Goal: Transaction & Acquisition: Book appointment/travel/reservation

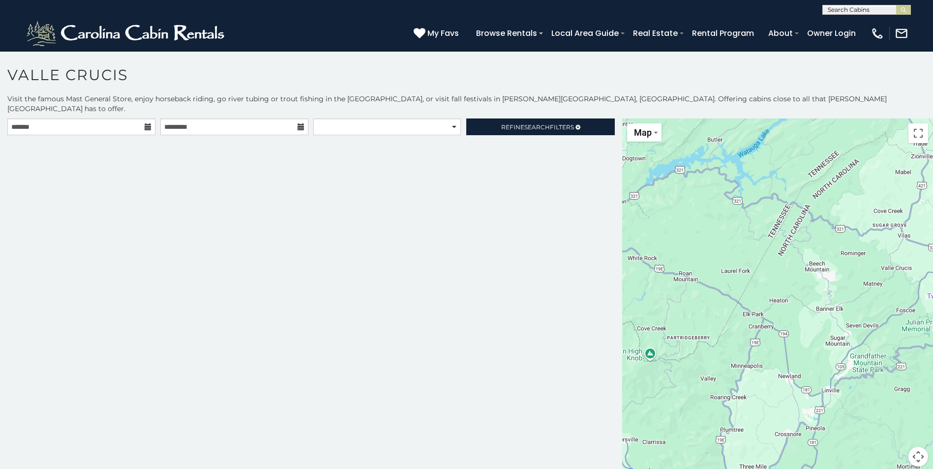
click at [145, 123] on icon at bounding box center [148, 126] width 7 height 7
click at [147, 123] on icon at bounding box center [148, 126] width 7 height 7
click at [84, 122] on input "text" at bounding box center [81, 127] width 148 height 17
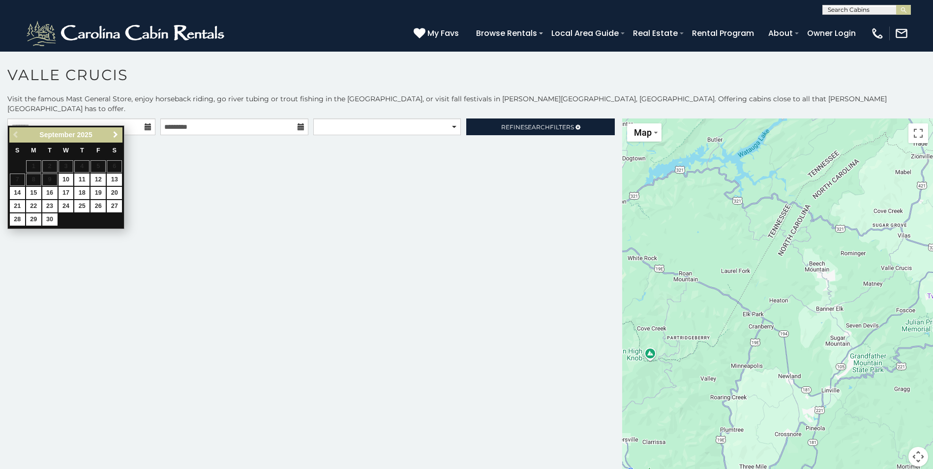
click at [118, 135] on span "Next" at bounding box center [116, 135] width 8 height 8
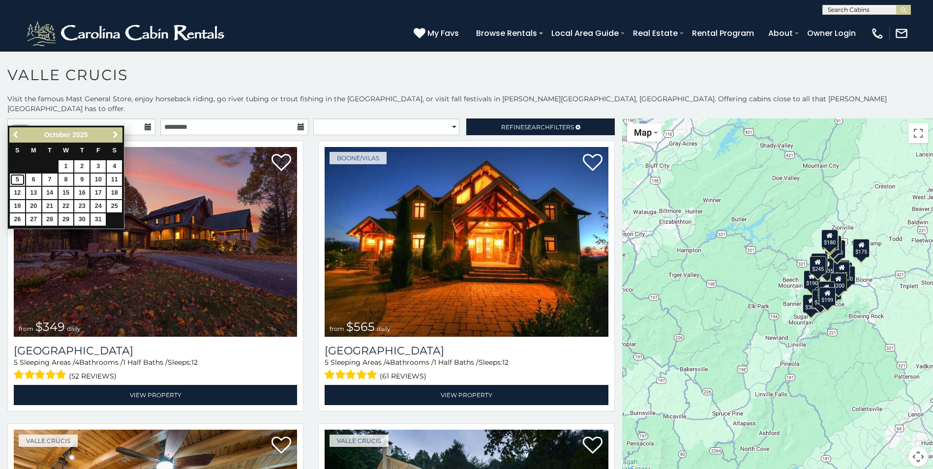
click at [15, 179] on link "5" at bounding box center [17, 180] width 15 height 12
type input "**********"
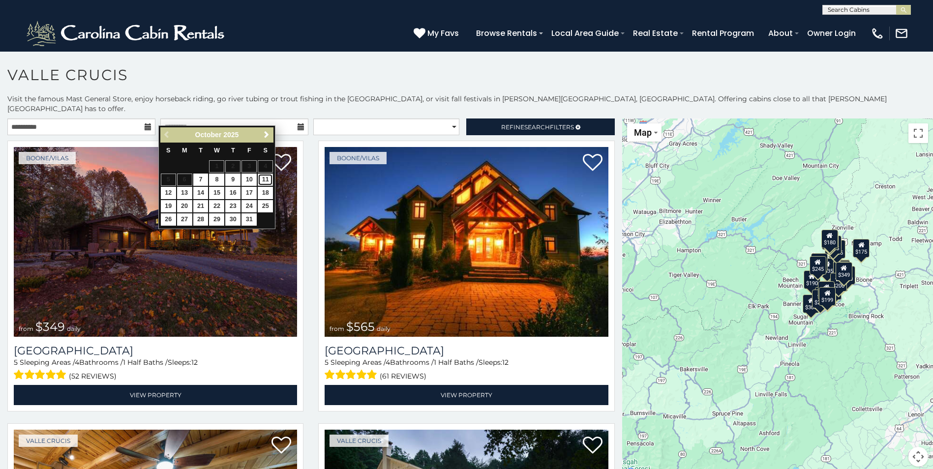
click at [265, 179] on link "11" at bounding box center [265, 180] width 15 height 12
type input "**********"
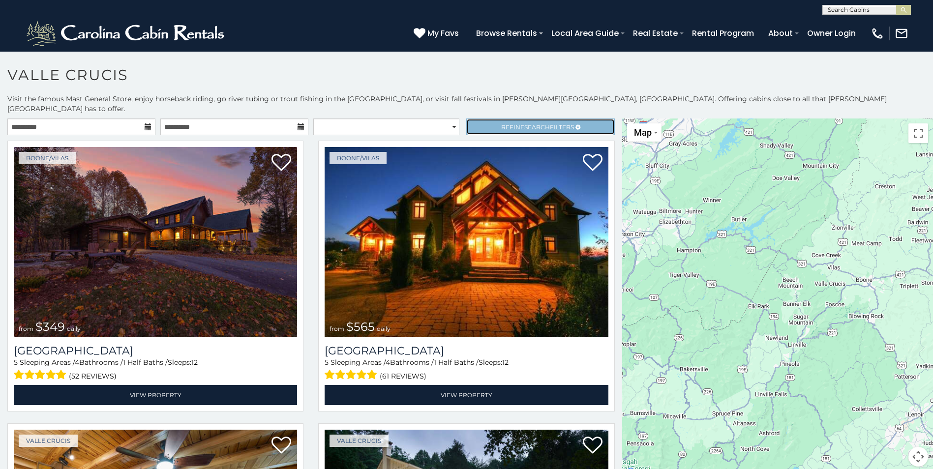
click at [524, 123] on span "Search" at bounding box center [537, 126] width 26 height 7
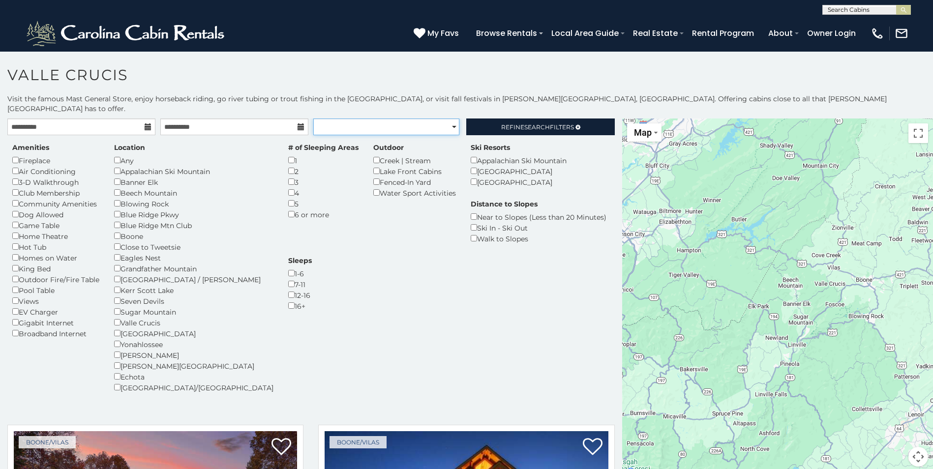
click at [429, 119] on select "**********" at bounding box center [386, 127] width 146 height 17
click at [522, 108] on div "**********" at bounding box center [466, 293] width 933 height 399
click at [521, 119] on link "Refine Search Filters" at bounding box center [540, 127] width 148 height 17
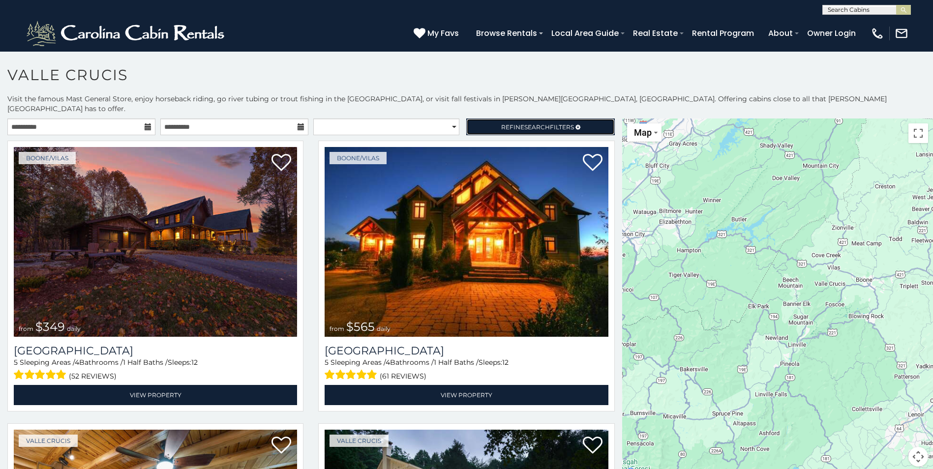
click at [466, 119] on link "Refine Search Filters" at bounding box center [540, 127] width 148 height 17
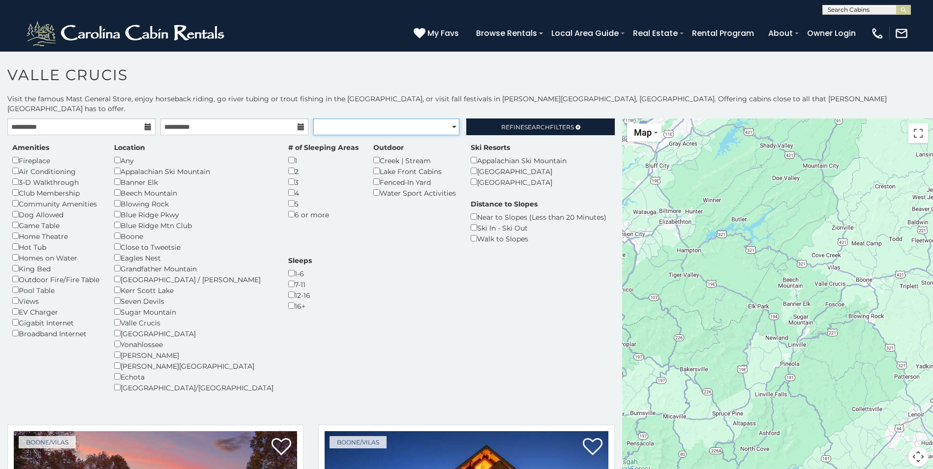
click at [393, 119] on select "**********" at bounding box center [386, 127] width 146 height 17
click at [313, 119] on select "**********" at bounding box center [386, 127] width 146 height 17
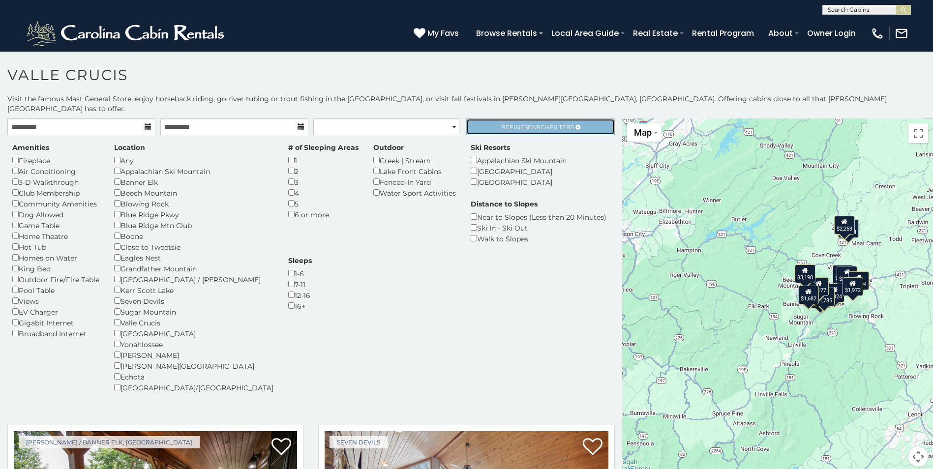
click at [510, 123] on span "Refine Search Filters" at bounding box center [537, 126] width 73 height 7
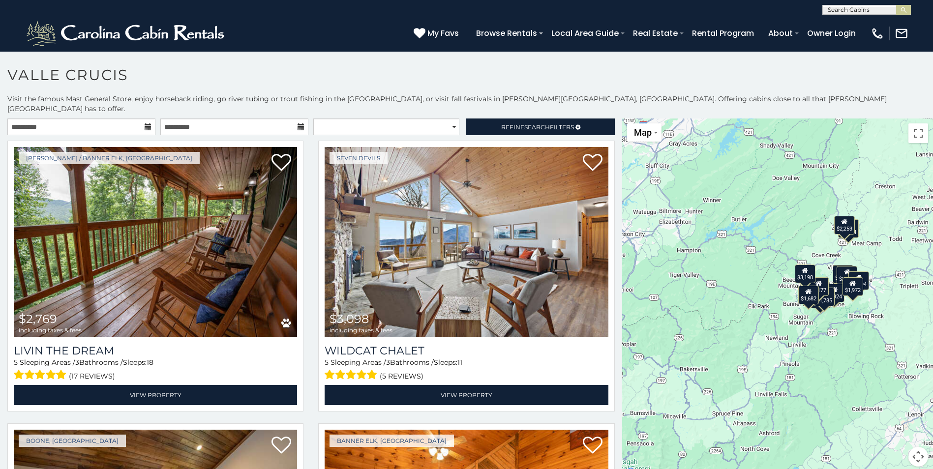
click at [372, 125] on div "**********" at bounding box center [311, 130] width 622 height 22
click at [373, 119] on select "**********" at bounding box center [386, 127] width 146 height 17
click at [313, 119] on select "**********" at bounding box center [386, 127] width 146 height 17
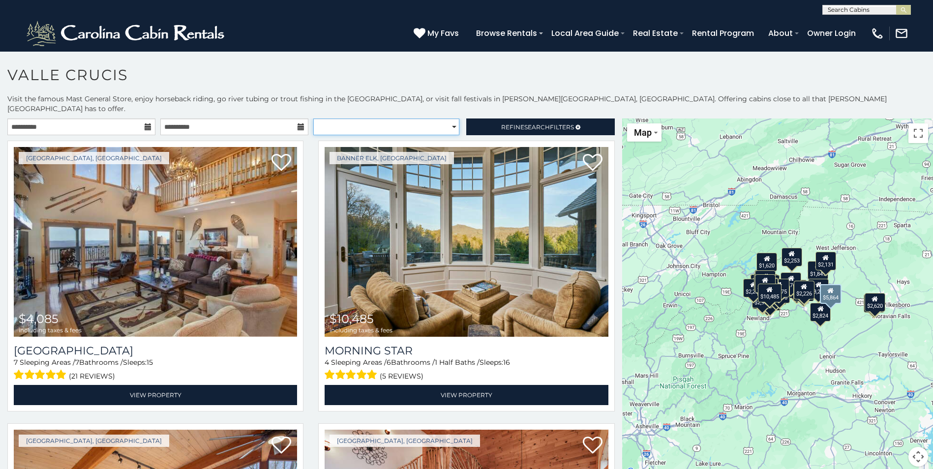
click at [371, 119] on select "**********" at bounding box center [386, 127] width 146 height 17
click at [313, 119] on select "**********" at bounding box center [386, 127] width 146 height 17
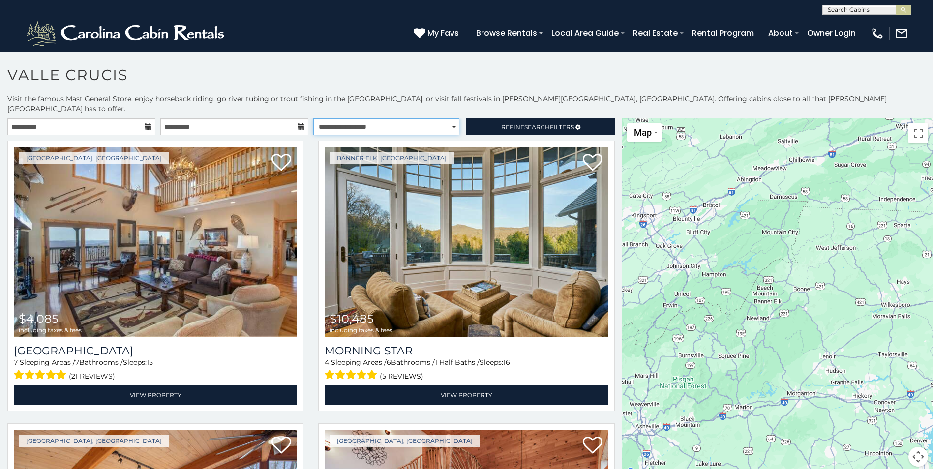
click at [313, 119] on select "**********" at bounding box center [386, 127] width 146 height 17
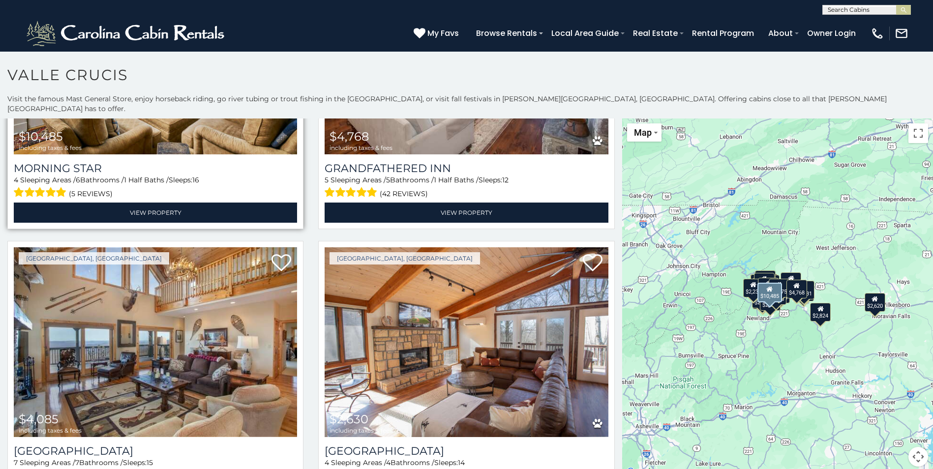
scroll to position [246, 0]
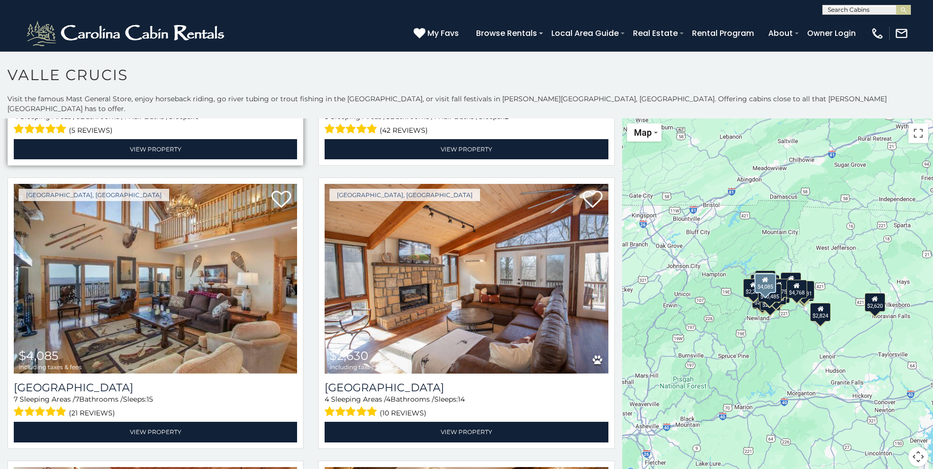
select select "*********"
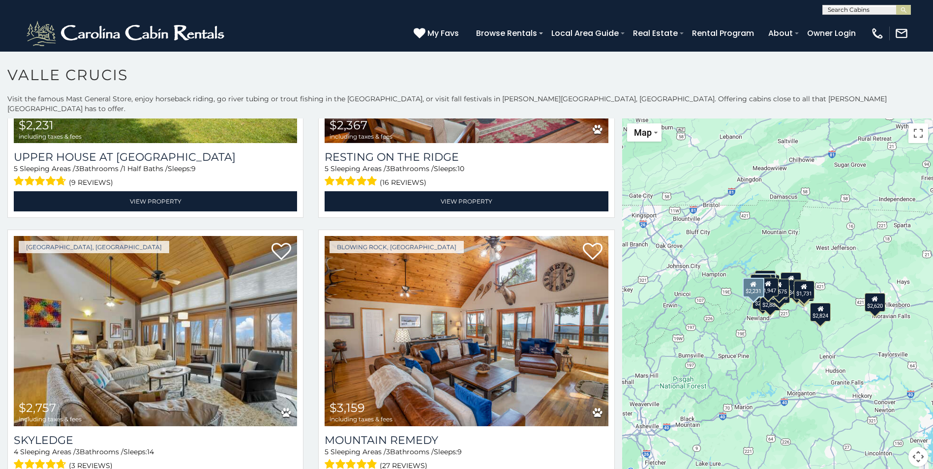
scroll to position [3639, 0]
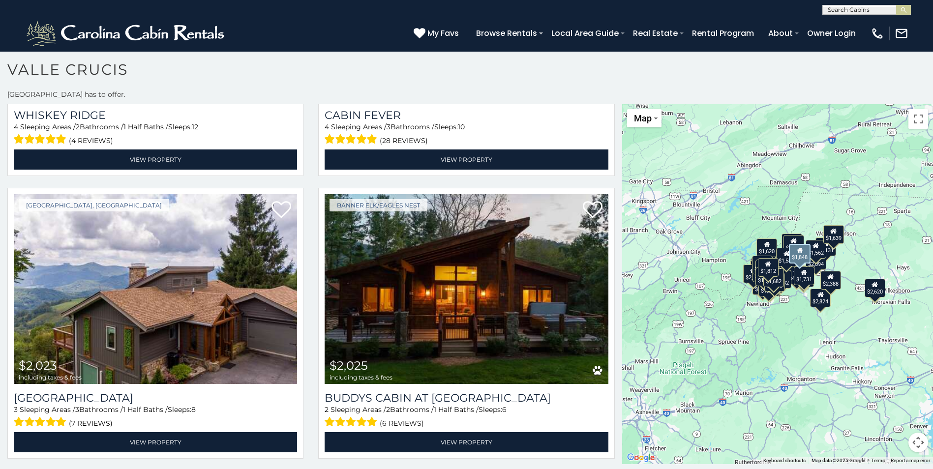
scroll to position [7012, 0]
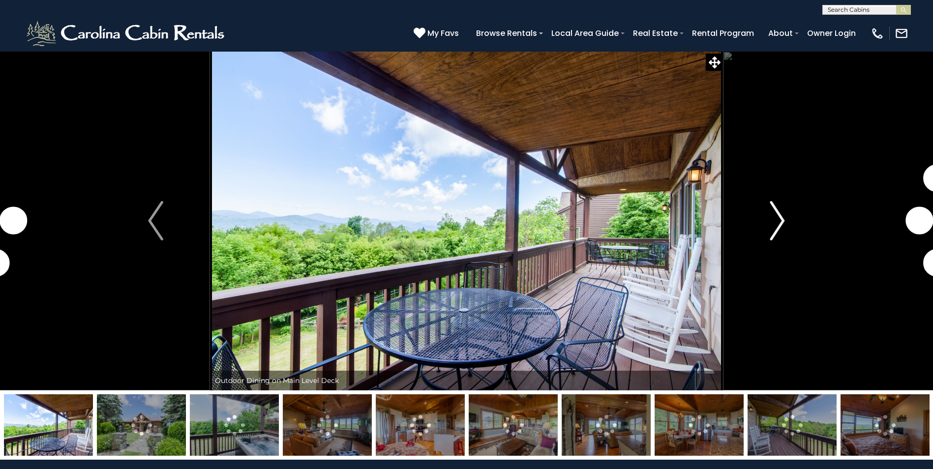
click at [780, 215] on img "Next" at bounding box center [777, 220] width 15 height 39
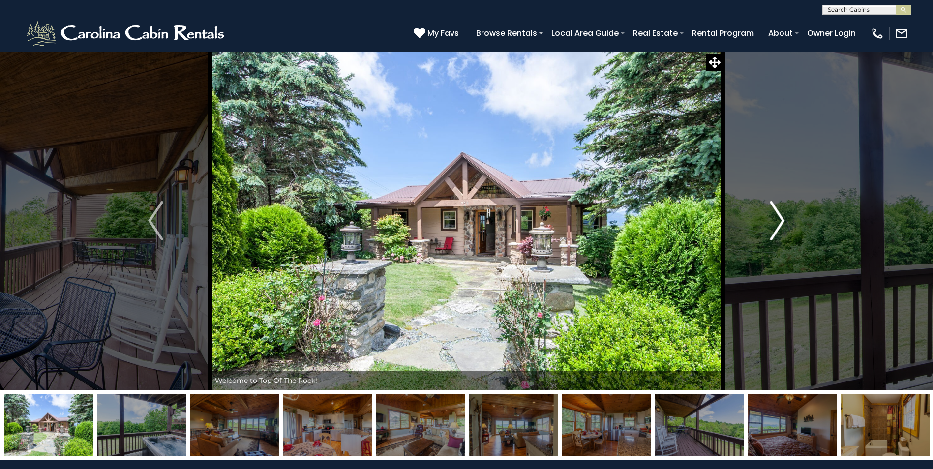
click at [780, 216] on img "Next" at bounding box center [777, 220] width 15 height 39
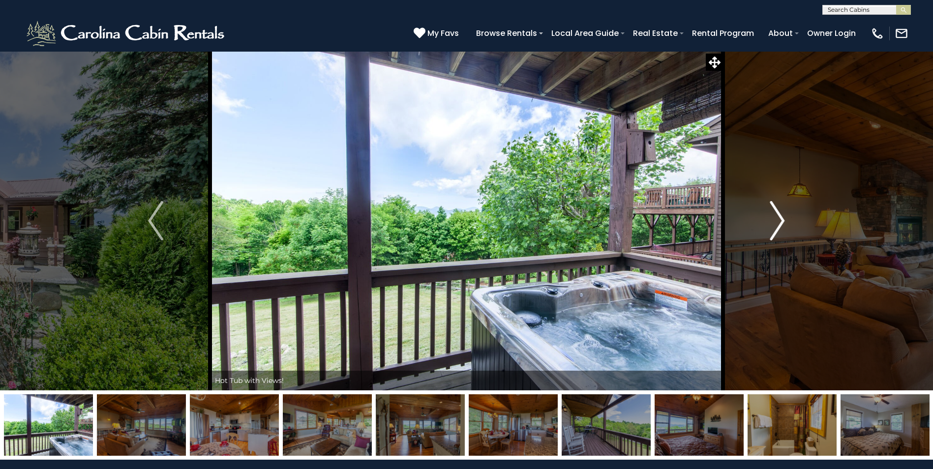
click at [780, 216] on img "Next" at bounding box center [777, 220] width 15 height 39
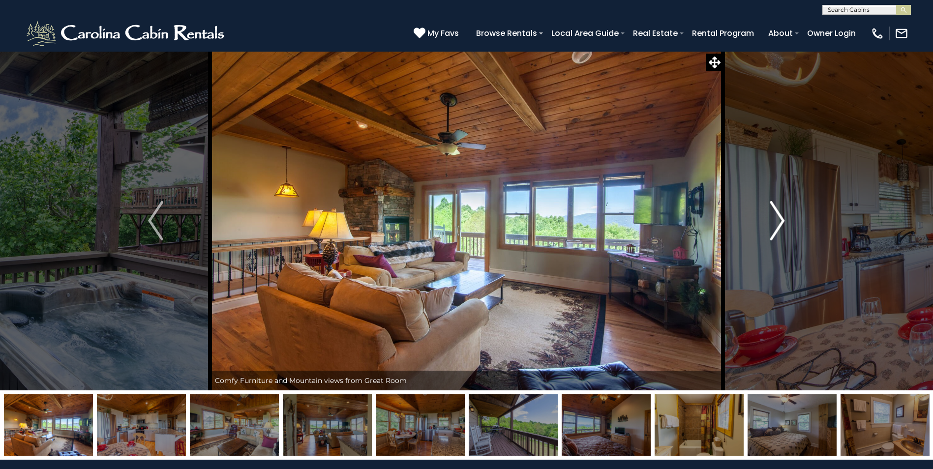
click at [780, 216] on img "Next" at bounding box center [777, 220] width 15 height 39
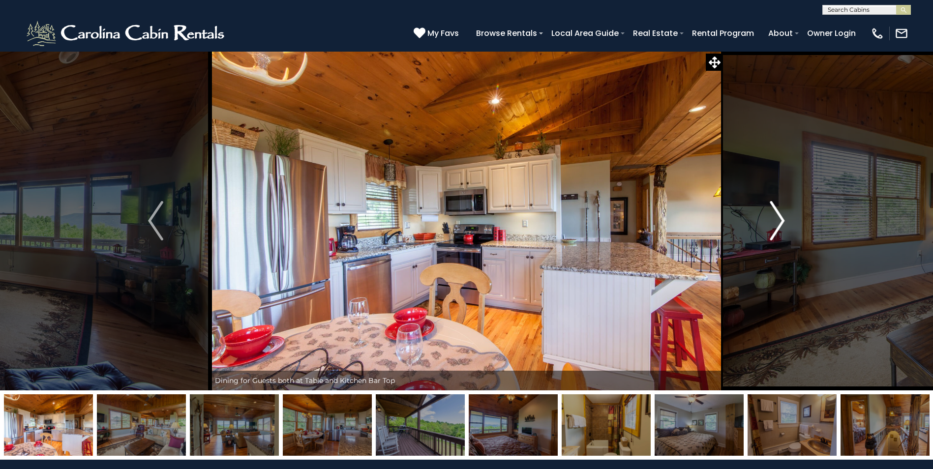
click at [780, 216] on img "Next" at bounding box center [777, 220] width 15 height 39
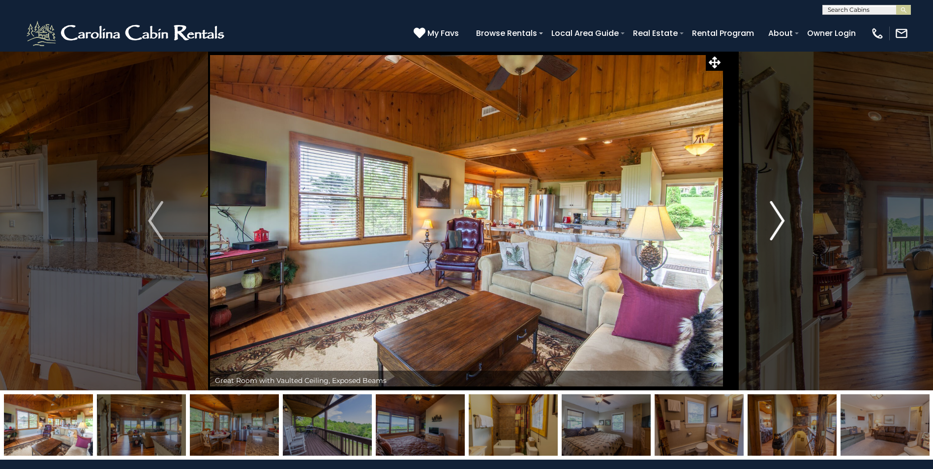
click at [780, 216] on img "Next" at bounding box center [777, 220] width 15 height 39
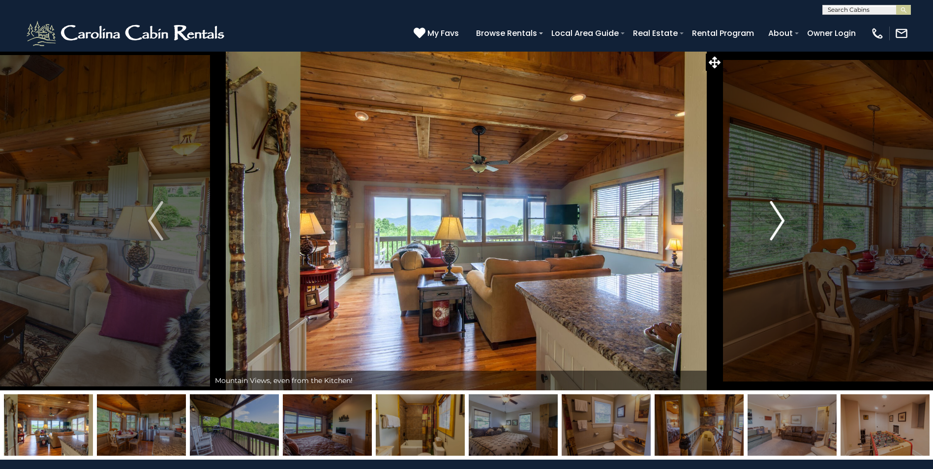
click at [780, 216] on img "Next" at bounding box center [777, 220] width 15 height 39
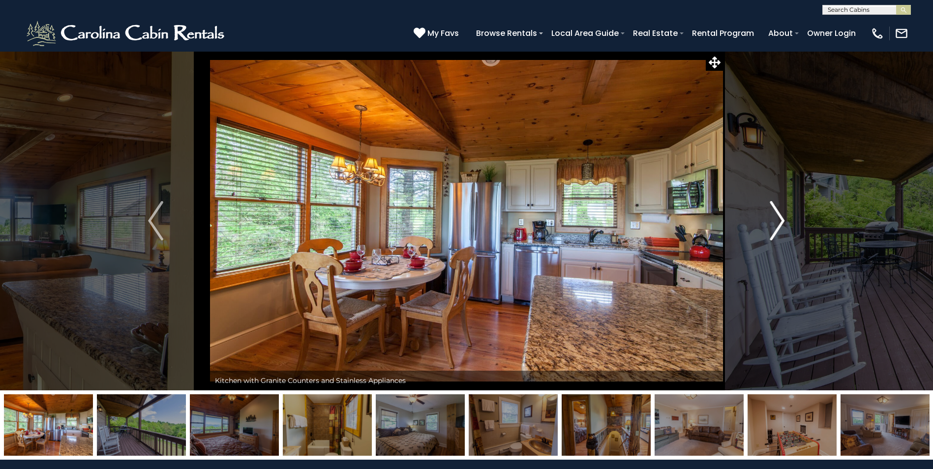
click at [780, 216] on img "Next" at bounding box center [777, 220] width 15 height 39
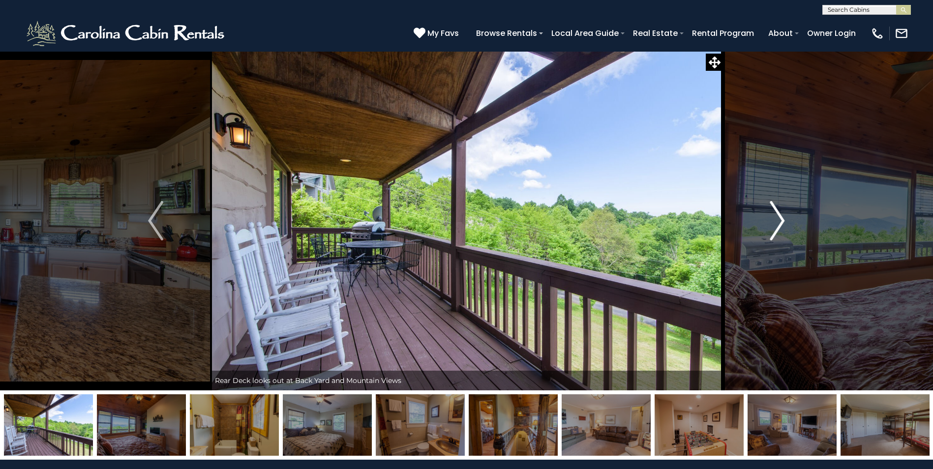
click at [780, 216] on img "Next" at bounding box center [777, 220] width 15 height 39
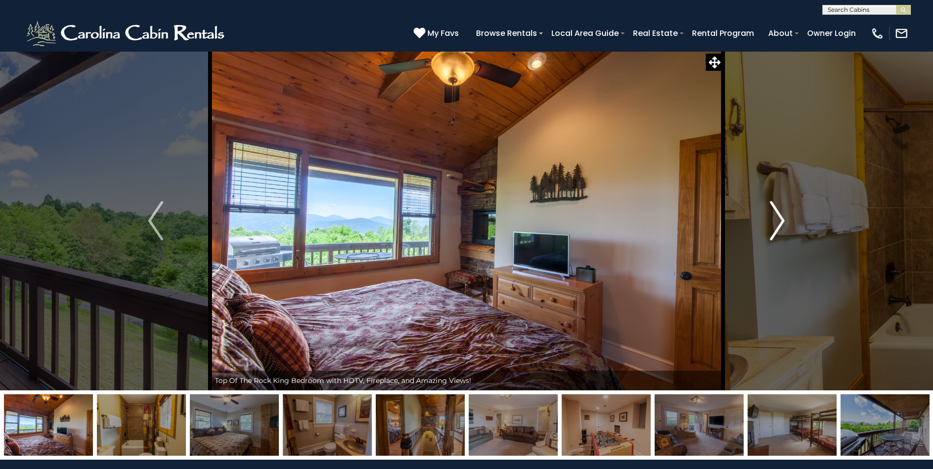
click at [780, 216] on img "Next" at bounding box center [777, 220] width 15 height 39
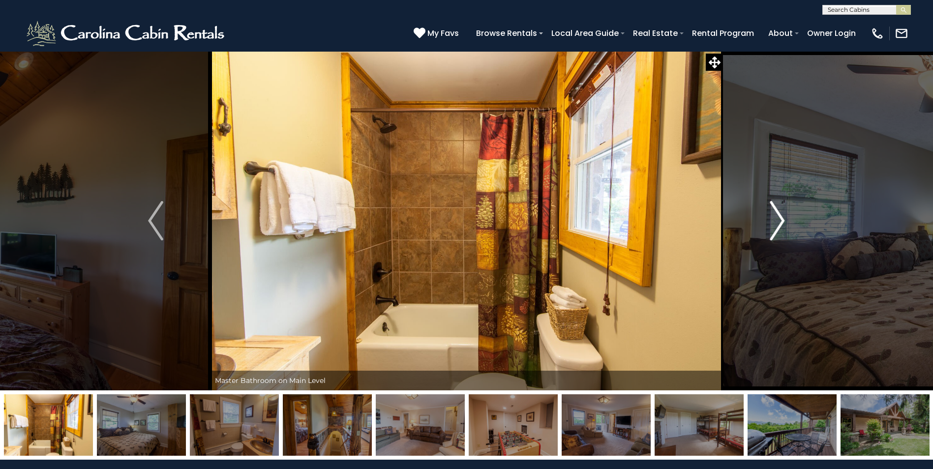
click at [780, 216] on img "Next" at bounding box center [777, 220] width 15 height 39
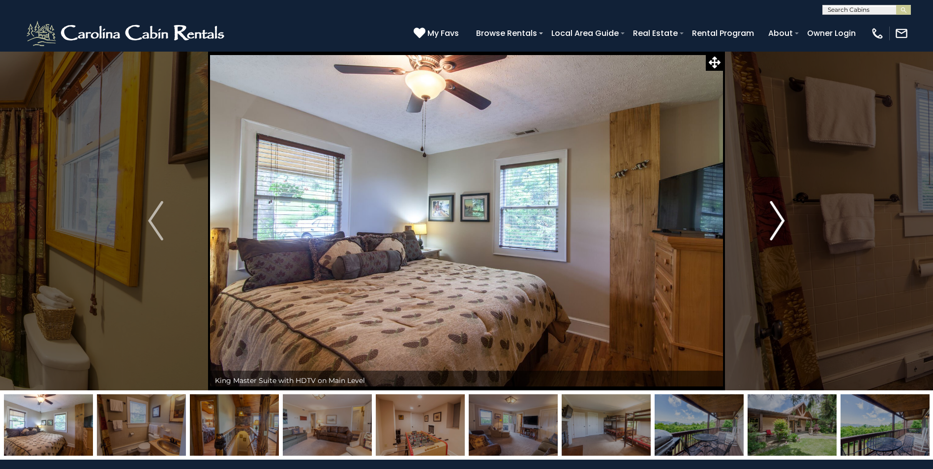
click at [780, 216] on img "Next" at bounding box center [777, 220] width 15 height 39
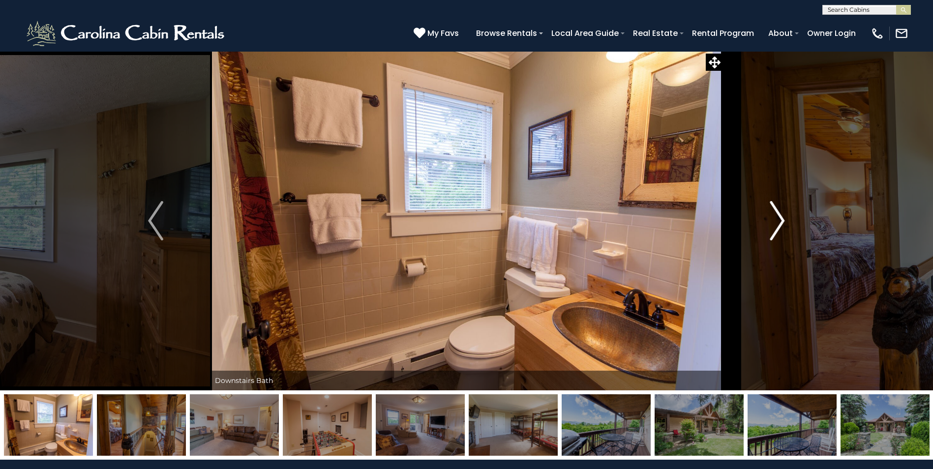
click at [780, 216] on img "Next" at bounding box center [777, 220] width 15 height 39
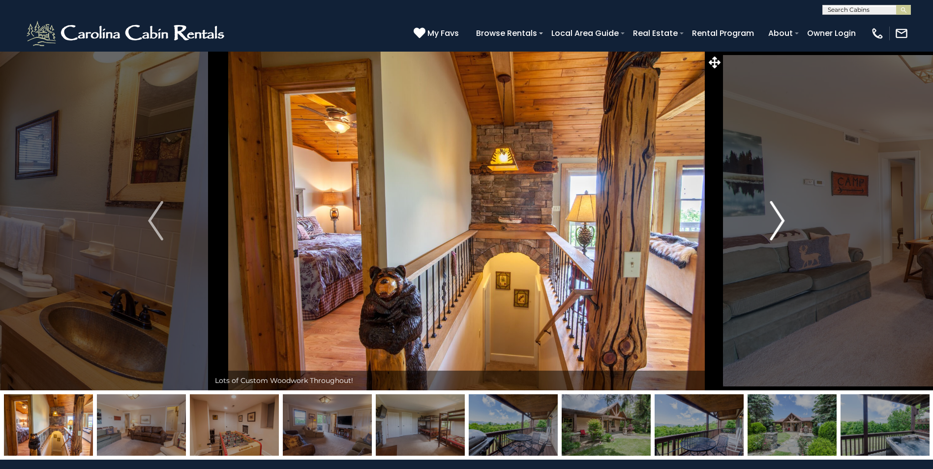
click at [780, 216] on img "Next" at bounding box center [777, 220] width 15 height 39
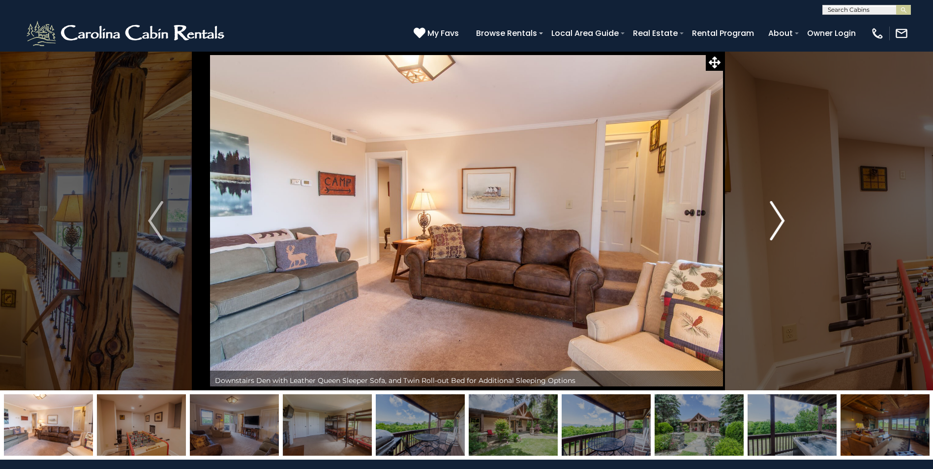
click at [780, 216] on img "Next" at bounding box center [777, 220] width 15 height 39
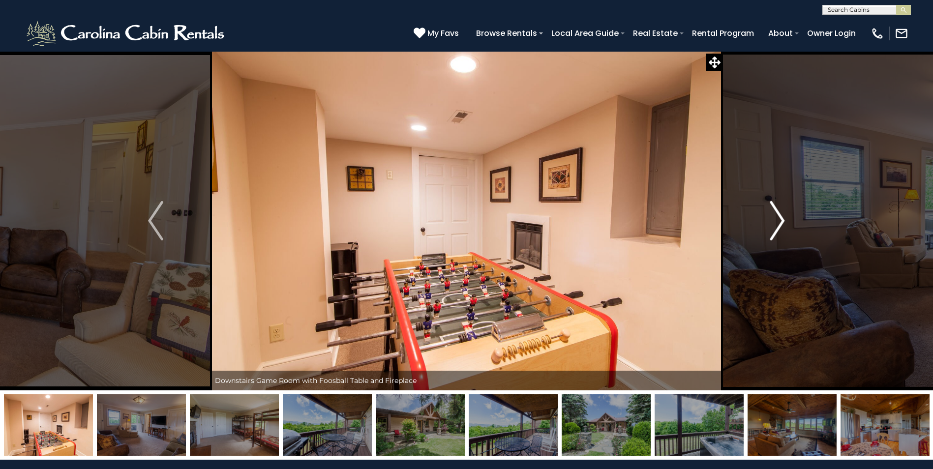
click at [780, 216] on img "Next" at bounding box center [777, 220] width 15 height 39
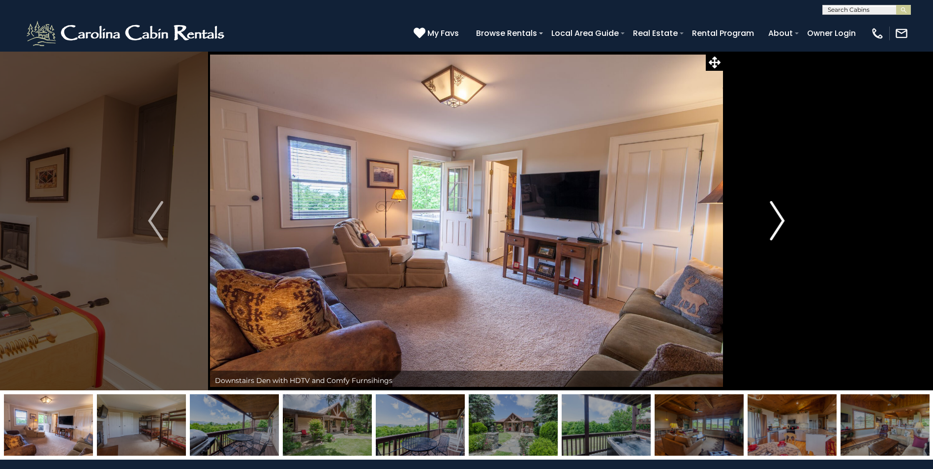
click at [780, 216] on img "Next" at bounding box center [777, 220] width 15 height 39
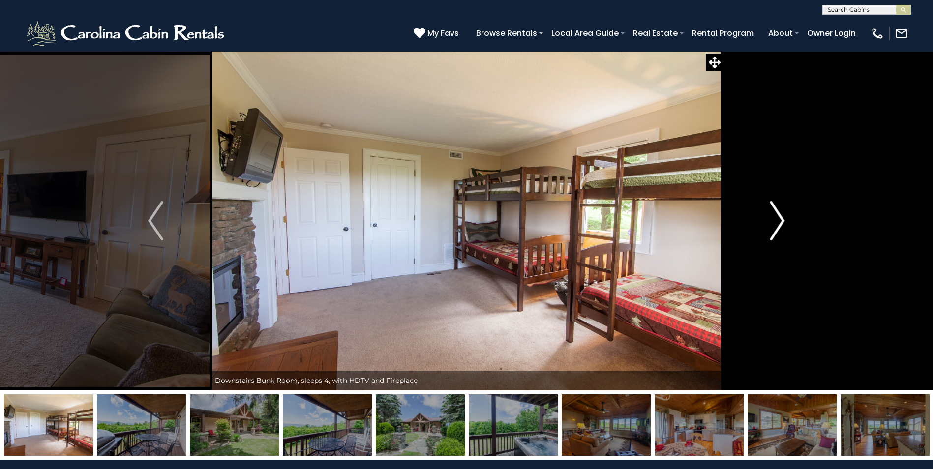
click at [780, 216] on img "Next" at bounding box center [777, 220] width 15 height 39
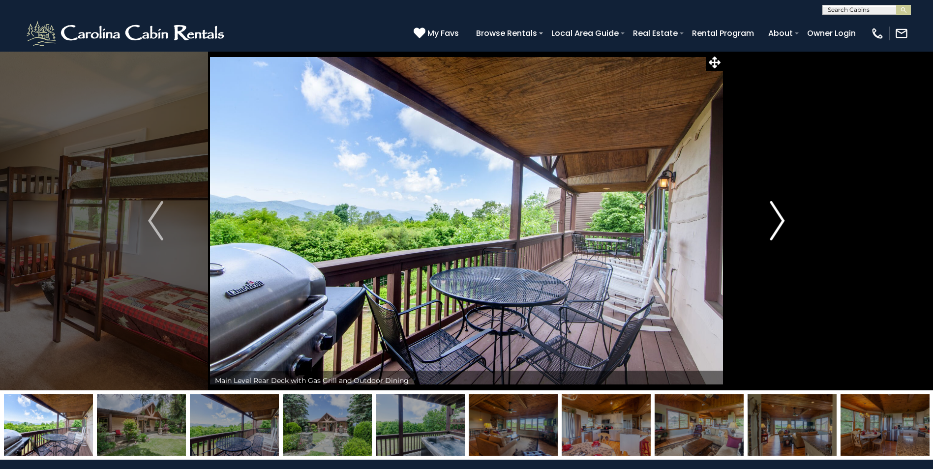
click at [780, 216] on img "Next" at bounding box center [777, 220] width 15 height 39
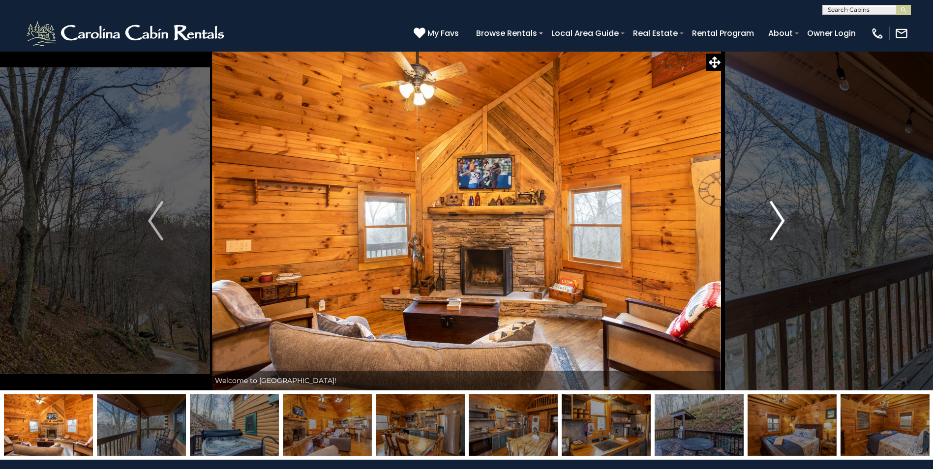
click at [781, 227] on img "Next" at bounding box center [777, 220] width 15 height 39
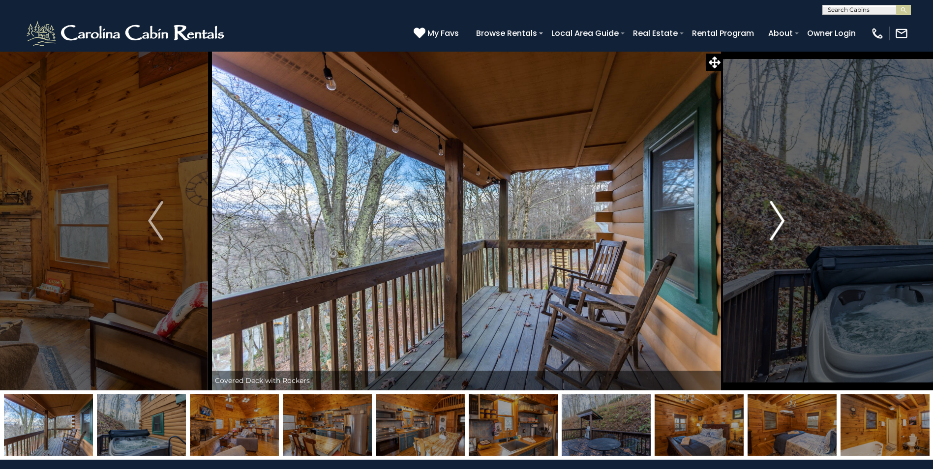
click at [781, 227] on img "Next" at bounding box center [777, 220] width 15 height 39
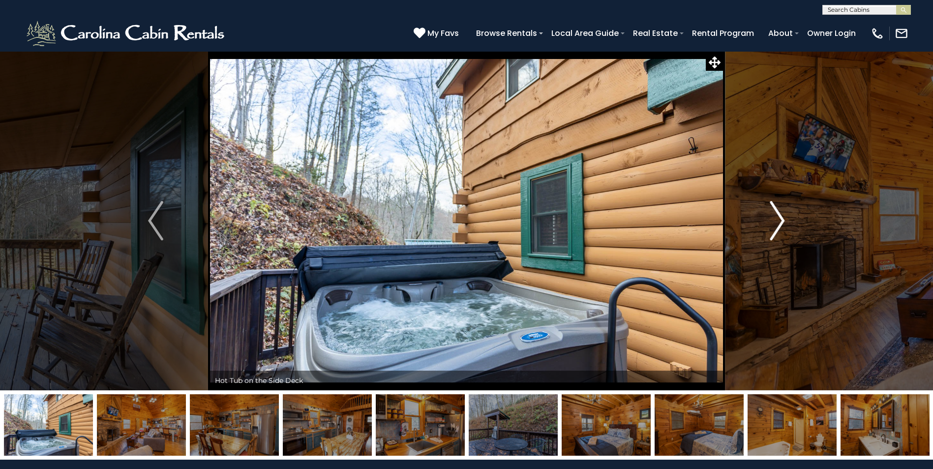
click at [781, 227] on img "Next" at bounding box center [777, 220] width 15 height 39
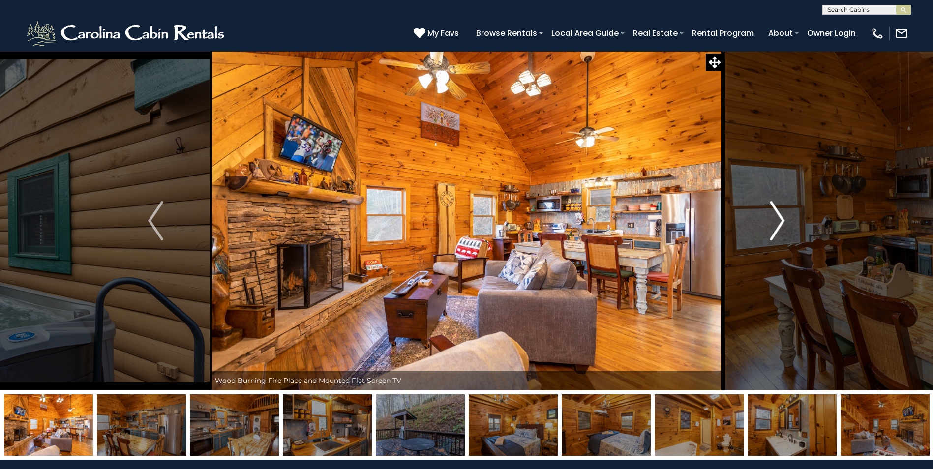
click at [781, 227] on img "Next" at bounding box center [777, 220] width 15 height 39
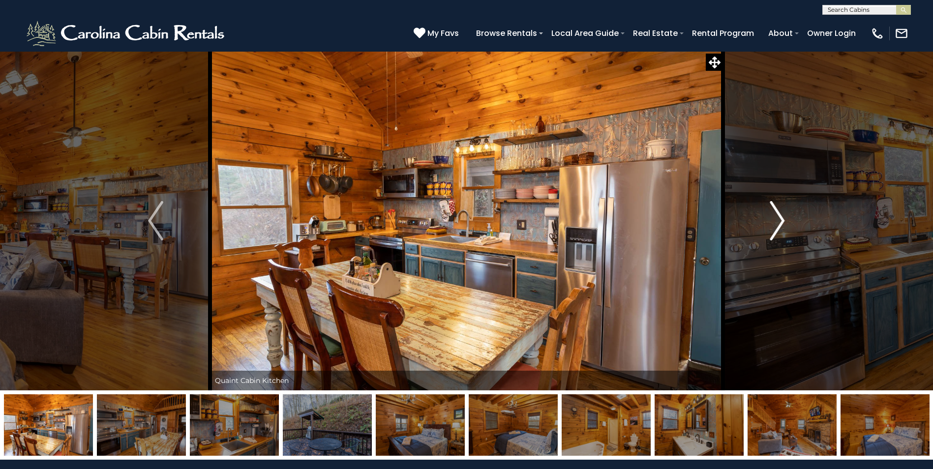
click at [781, 227] on img "Next" at bounding box center [777, 220] width 15 height 39
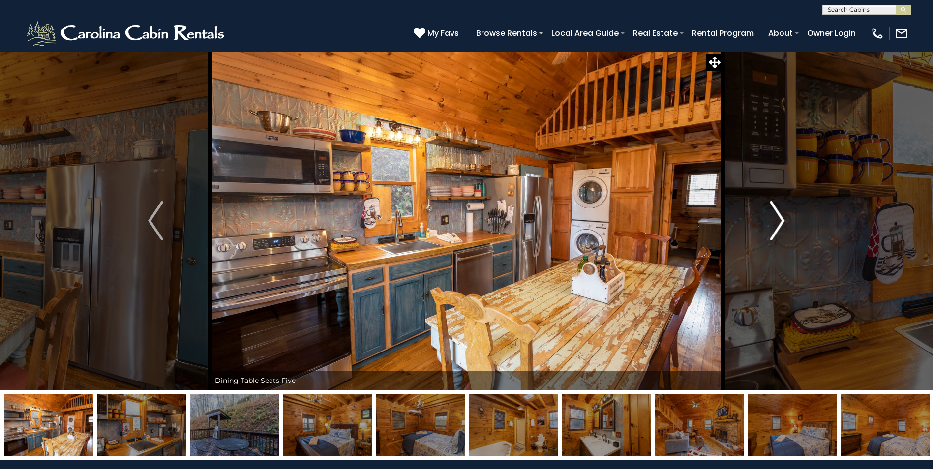
click at [781, 227] on img "Next" at bounding box center [777, 220] width 15 height 39
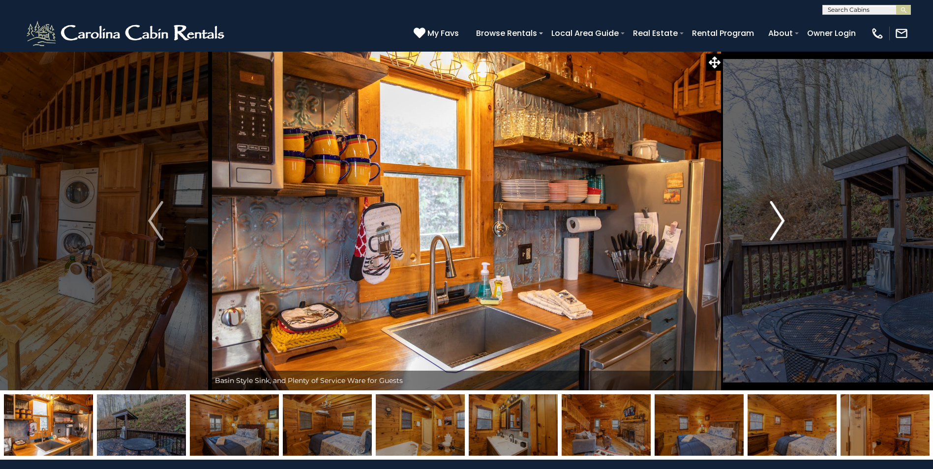
click at [781, 227] on img "Next" at bounding box center [777, 220] width 15 height 39
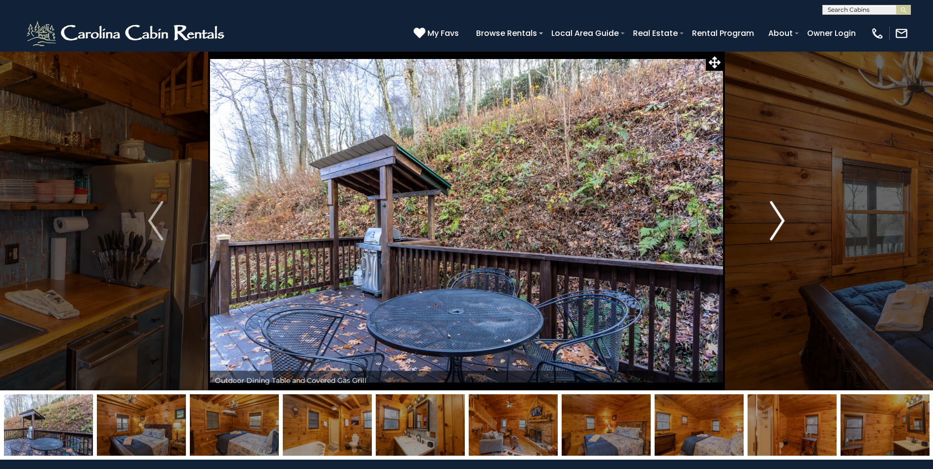
click at [781, 227] on img "Next" at bounding box center [777, 220] width 15 height 39
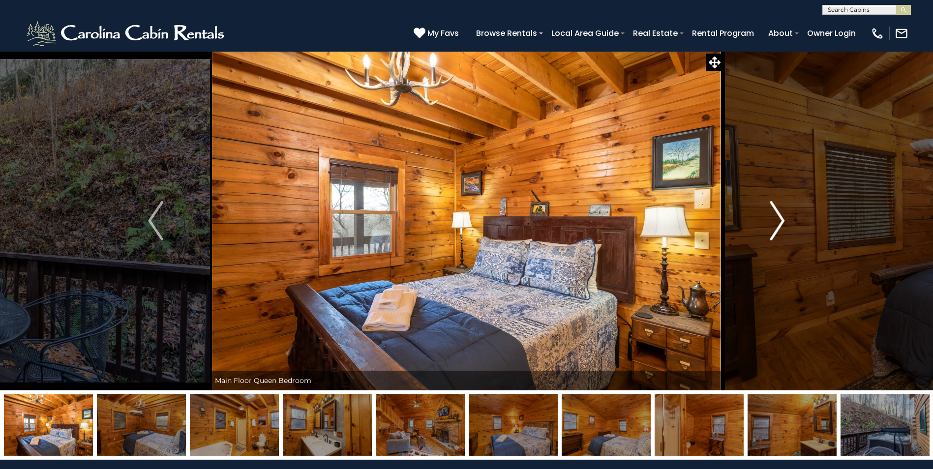
click at [781, 227] on img "Next" at bounding box center [777, 220] width 15 height 39
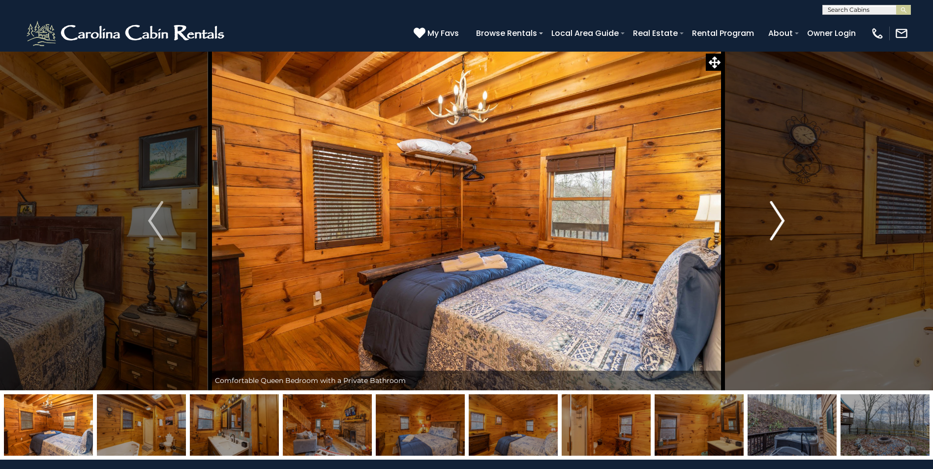
click at [781, 227] on img "Next" at bounding box center [777, 220] width 15 height 39
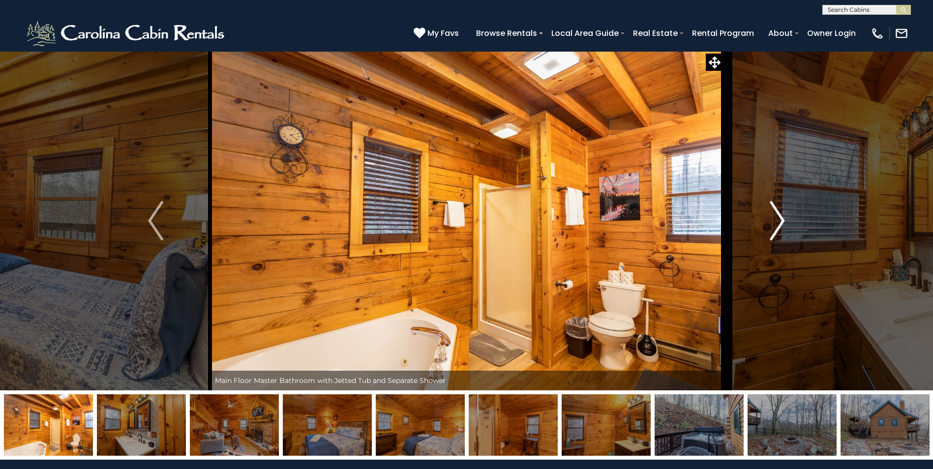
click at [781, 227] on img "Next" at bounding box center [777, 220] width 15 height 39
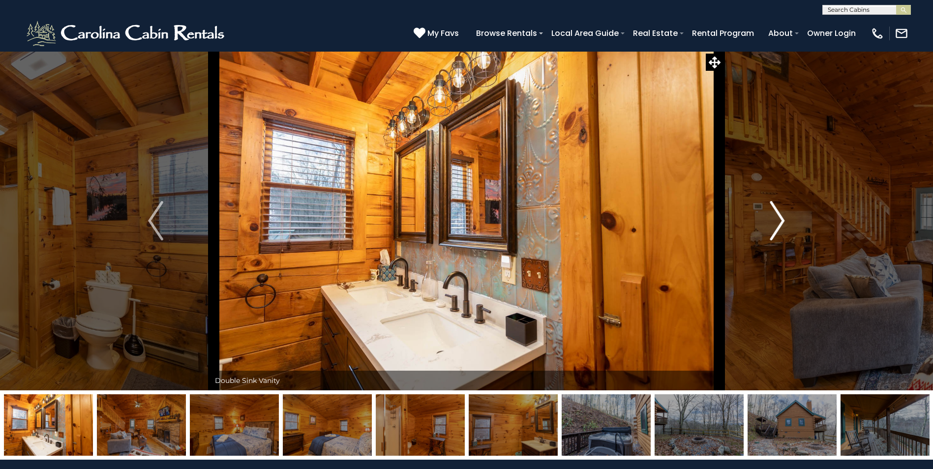
click at [781, 227] on img "Next" at bounding box center [777, 220] width 15 height 39
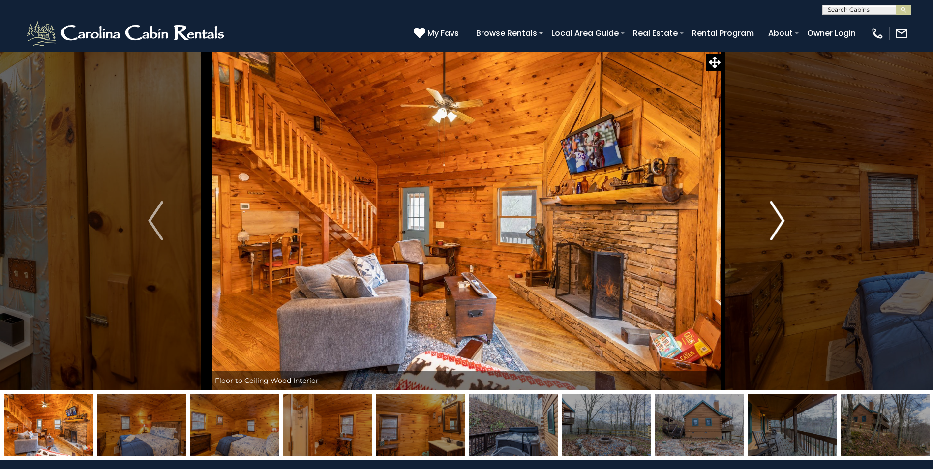
click at [782, 229] on img "Next" at bounding box center [777, 220] width 15 height 39
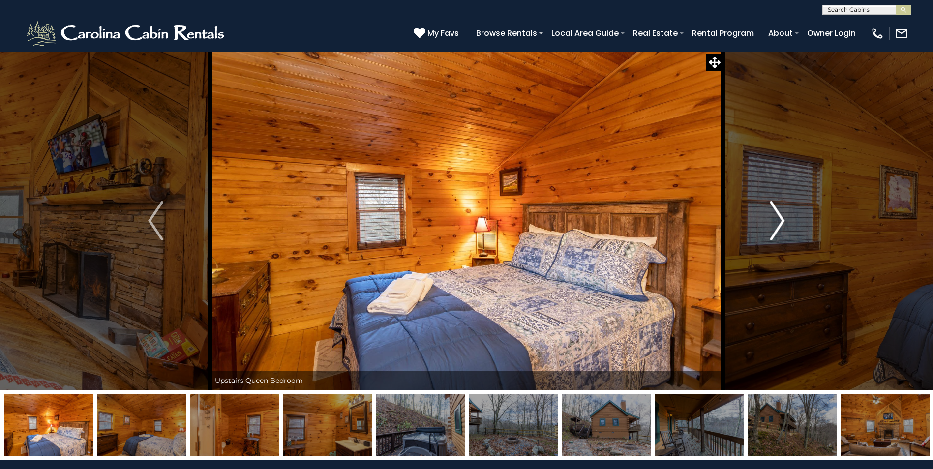
click at [782, 229] on img "Next" at bounding box center [777, 220] width 15 height 39
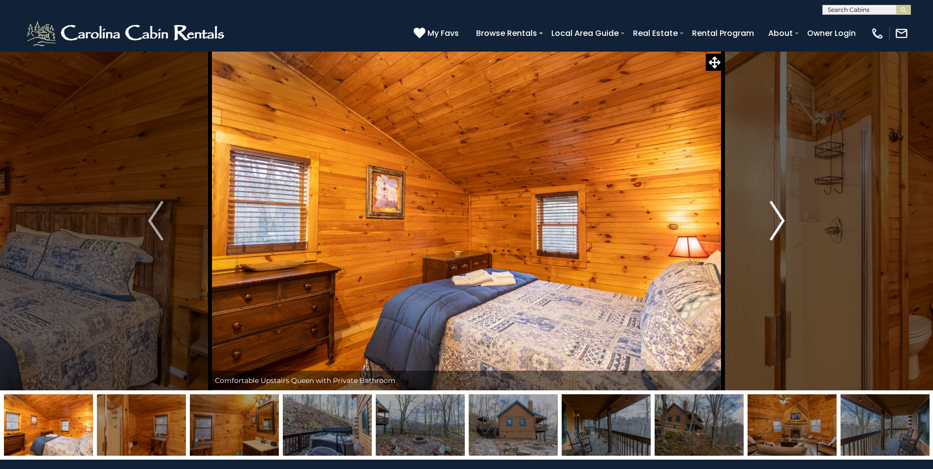
click at [782, 229] on img "Next" at bounding box center [777, 220] width 15 height 39
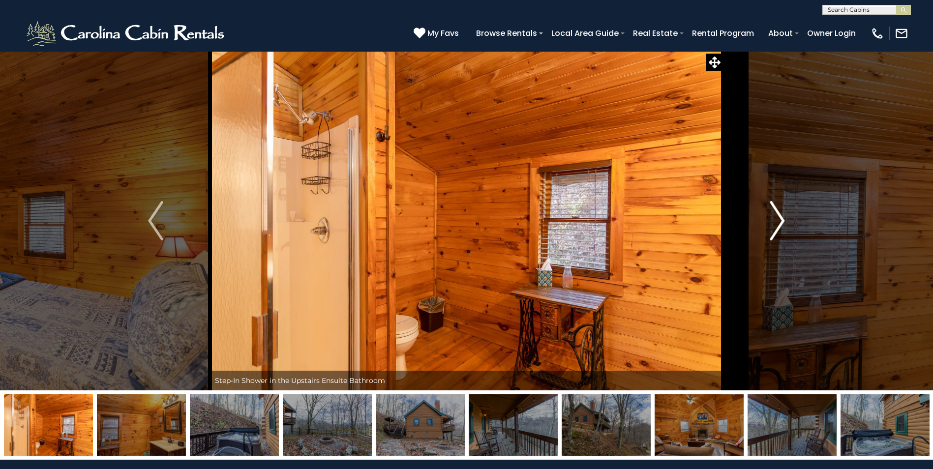
click at [782, 229] on img "Next" at bounding box center [777, 220] width 15 height 39
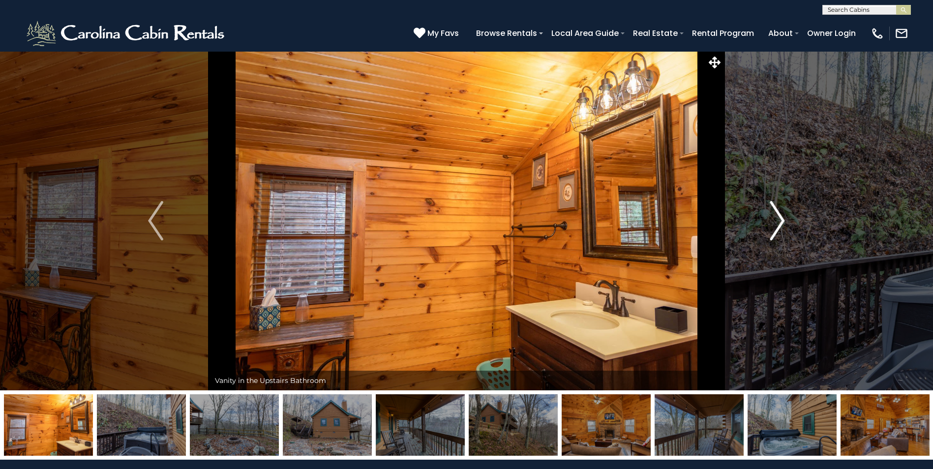
click at [782, 229] on img "Next" at bounding box center [777, 220] width 15 height 39
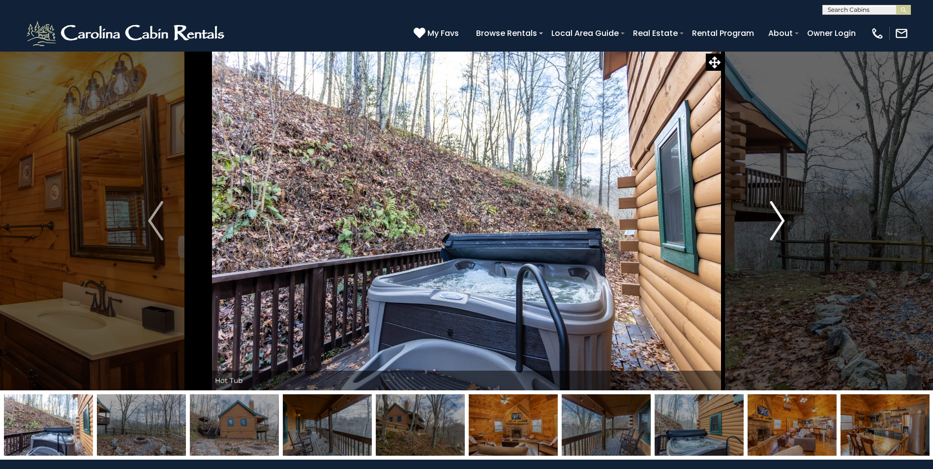
click at [782, 229] on img "Next" at bounding box center [777, 220] width 15 height 39
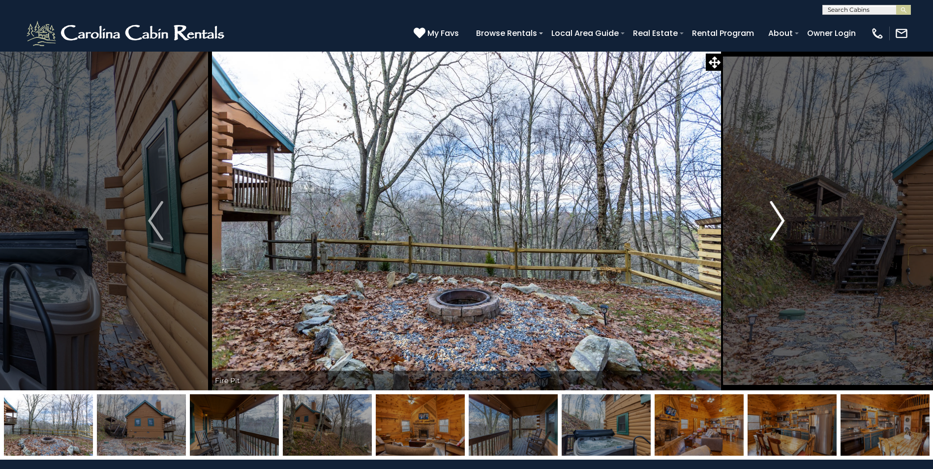
click at [782, 229] on img "Next" at bounding box center [777, 220] width 15 height 39
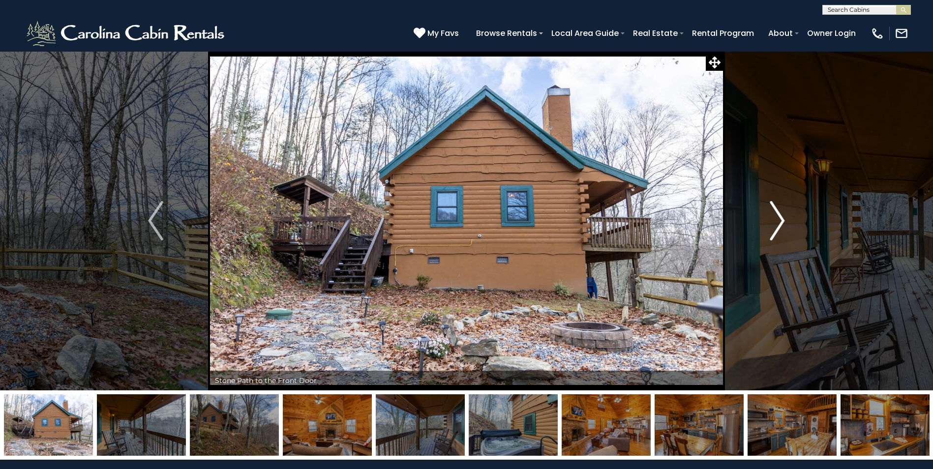
click at [782, 229] on img "Next" at bounding box center [777, 220] width 15 height 39
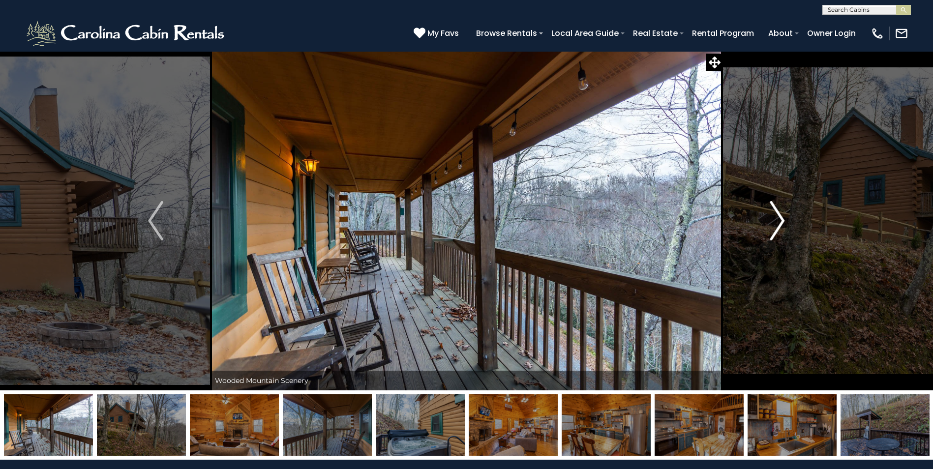
click at [782, 229] on img "Next" at bounding box center [777, 220] width 15 height 39
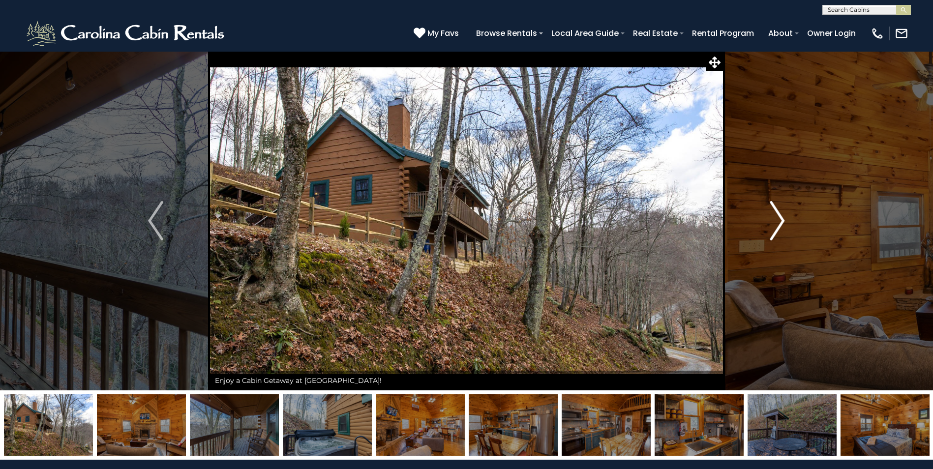
click at [782, 229] on img "Next" at bounding box center [777, 220] width 15 height 39
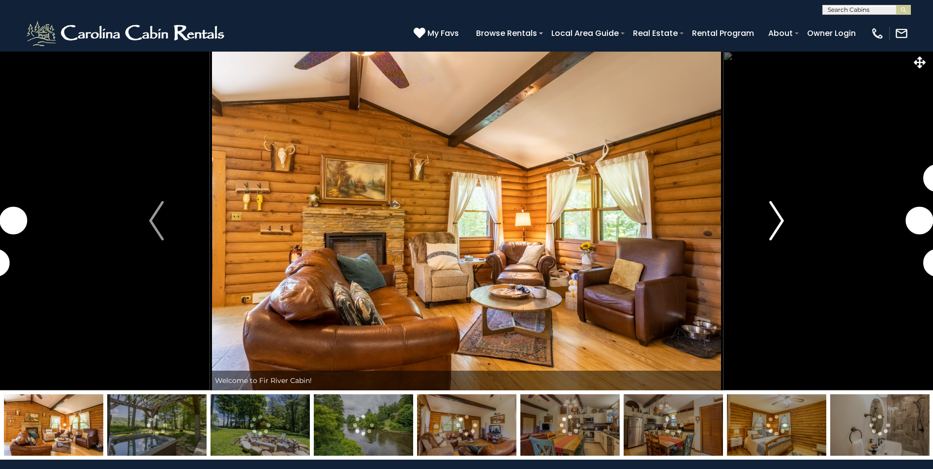
click at [777, 224] on img "Next" at bounding box center [776, 220] width 15 height 39
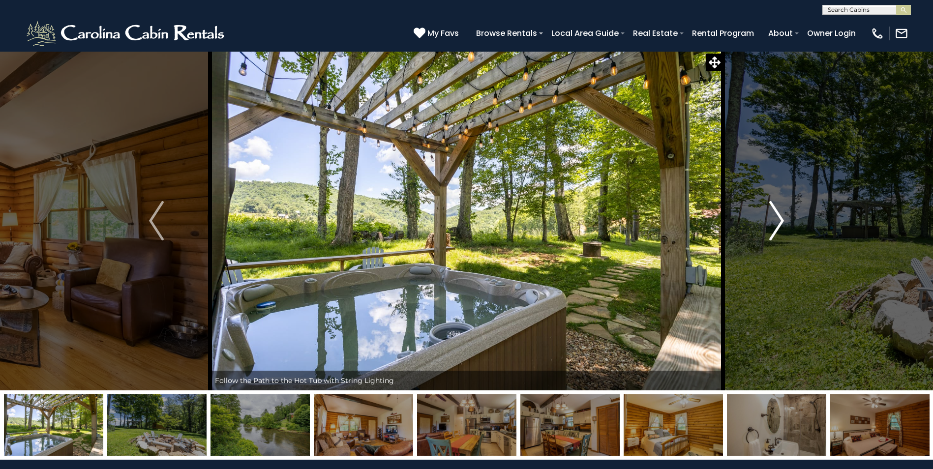
click at [777, 224] on img "Next" at bounding box center [776, 220] width 15 height 39
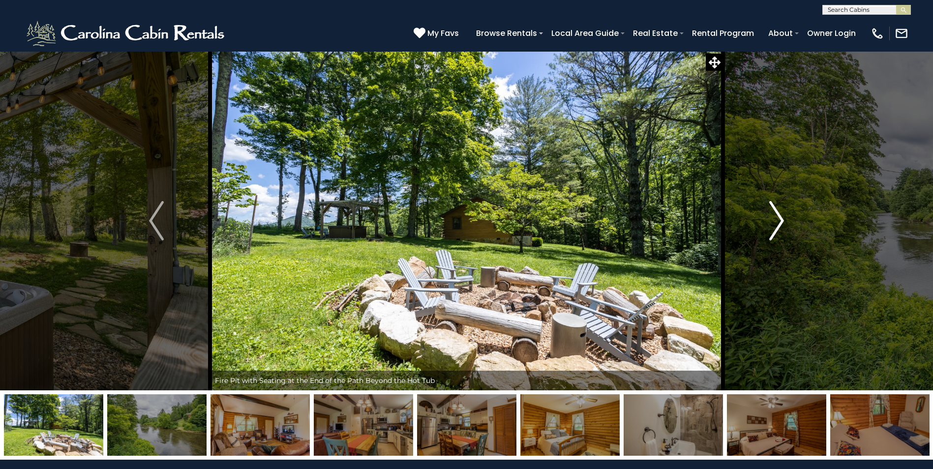
click at [777, 224] on img "Next" at bounding box center [776, 220] width 15 height 39
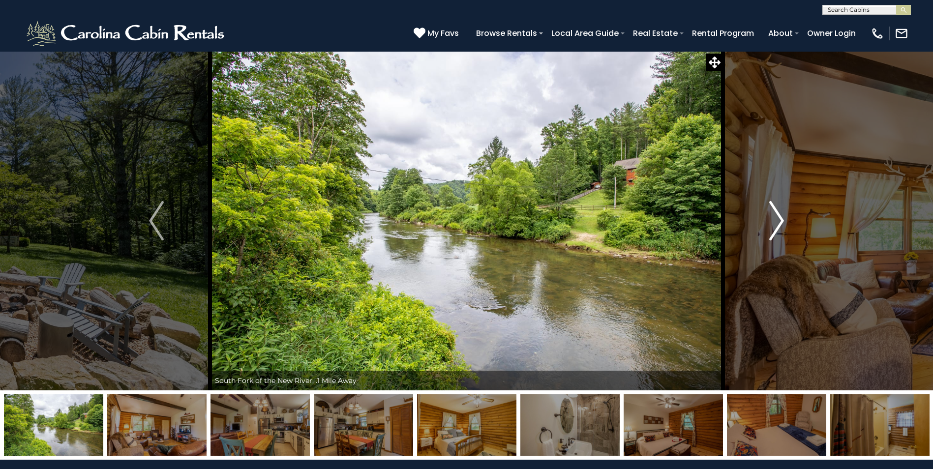
click at [777, 224] on img "Next" at bounding box center [776, 220] width 15 height 39
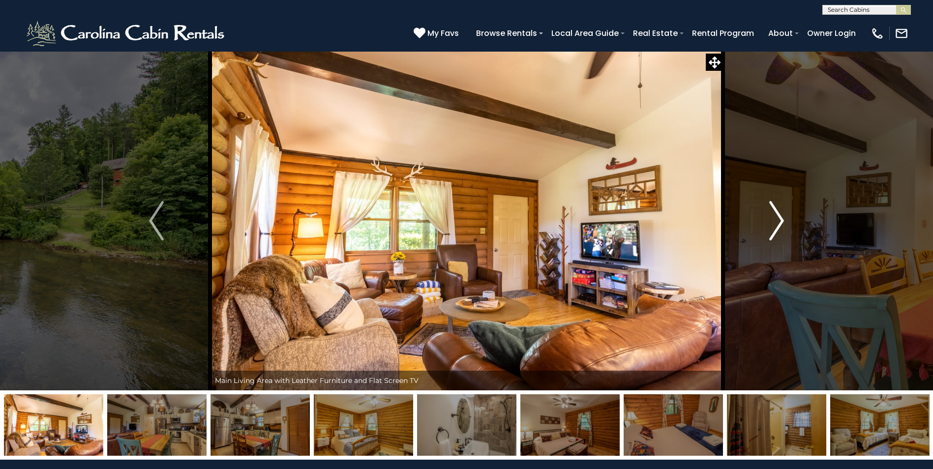
click at [777, 224] on img "Next" at bounding box center [776, 220] width 15 height 39
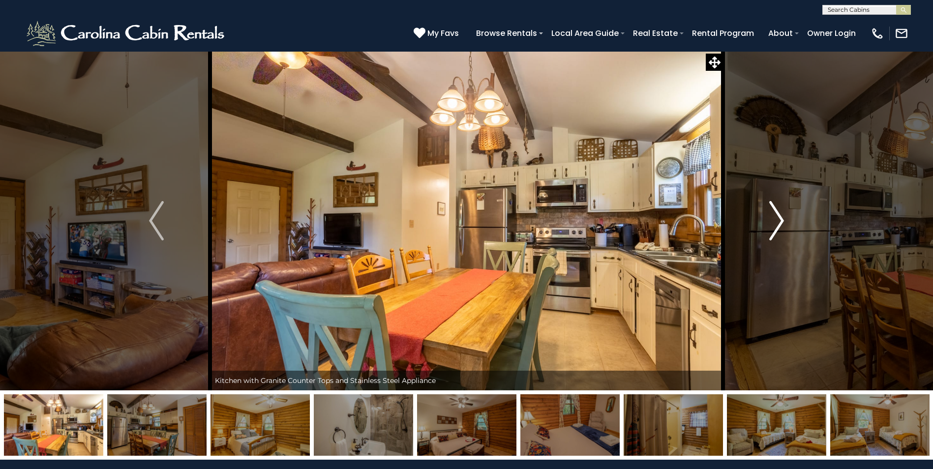
click at [777, 224] on img "Next" at bounding box center [776, 220] width 15 height 39
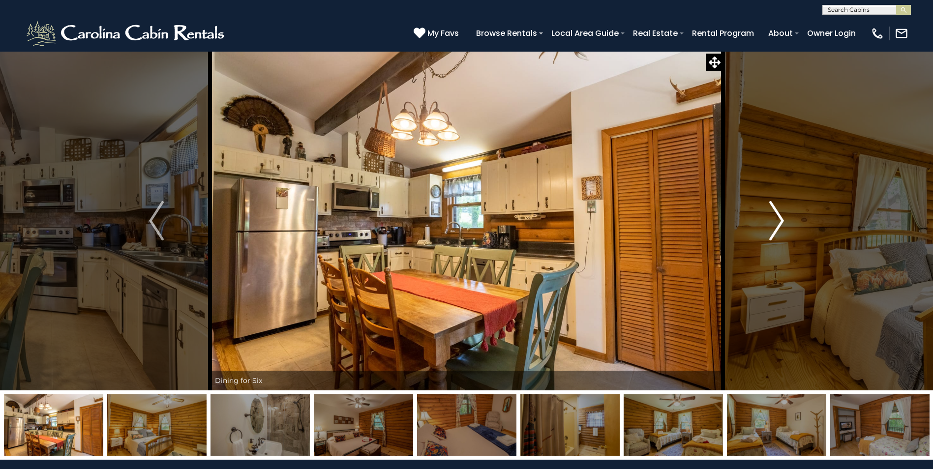
click at [777, 224] on img "Next" at bounding box center [776, 220] width 15 height 39
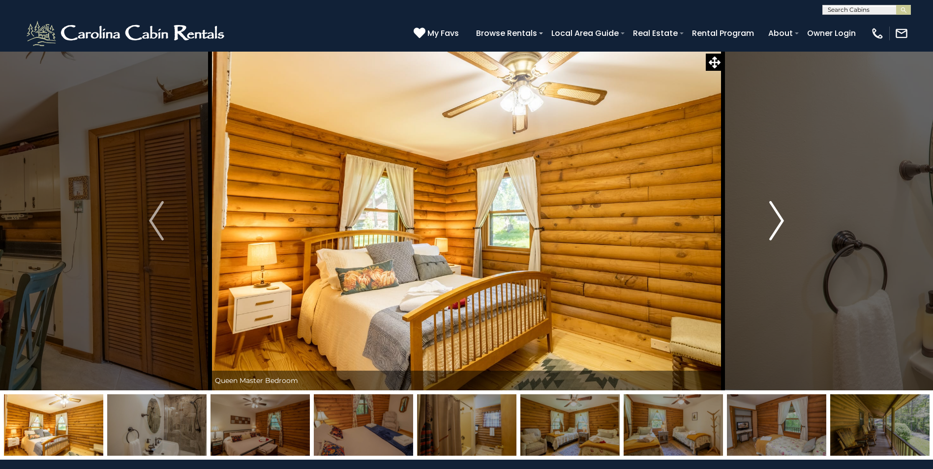
click at [777, 224] on img "Next" at bounding box center [776, 220] width 15 height 39
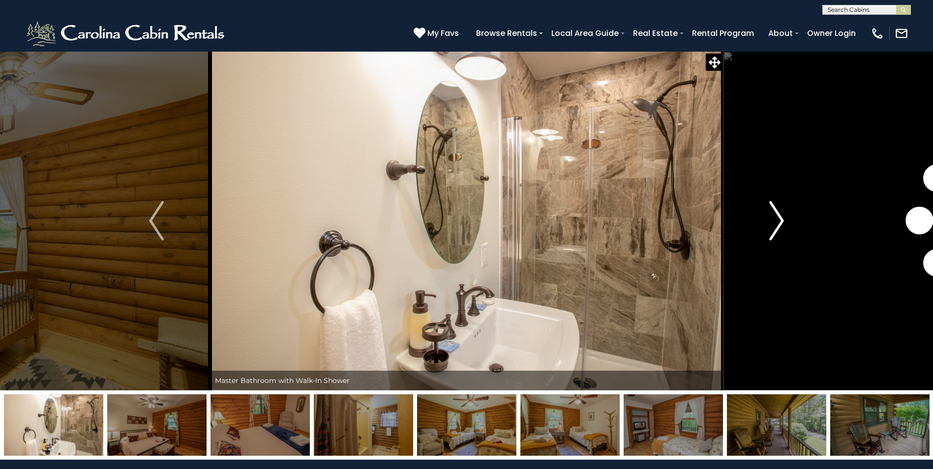
click at [777, 224] on img "Next" at bounding box center [776, 220] width 15 height 39
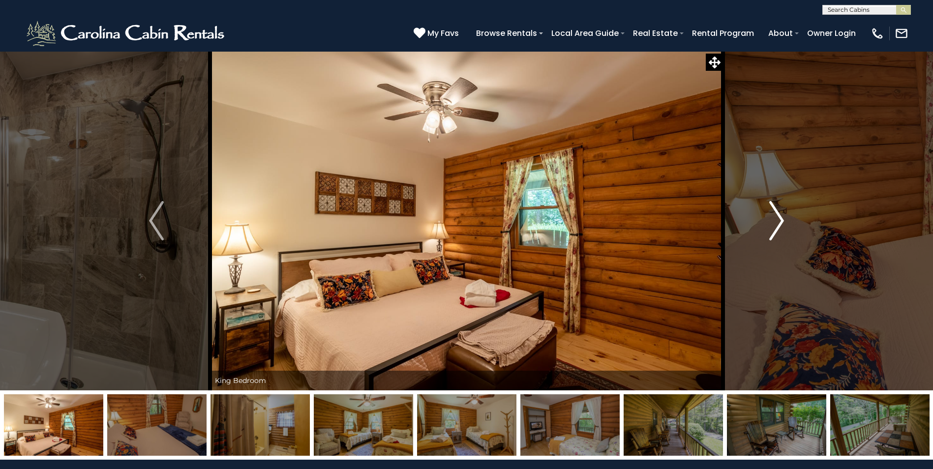
click at [777, 224] on img "Next" at bounding box center [776, 220] width 15 height 39
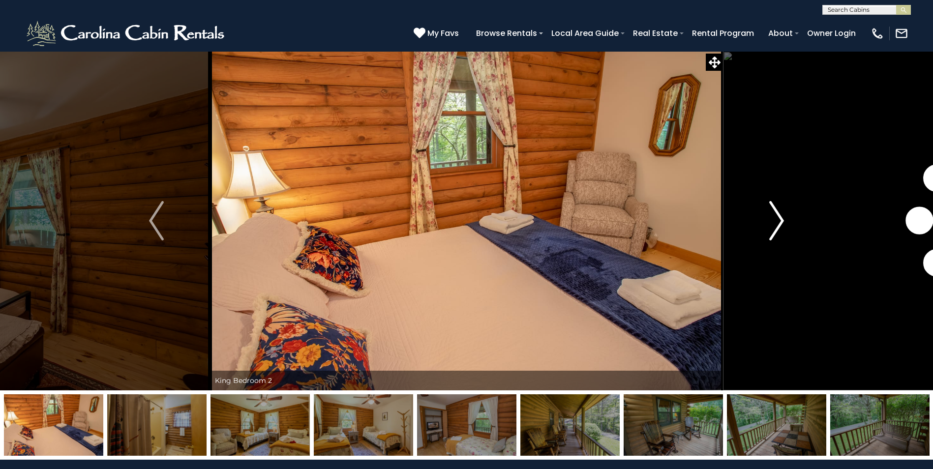
click at [777, 224] on img "Next" at bounding box center [776, 220] width 15 height 39
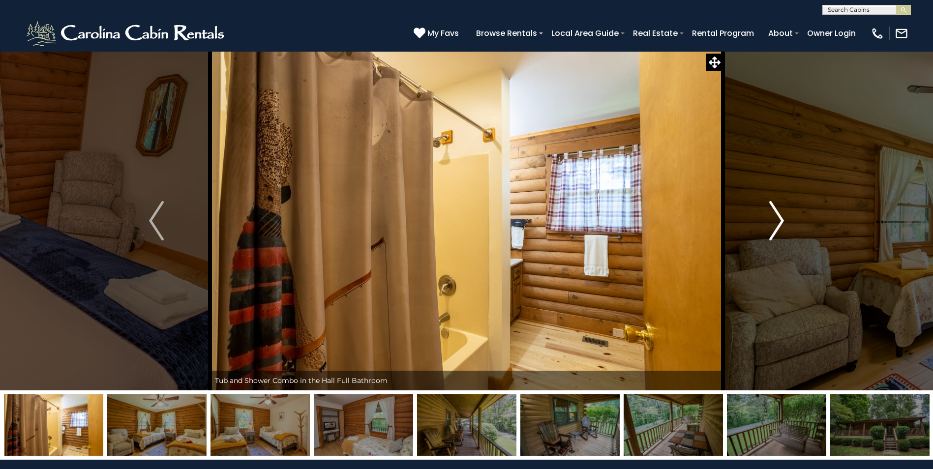
click at [777, 224] on img "Next" at bounding box center [776, 220] width 15 height 39
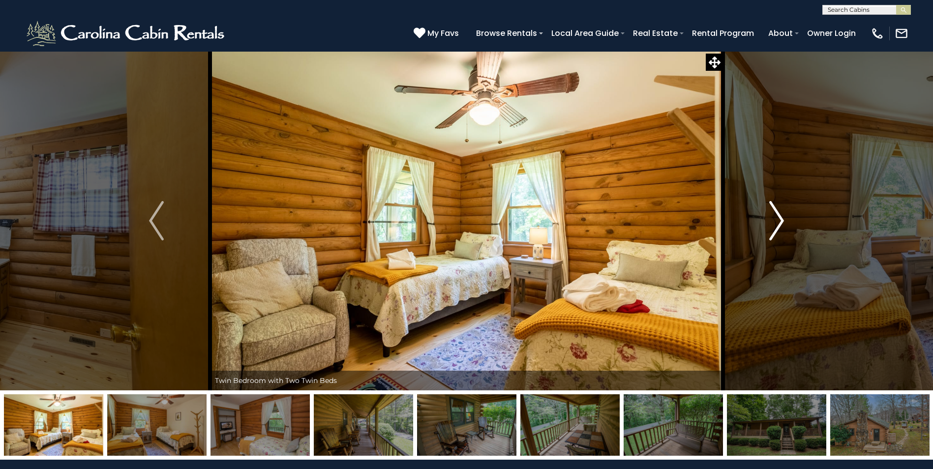
click at [777, 224] on img "Next" at bounding box center [776, 220] width 15 height 39
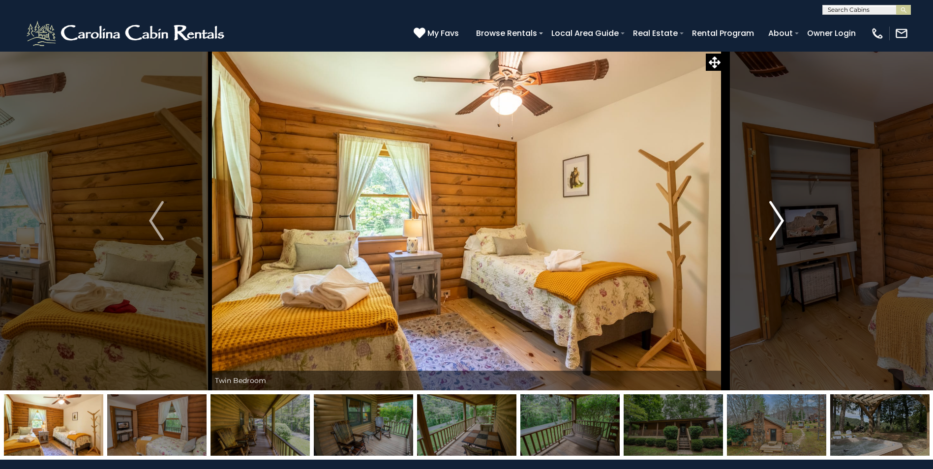
click at [777, 224] on img "Next" at bounding box center [776, 220] width 15 height 39
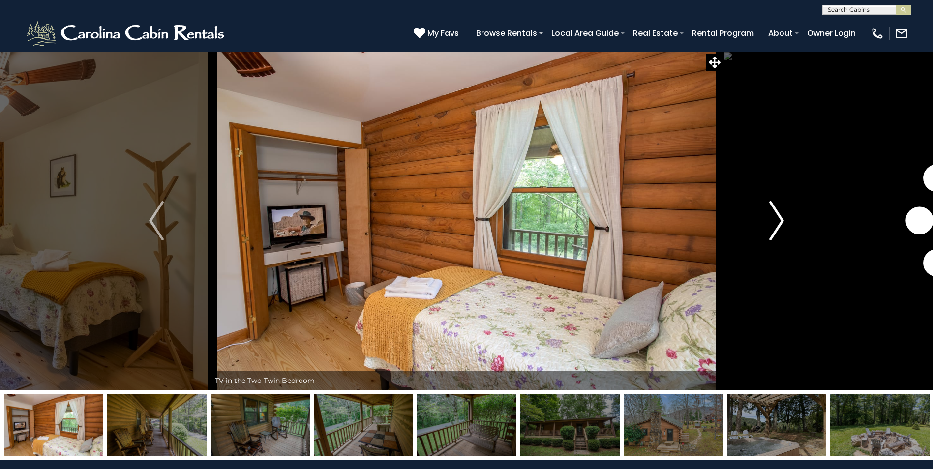
click at [777, 224] on img "Next" at bounding box center [776, 220] width 15 height 39
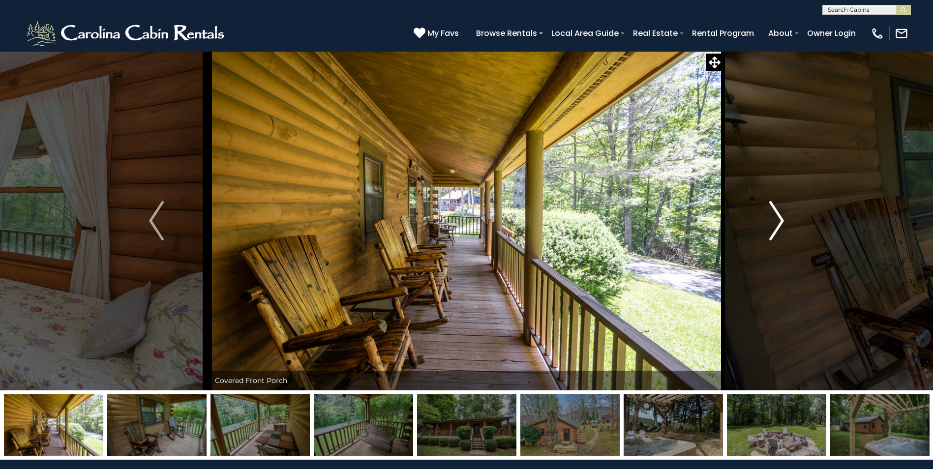
click at [777, 224] on img "Next" at bounding box center [776, 220] width 15 height 39
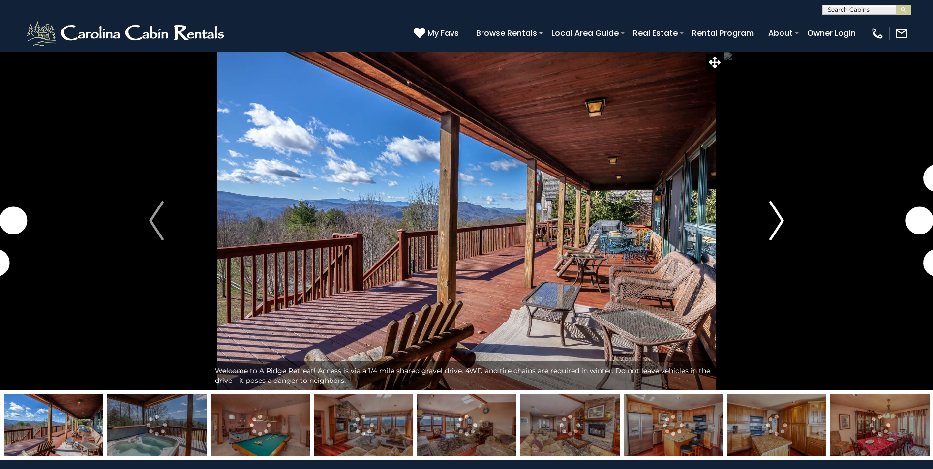
click at [775, 225] on img "Next" at bounding box center [776, 220] width 15 height 39
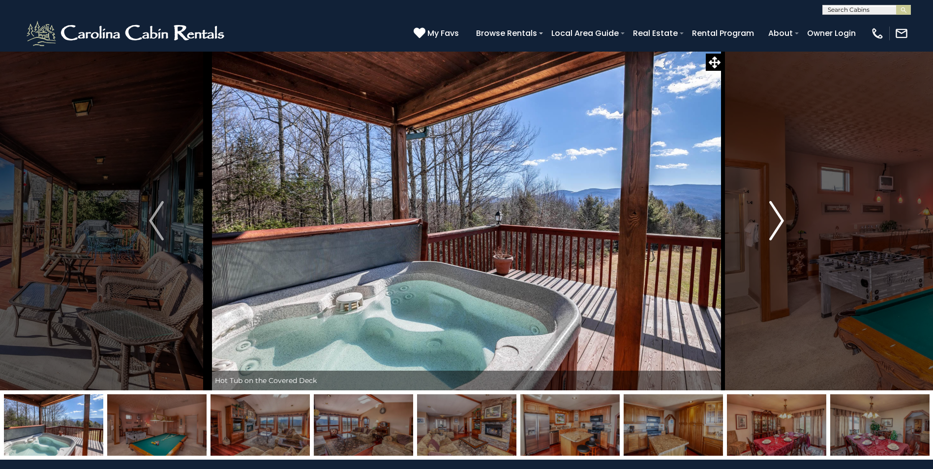
click at [775, 225] on img "Next" at bounding box center [776, 220] width 15 height 39
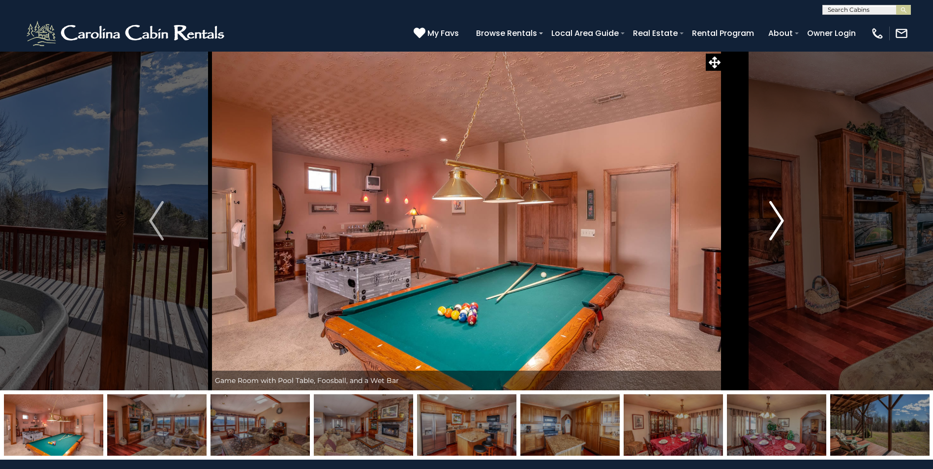
click at [775, 225] on img "Next" at bounding box center [776, 220] width 15 height 39
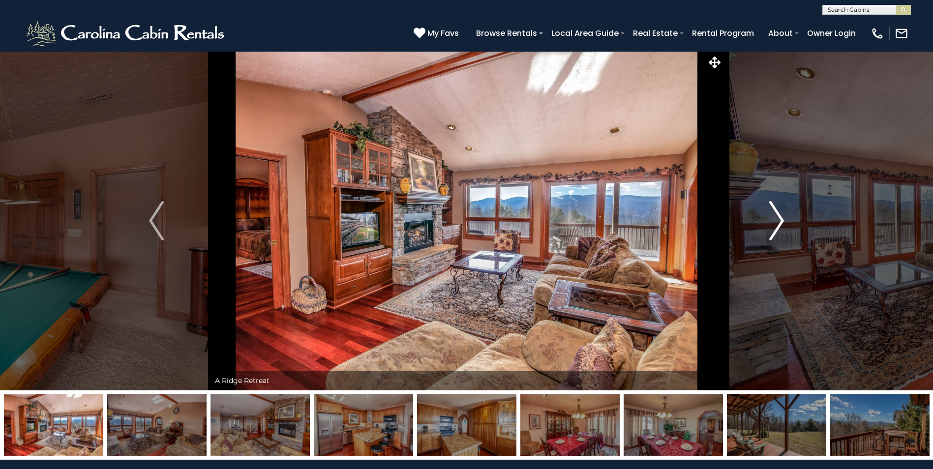
click at [775, 225] on img "Next" at bounding box center [776, 220] width 15 height 39
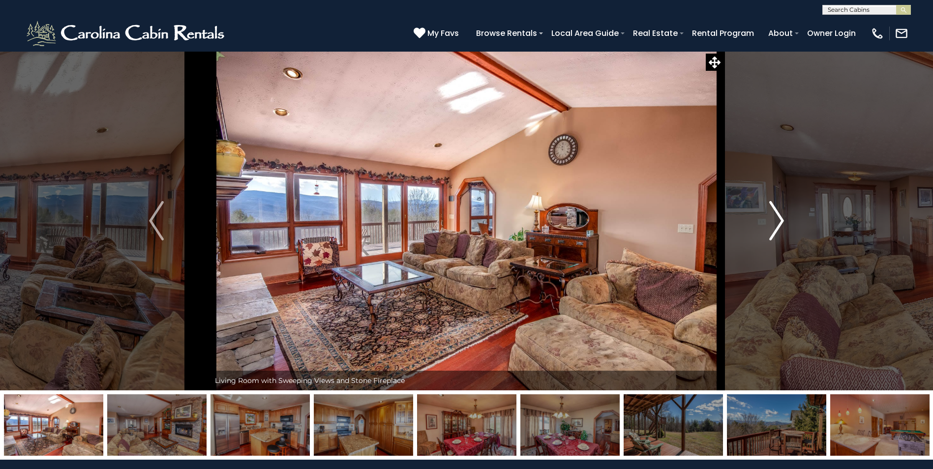
click at [775, 225] on img "Next" at bounding box center [776, 220] width 15 height 39
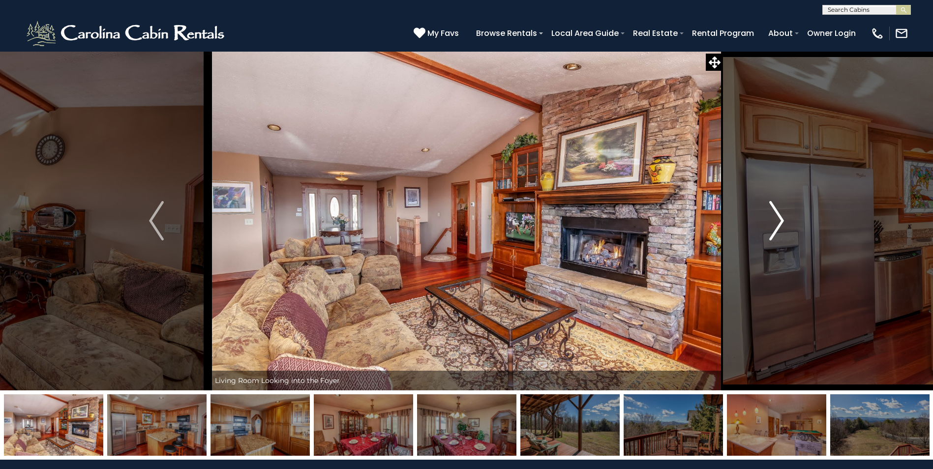
click at [775, 225] on img "Next" at bounding box center [776, 220] width 15 height 39
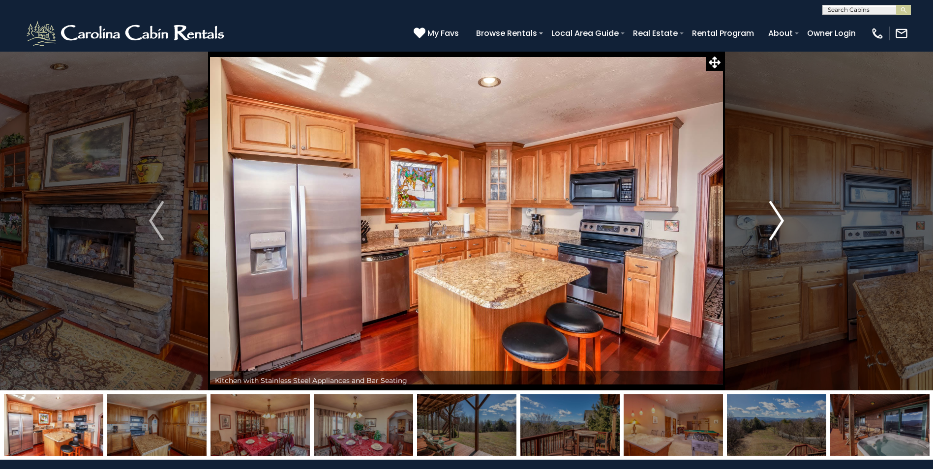
click at [775, 225] on img "Next" at bounding box center [776, 220] width 15 height 39
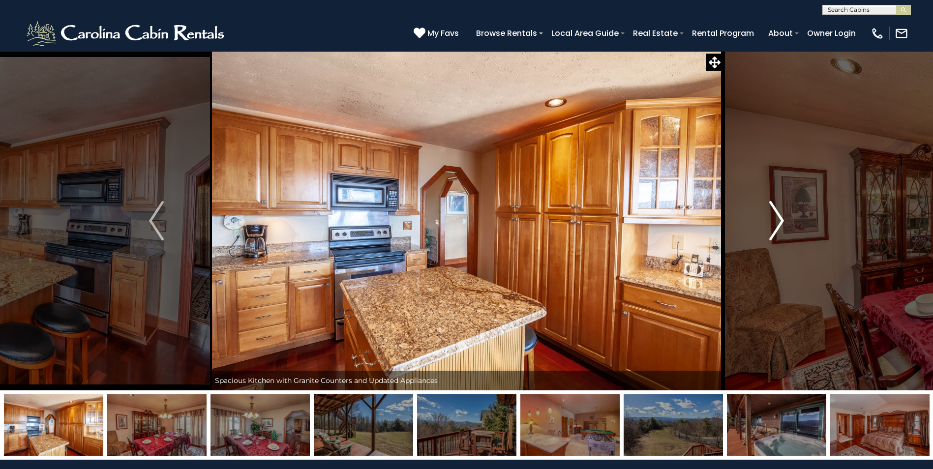
click at [775, 225] on img "Next" at bounding box center [776, 220] width 15 height 39
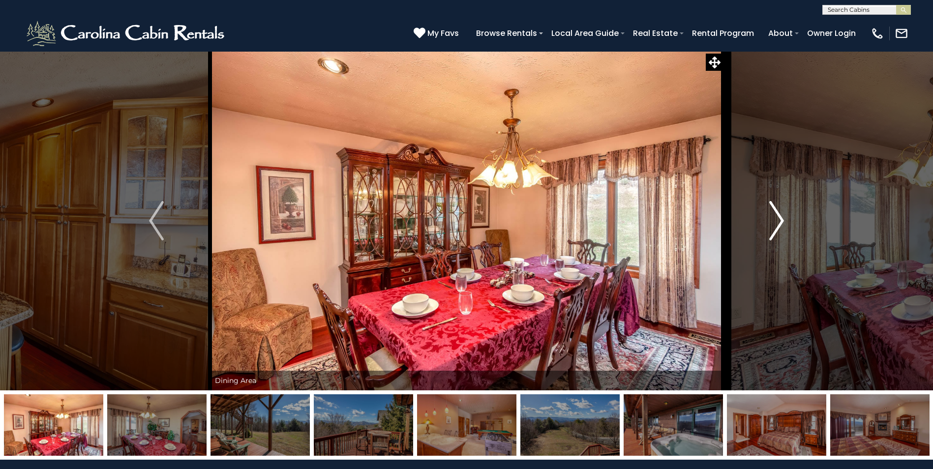
click at [775, 225] on img "Next" at bounding box center [776, 220] width 15 height 39
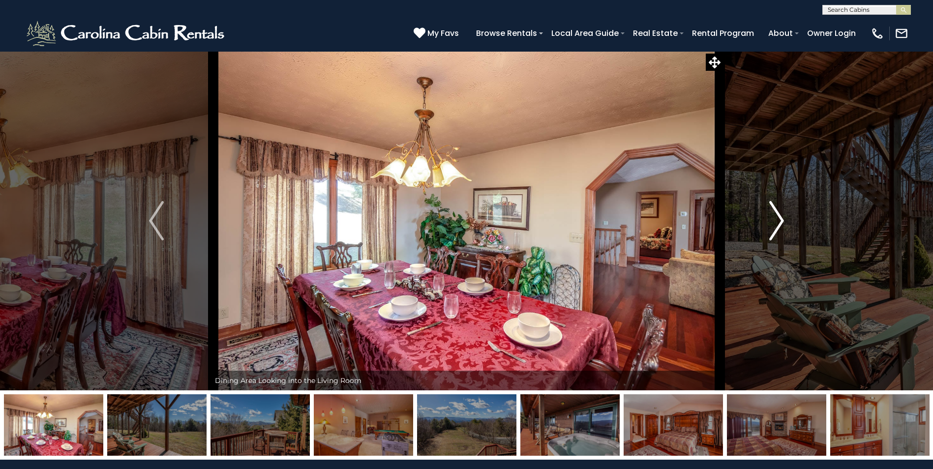
click at [775, 225] on img "Next" at bounding box center [776, 220] width 15 height 39
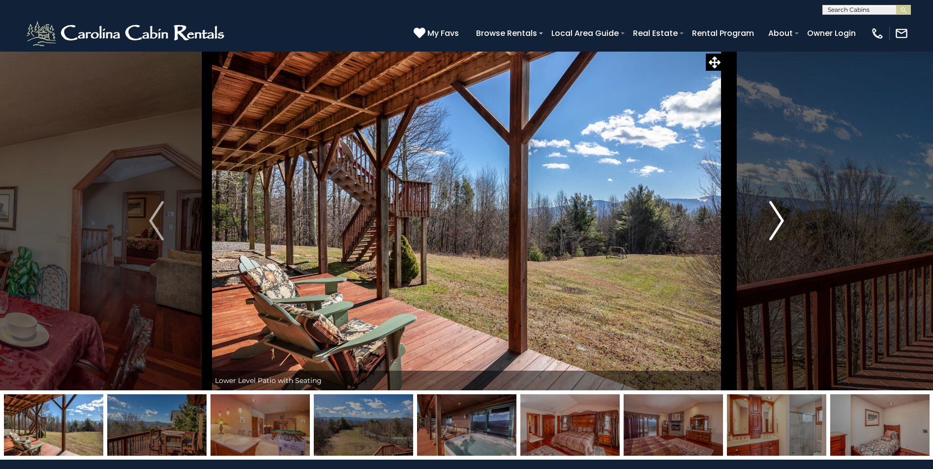
click at [775, 225] on img "Next" at bounding box center [776, 220] width 15 height 39
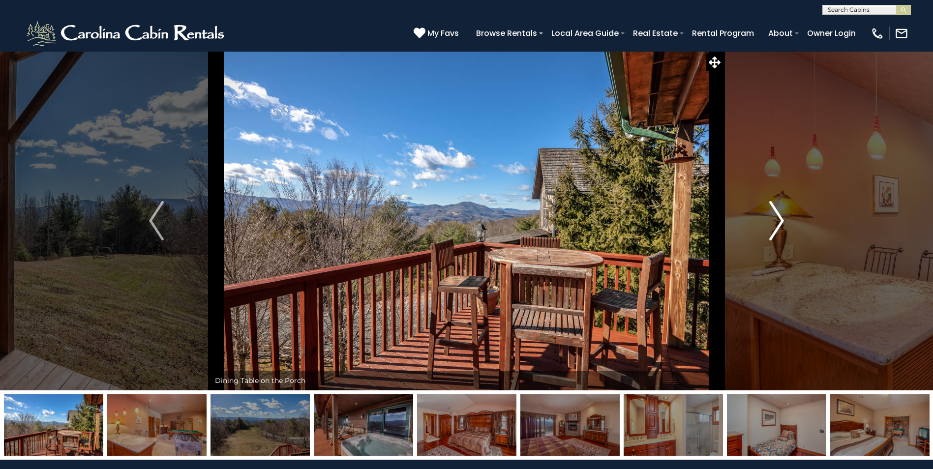
click at [775, 225] on img "Next" at bounding box center [776, 220] width 15 height 39
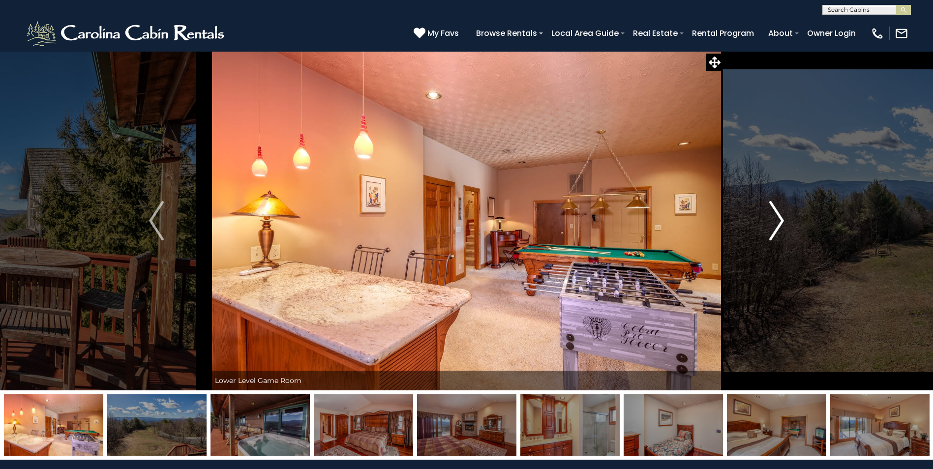
click at [775, 225] on img "Next" at bounding box center [776, 220] width 15 height 39
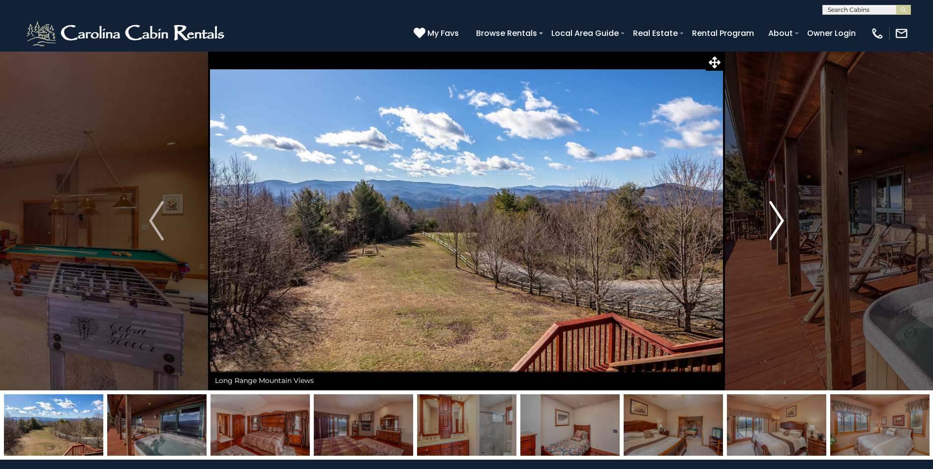
click at [775, 225] on img "Next" at bounding box center [776, 220] width 15 height 39
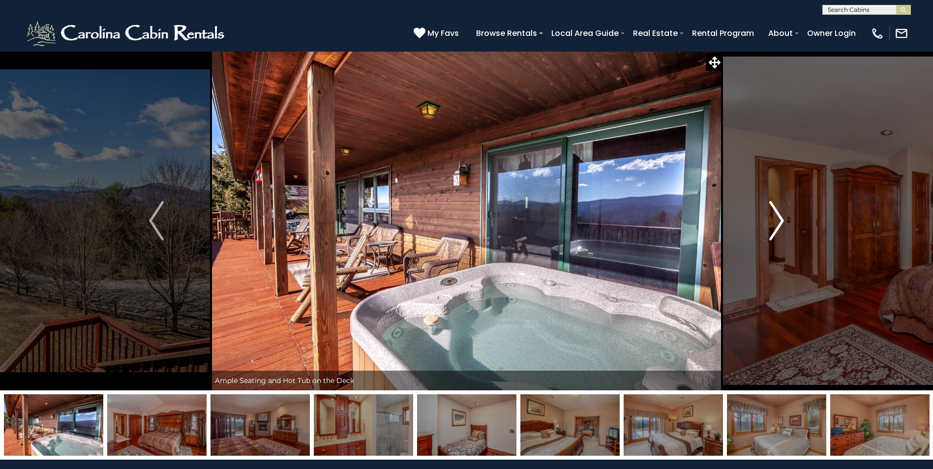
click at [775, 225] on img "Next" at bounding box center [776, 220] width 15 height 39
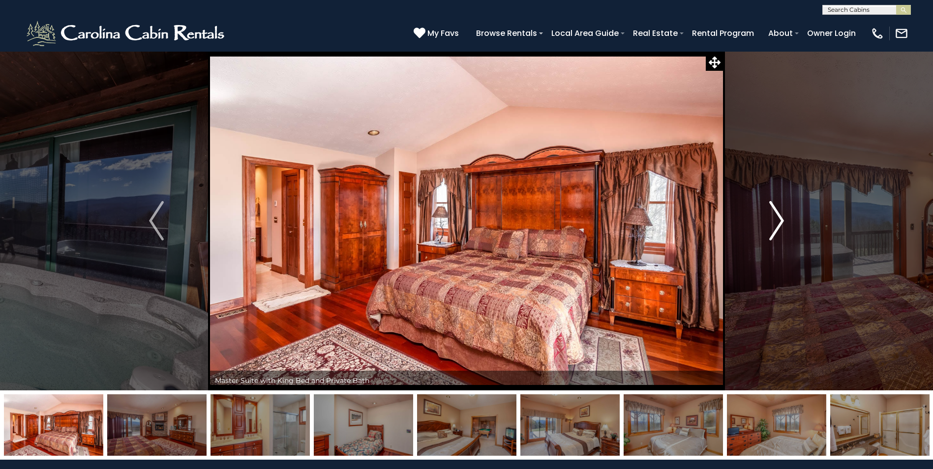
click at [775, 225] on img "Next" at bounding box center [776, 220] width 15 height 39
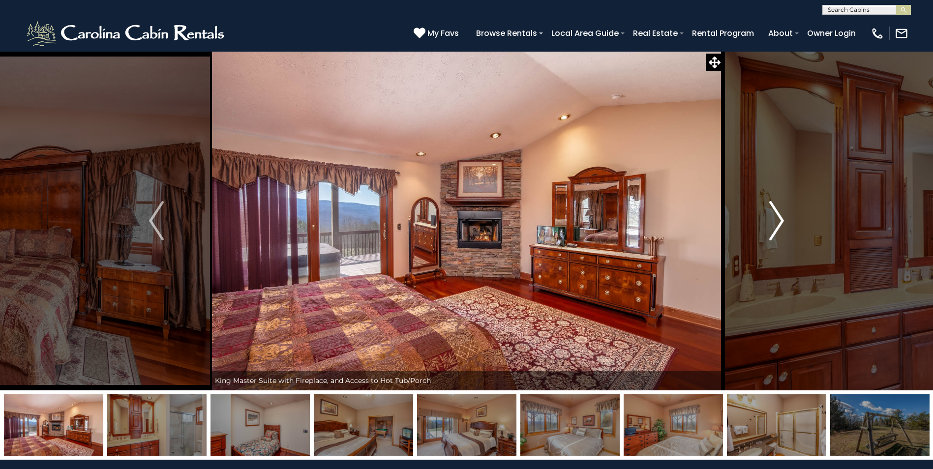
click at [775, 225] on img "Next" at bounding box center [776, 220] width 15 height 39
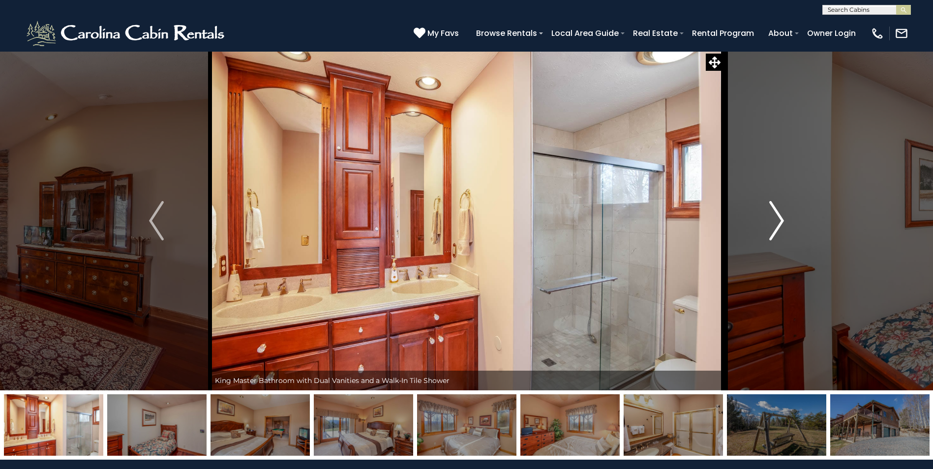
click at [775, 225] on img "Next" at bounding box center [776, 220] width 15 height 39
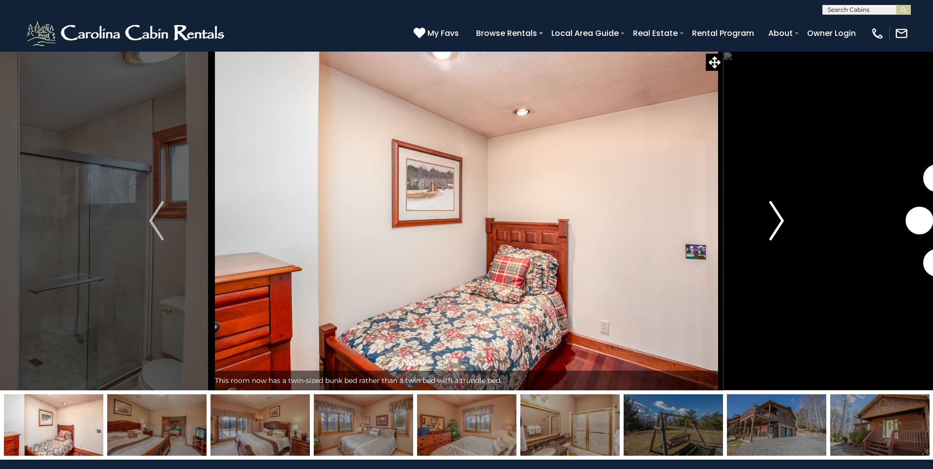
click at [775, 225] on img "Next" at bounding box center [776, 220] width 15 height 39
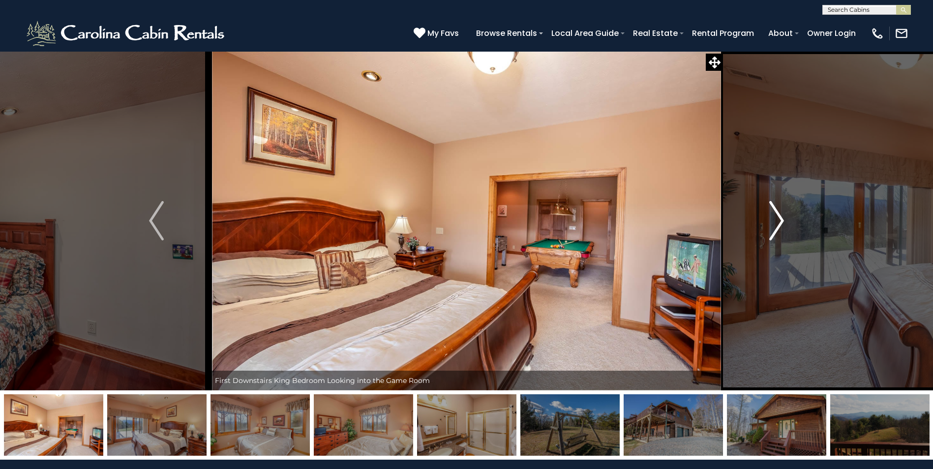
click at [775, 225] on img "Next" at bounding box center [776, 220] width 15 height 39
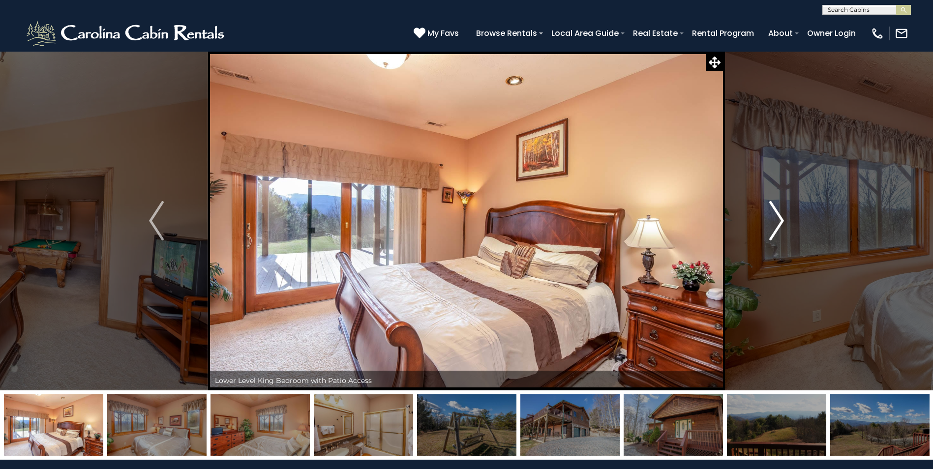
click at [775, 225] on img "Next" at bounding box center [776, 220] width 15 height 39
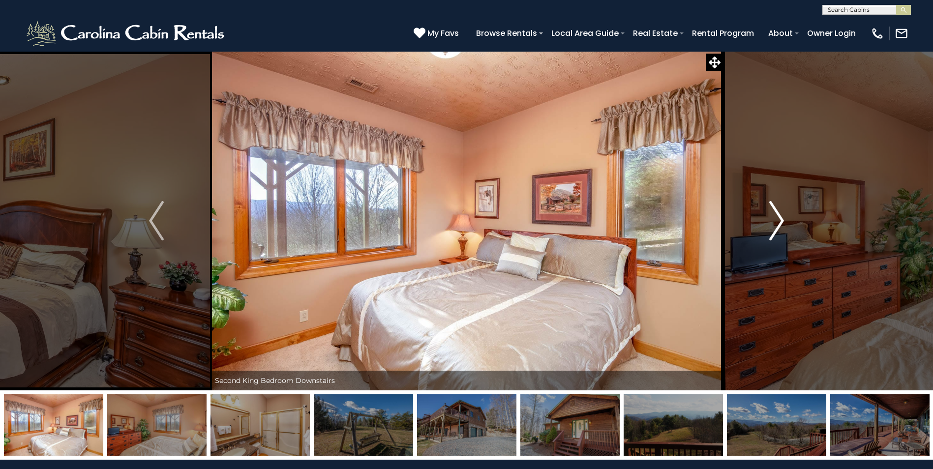
click at [775, 225] on img "Next" at bounding box center [776, 220] width 15 height 39
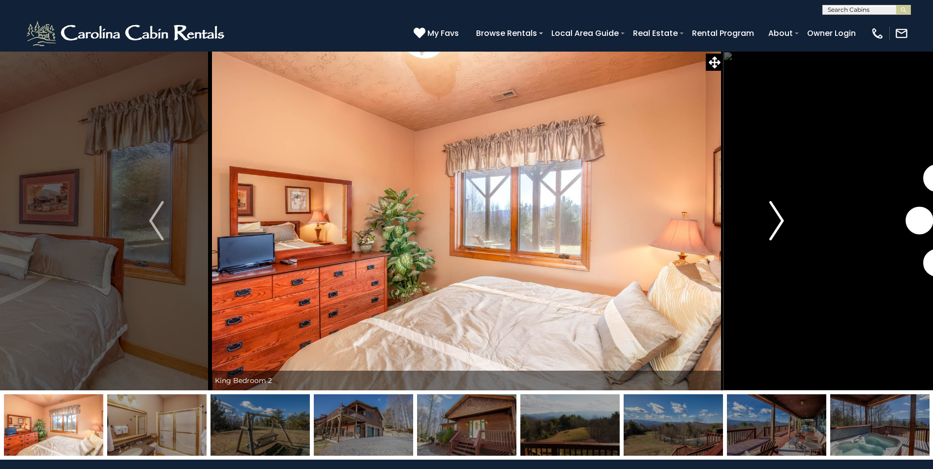
click at [775, 225] on img "Next" at bounding box center [776, 220] width 15 height 39
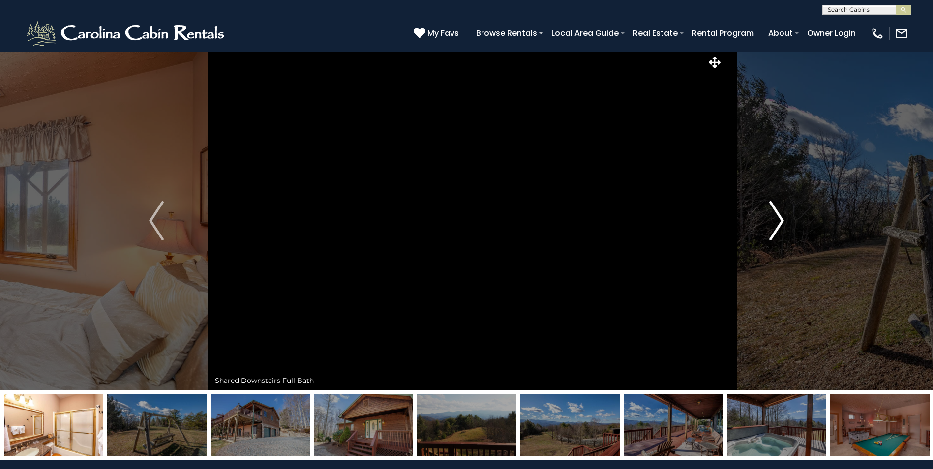
click at [775, 225] on img "Next" at bounding box center [776, 220] width 15 height 39
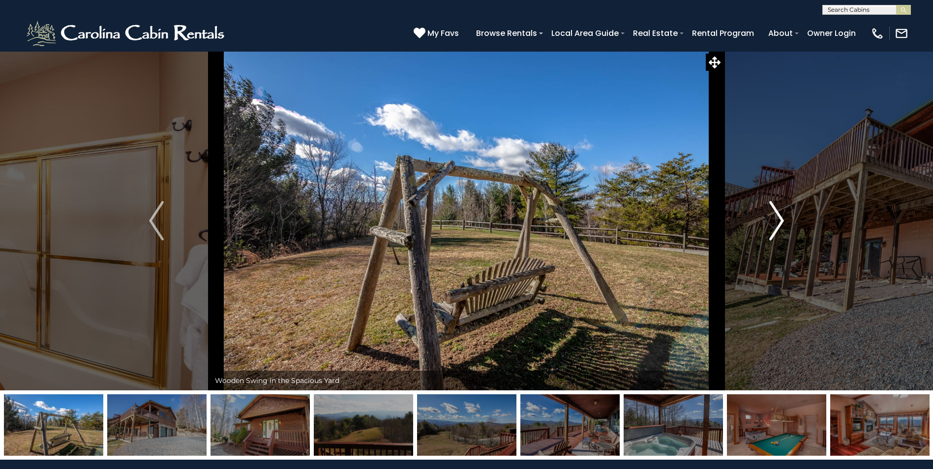
click at [775, 225] on img "Next" at bounding box center [776, 220] width 15 height 39
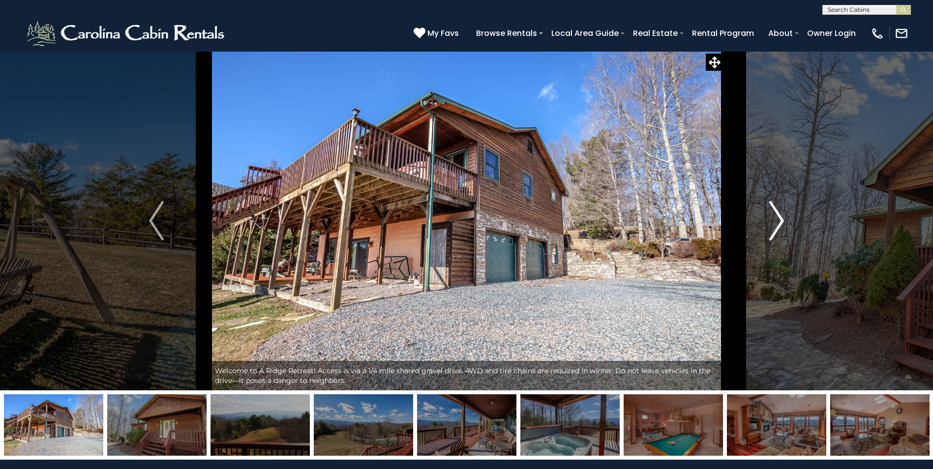
click at [775, 225] on img "Next" at bounding box center [776, 220] width 15 height 39
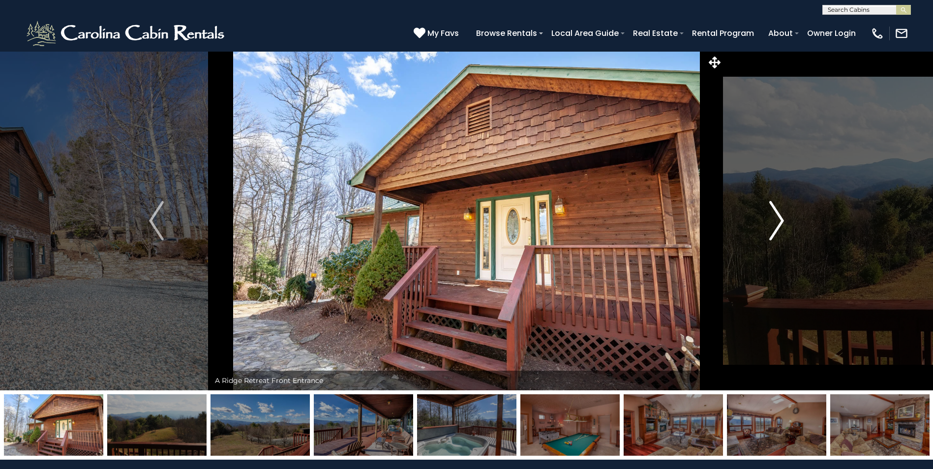
click at [775, 225] on img "Next" at bounding box center [776, 220] width 15 height 39
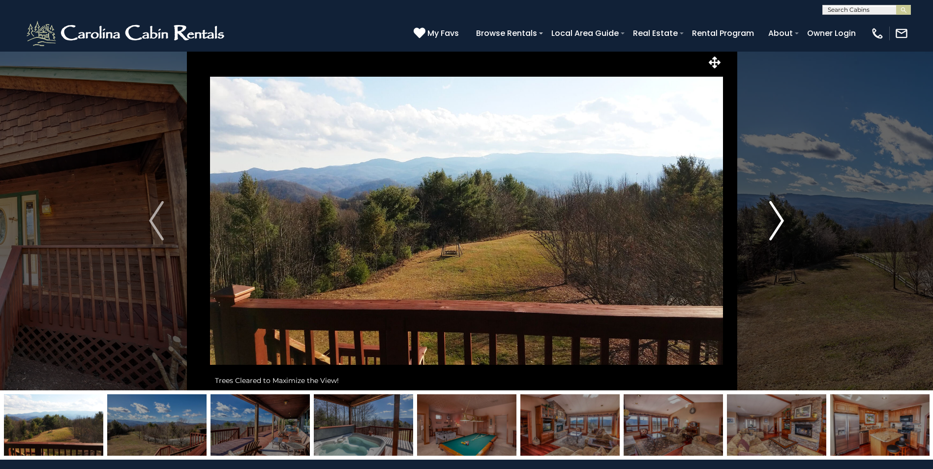
click at [775, 225] on img "Next" at bounding box center [776, 220] width 15 height 39
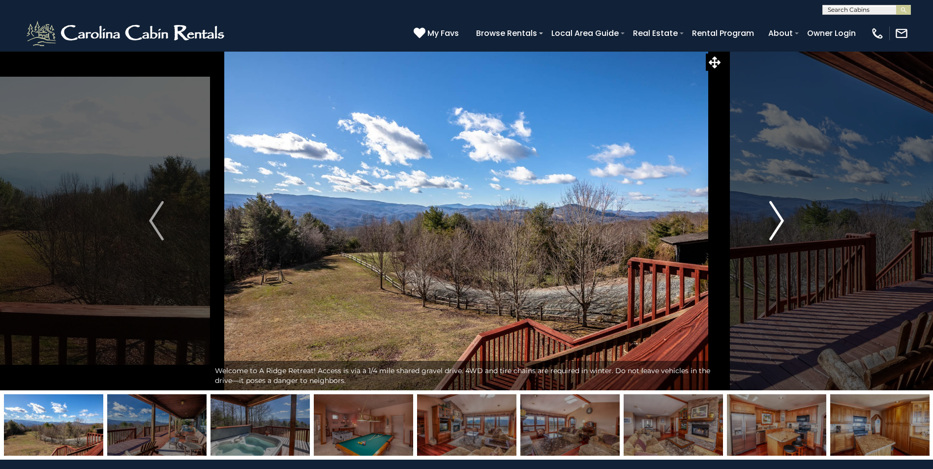
click at [775, 225] on img "Next" at bounding box center [776, 220] width 15 height 39
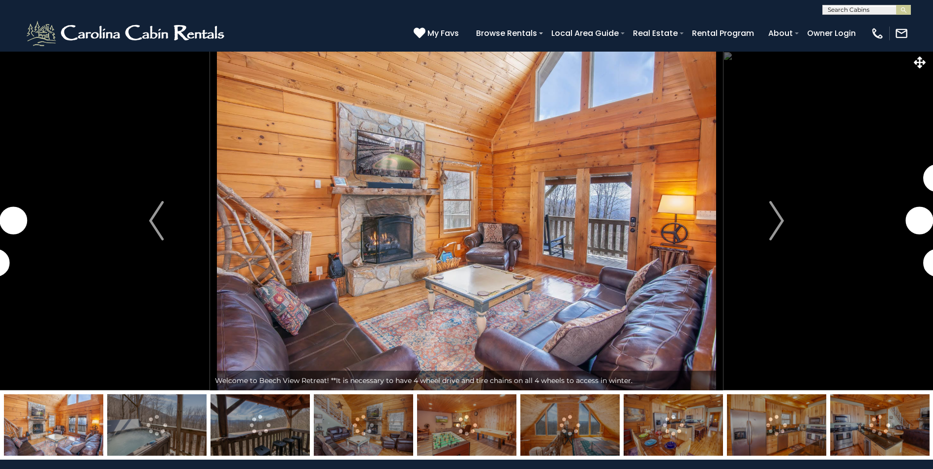
click at [780, 218] on img "Next" at bounding box center [776, 220] width 15 height 39
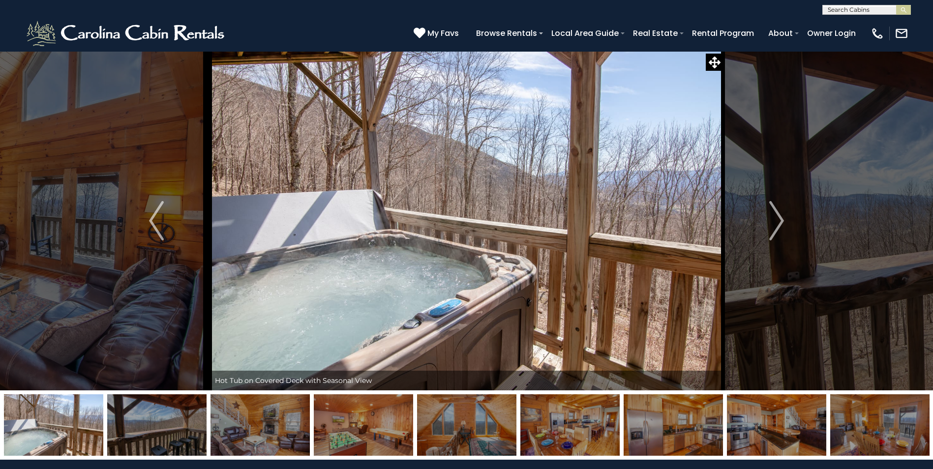
click at [780, 218] on img "Next" at bounding box center [776, 220] width 15 height 39
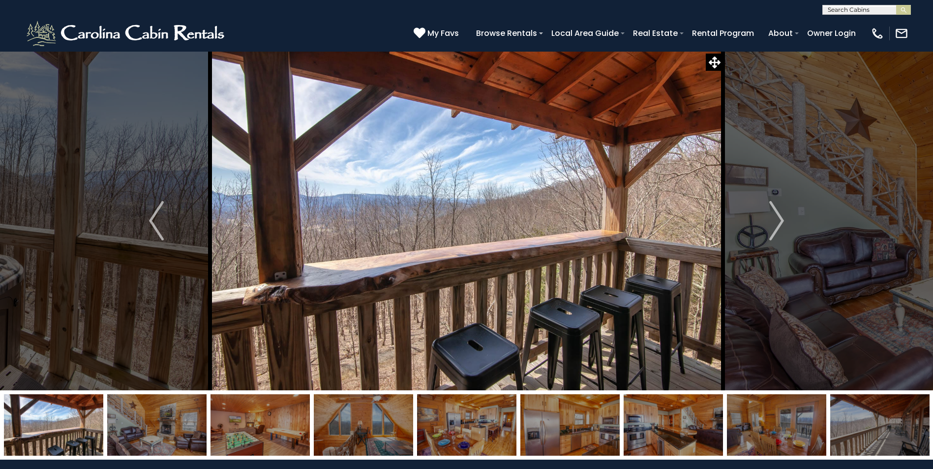
click at [780, 218] on img "Next" at bounding box center [776, 220] width 15 height 39
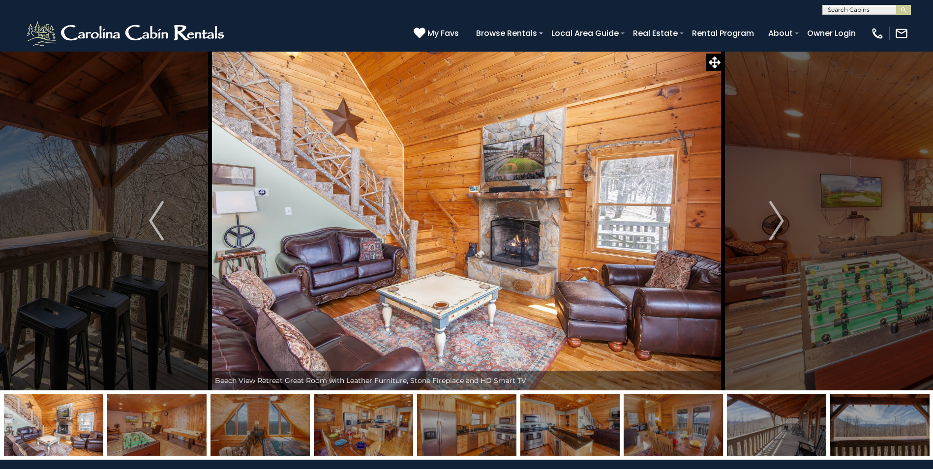
click at [780, 218] on img "Next" at bounding box center [776, 220] width 15 height 39
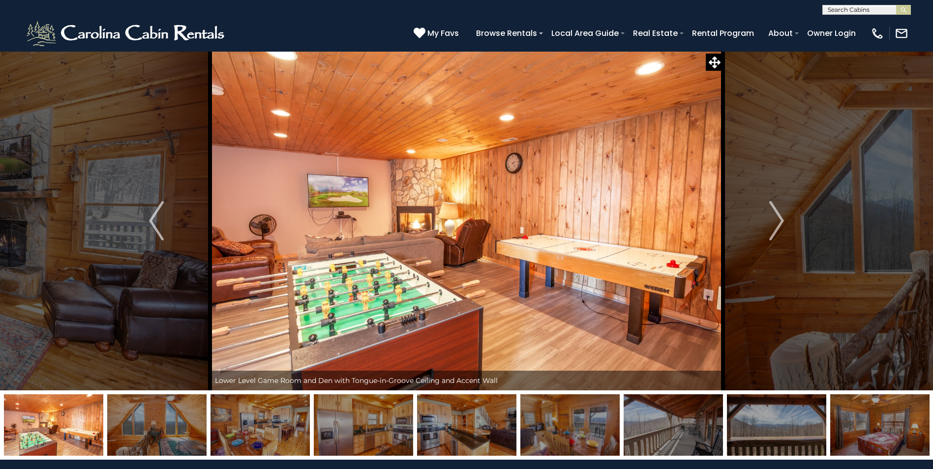
click at [780, 218] on img "Next" at bounding box center [776, 220] width 15 height 39
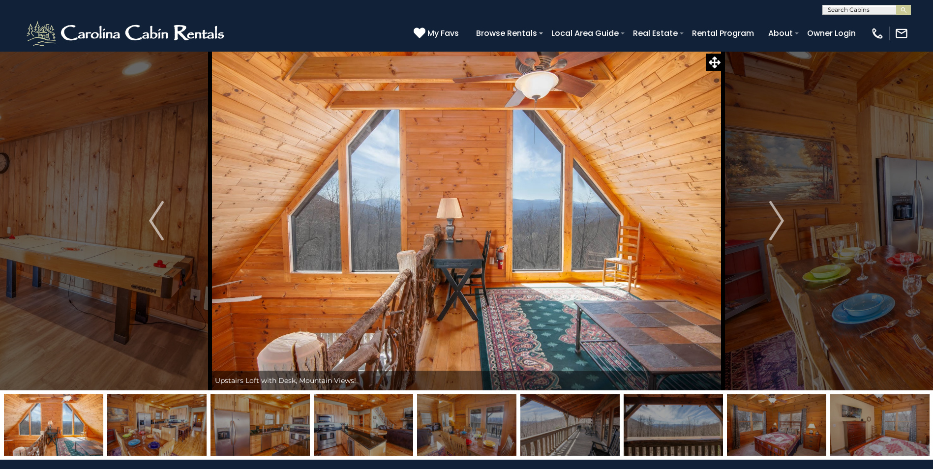
click at [780, 218] on img "Next" at bounding box center [776, 220] width 15 height 39
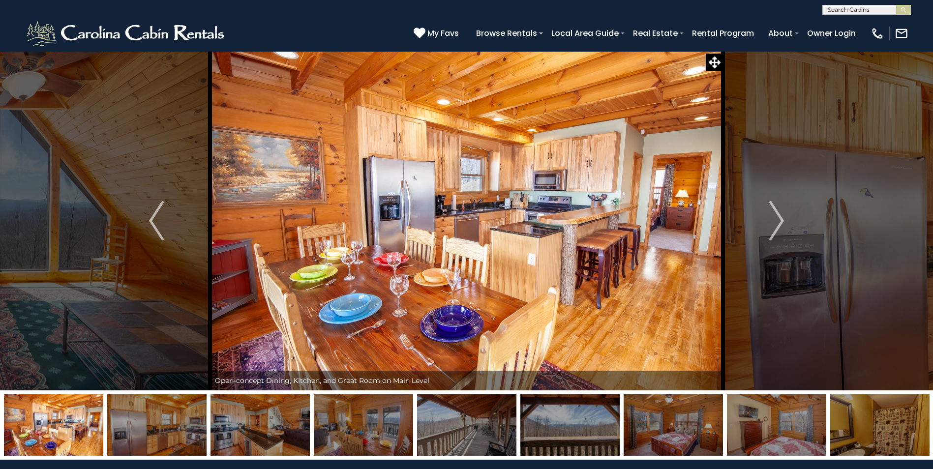
click at [780, 218] on img "Next" at bounding box center [776, 220] width 15 height 39
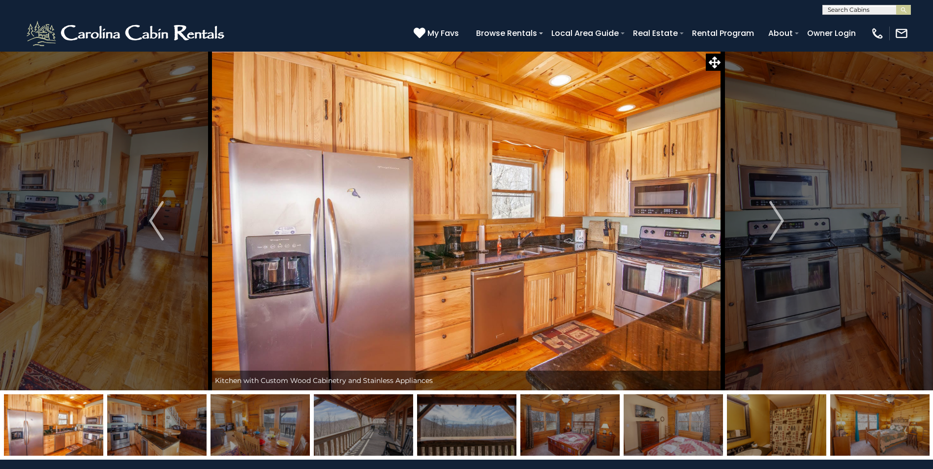
click at [780, 218] on img "Next" at bounding box center [776, 220] width 15 height 39
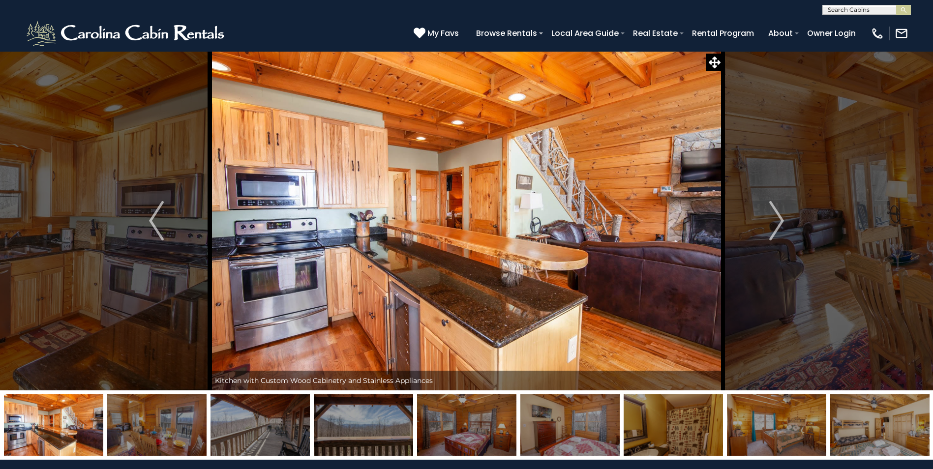
click at [780, 218] on img "Next" at bounding box center [776, 220] width 15 height 39
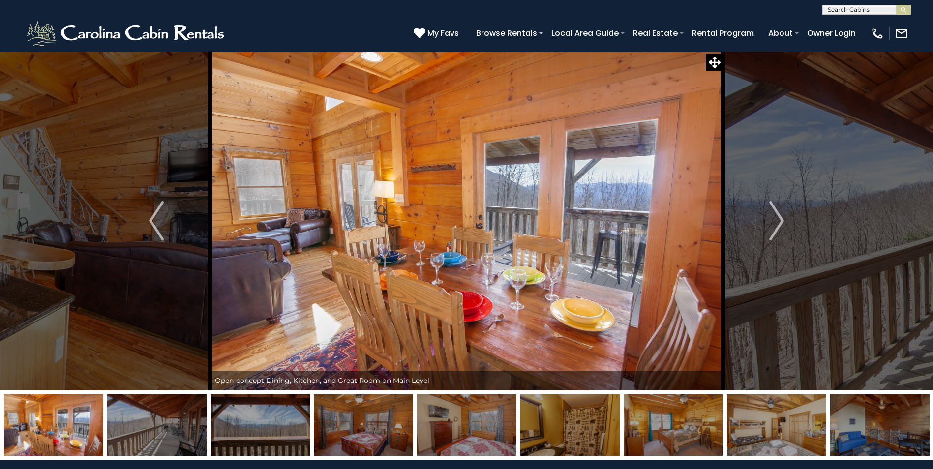
click at [780, 218] on img "Next" at bounding box center [776, 220] width 15 height 39
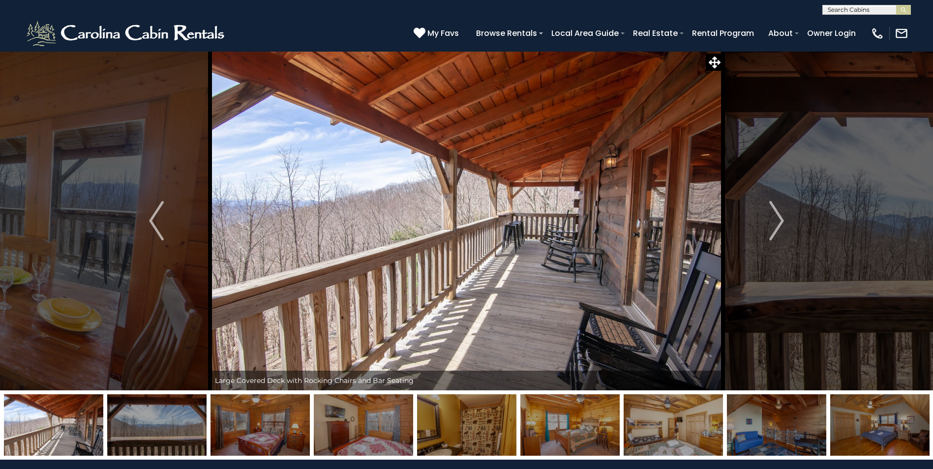
click at [780, 218] on img "Next" at bounding box center [776, 220] width 15 height 39
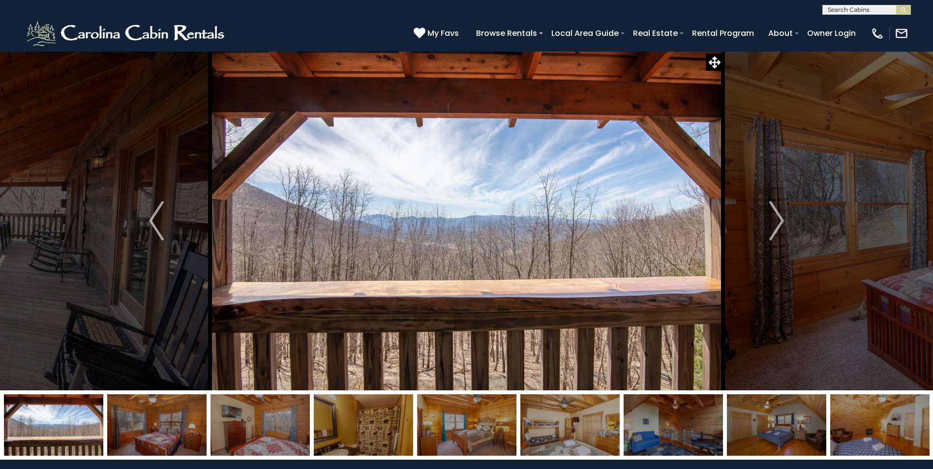
click at [780, 218] on img "Next" at bounding box center [776, 220] width 15 height 39
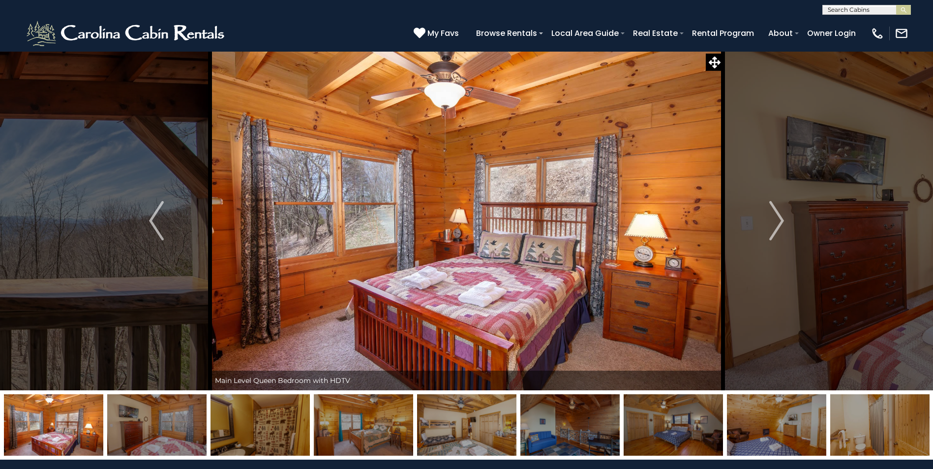
click at [780, 218] on img "Next" at bounding box center [776, 220] width 15 height 39
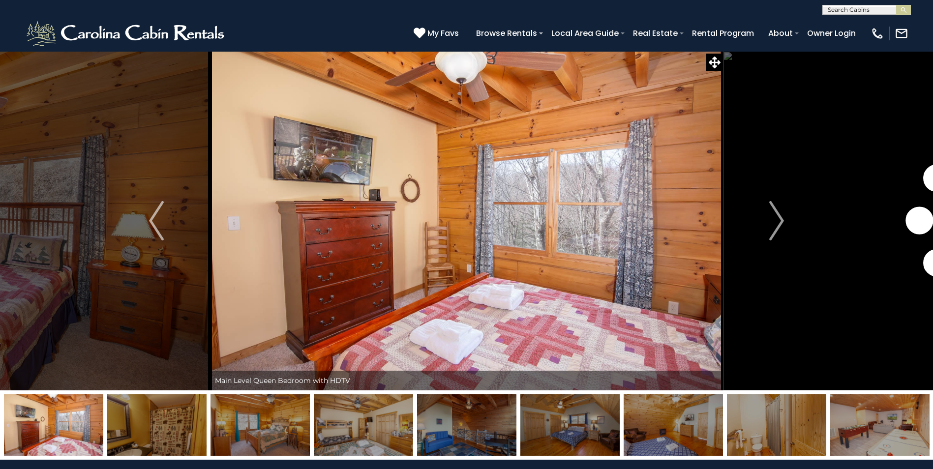
click at [780, 218] on img "Next" at bounding box center [776, 220] width 15 height 39
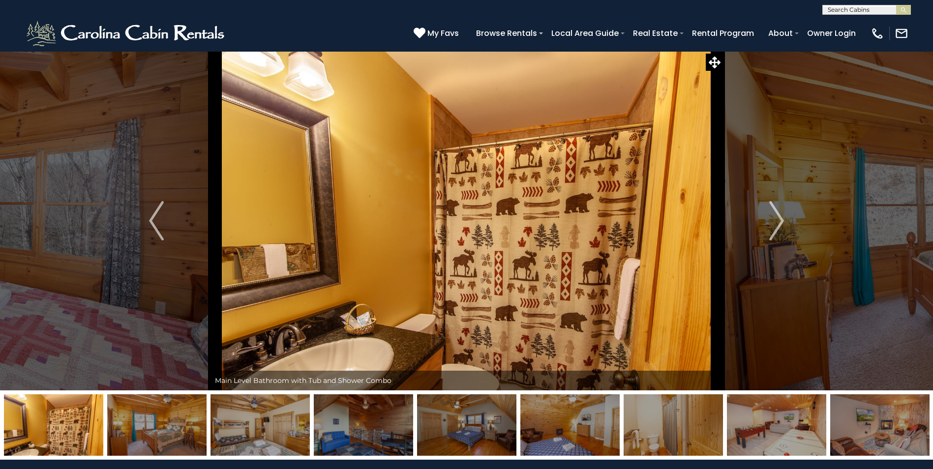
click at [780, 218] on img "Next" at bounding box center [776, 220] width 15 height 39
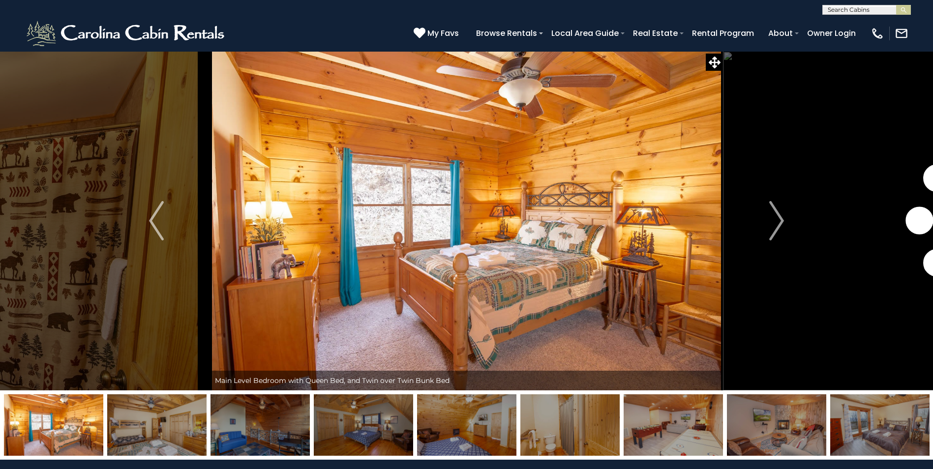
click at [780, 218] on img "Next" at bounding box center [776, 220] width 15 height 39
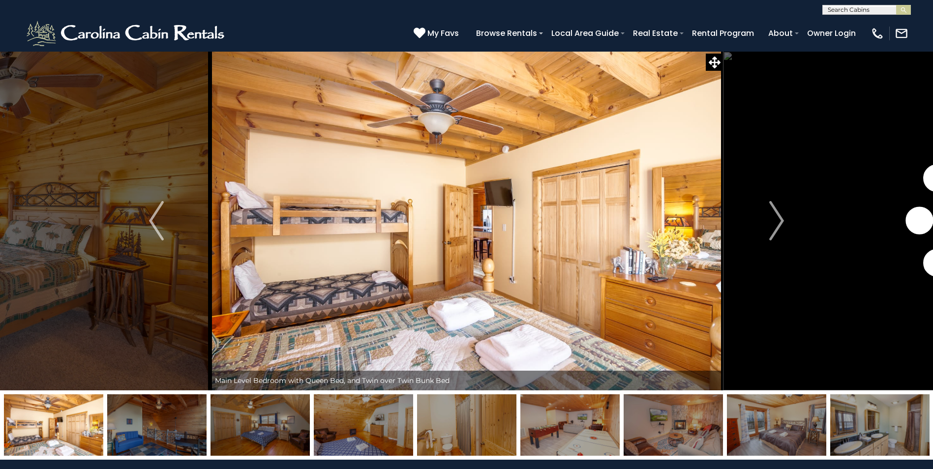
click at [780, 218] on img "Next" at bounding box center [776, 220] width 15 height 39
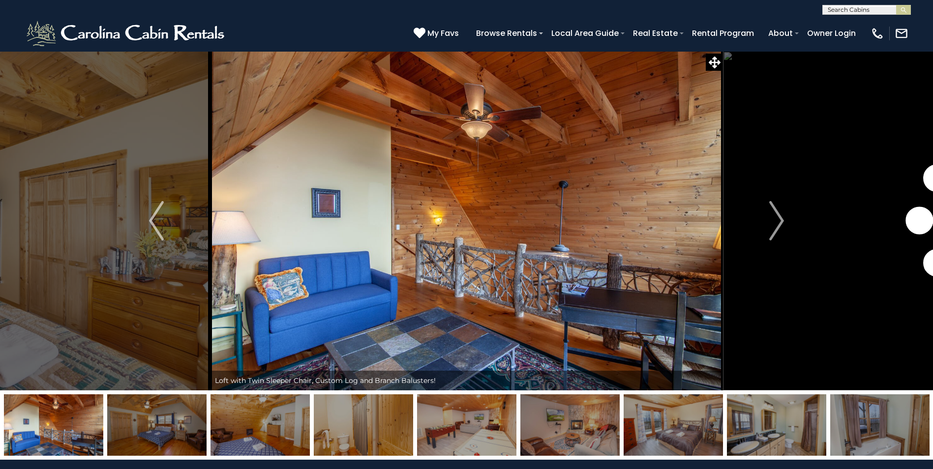
click at [780, 218] on img "Next" at bounding box center [776, 220] width 15 height 39
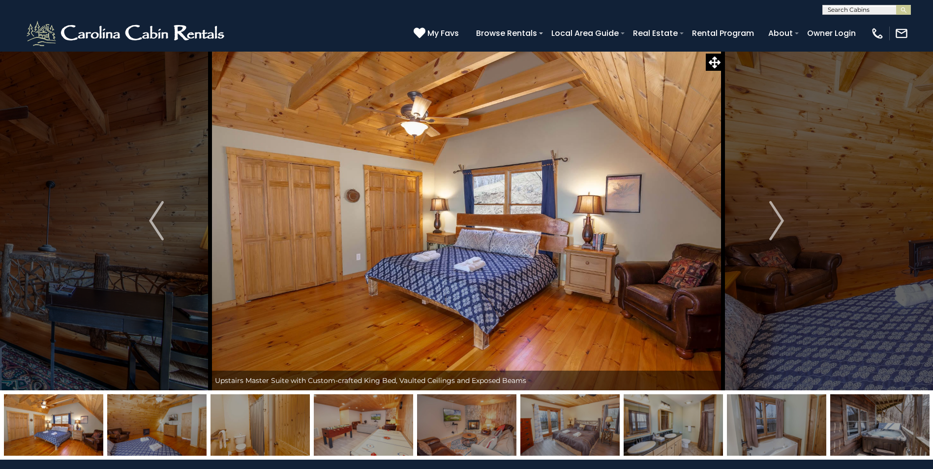
click at [780, 218] on img "Next" at bounding box center [776, 220] width 15 height 39
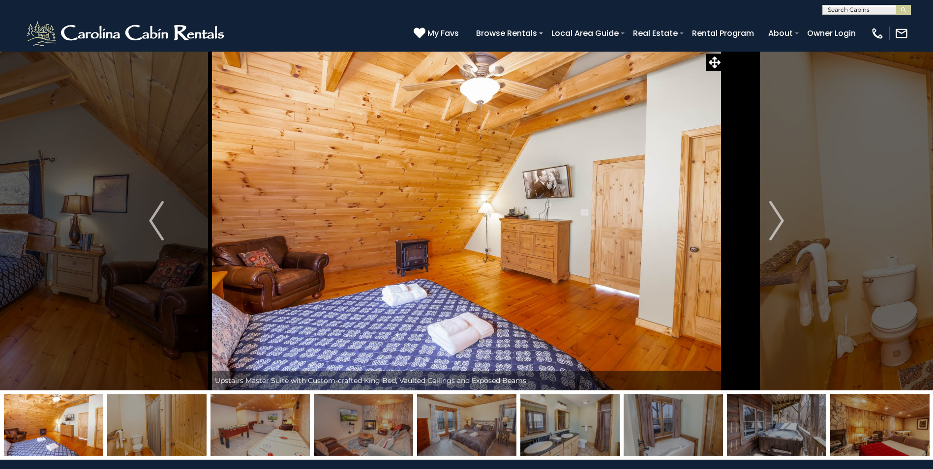
click at [780, 218] on img "Next" at bounding box center [776, 220] width 15 height 39
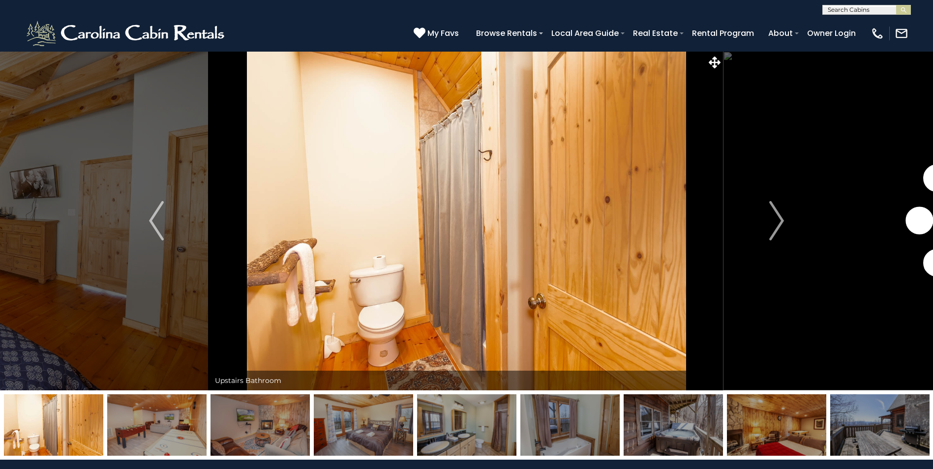
click at [780, 218] on img "Next" at bounding box center [776, 220] width 15 height 39
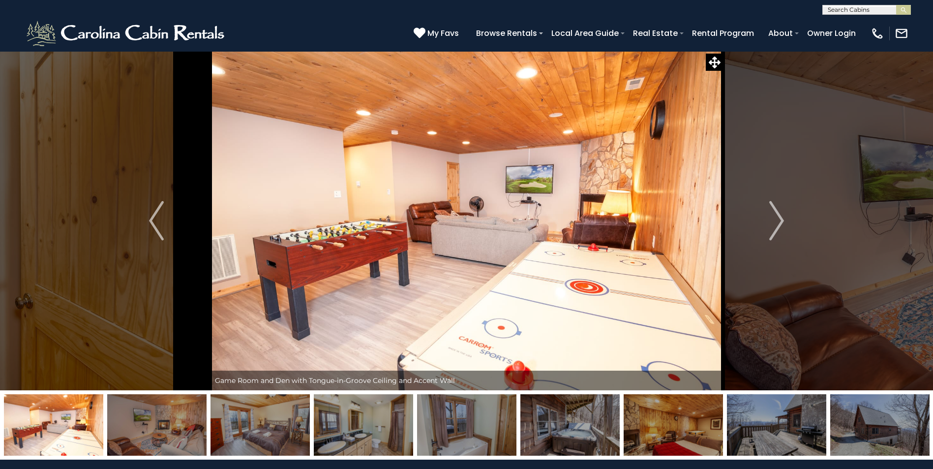
click at [780, 218] on img "Next" at bounding box center [776, 220] width 15 height 39
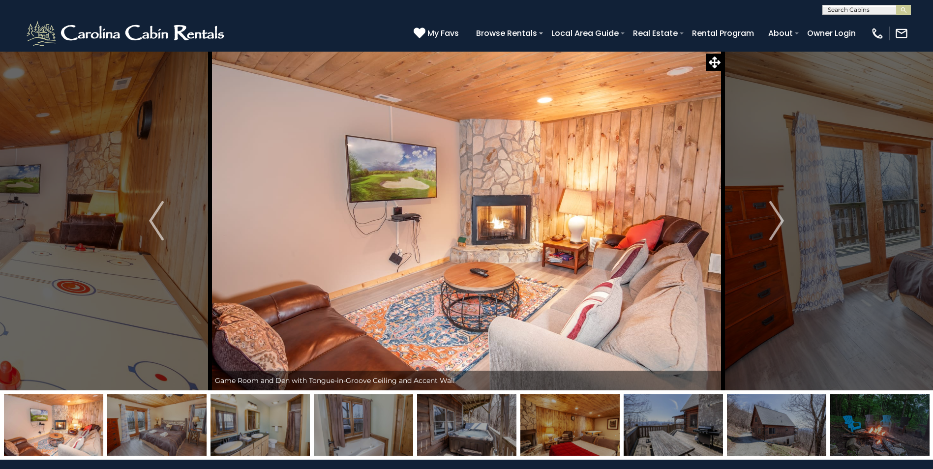
click at [780, 218] on img "Next" at bounding box center [776, 220] width 15 height 39
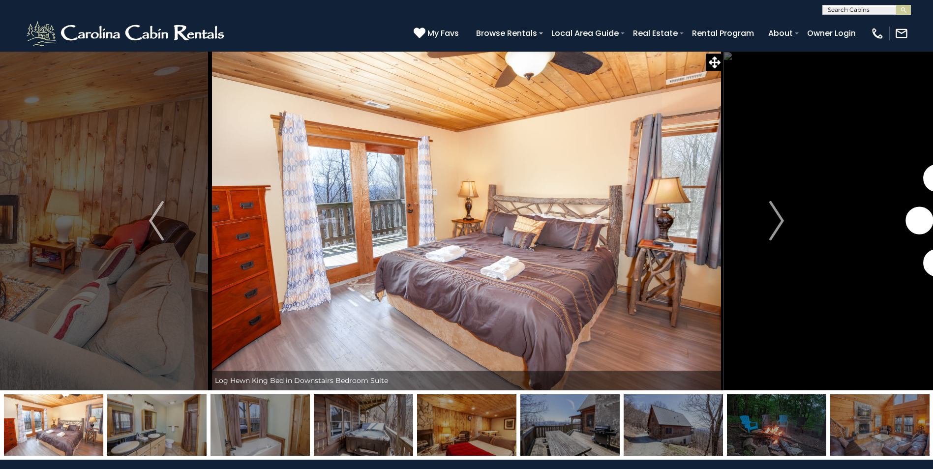
click at [780, 218] on img "Next" at bounding box center [776, 220] width 15 height 39
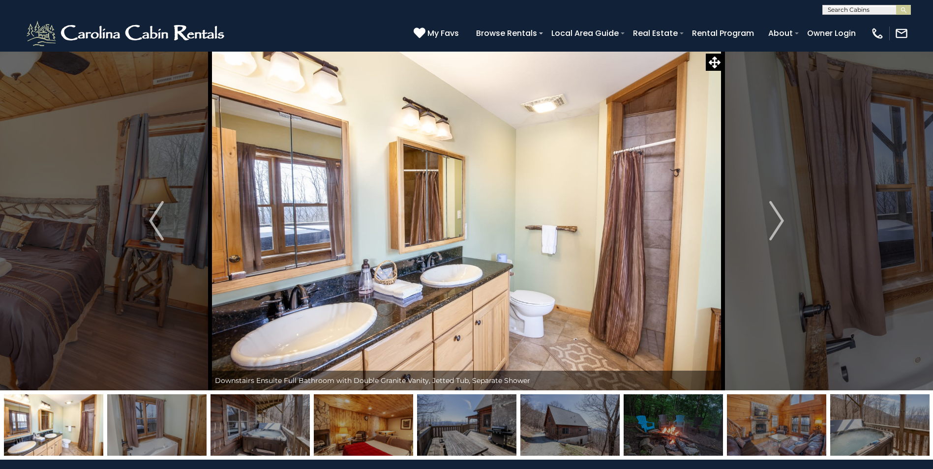
click at [780, 218] on img "Next" at bounding box center [776, 220] width 15 height 39
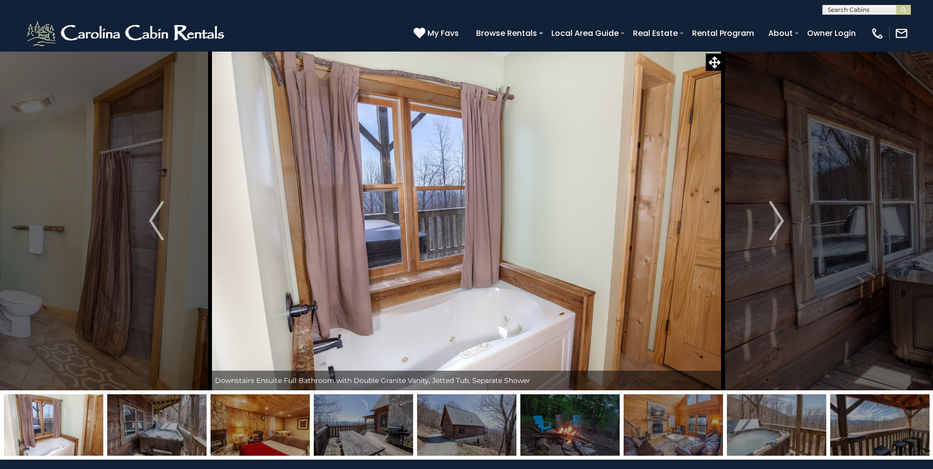
click at [780, 218] on img "Next" at bounding box center [776, 220] width 15 height 39
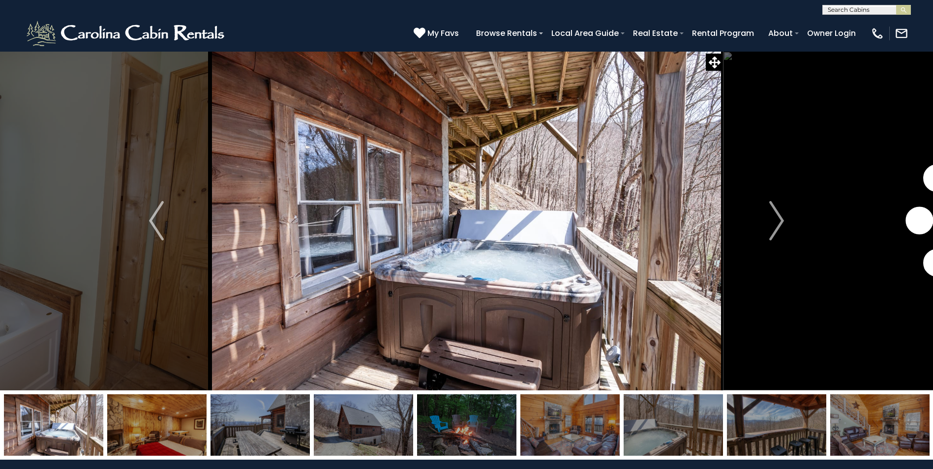
click at [780, 218] on img "Next" at bounding box center [776, 220] width 15 height 39
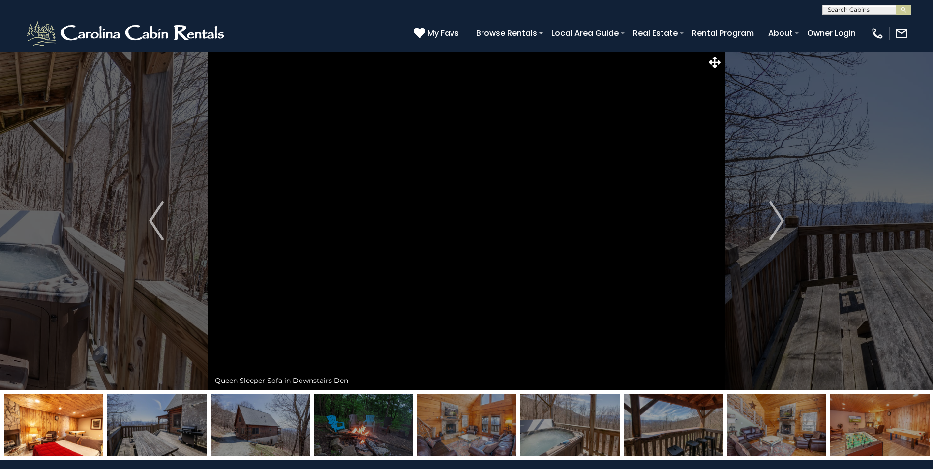
click at [780, 218] on img "Next" at bounding box center [776, 220] width 15 height 39
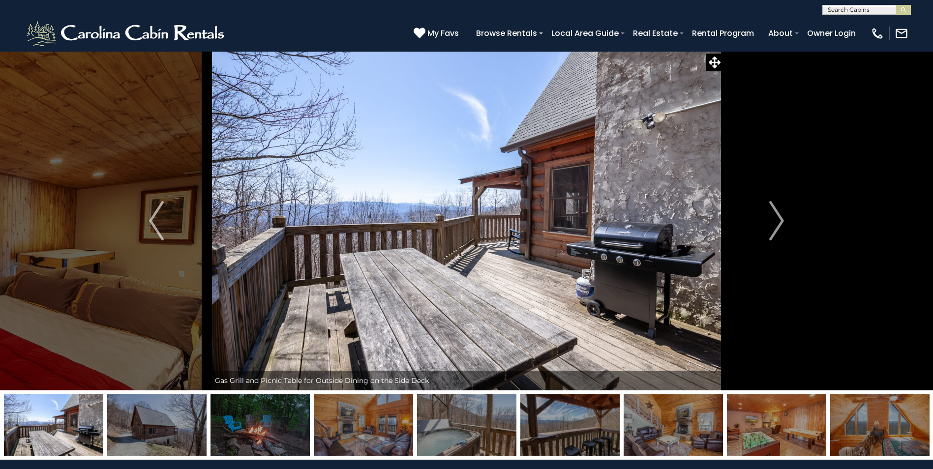
click at [780, 218] on img "Next" at bounding box center [776, 220] width 15 height 39
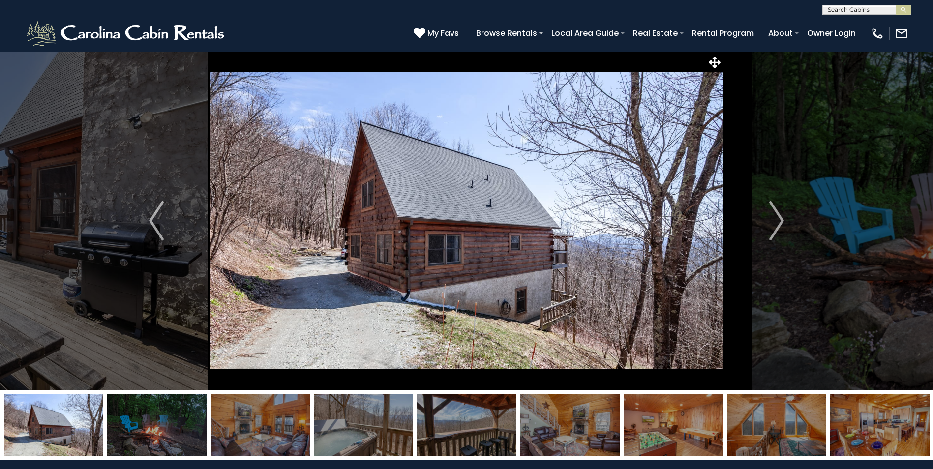
click at [780, 218] on img "Next" at bounding box center [776, 220] width 15 height 39
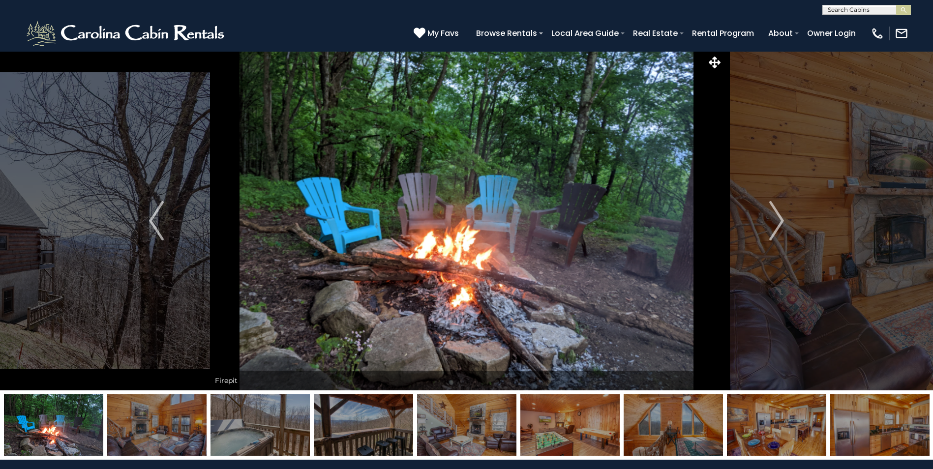
click at [780, 218] on img "Next" at bounding box center [776, 220] width 15 height 39
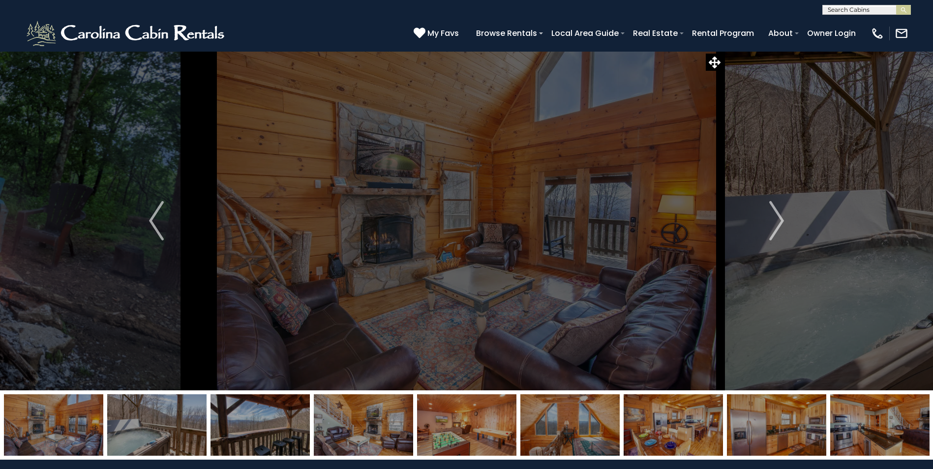
click at [780, 218] on img "Next" at bounding box center [776, 220] width 15 height 39
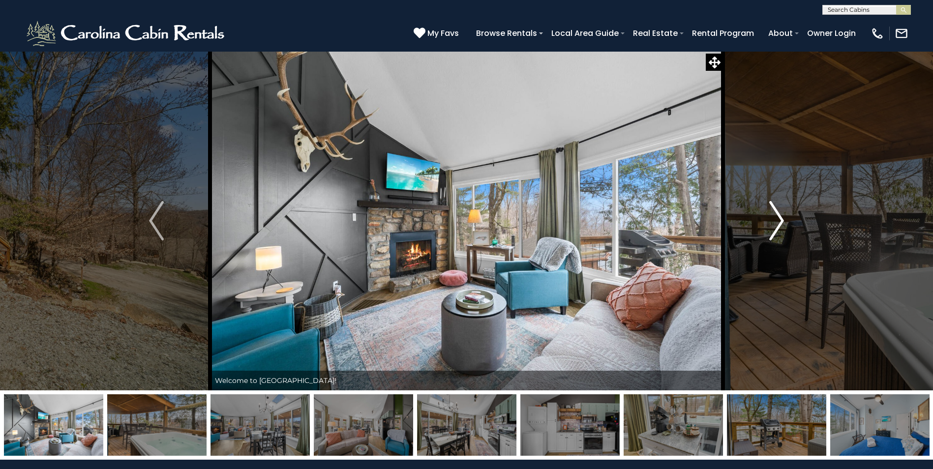
click at [778, 219] on img "Next" at bounding box center [776, 220] width 15 height 39
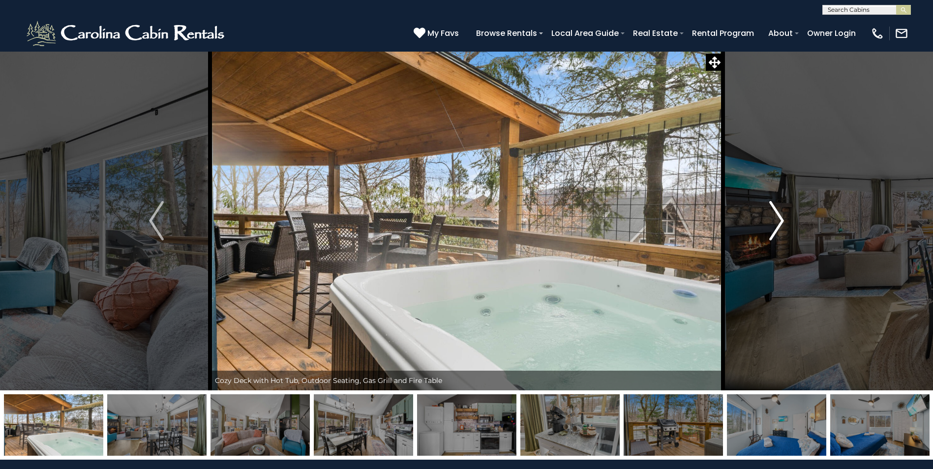
click at [778, 219] on img "Next" at bounding box center [776, 220] width 15 height 39
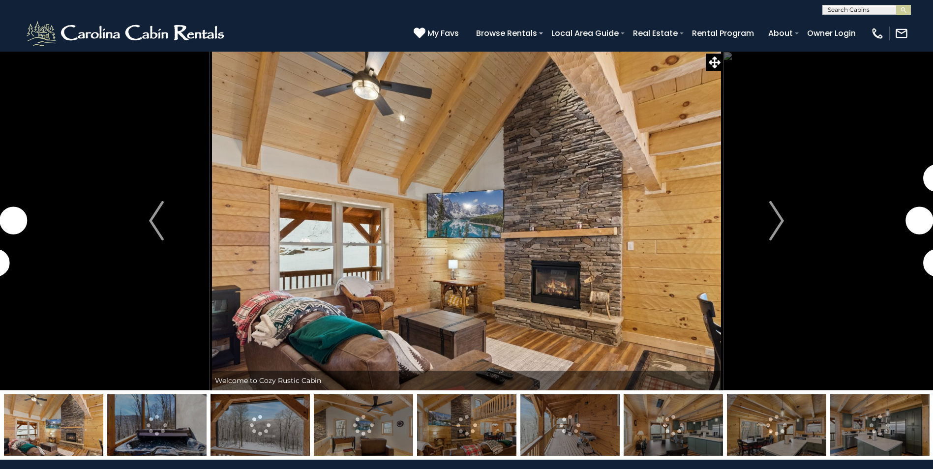
click at [778, 223] on img "Next" at bounding box center [776, 220] width 15 height 39
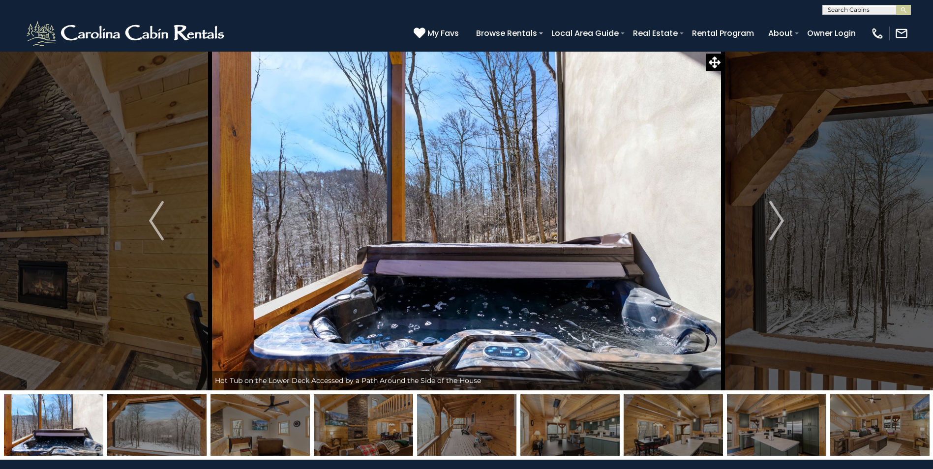
click at [778, 223] on img "Next" at bounding box center [776, 220] width 15 height 39
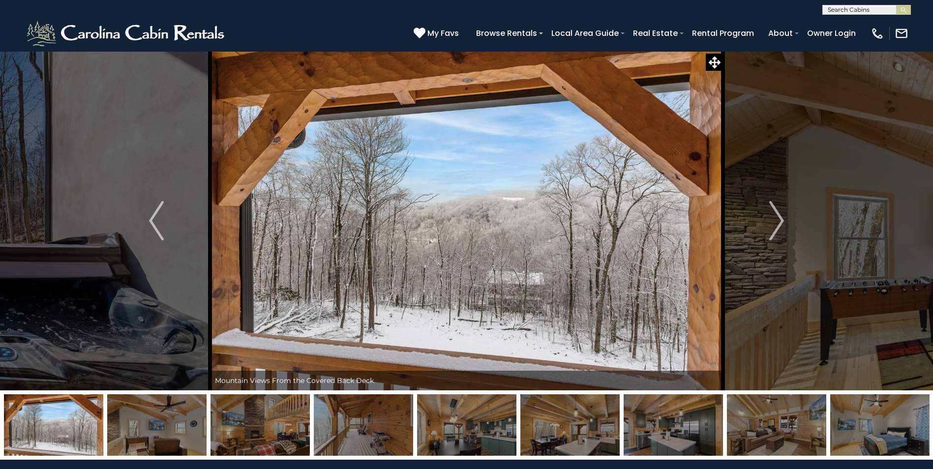
click at [778, 223] on img "Next" at bounding box center [776, 220] width 15 height 39
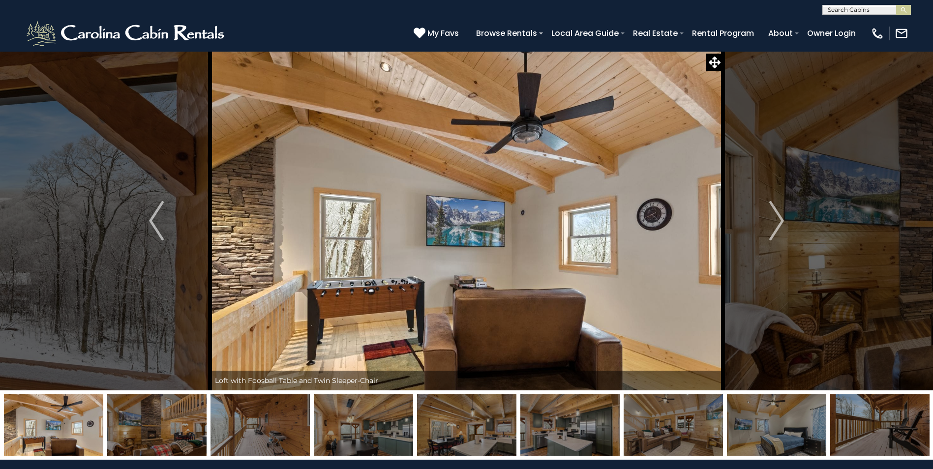
click at [778, 223] on img "Next" at bounding box center [776, 220] width 15 height 39
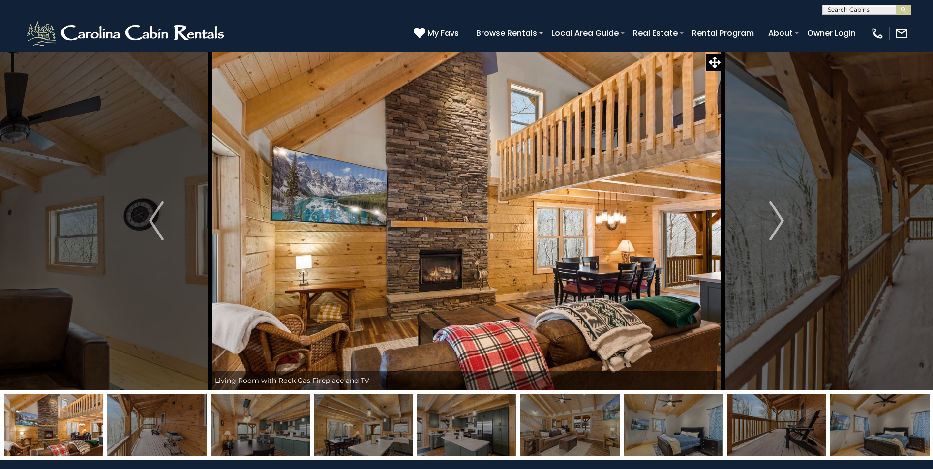
click at [778, 223] on img "Next" at bounding box center [776, 220] width 15 height 39
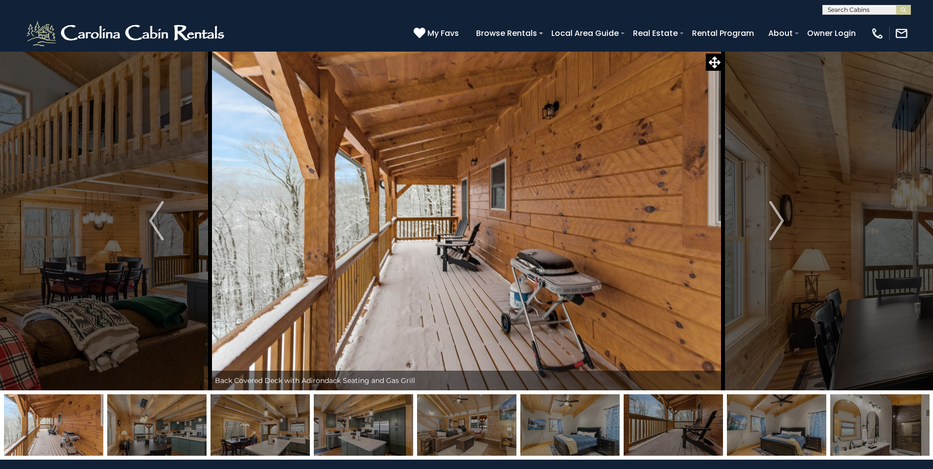
click at [778, 223] on img "Next" at bounding box center [776, 220] width 15 height 39
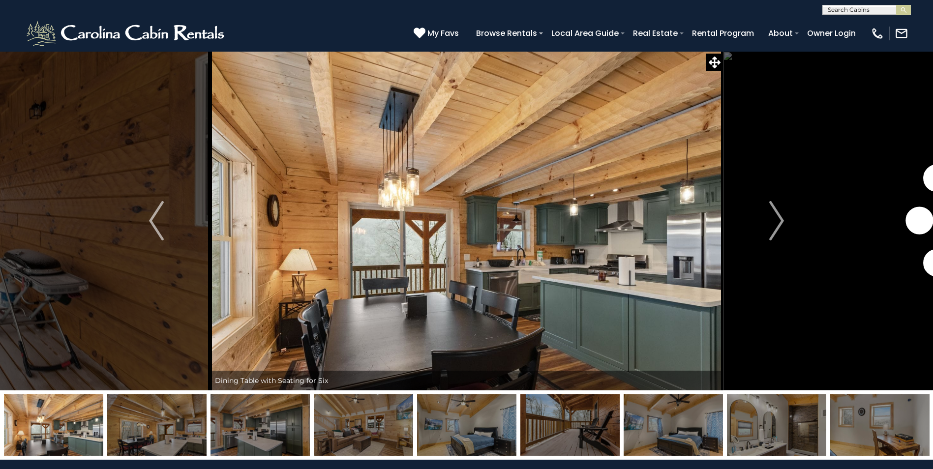
click at [778, 223] on img "Next" at bounding box center [776, 220] width 15 height 39
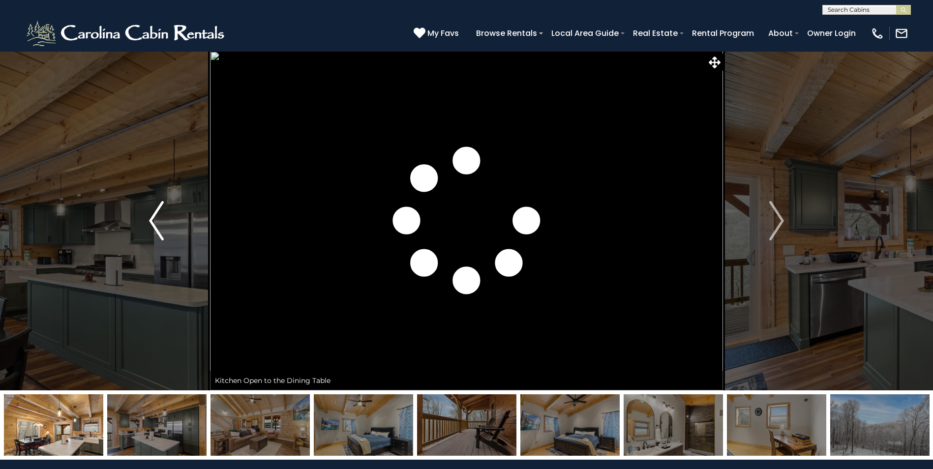
click at [150, 224] on img "Previous" at bounding box center [156, 220] width 15 height 39
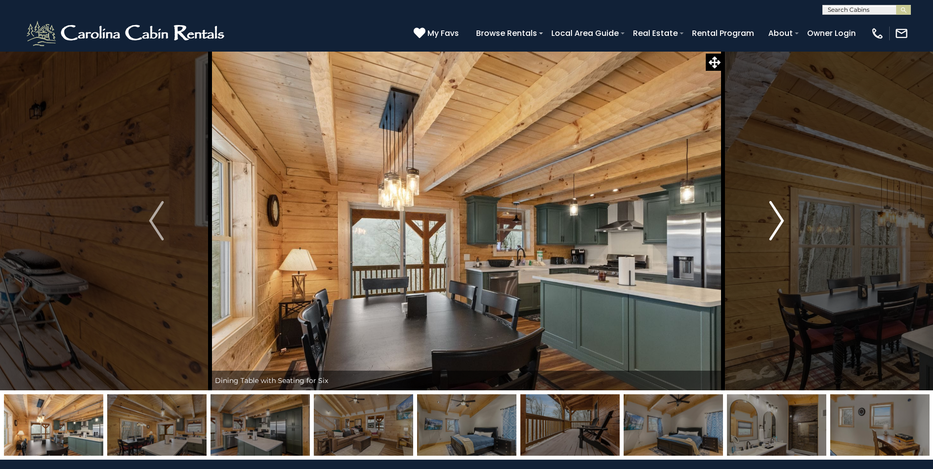
click at [770, 222] on img "Next" at bounding box center [776, 220] width 15 height 39
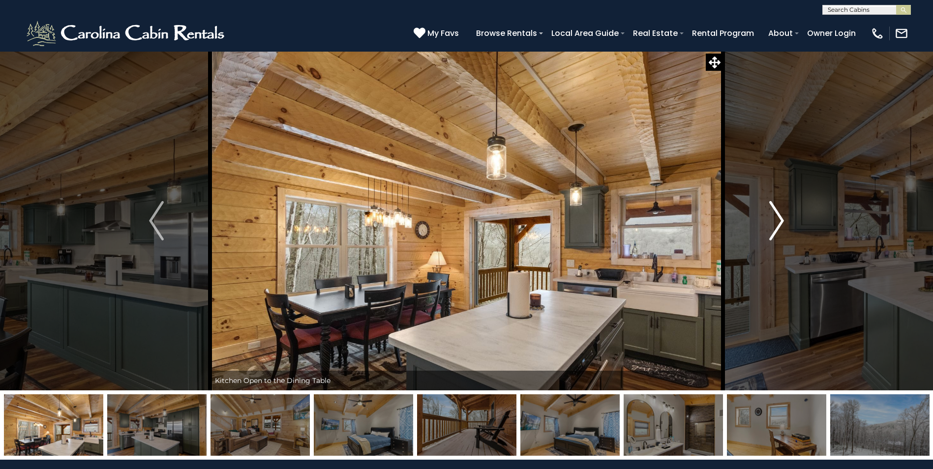
click at [770, 222] on img "Next" at bounding box center [776, 220] width 15 height 39
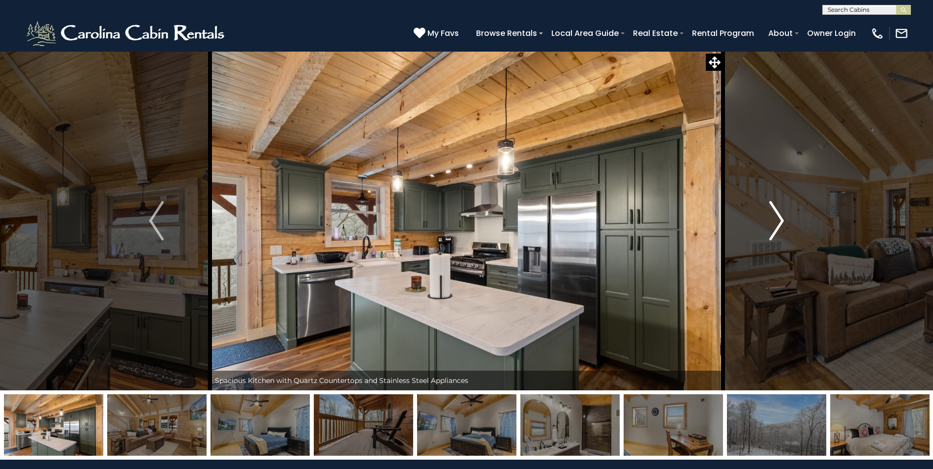
click at [770, 222] on img "Next" at bounding box center [776, 220] width 15 height 39
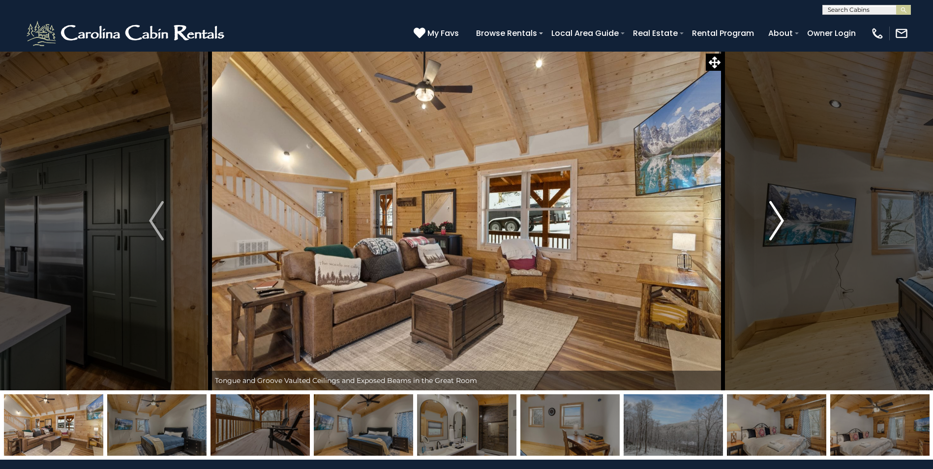
click at [770, 222] on img "Next" at bounding box center [776, 220] width 15 height 39
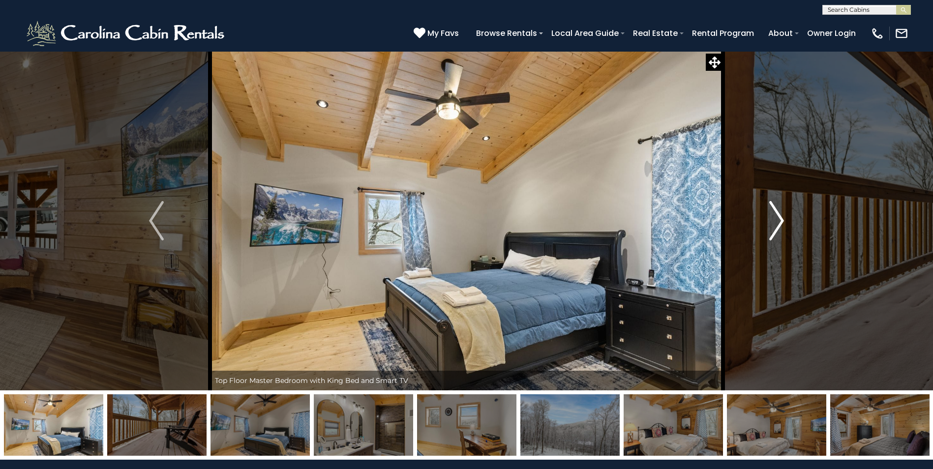
click at [770, 222] on img "Next" at bounding box center [776, 220] width 15 height 39
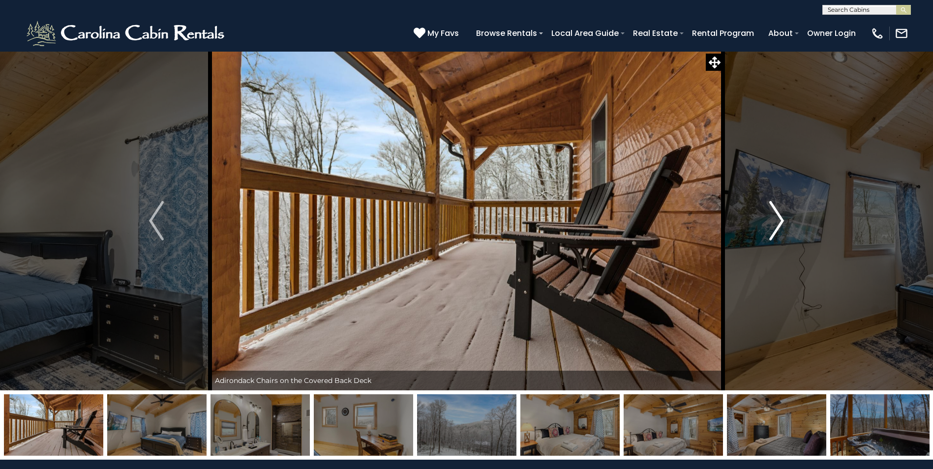
click at [770, 222] on img "Next" at bounding box center [776, 220] width 15 height 39
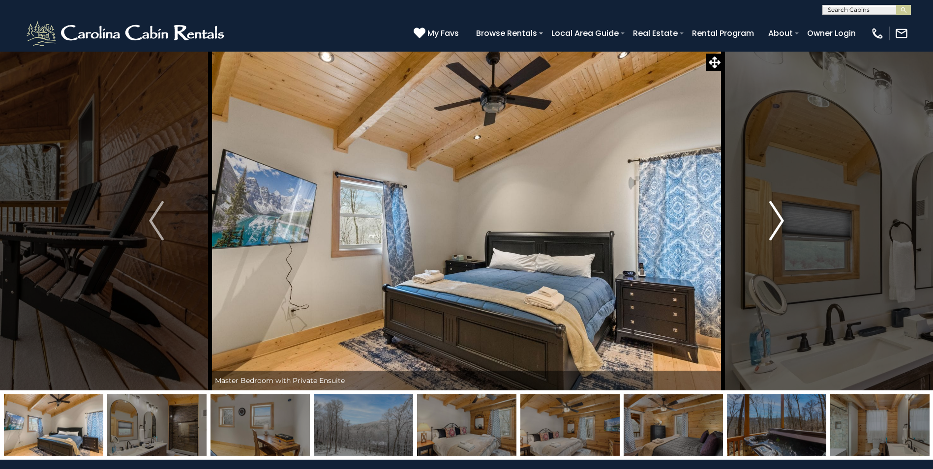
click at [770, 222] on img "Next" at bounding box center [776, 220] width 15 height 39
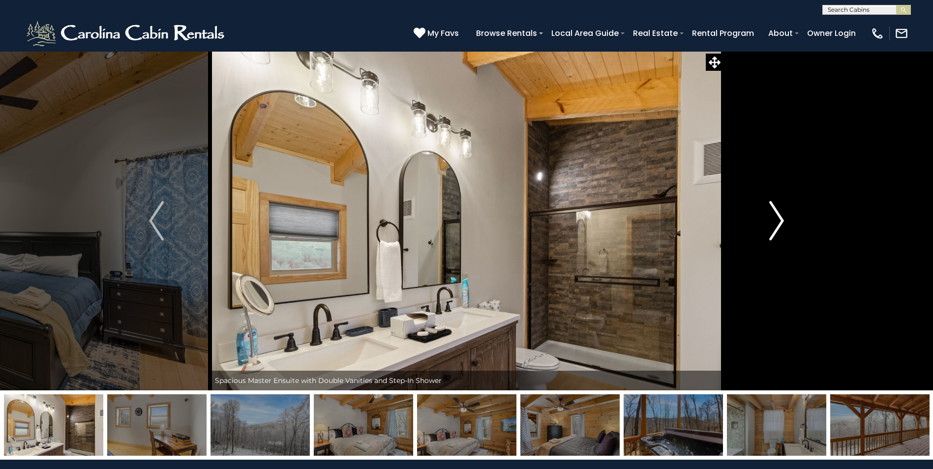
click at [770, 222] on img "Next" at bounding box center [776, 220] width 15 height 39
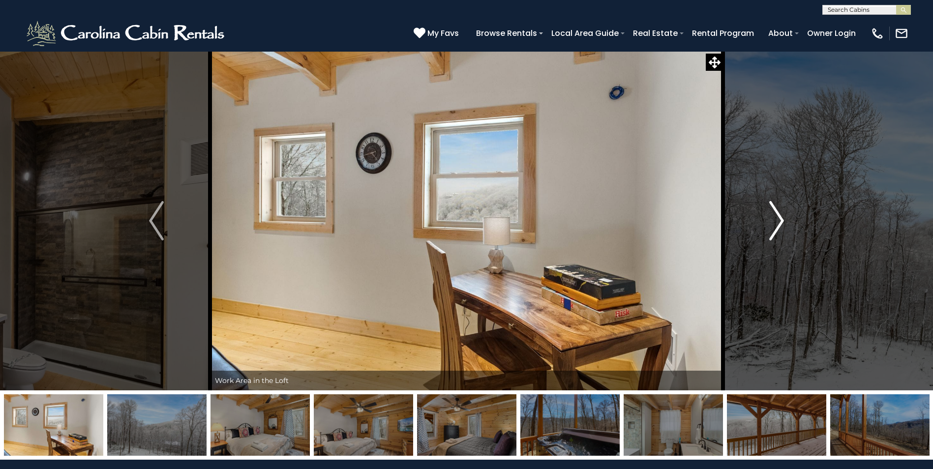
click at [770, 222] on img "Next" at bounding box center [776, 220] width 15 height 39
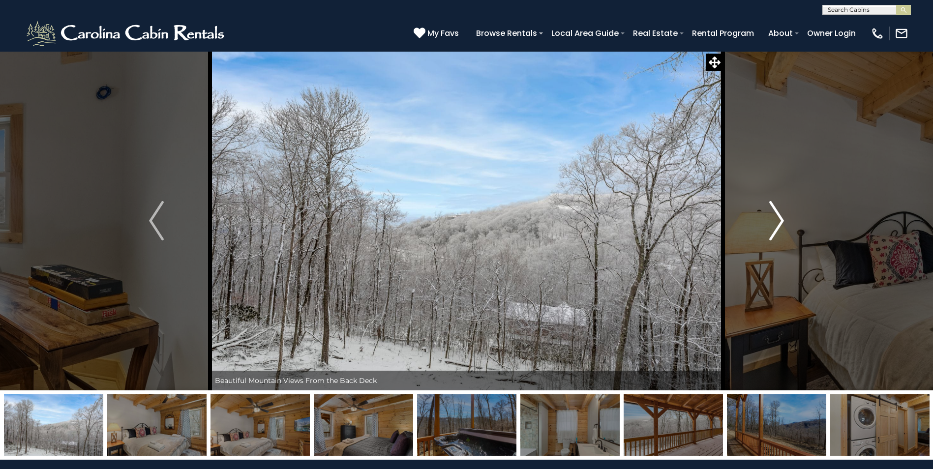
click at [770, 222] on img "Next" at bounding box center [776, 220] width 15 height 39
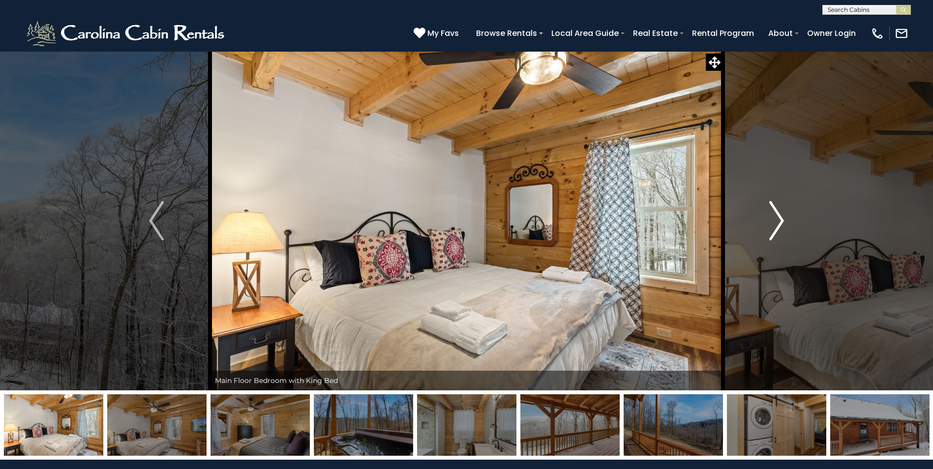
click at [770, 222] on img "Next" at bounding box center [776, 220] width 15 height 39
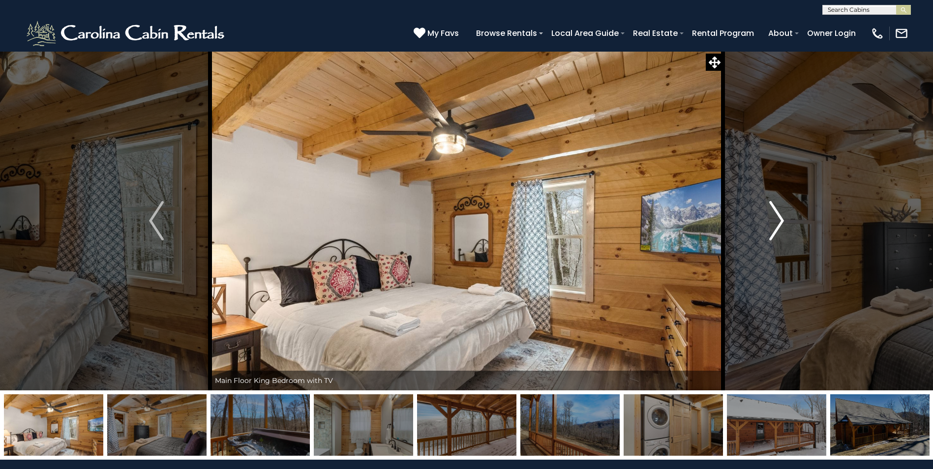
click at [770, 222] on img "Next" at bounding box center [776, 220] width 15 height 39
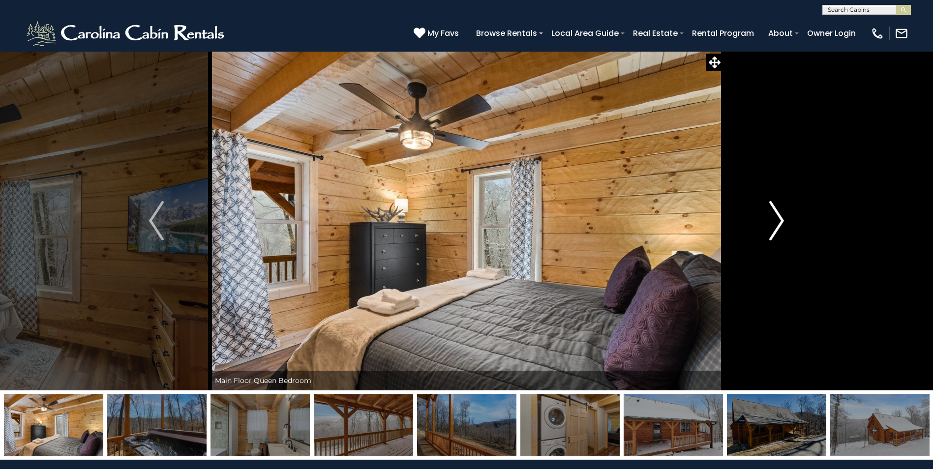
click at [770, 222] on img "Next" at bounding box center [776, 220] width 15 height 39
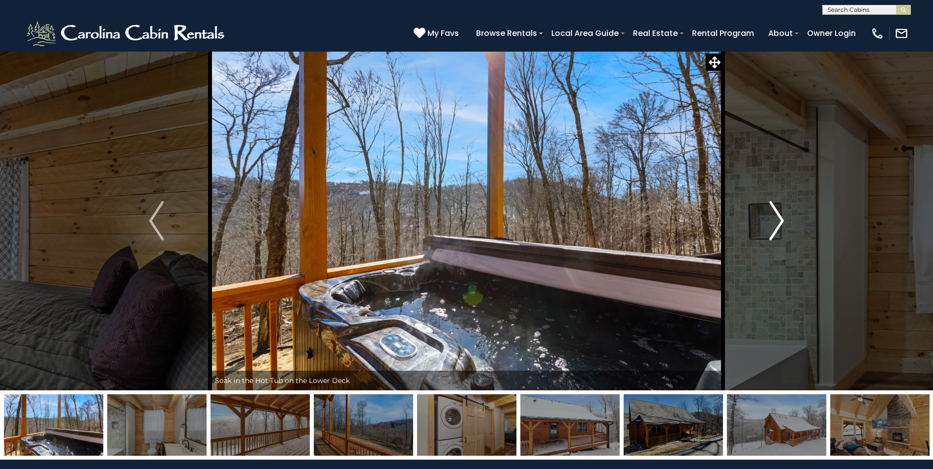
click at [770, 222] on img "Next" at bounding box center [776, 220] width 15 height 39
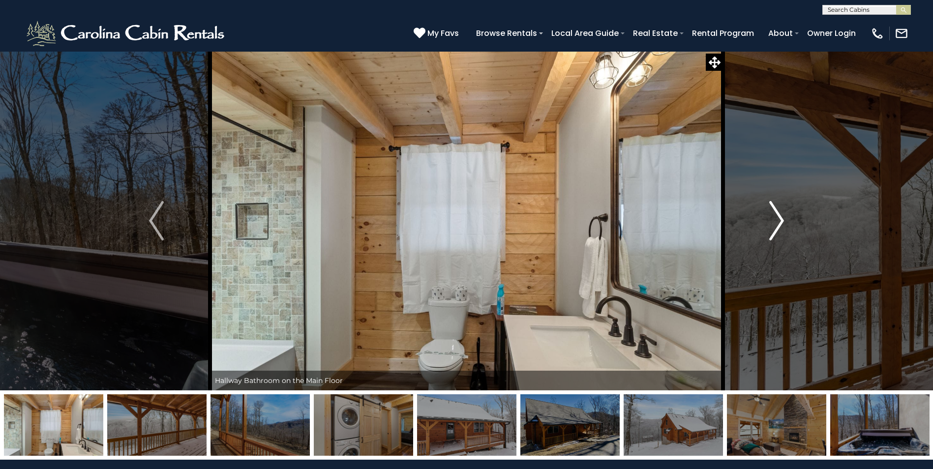
click at [770, 222] on img "Next" at bounding box center [776, 220] width 15 height 39
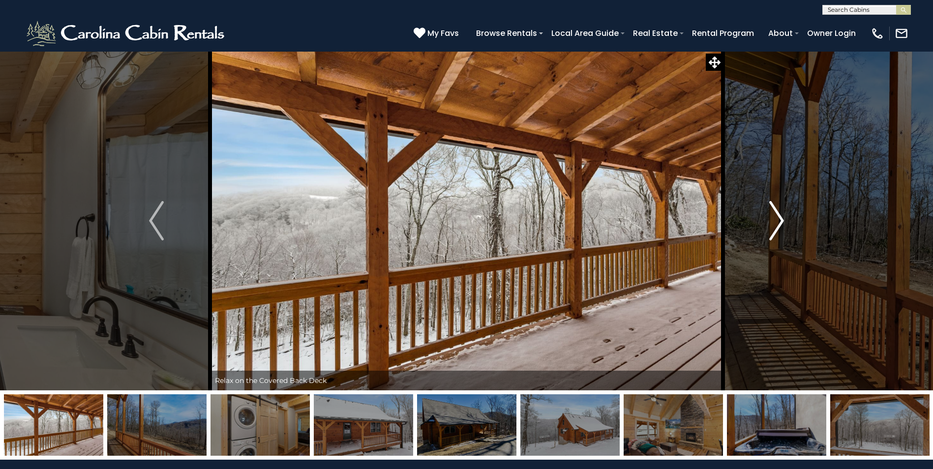
click at [770, 222] on img "Next" at bounding box center [776, 220] width 15 height 39
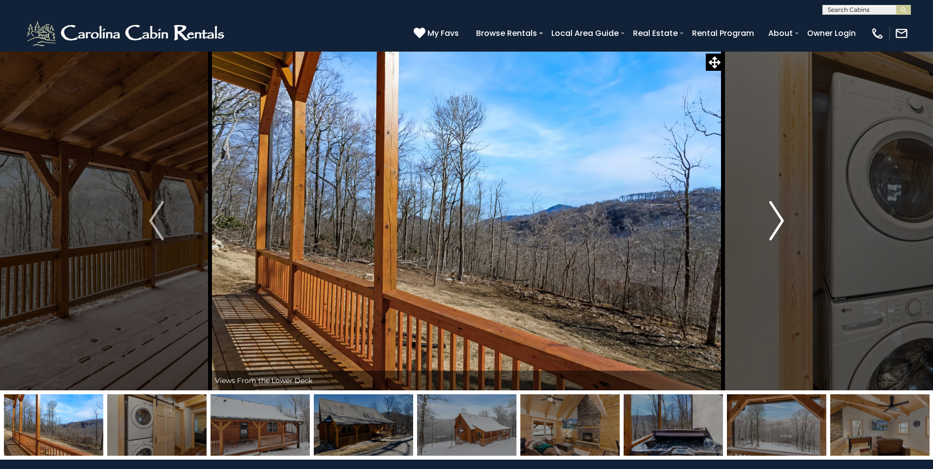
click at [770, 222] on img "Next" at bounding box center [776, 220] width 15 height 39
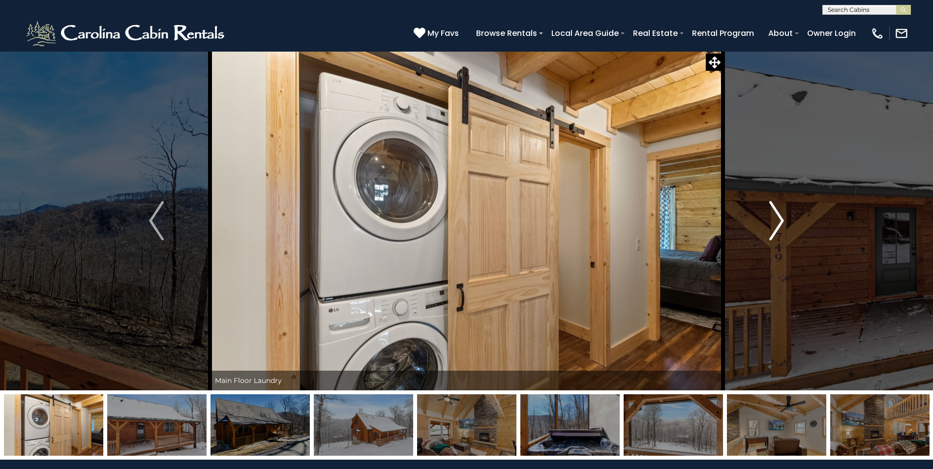
click at [770, 222] on img "Next" at bounding box center [776, 220] width 15 height 39
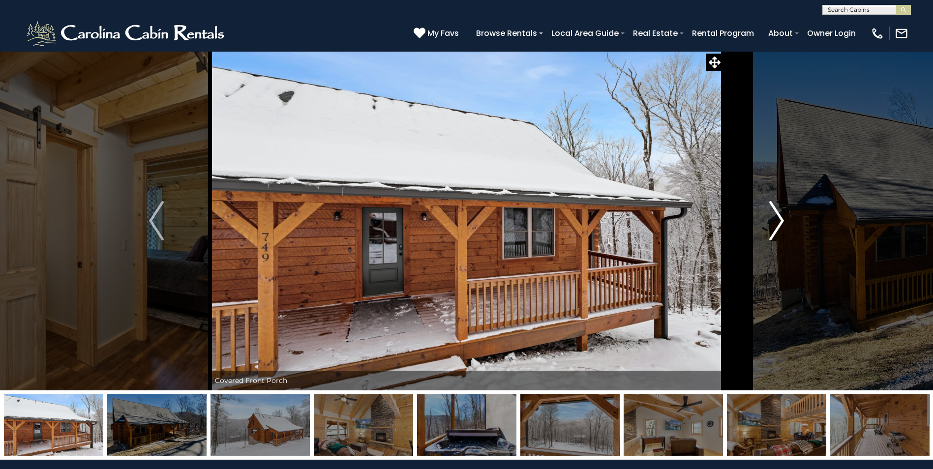
click at [770, 222] on img "Next" at bounding box center [776, 220] width 15 height 39
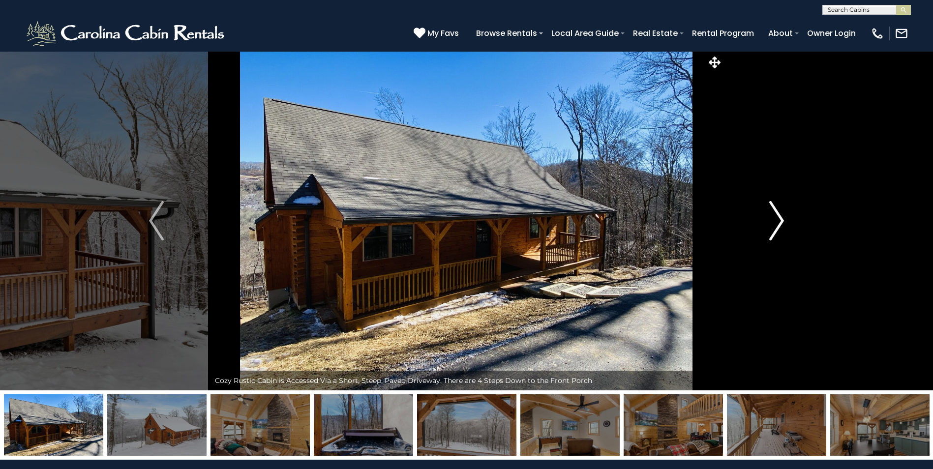
click at [770, 222] on img "Next" at bounding box center [776, 220] width 15 height 39
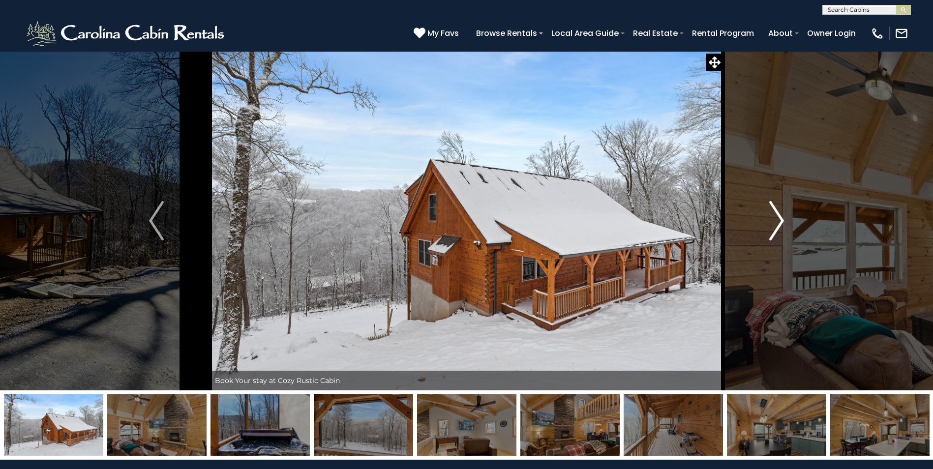
click at [770, 222] on img "Next" at bounding box center [776, 220] width 15 height 39
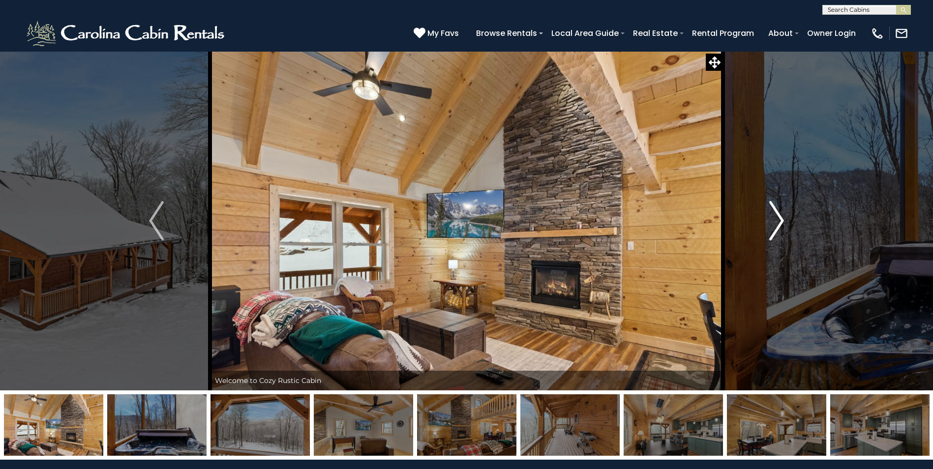
click at [770, 222] on img "Next" at bounding box center [776, 220] width 15 height 39
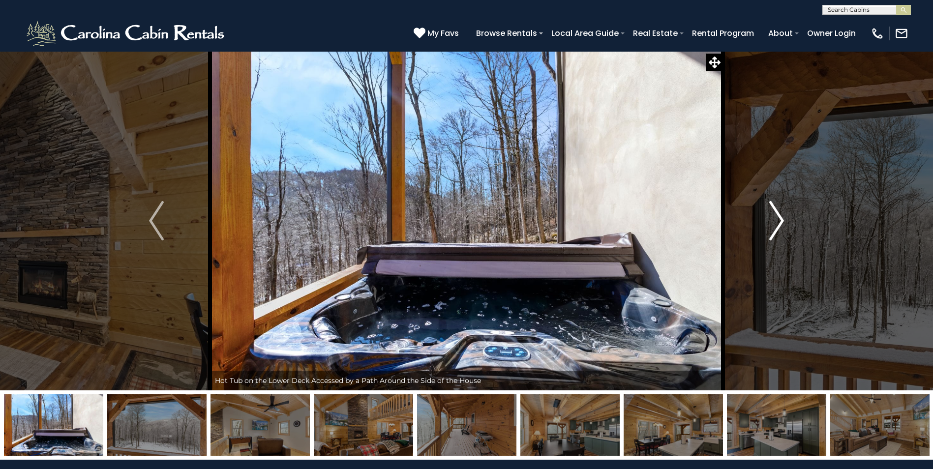
click at [770, 222] on img "Next" at bounding box center [776, 220] width 15 height 39
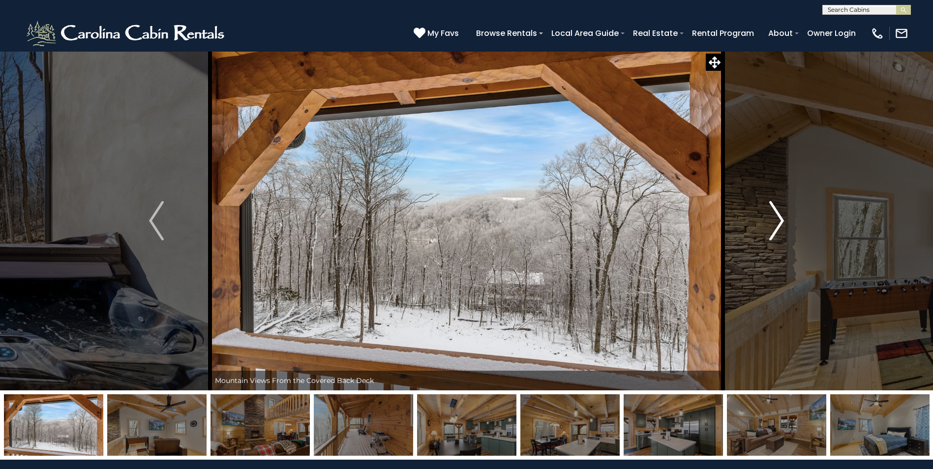
click at [770, 222] on img "Next" at bounding box center [776, 220] width 15 height 39
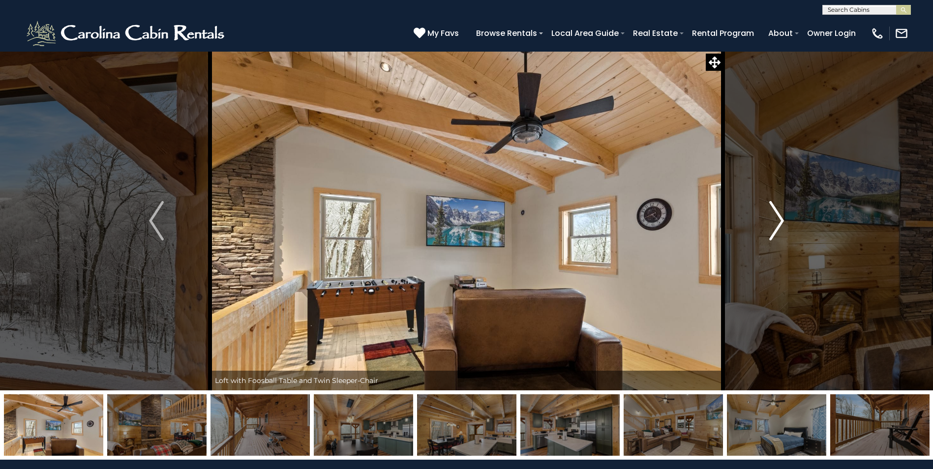
click at [770, 221] on img "Next" at bounding box center [776, 220] width 15 height 39
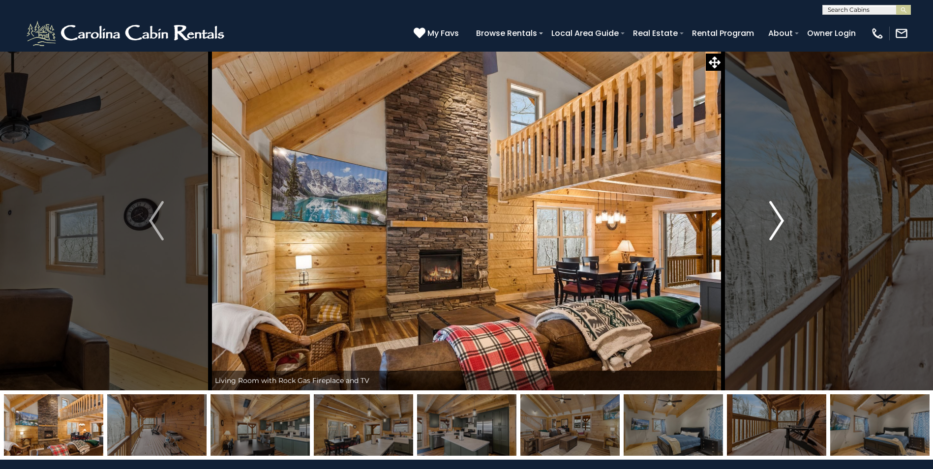
click at [776, 216] on img "Next" at bounding box center [776, 220] width 15 height 39
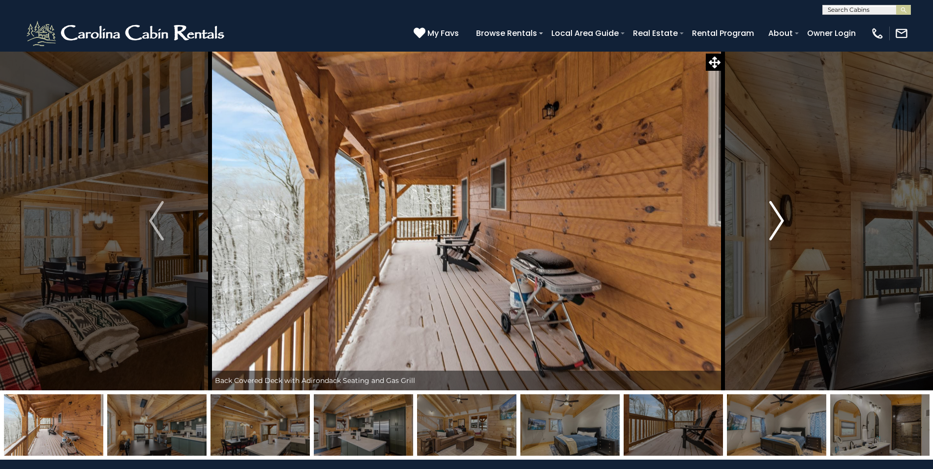
click at [776, 216] on img "Next" at bounding box center [776, 220] width 15 height 39
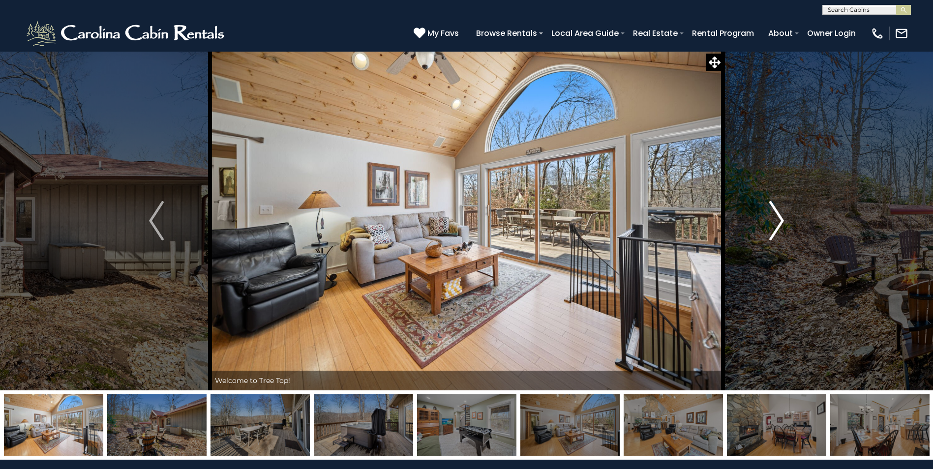
click at [777, 223] on img "Next" at bounding box center [776, 220] width 15 height 39
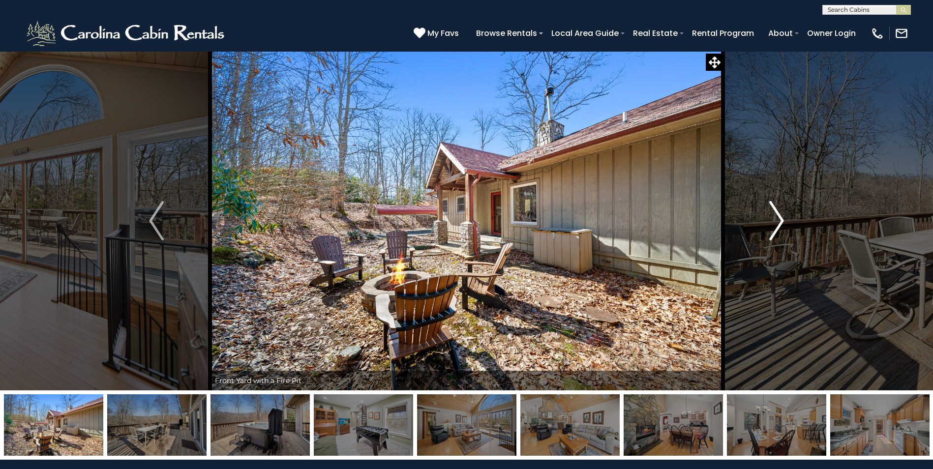
click at [777, 223] on img "Next" at bounding box center [776, 220] width 15 height 39
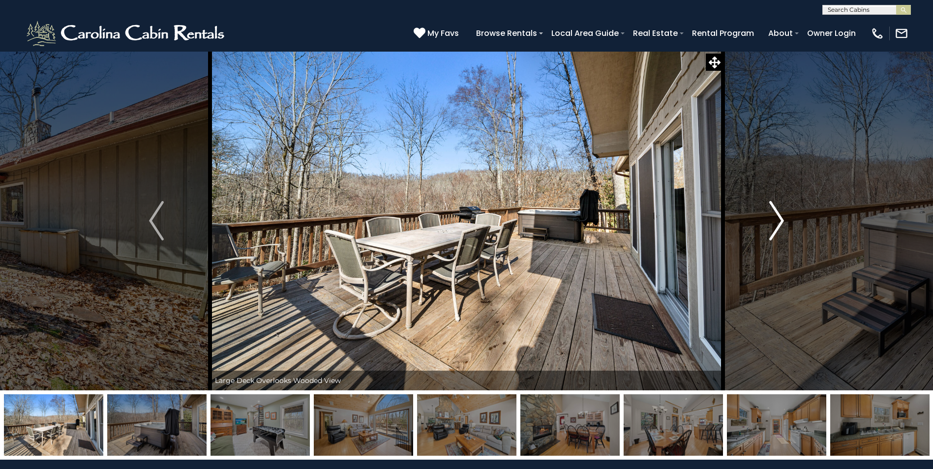
click at [777, 223] on img "Next" at bounding box center [776, 220] width 15 height 39
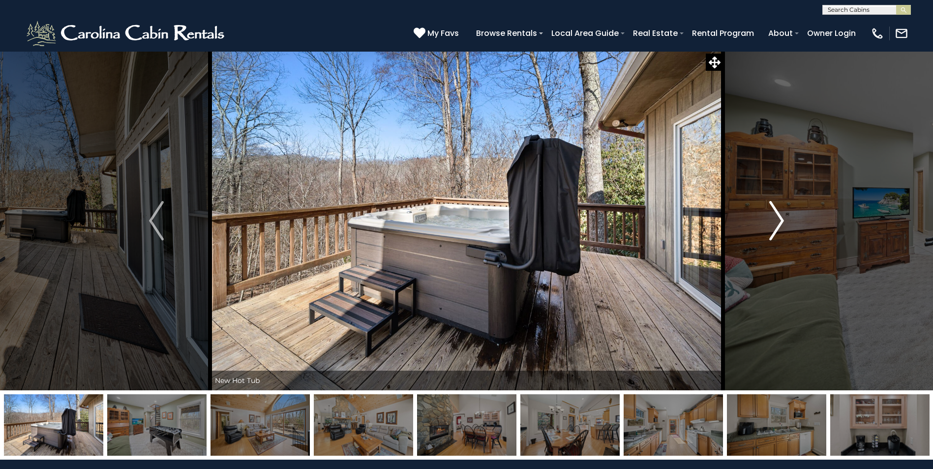
click at [777, 223] on img "Next" at bounding box center [776, 220] width 15 height 39
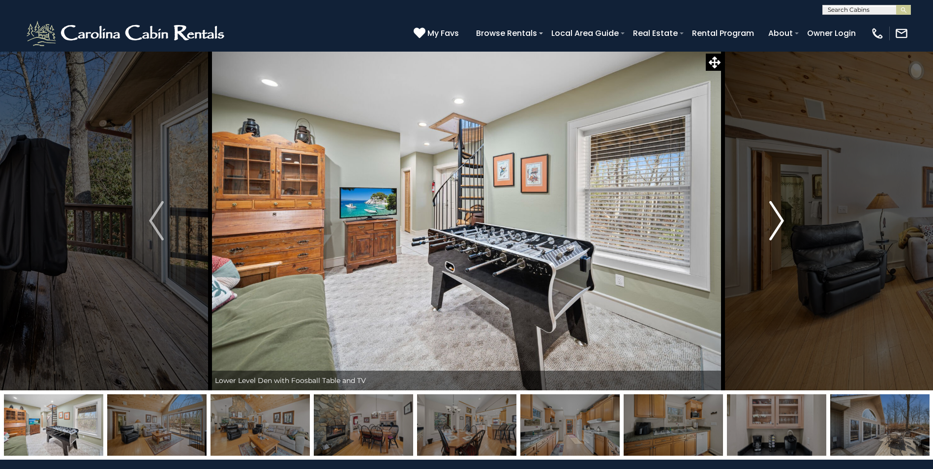
click at [777, 223] on img "Next" at bounding box center [776, 220] width 15 height 39
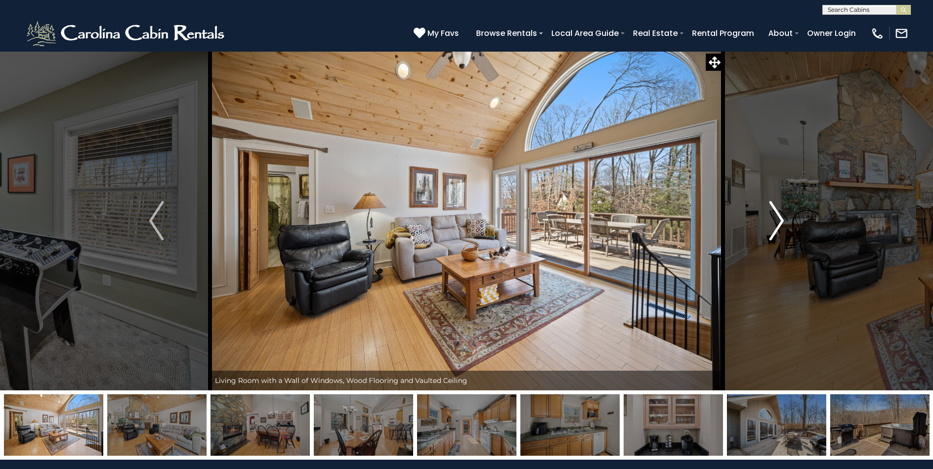
click at [777, 223] on img "Next" at bounding box center [776, 220] width 15 height 39
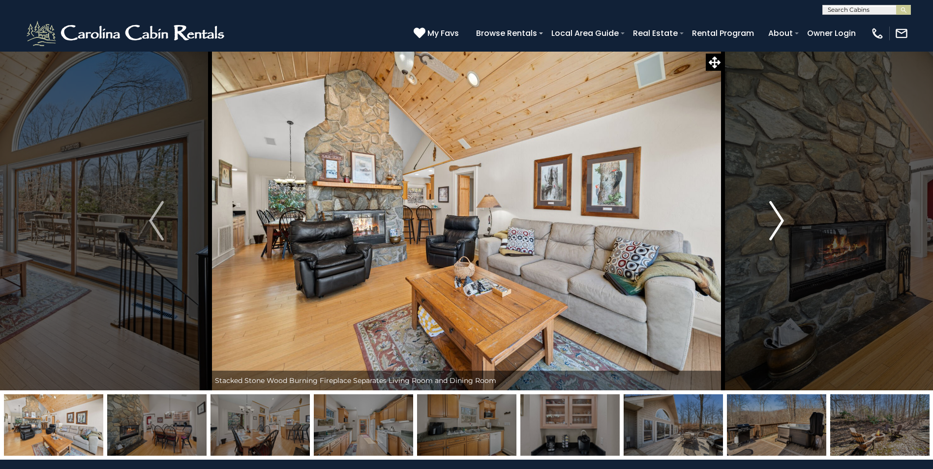
click at [777, 223] on img "Next" at bounding box center [776, 220] width 15 height 39
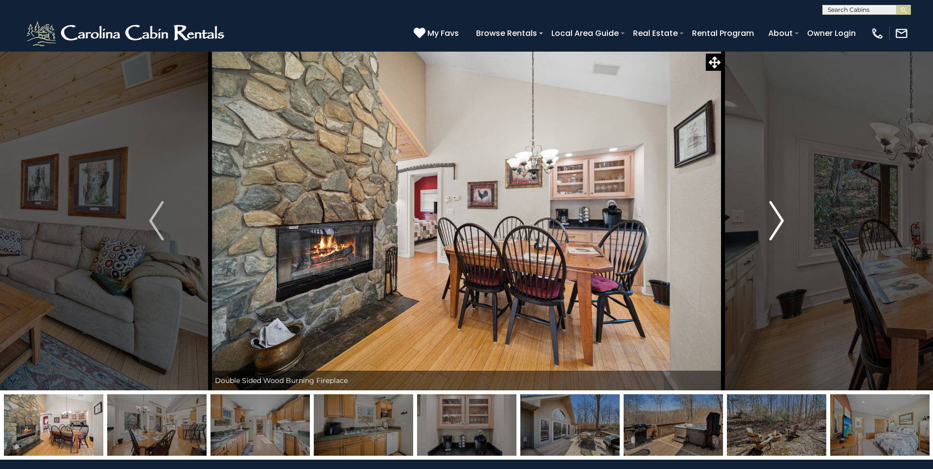
click at [777, 223] on img "Next" at bounding box center [776, 220] width 15 height 39
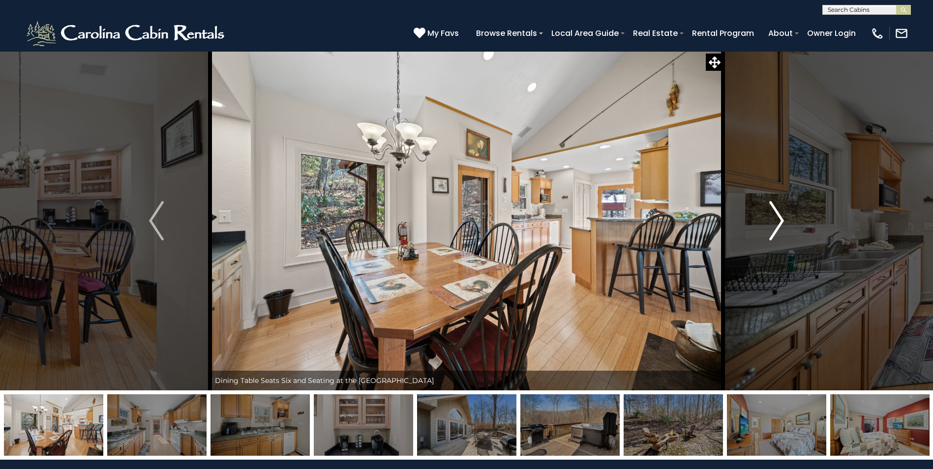
click at [777, 223] on img "Next" at bounding box center [776, 220] width 15 height 39
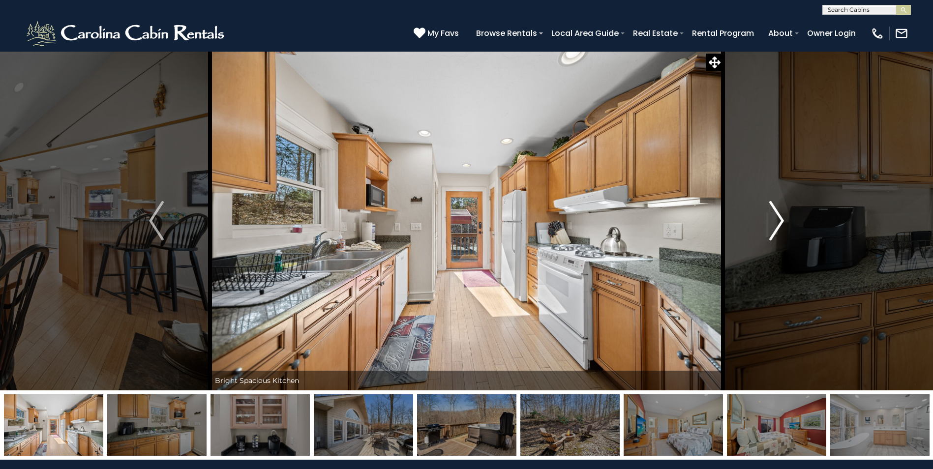
click at [777, 223] on img "Next" at bounding box center [776, 220] width 15 height 39
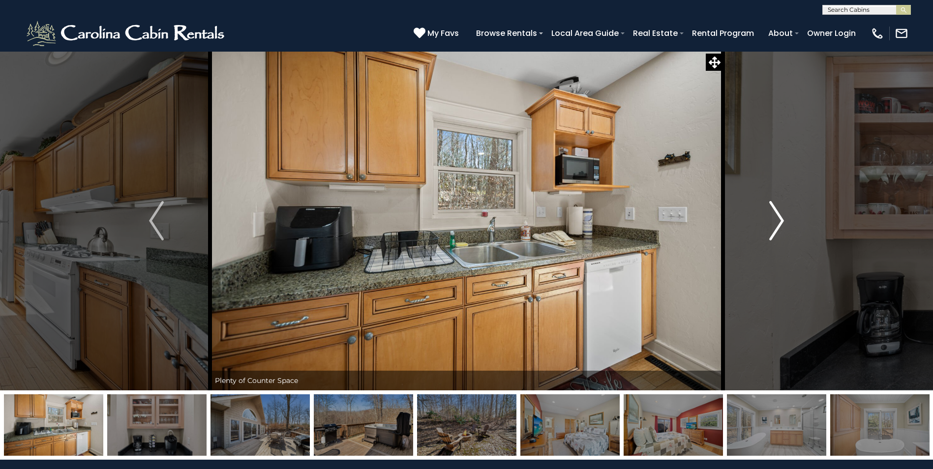
click at [777, 223] on img "Next" at bounding box center [776, 220] width 15 height 39
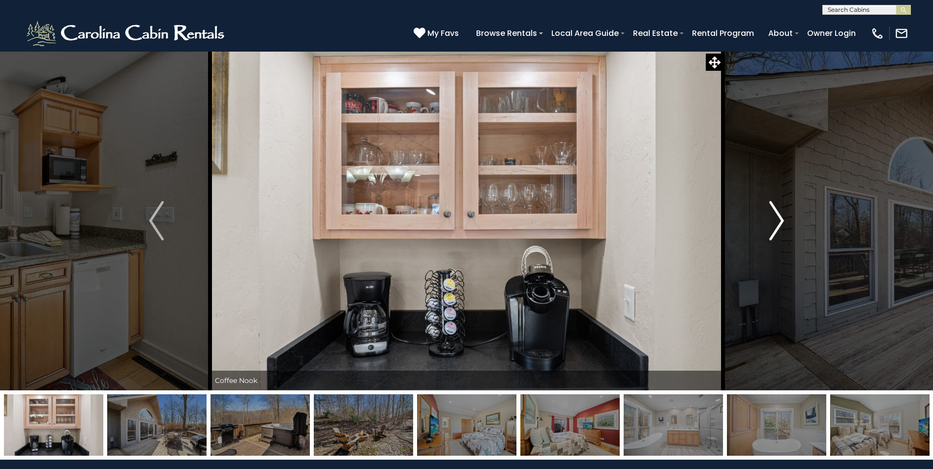
click at [777, 223] on img "Next" at bounding box center [776, 220] width 15 height 39
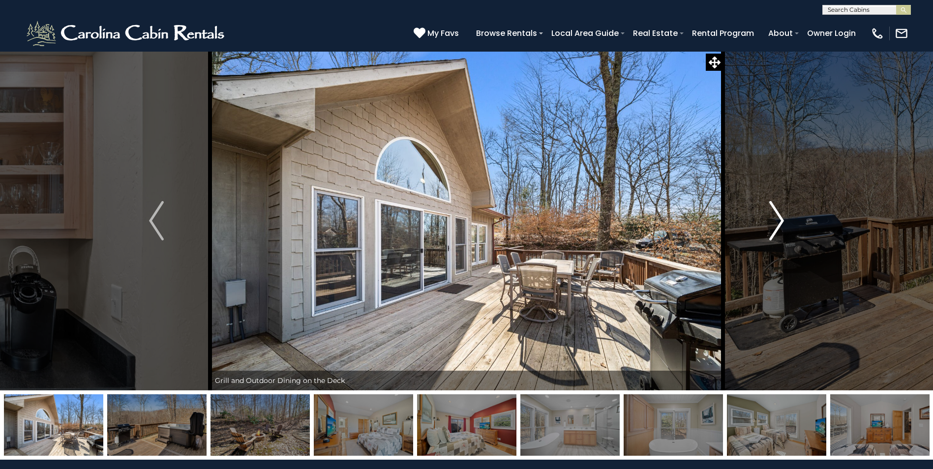
click at [777, 223] on img "Next" at bounding box center [776, 220] width 15 height 39
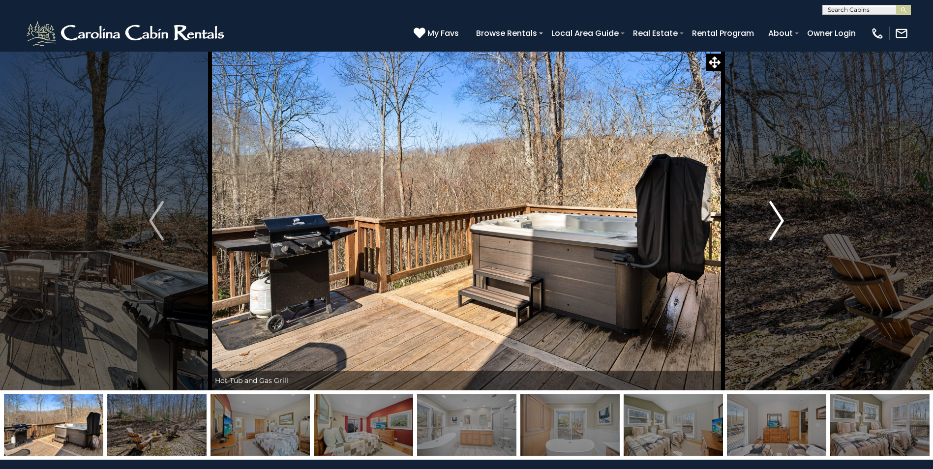
click at [777, 223] on img "Next" at bounding box center [776, 220] width 15 height 39
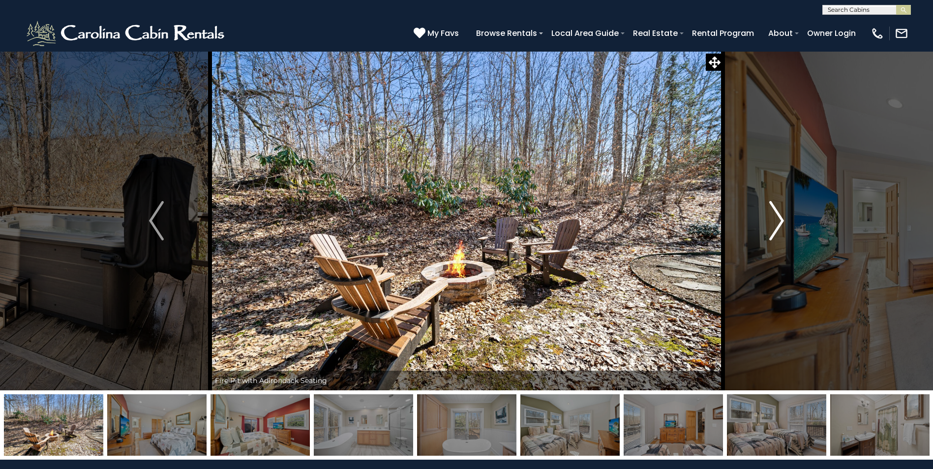
click at [777, 223] on img "Next" at bounding box center [776, 220] width 15 height 39
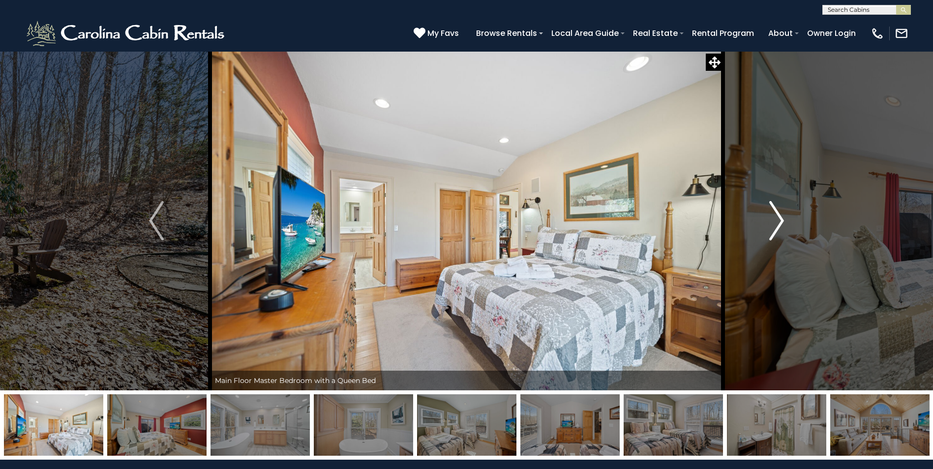
click at [777, 223] on img "Next" at bounding box center [776, 220] width 15 height 39
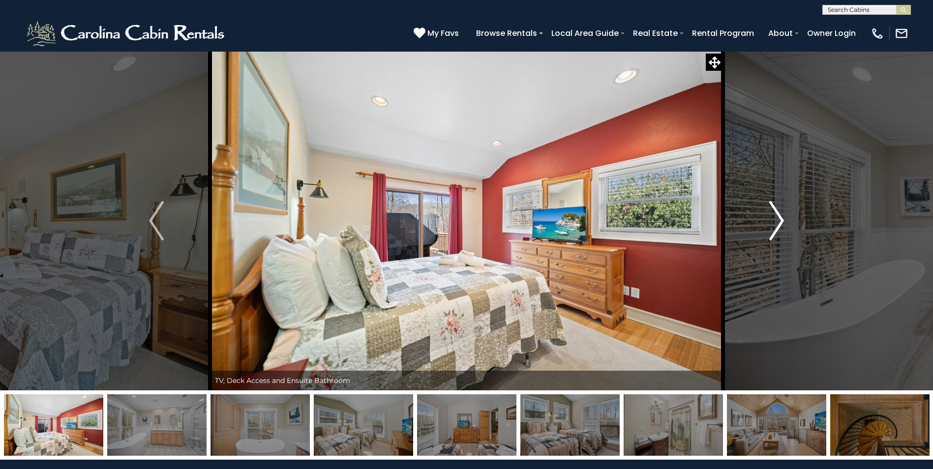
click at [777, 223] on img "Next" at bounding box center [776, 220] width 15 height 39
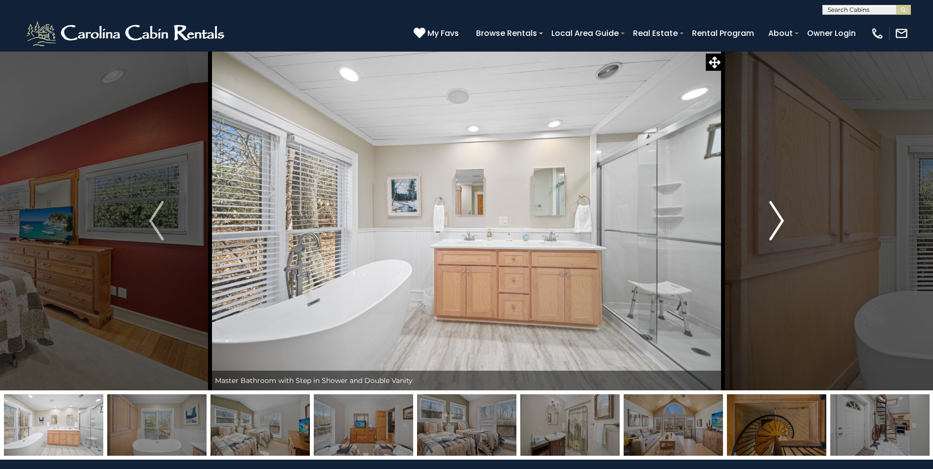
click at [777, 223] on img "Next" at bounding box center [776, 220] width 15 height 39
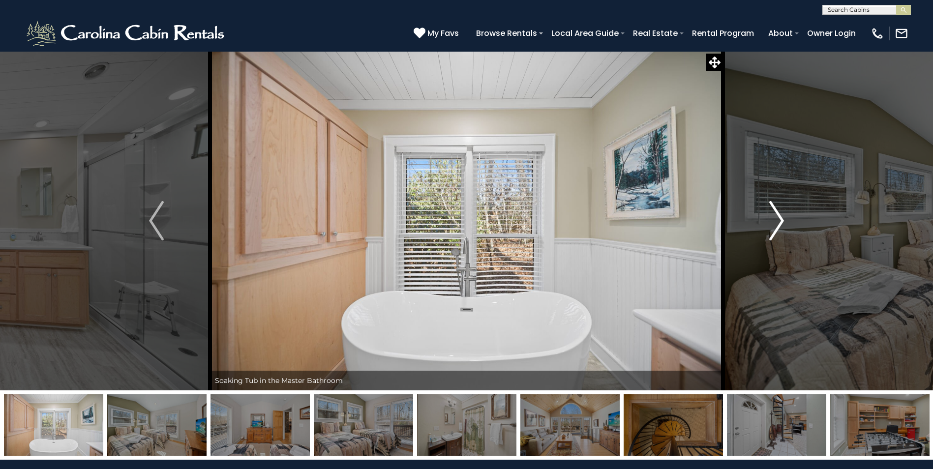
click at [777, 223] on img "Next" at bounding box center [776, 220] width 15 height 39
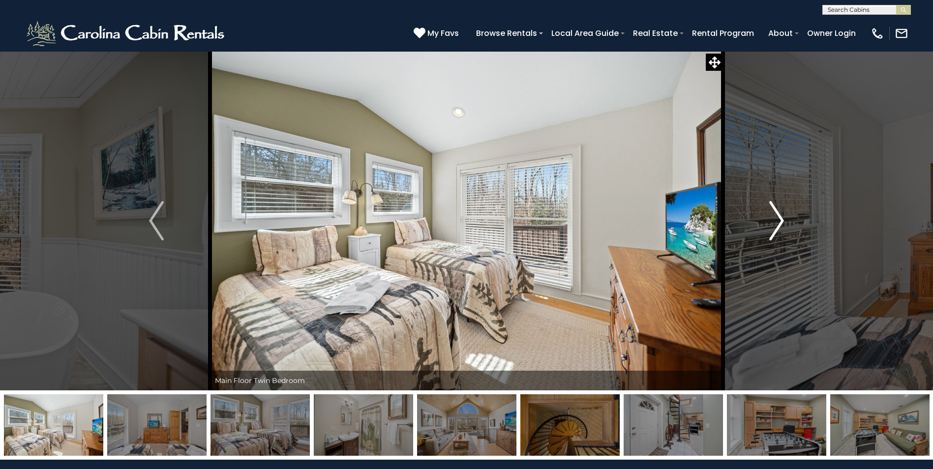
click at [777, 223] on img "Next" at bounding box center [776, 220] width 15 height 39
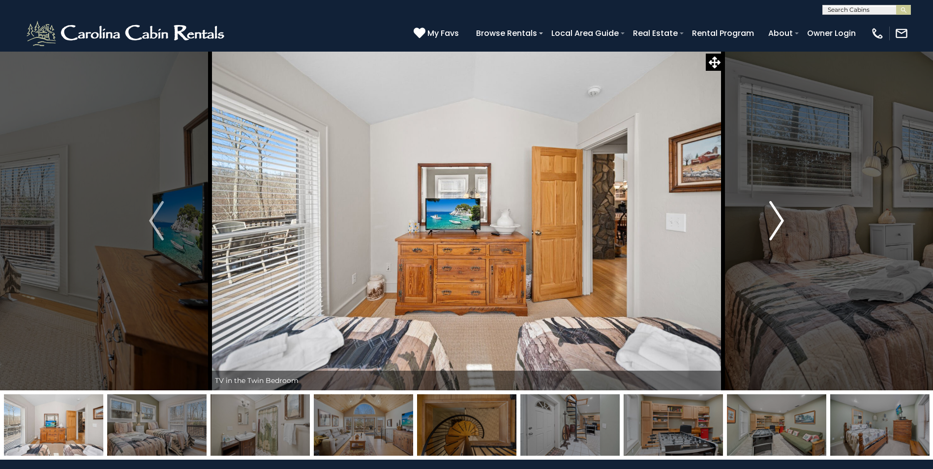
click at [777, 223] on img "Next" at bounding box center [776, 220] width 15 height 39
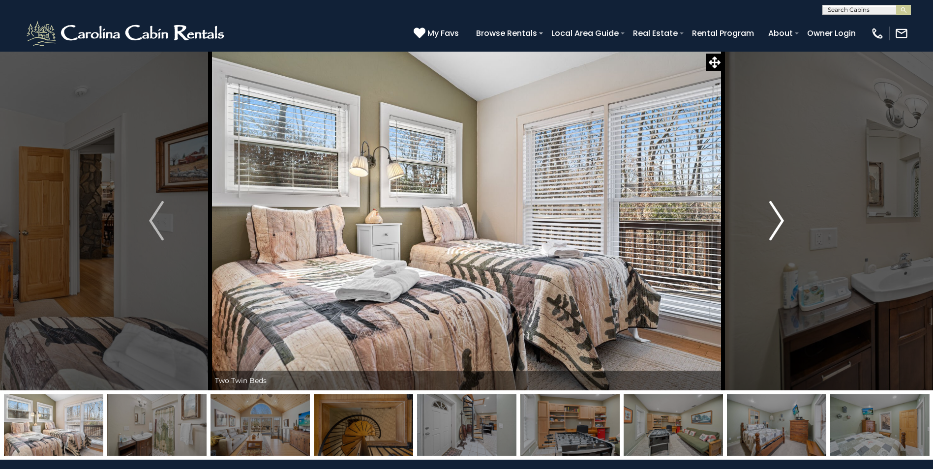
click at [777, 223] on img "Next" at bounding box center [776, 220] width 15 height 39
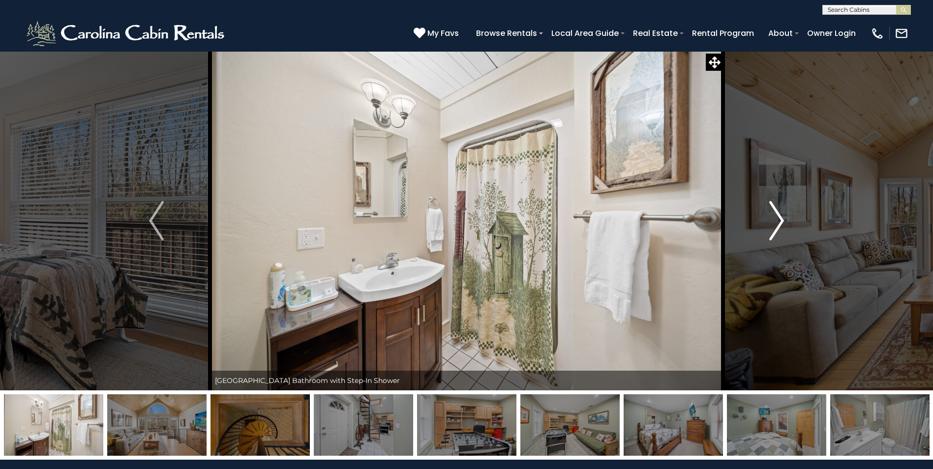
click at [777, 223] on img "Next" at bounding box center [776, 220] width 15 height 39
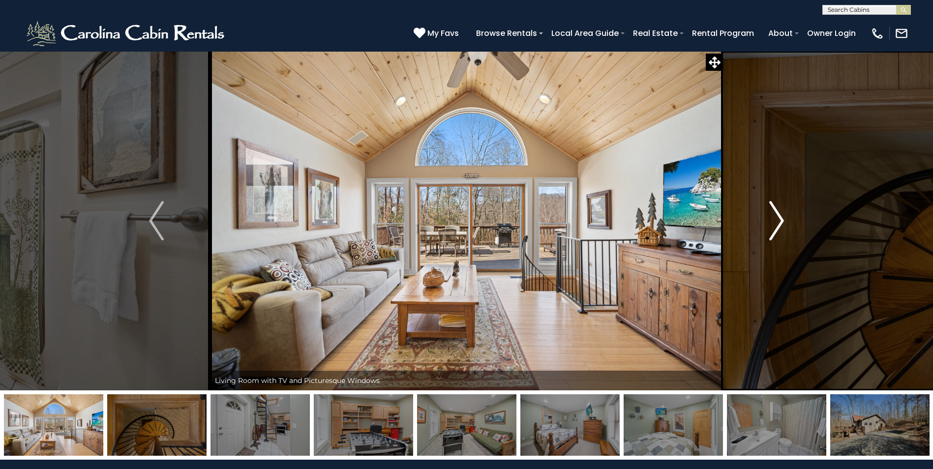
click at [777, 223] on img "Next" at bounding box center [776, 220] width 15 height 39
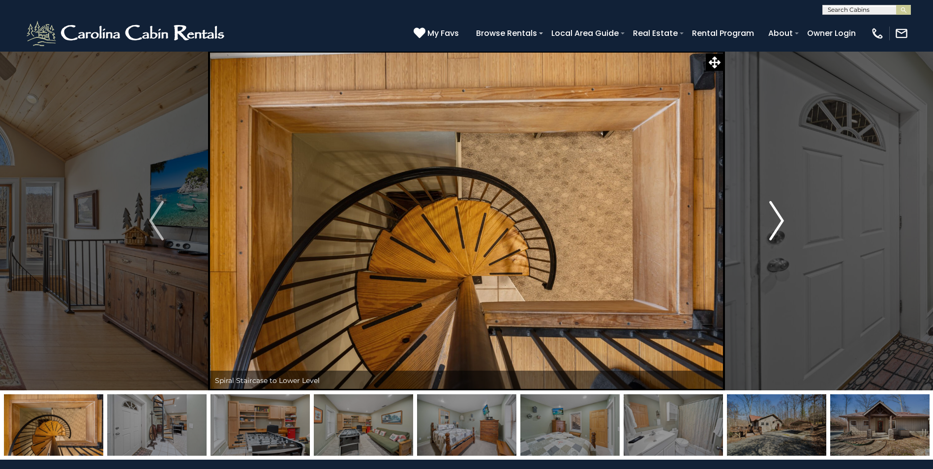
click at [777, 223] on img "Next" at bounding box center [776, 220] width 15 height 39
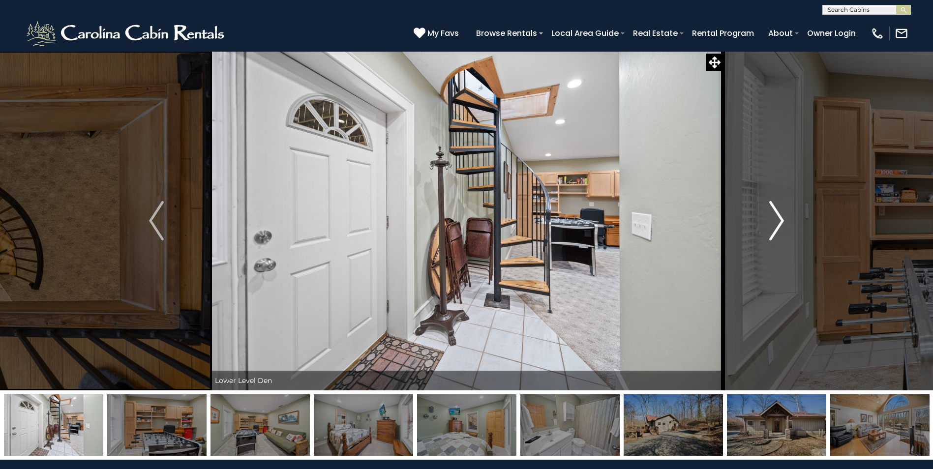
click at [777, 223] on img "Next" at bounding box center [776, 220] width 15 height 39
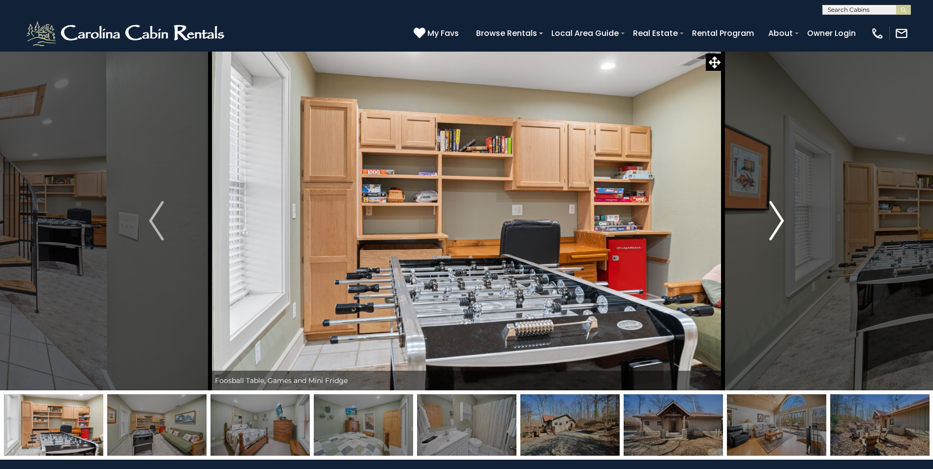
click at [777, 223] on img "Next" at bounding box center [776, 220] width 15 height 39
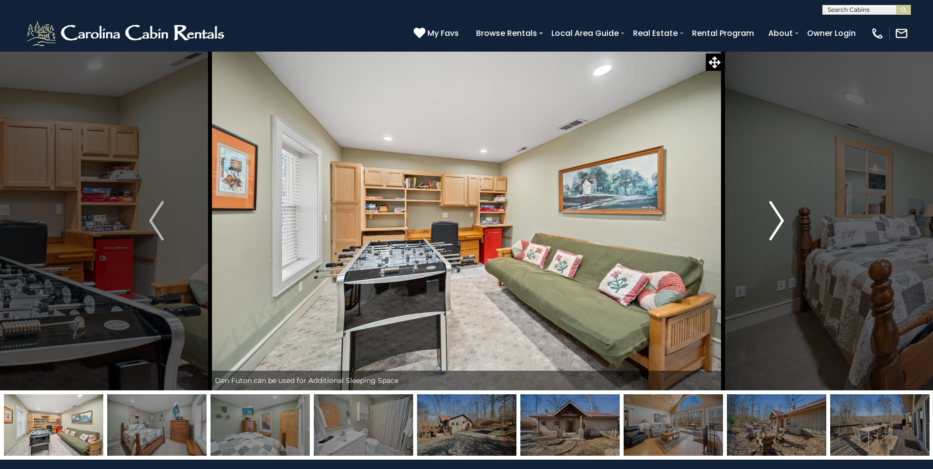
click at [777, 223] on img "Next" at bounding box center [776, 220] width 15 height 39
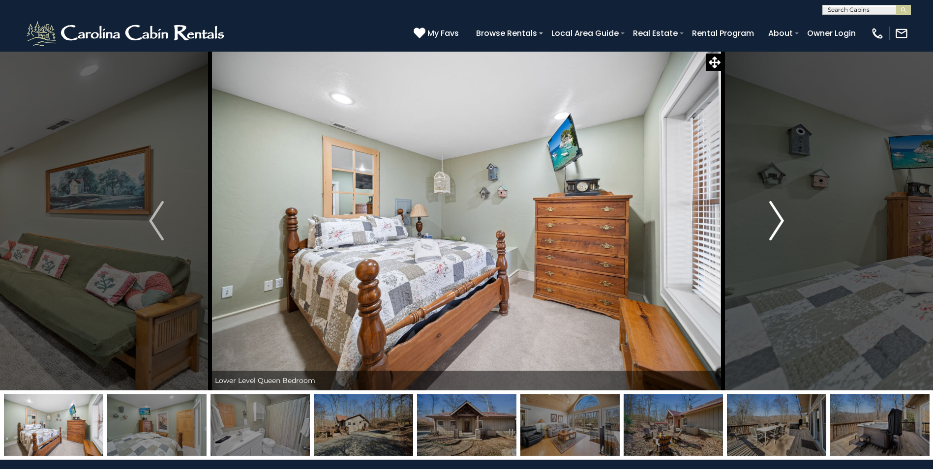
click at [777, 223] on img "Next" at bounding box center [776, 220] width 15 height 39
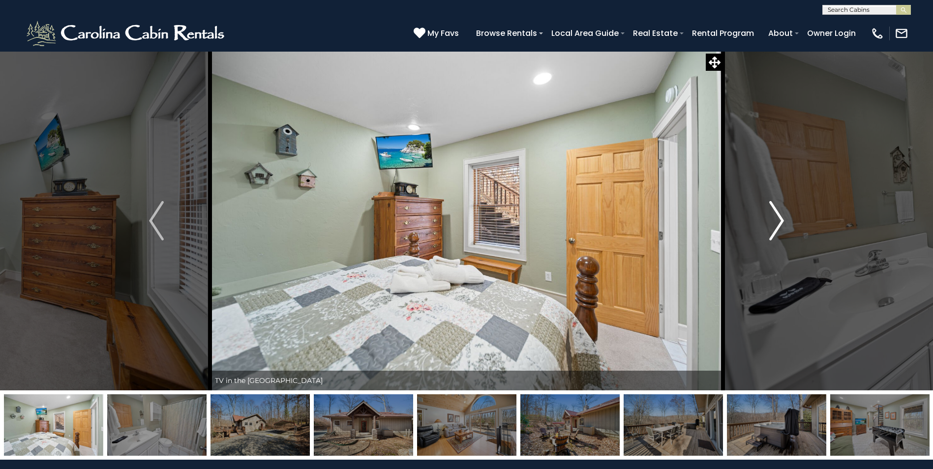
click at [777, 223] on img "Next" at bounding box center [776, 220] width 15 height 39
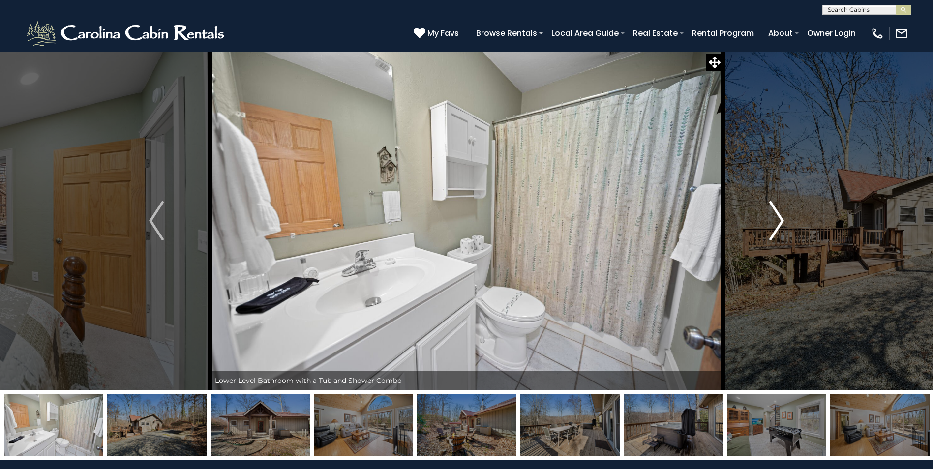
click at [777, 223] on img "Next" at bounding box center [776, 220] width 15 height 39
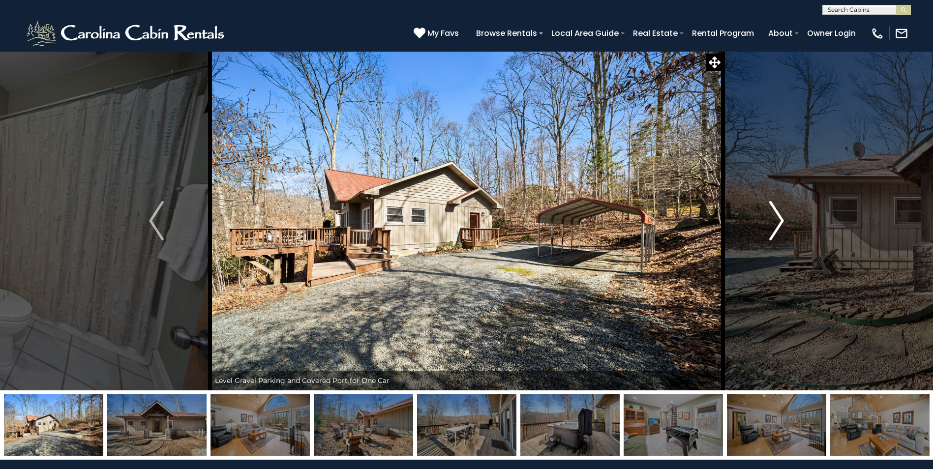
click at [777, 222] on img "Next" at bounding box center [776, 220] width 15 height 39
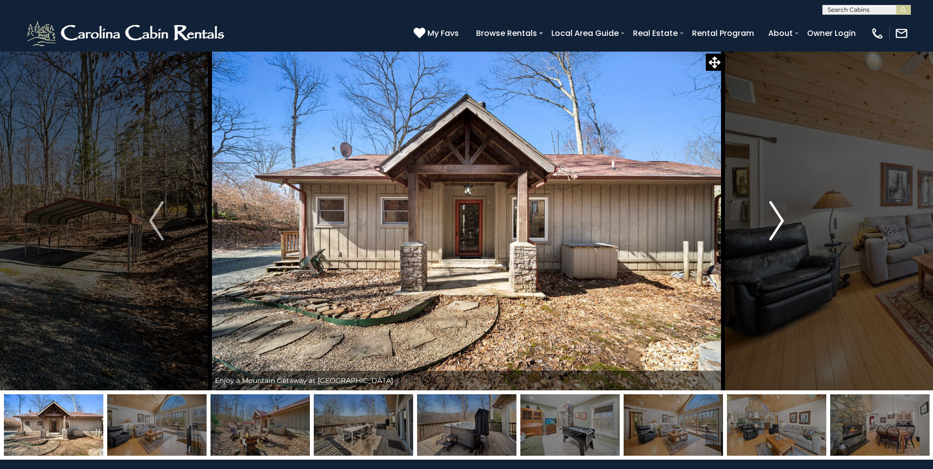
click at [777, 222] on img "Next" at bounding box center [776, 220] width 15 height 39
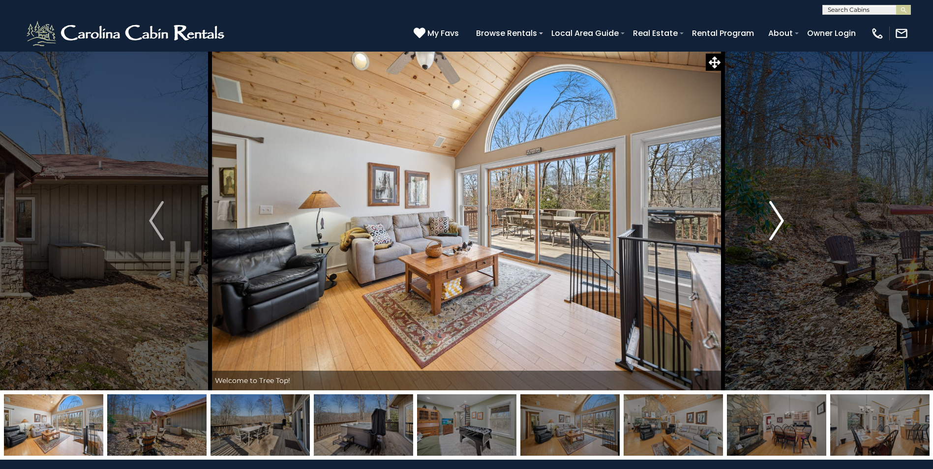
click at [777, 222] on img "Next" at bounding box center [776, 220] width 15 height 39
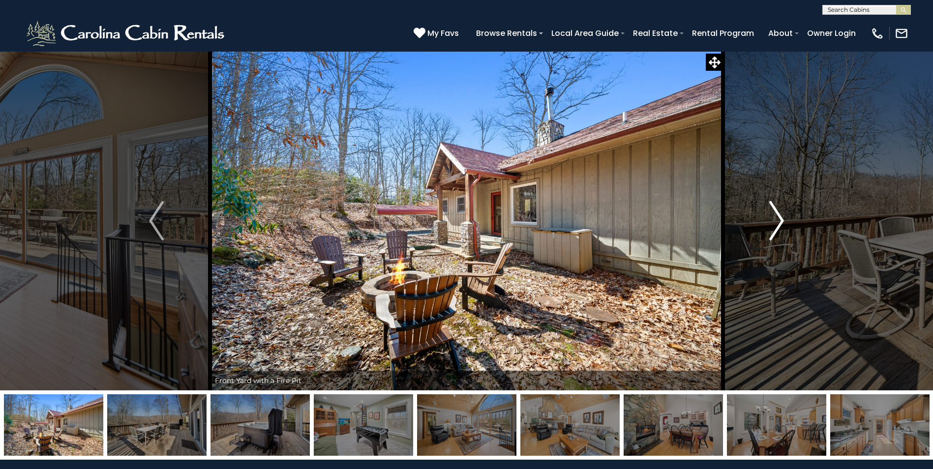
click at [777, 222] on img "Next" at bounding box center [776, 220] width 15 height 39
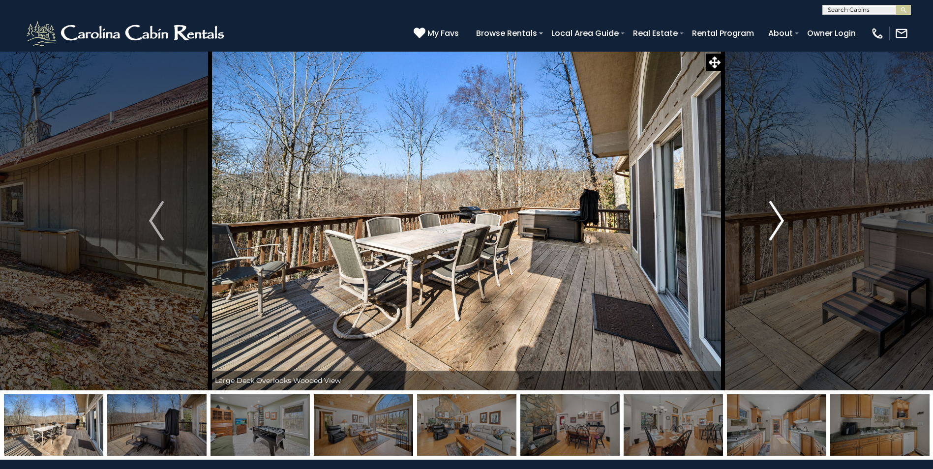
click at [777, 222] on img "Next" at bounding box center [776, 220] width 15 height 39
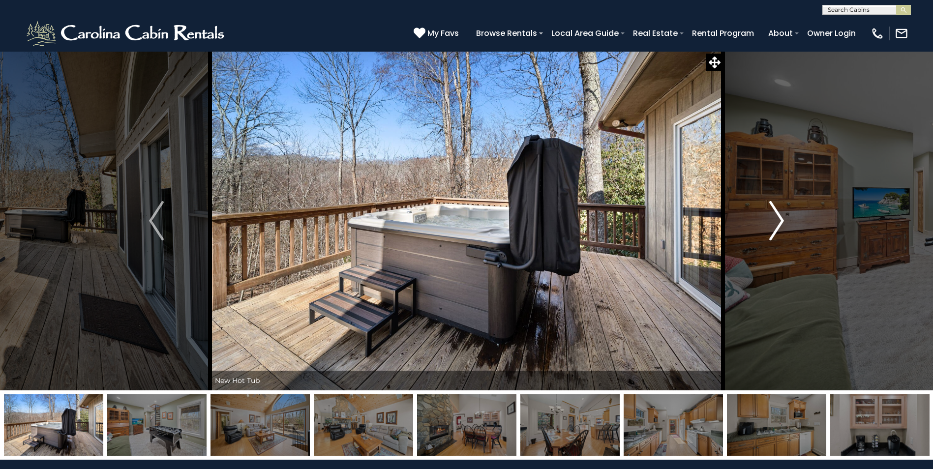
click at [777, 222] on img "Next" at bounding box center [776, 220] width 15 height 39
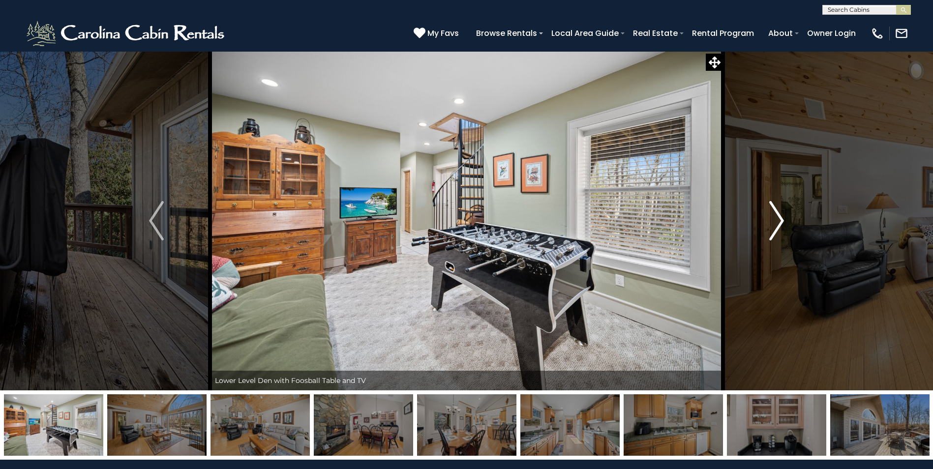
click at [777, 222] on img "Next" at bounding box center [776, 220] width 15 height 39
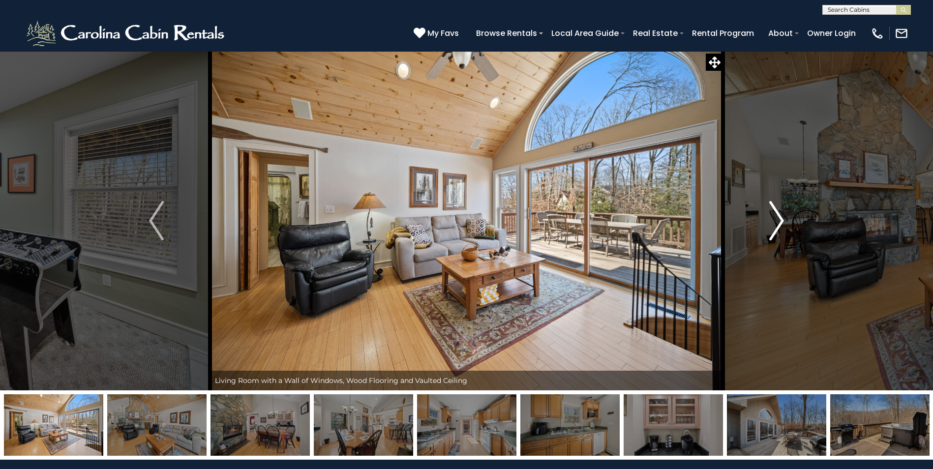
click at [777, 222] on img "Next" at bounding box center [776, 220] width 15 height 39
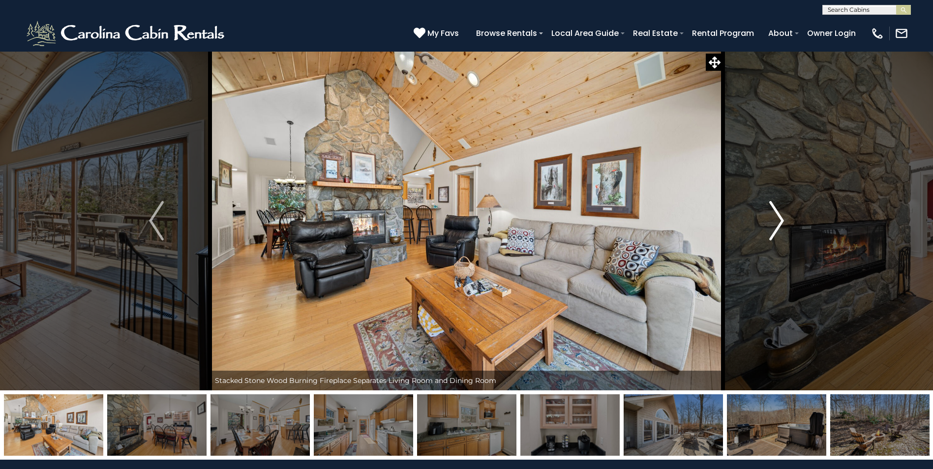
click at [777, 222] on img "Next" at bounding box center [776, 220] width 15 height 39
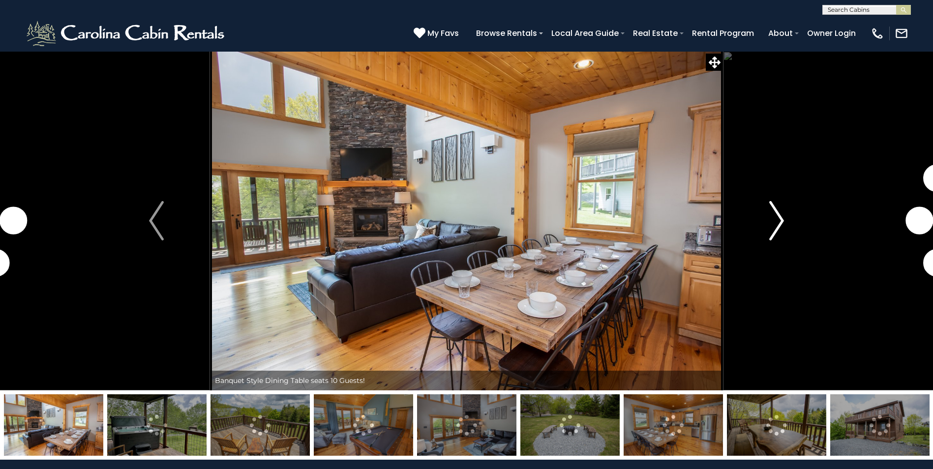
click at [779, 221] on img "Next" at bounding box center [776, 220] width 15 height 39
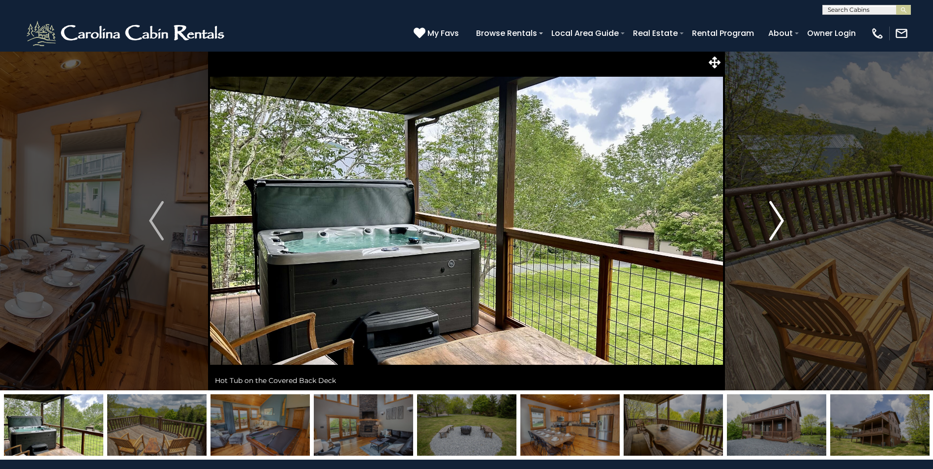
click at [779, 221] on img "Next" at bounding box center [776, 220] width 15 height 39
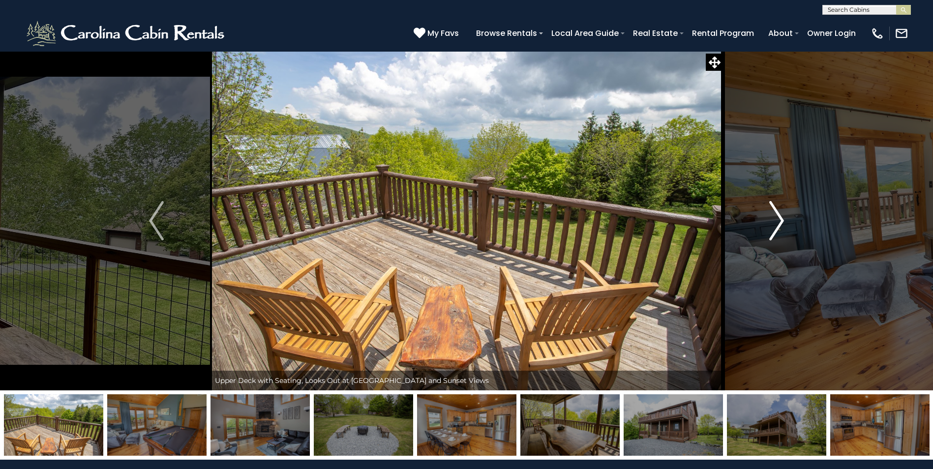
click at [779, 221] on img "Next" at bounding box center [776, 220] width 15 height 39
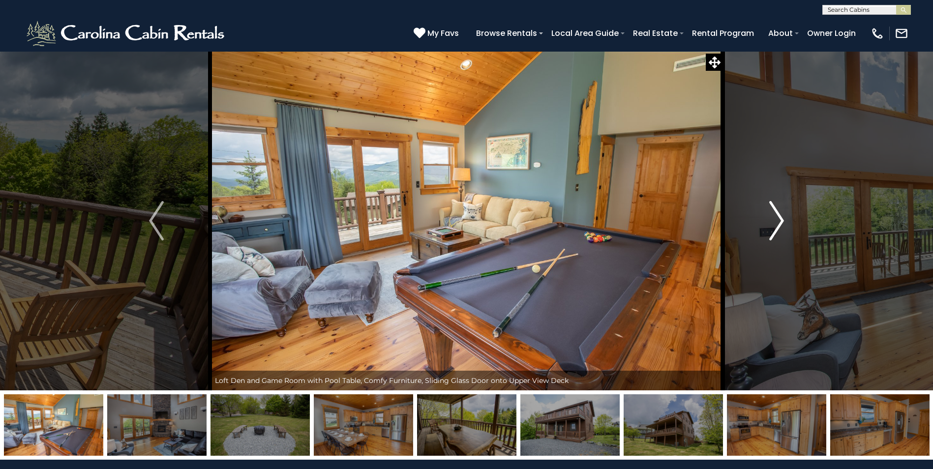
click at [779, 221] on img "Next" at bounding box center [776, 220] width 15 height 39
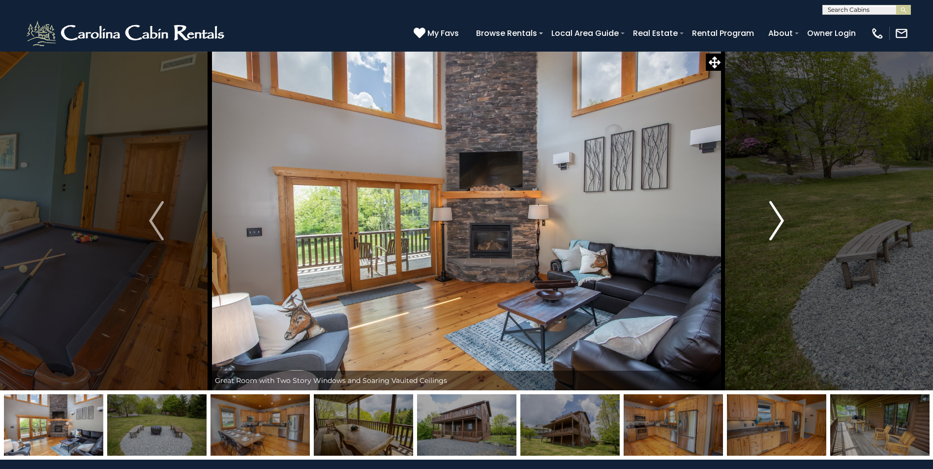
click at [779, 221] on img "Next" at bounding box center [776, 220] width 15 height 39
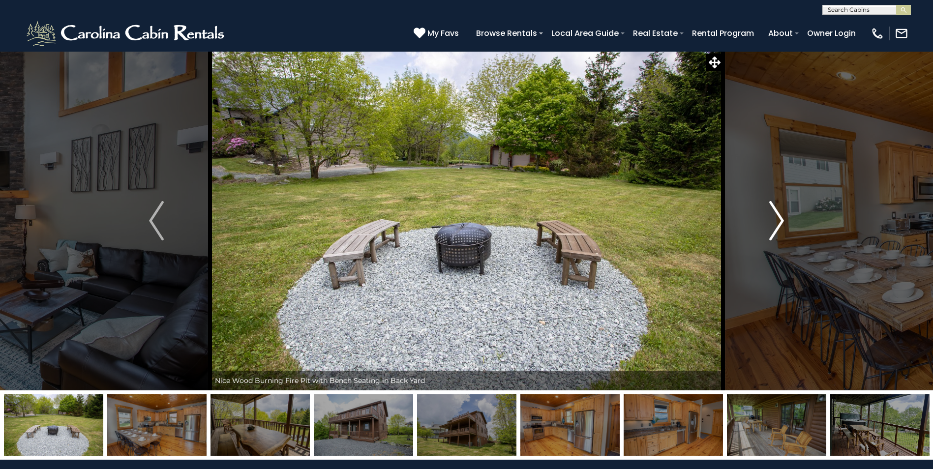
click at [779, 221] on img "Next" at bounding box center [776, 220] width 15 height 39
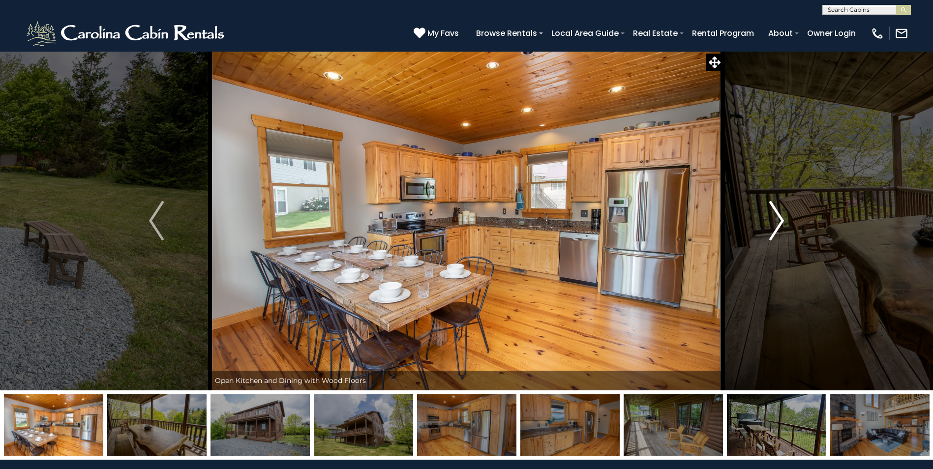
click at [779, 221] on img "Next" at bounding box center [776, 220] width 15 height 39
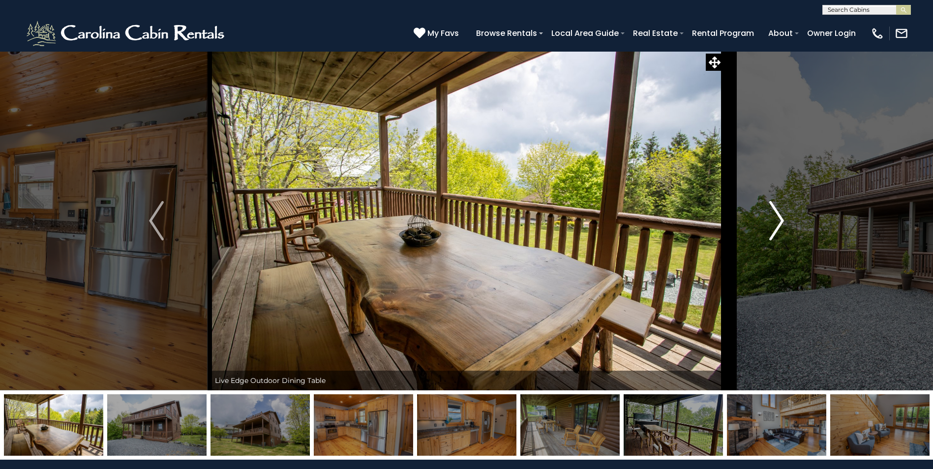
click at [779, 221] on img "Next" at bounding box center [776, 220] width 15 height 39
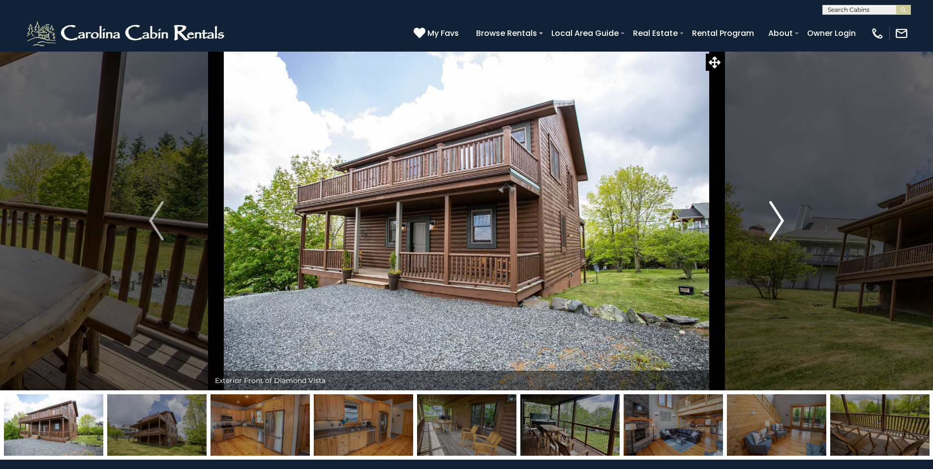
click at [779, 221] on img "Next" at bounding box center [776, 220] width 15 height 39
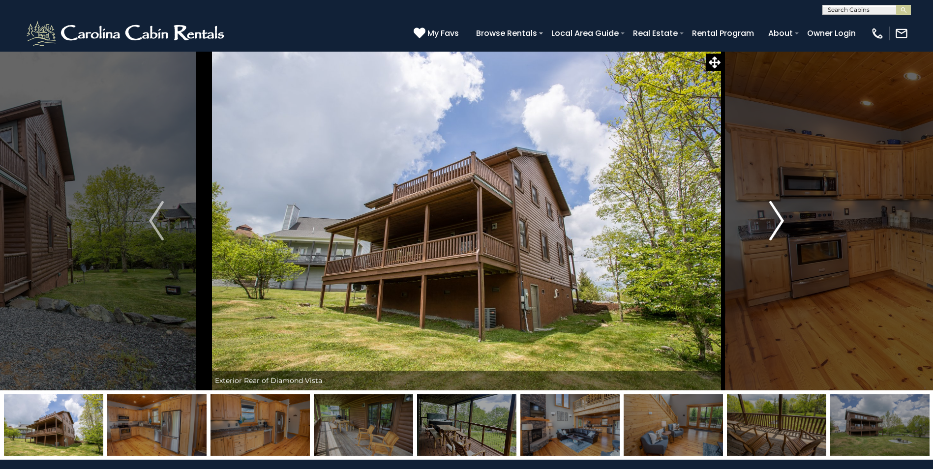
click at [779, 221] on img "Next" at bounding box center [776, 220] width 15 height 39
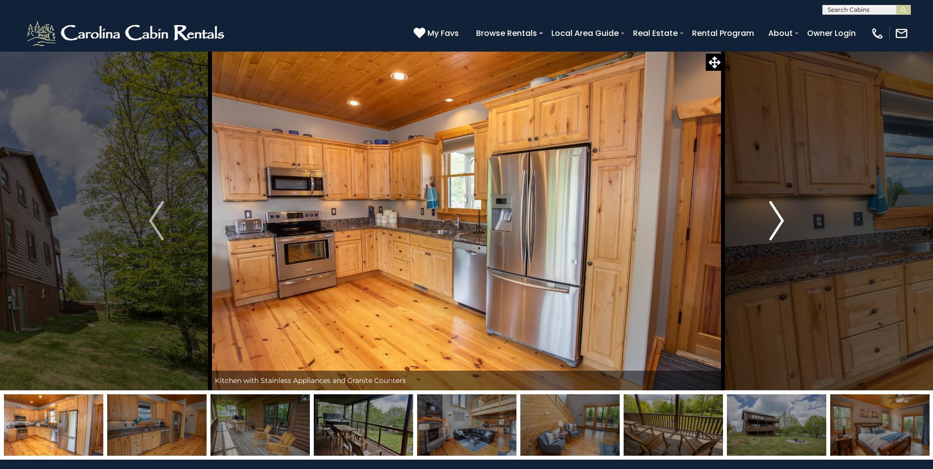
click at [779, 221] on img "Next" at bounding box center [776, 220] width 15 height 39
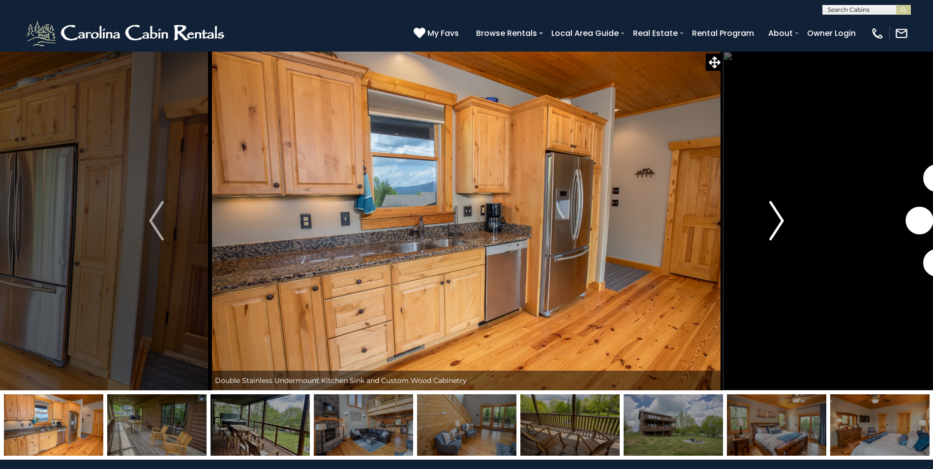
click at [779, 221] on img "Next" at bounding box center [776, 220] width 15 height 39
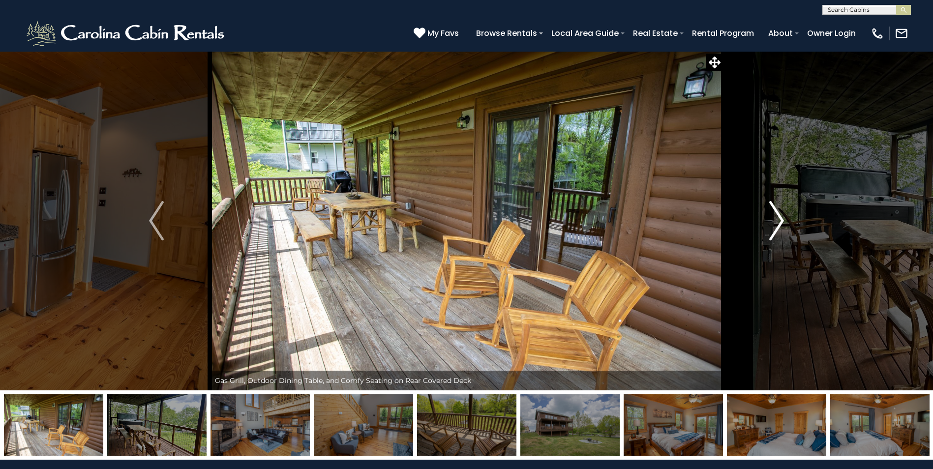
click at [779, 222] on img "Next" at bounding box center [776, 220] width 15 height 39
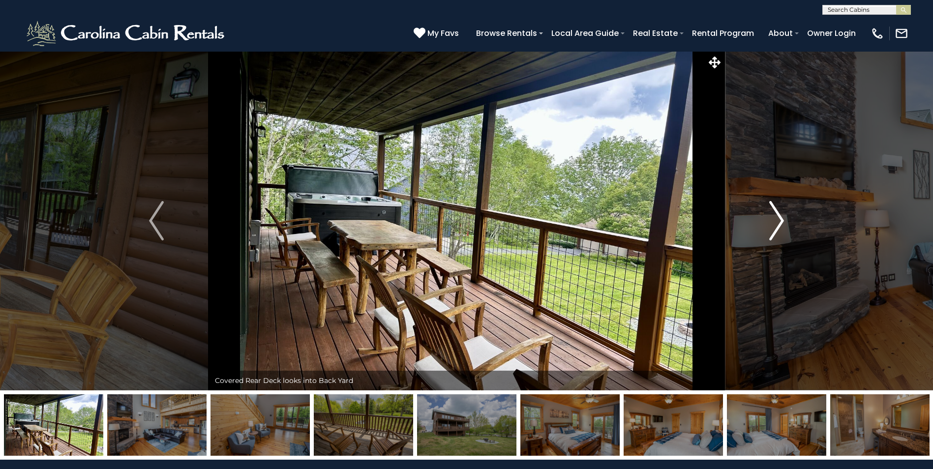
click at [779, 222] on img "Next" at bounding box center [776, 220] width 15 height 39
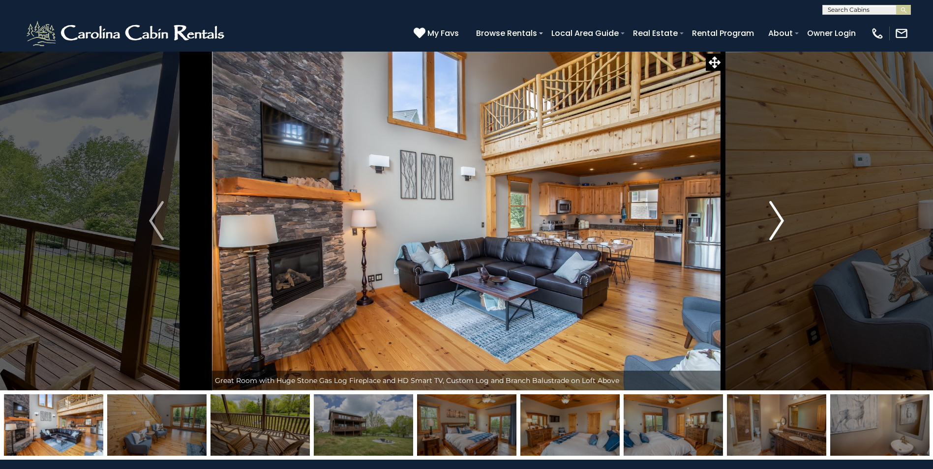
click at [779, 222] on img "Next" at bounding box center [776, 220] width 15 height 39
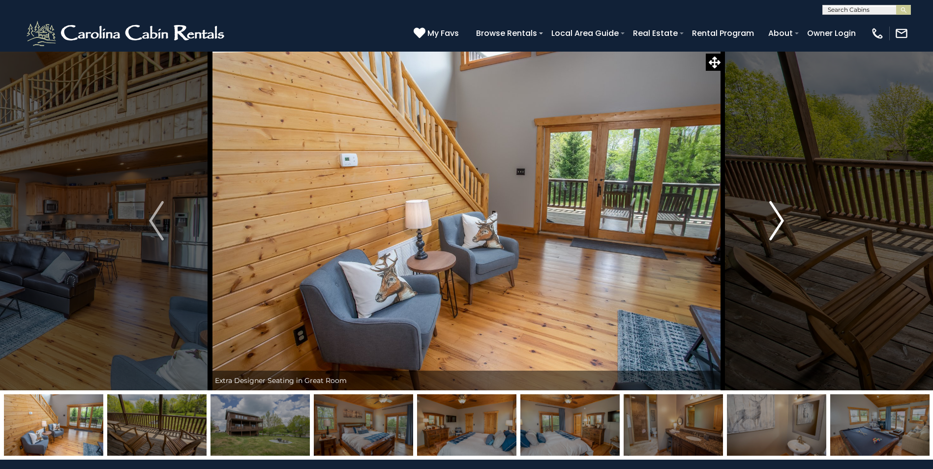
click at [779, 222] on img "Next" at bounding box center [776, 220] width 15 height 39
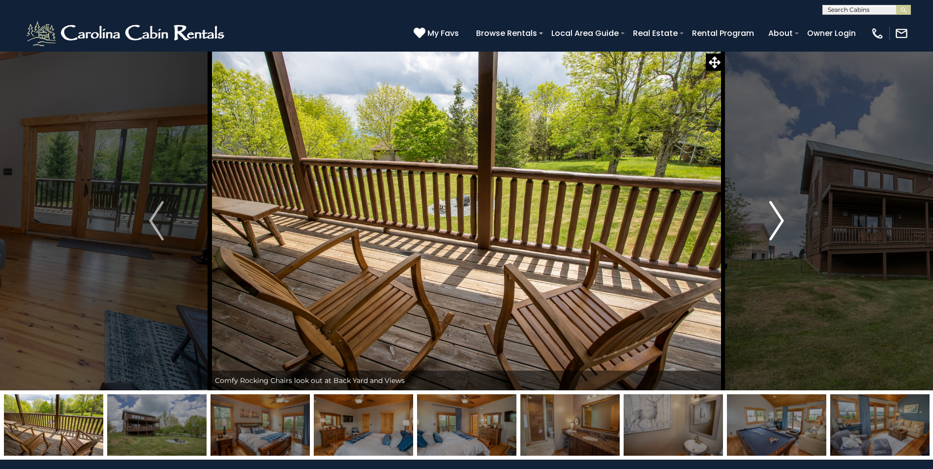
click at [779, 222] on img "Next" at bounding box center [776, 220] width 15 height 39
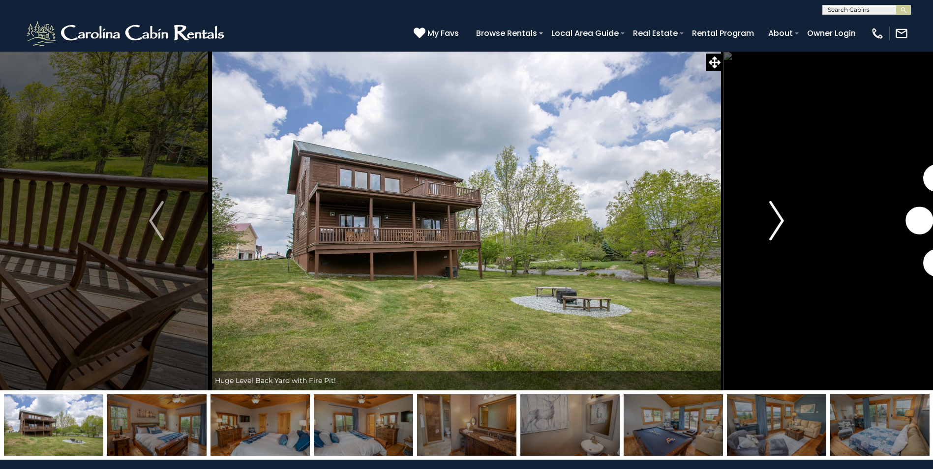
click at [779, 222] on img "Next" at bounding box center [776, 220] width 15 height 39
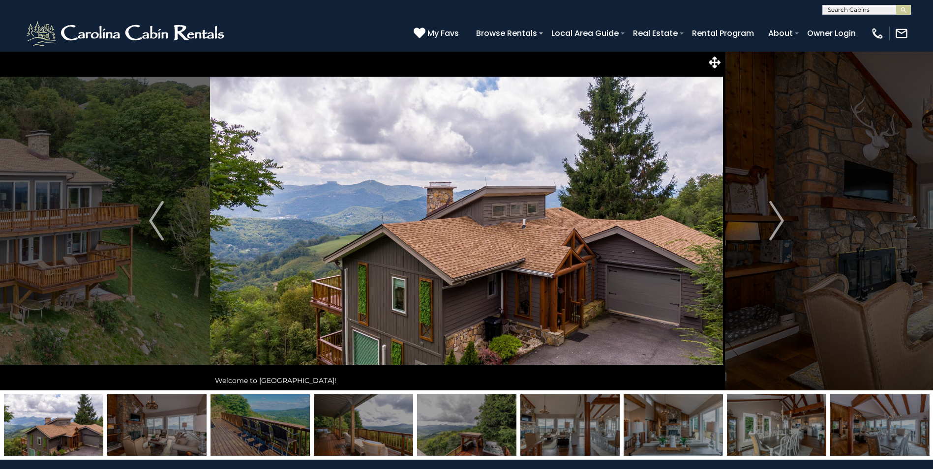
click at [781, 229] on img "Next" at bounding box center [776, 220] width 15 height 39
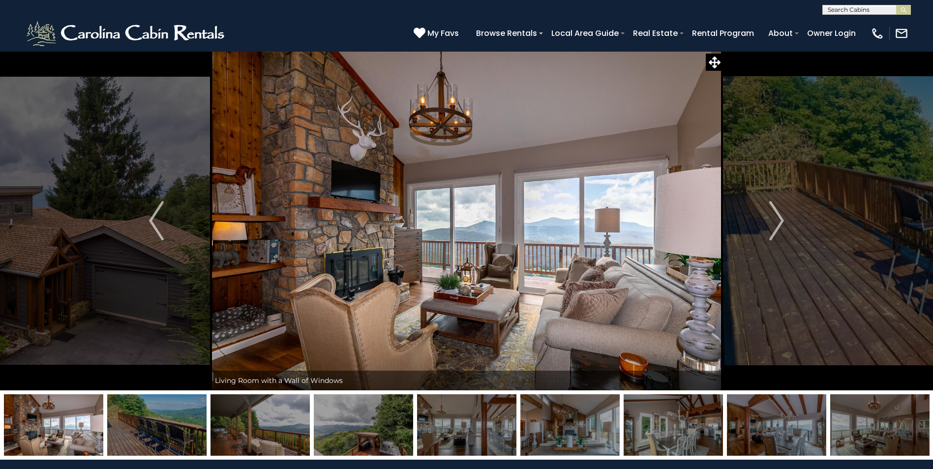
click at [781, 229] on img "Next" at bounding box center [776, 220] width 15 height 39
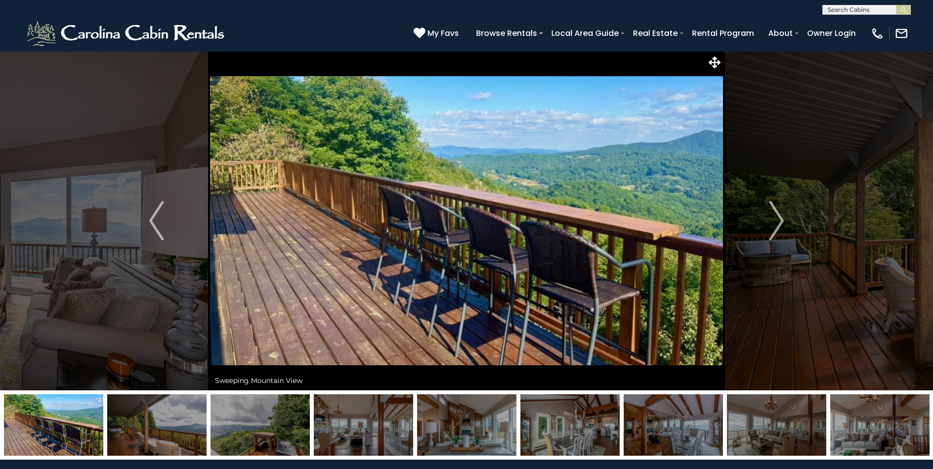
click at [781, 229] on img "Next" at bounding box center [776, 220] width 15 height 39
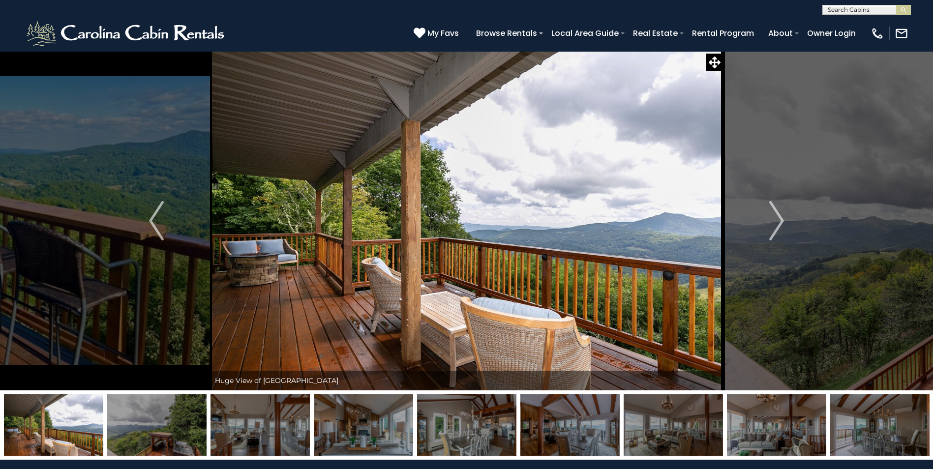
click at [781, 229] on img "Next" at bounding box center [776, 220] width 15 height 39
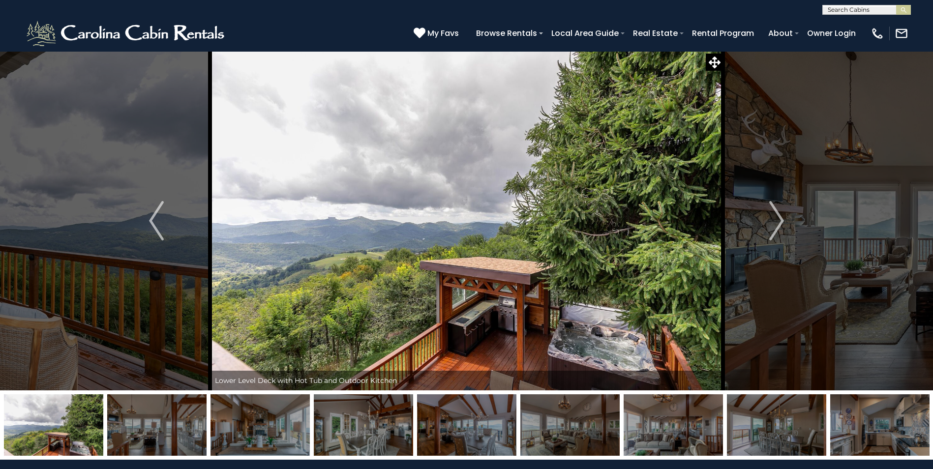
click at [781, 229] on img "Next" at bounding box center [776, 220] width 15 height 39
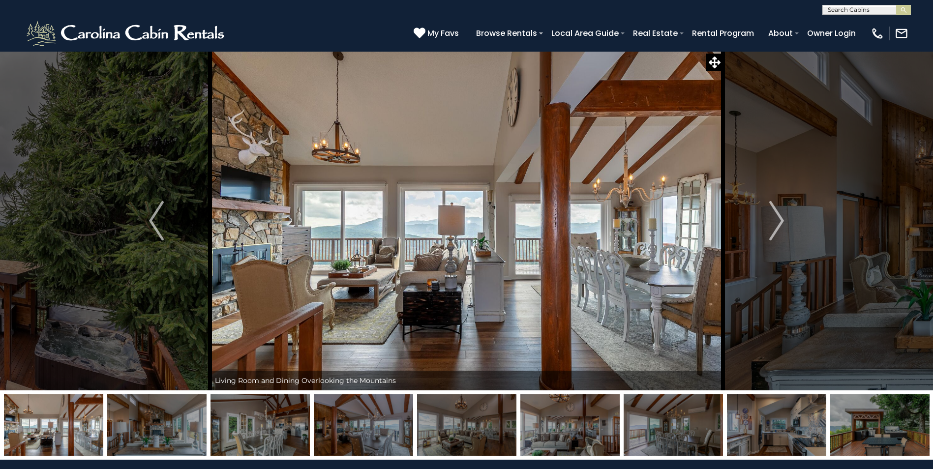
click at [781, 229] on img "Next" at bounding box center [776, 220] width 15 height 39
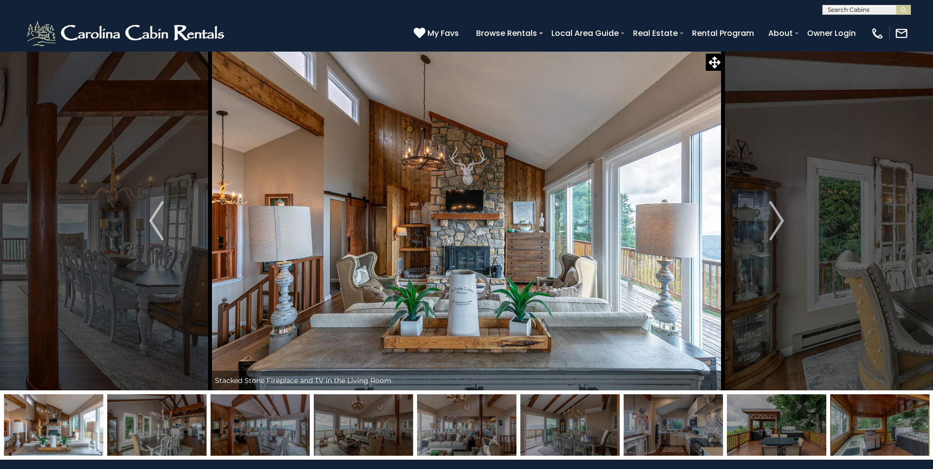
click at [781, 229] on img "Next" at bounding box center [776, 220] width 15 height 39
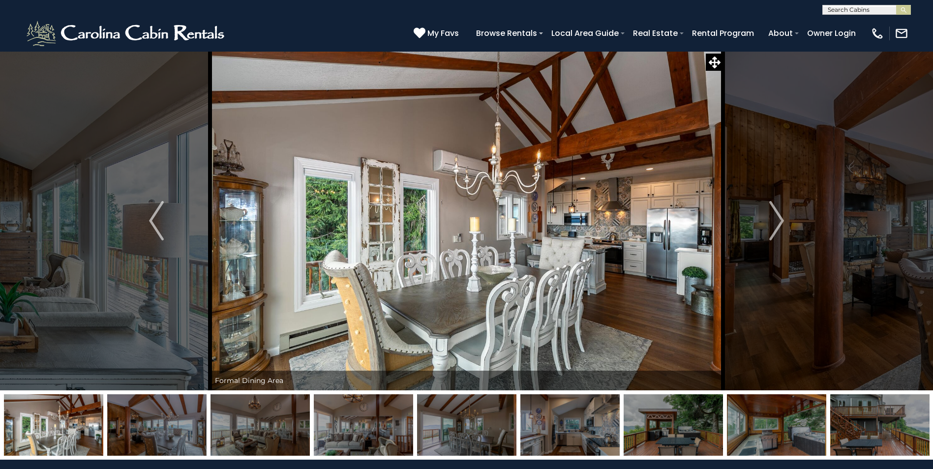
click at [781, 229] on img "Next" at bounding box center [776, 220] width 15 height 39
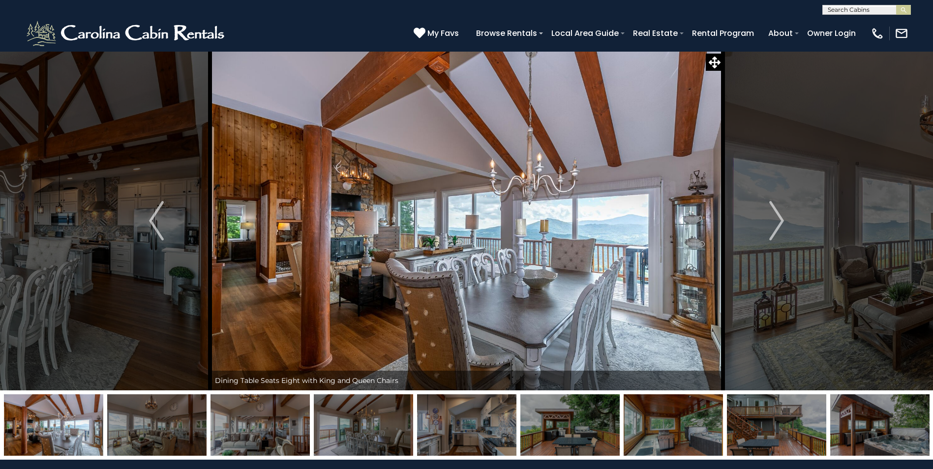
click at [781, 229] on img "Next" at bounding box center [776, 220] width 15 height 39
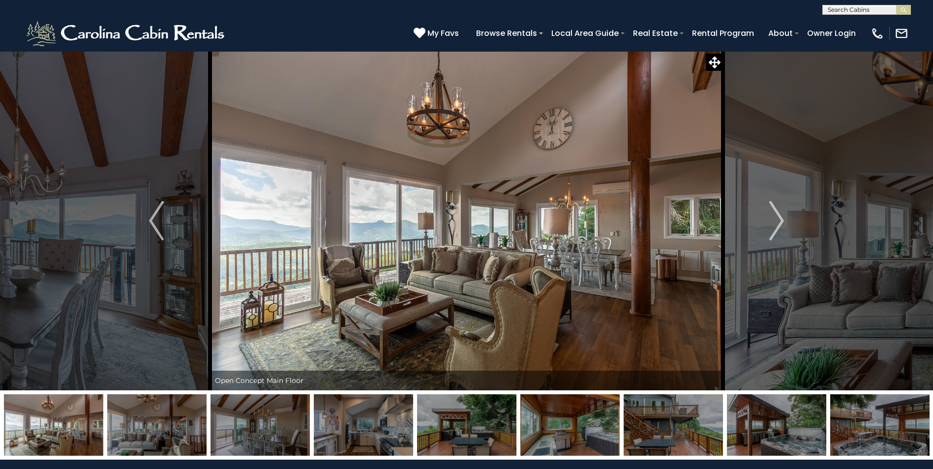
click at [781, 229] on img "Next" at bounding box center [776, 220] width 15 height 39
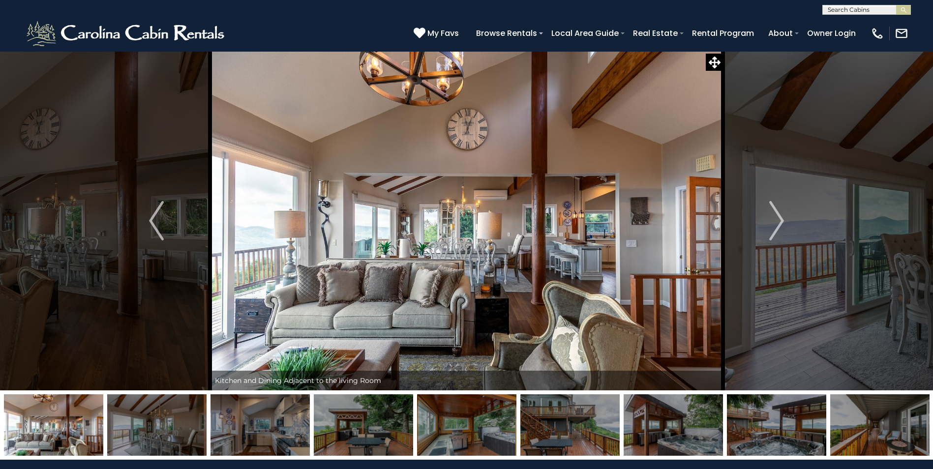
click at [781, 229] on img "Next" at bounding box center [776, 220] width 15 height 39
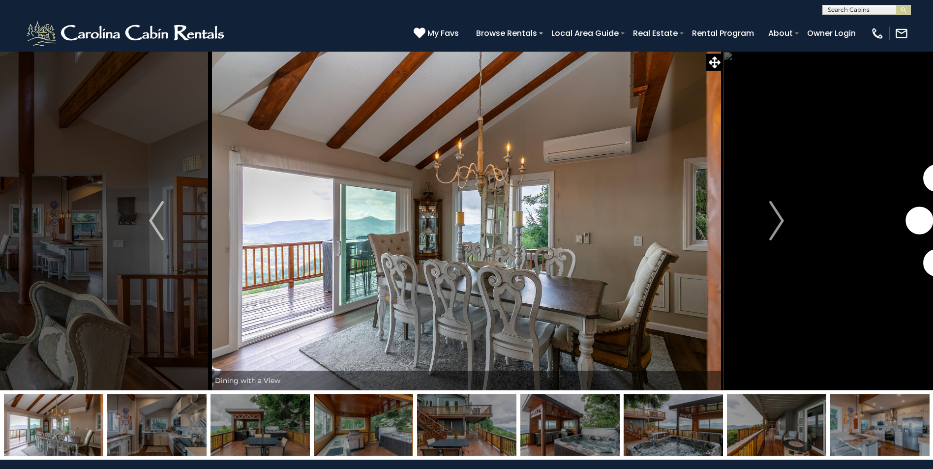
click at [781, 229] on img "Next" at bounding box center [776, 220] width 15 height 39
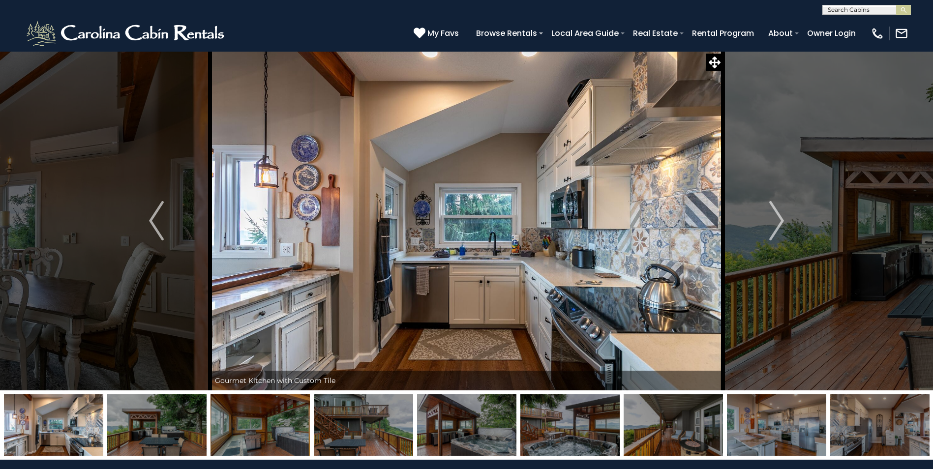
click at [781, 229] on img "Next" at bounding box center [776, 220] width 15 height 39
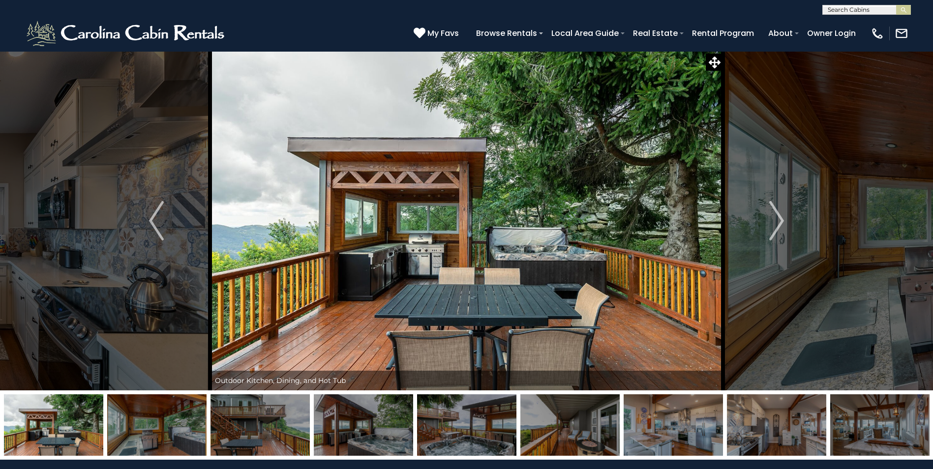
click at [781, 229] on img "Next" at bounding box center [776, 220] width 15 height 39
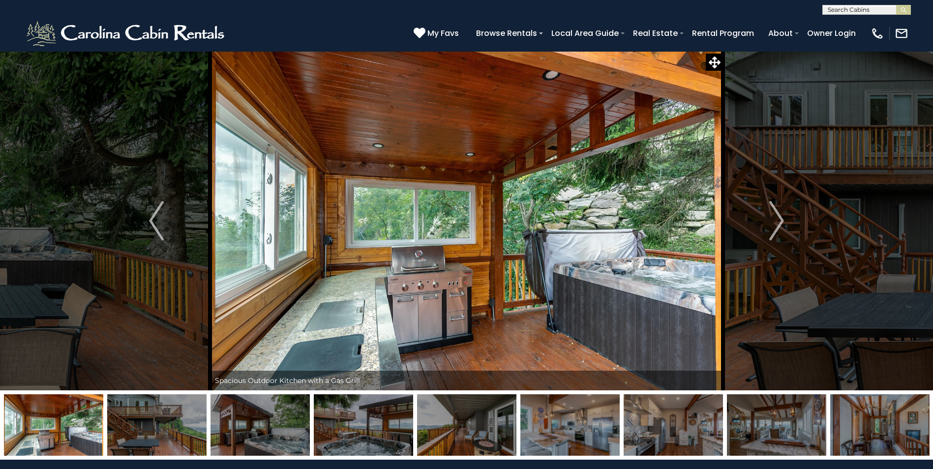
click at [781, 229] on img "Next" at bounding box center [776, 220] width 15 height 39
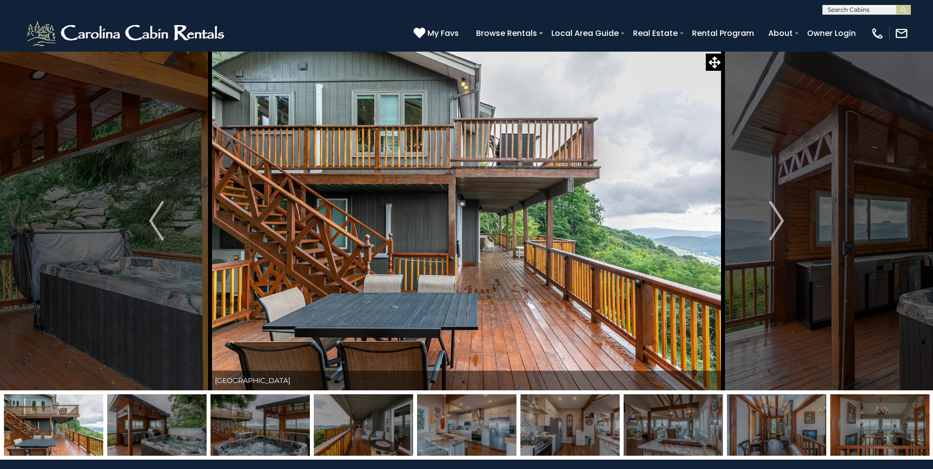
click at [781, 229] on img "Next" at bounding box center [776, 220] width 15 height 39
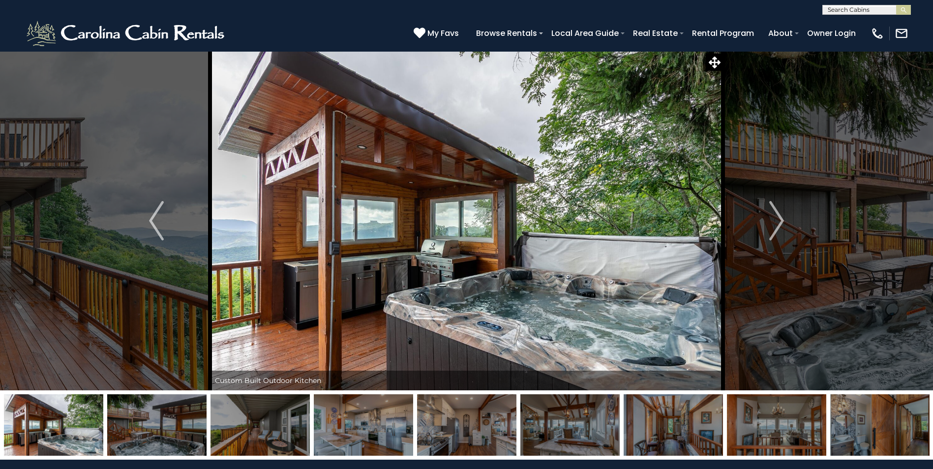
click at [781, 229] on img "Next" at bounding box center [776, 220] width 15 height 39
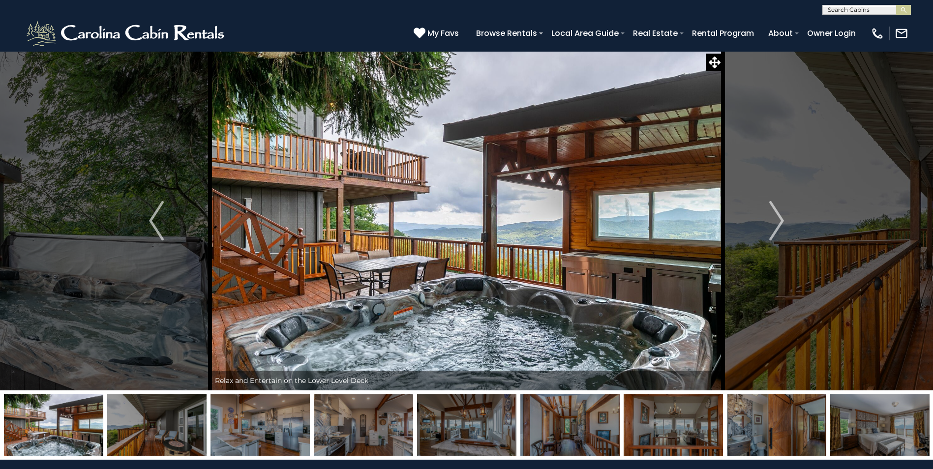
click at [781, 229] on img "Next" at bounding box center [776, 220] width 15 height 39
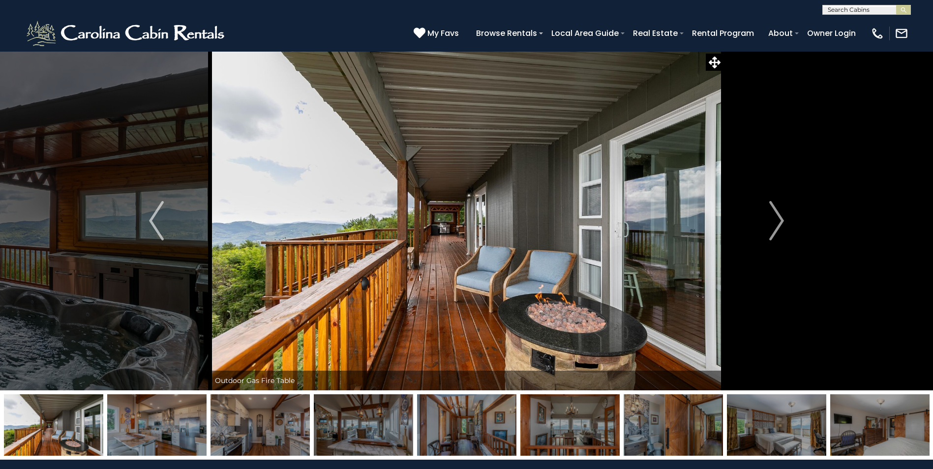
click at [781, 229] on img "Next" at bounding box center [776, 220] width 15 height 39
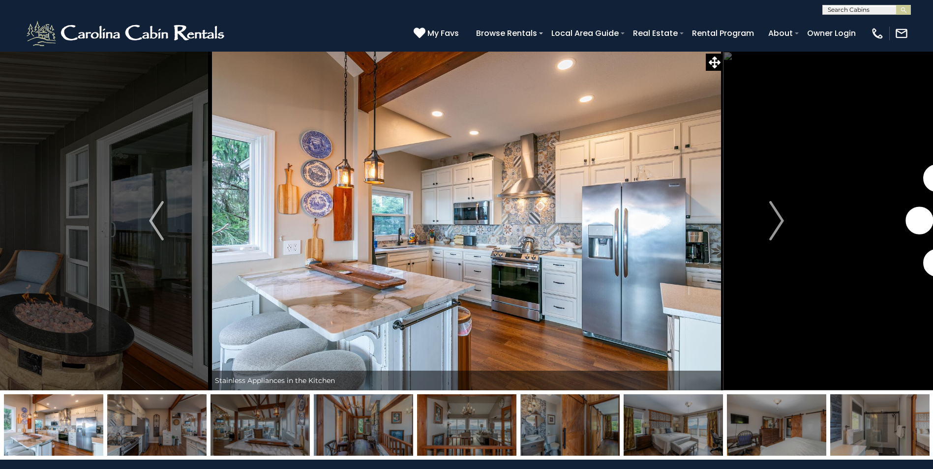
click at [781, 229] on img "Next" at bounding box center [776, 220] width 15 height 39
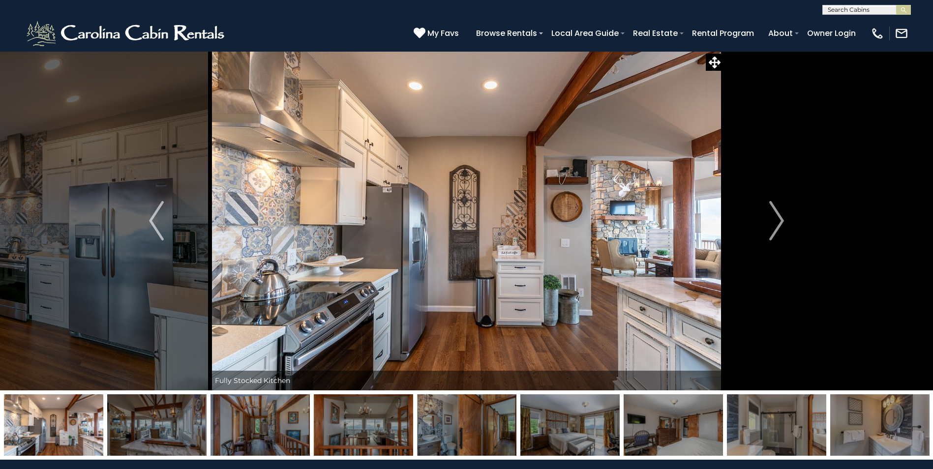
click at [781, 229] on img "Next" at bounding box center [776, 220] width 15 height 39
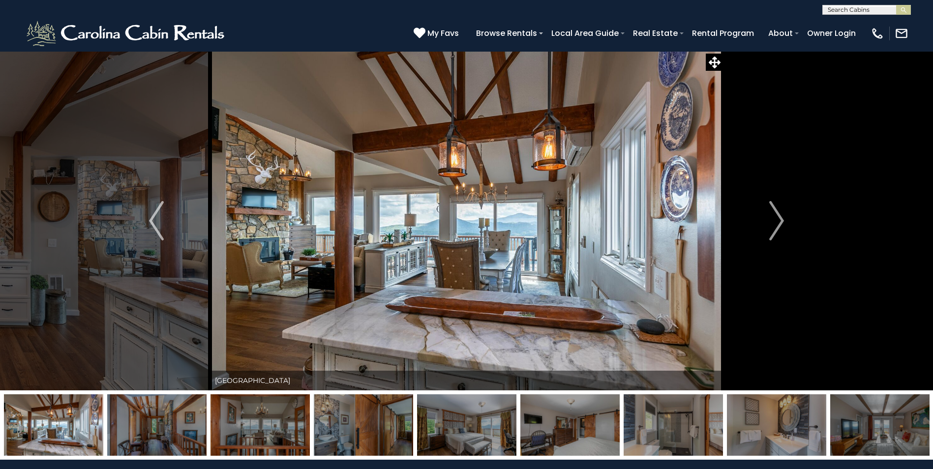
click at [781, 229] on img "Next" at bounding box center [776, 220] width 15 height 39
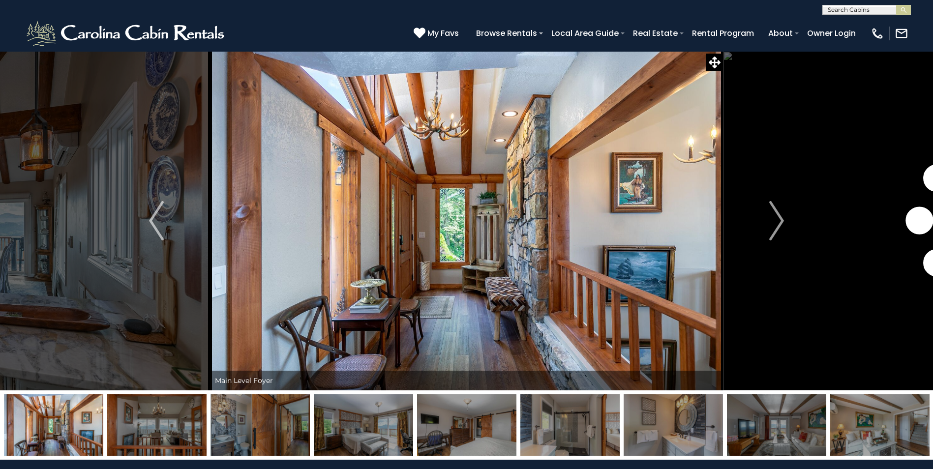
click at [781, 229] on img "Next" at bounding box center [776, 220] width 15 height 39
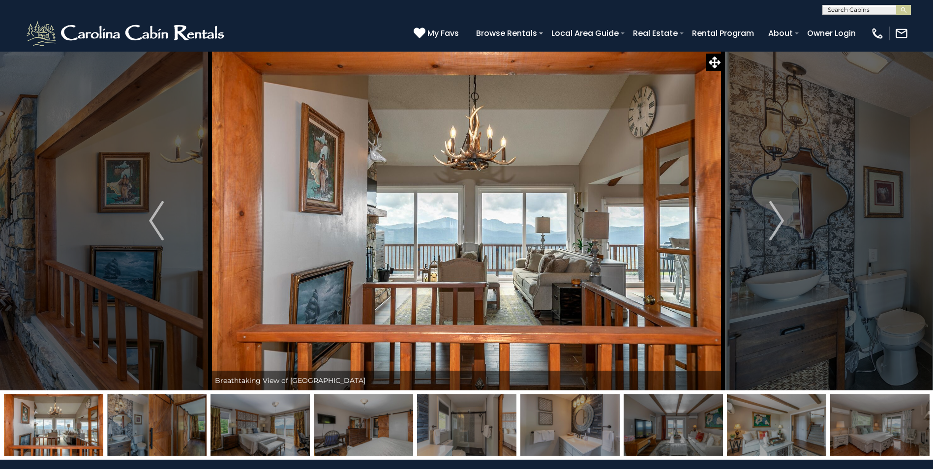
click at [781, 229] on img "Next" at bounding box center [776, 220] width 15 height 39
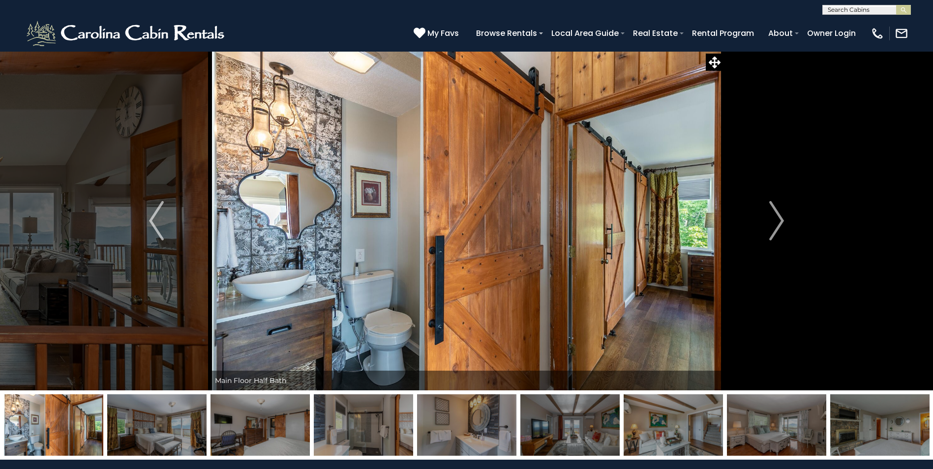
click at [781, 229] on img "Next" at bounding box center [776, 220] width 15 height 39
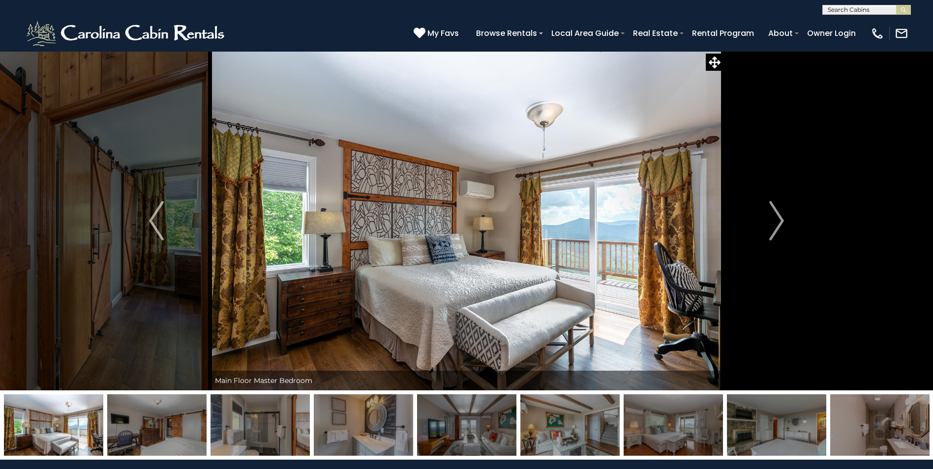
click at [781, 229] on img "Next" at bounding box center [776, 220] width 15 height 39
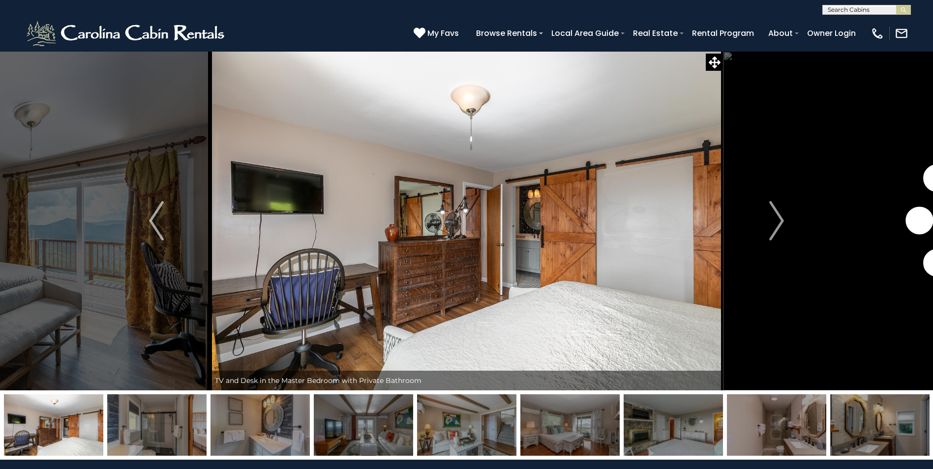
click at [781, 229] on img "Next" at bounding box center [776, 220] width 15 height 39
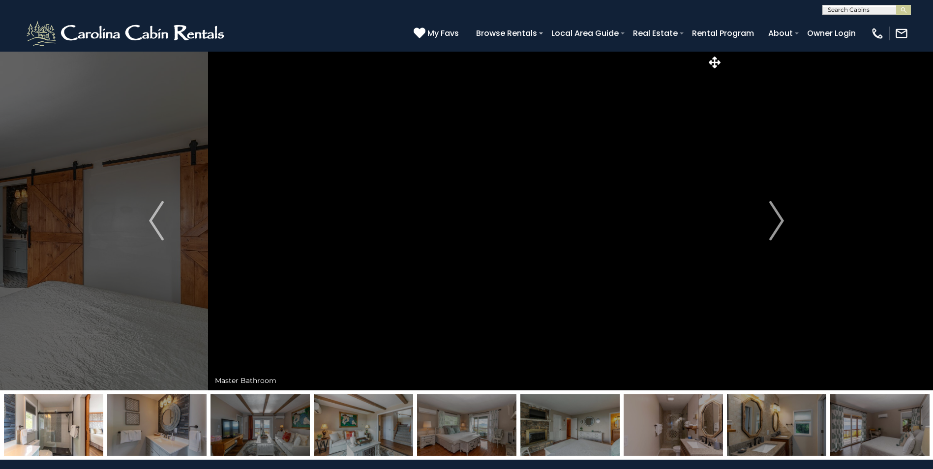
click at [781, 229] on img "Next" at bounding box center [776, 220] width 15 height 39
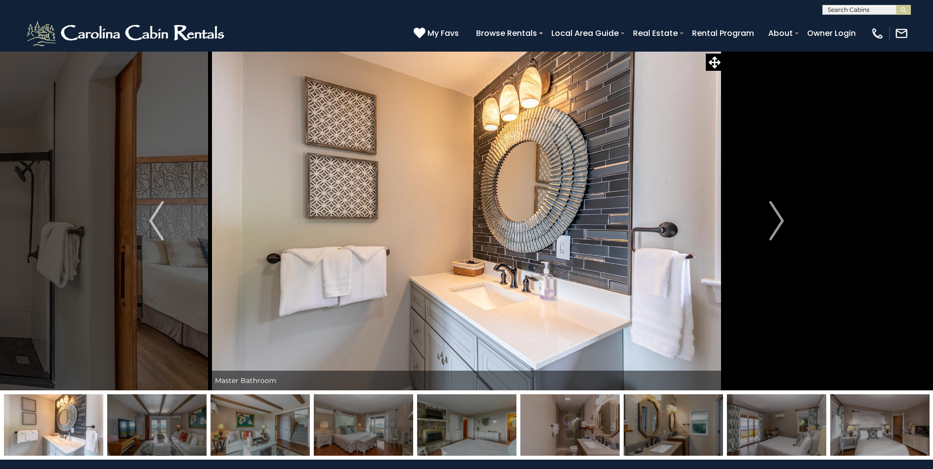
click at [781, 229] on img "Next" at bounding box center [776, 220] width 15 height 39
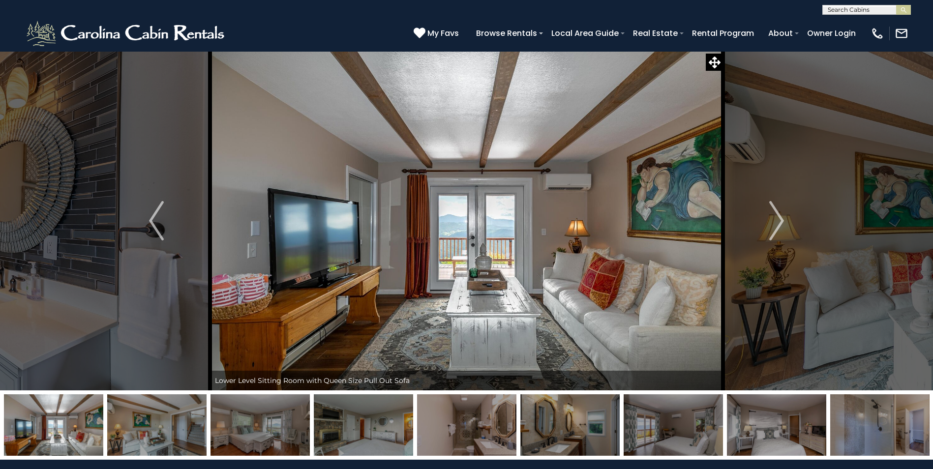
click at [781, 229] on img "Next" at bounding box center [776, 220] width 15 height 39
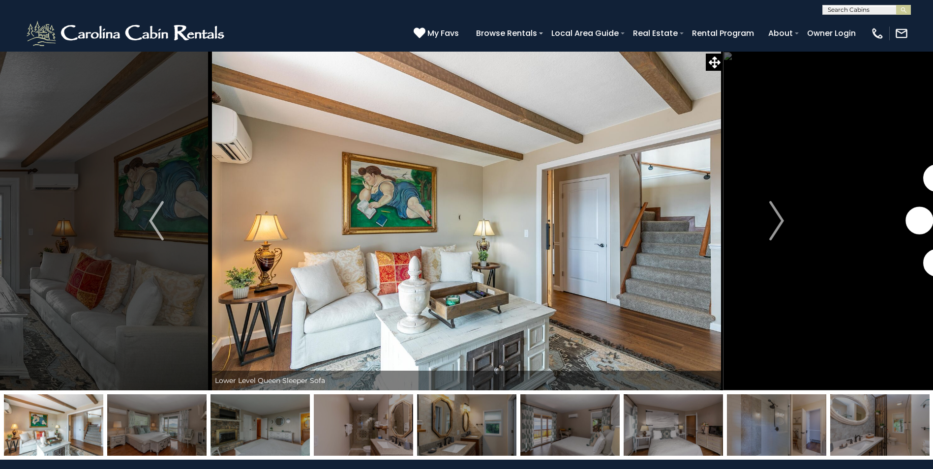
click at [781, 229] on img "Next" at bounding box center [776, 220] width 15 height 39
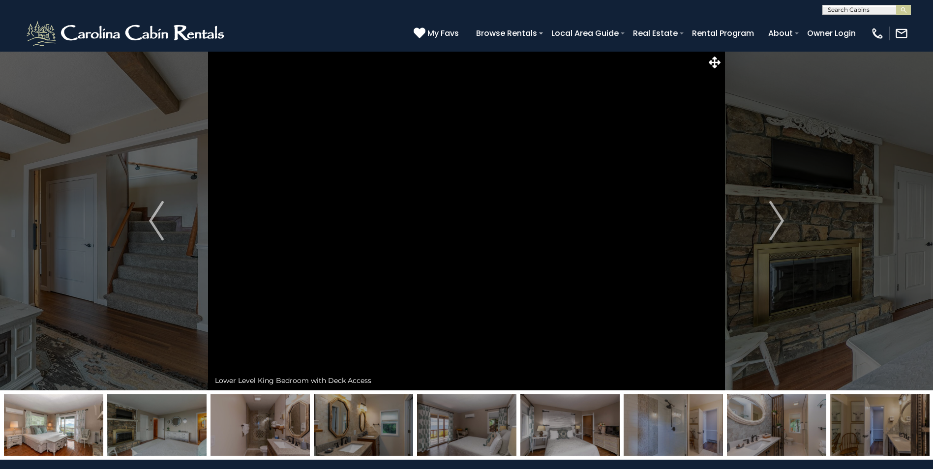
click at [781, 229] on img "Next" at bounding box center [776, 220] width 15 height 39
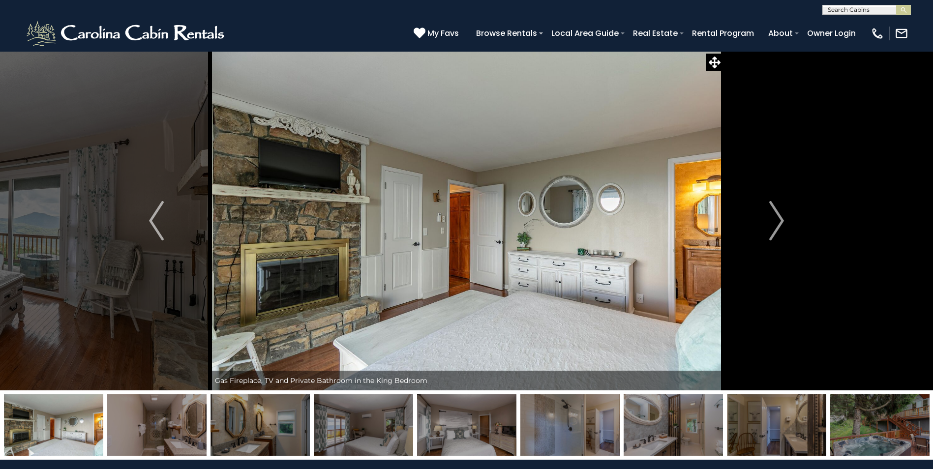
click at [781, 229] on img "Next" at bounding box center [776, 220] width 15 height 39
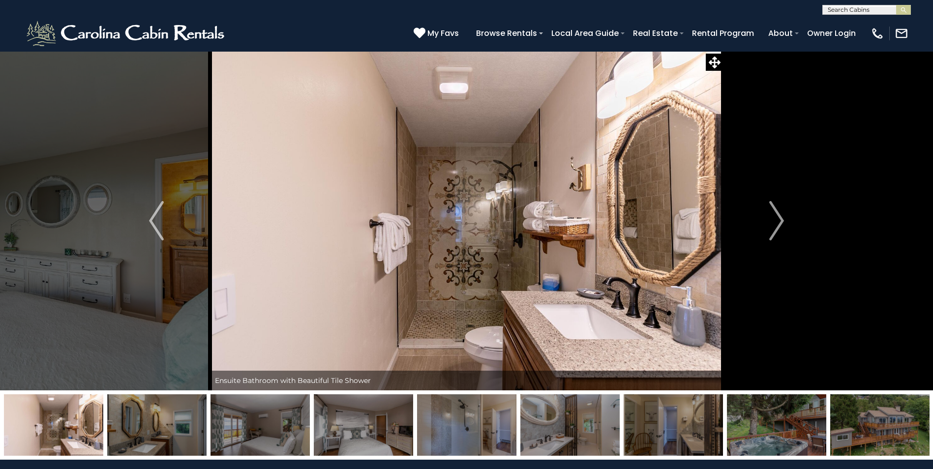
click at [781, 229] on img "Next" at bounding box center [776, 220] width 15 height 39
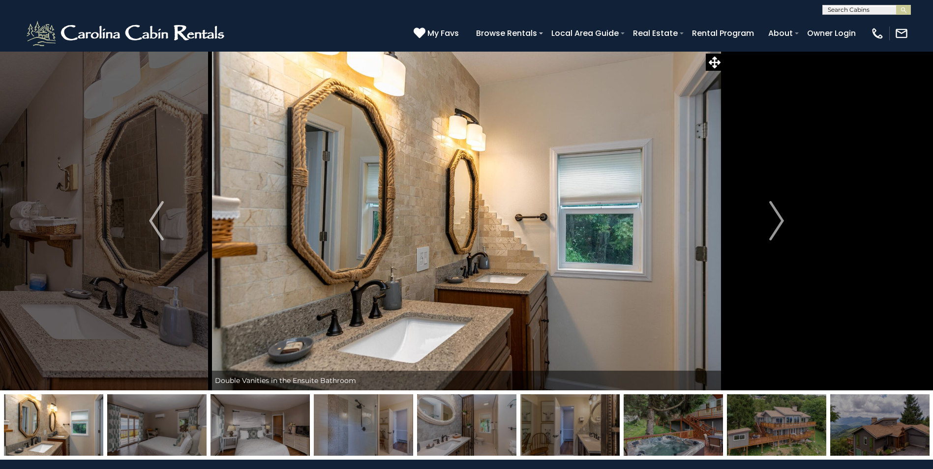
click at [781, 229] on img "Next" at bounding box center [776, 220] width 15 height 39
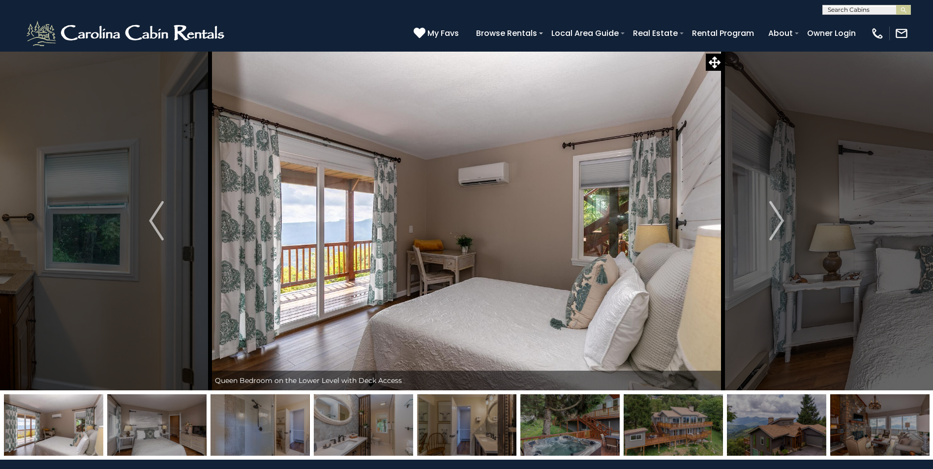
click at [781, 229] on img "Next" at bounding box center [776, 220] width 15 height 39
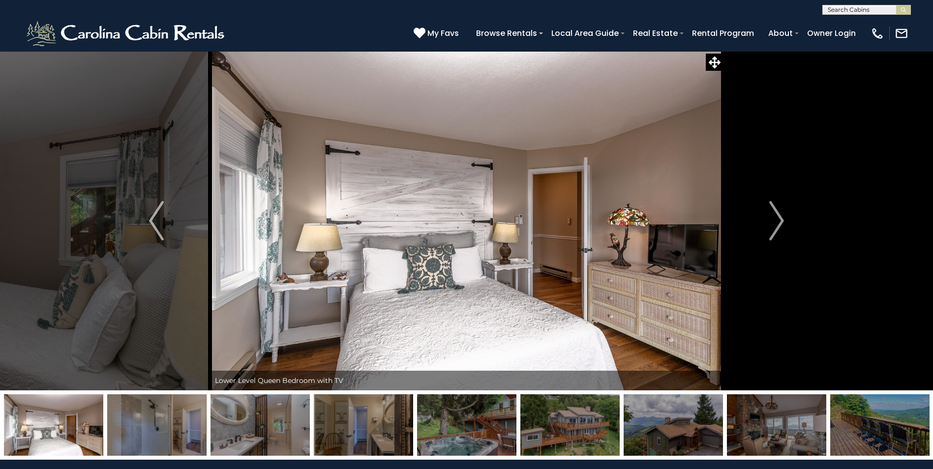
click at [781, 229] on img "Next" at bounding box center [776, 220] width 15 height 39
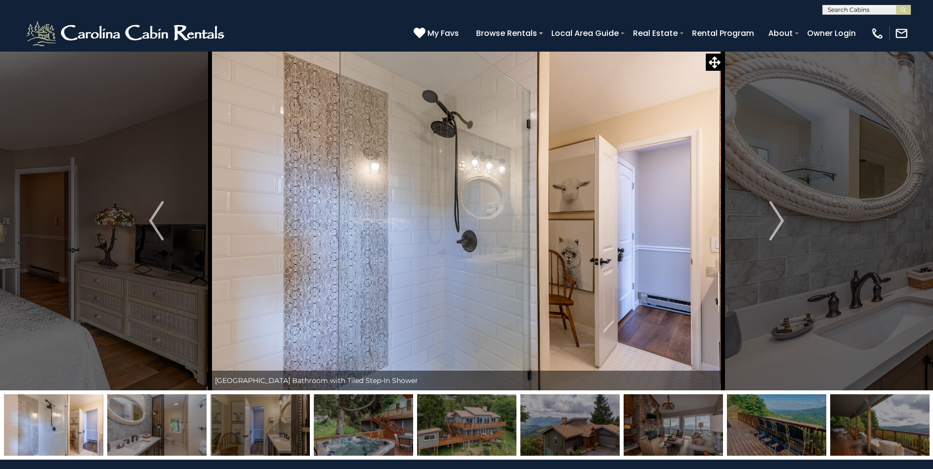
click at [781, 229] on img "Next" at bounding box center [776, 220] width 15 height 39
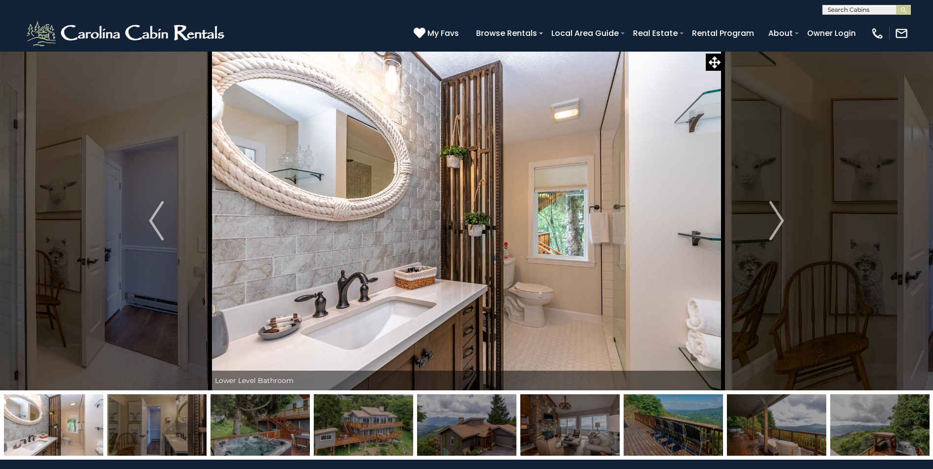
click at [781, 229] on img "Next" at bounding box center [776, 220] width 15 height 39
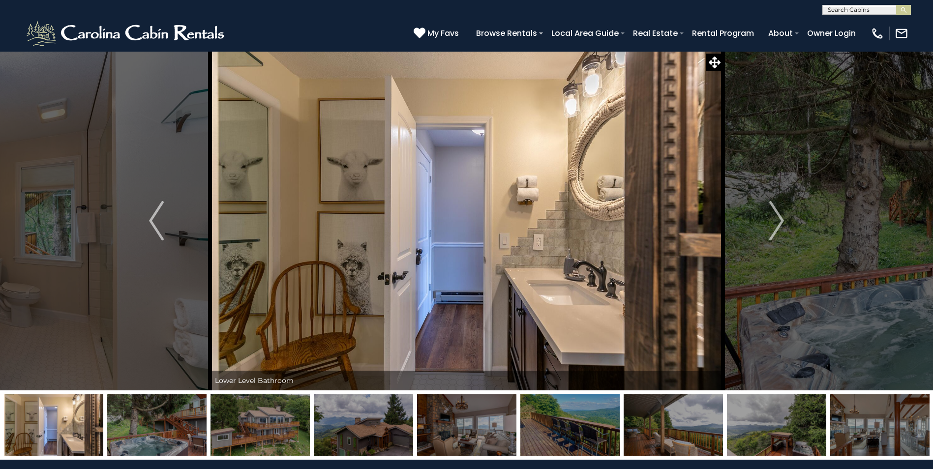
click at [781, 229] on img "Next" at bounding box center [776, 220] width 15 height 39
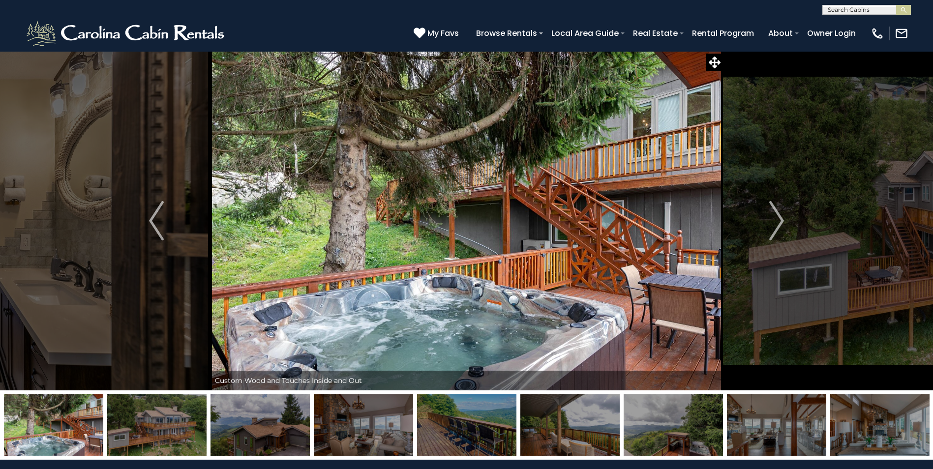
click at [781, 229] on img "Next" at bounding box center [776, 220] width 15 height 39
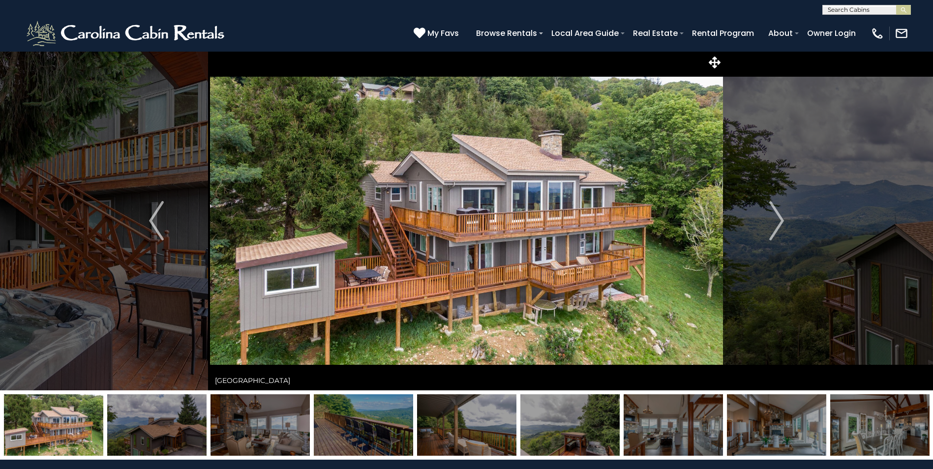
click at [781, 229] on img "Next" at bounding box center [776, 220] width 15 height 39
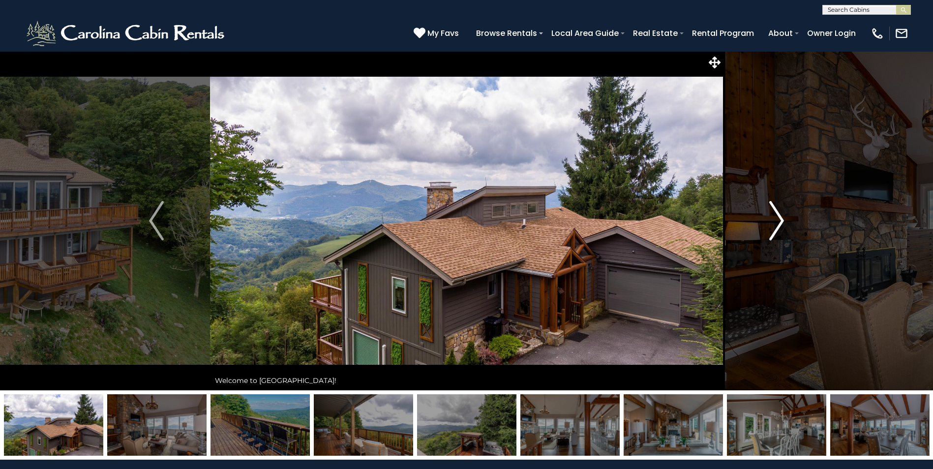
click at [773, 225] on img "Next" at bounding box center [776, 220] width 15 height 39
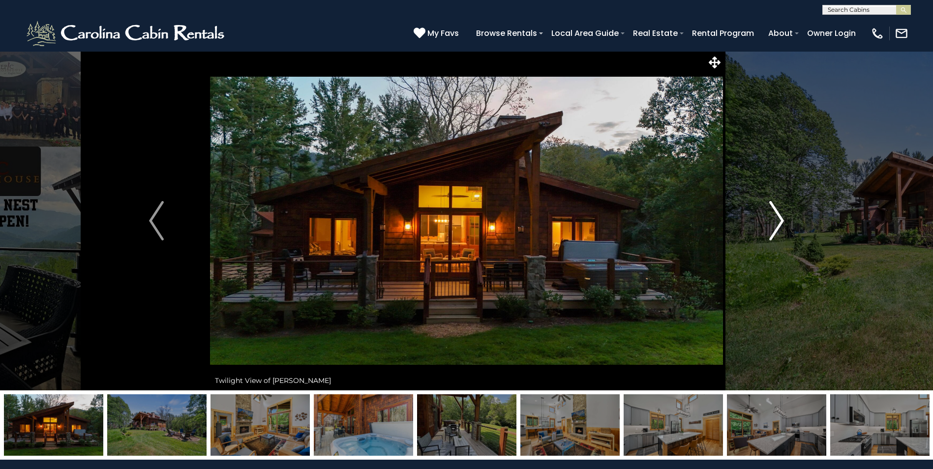
click at [778, 222] on img "Next" at bounding box center [776, 220] width 15 height 39
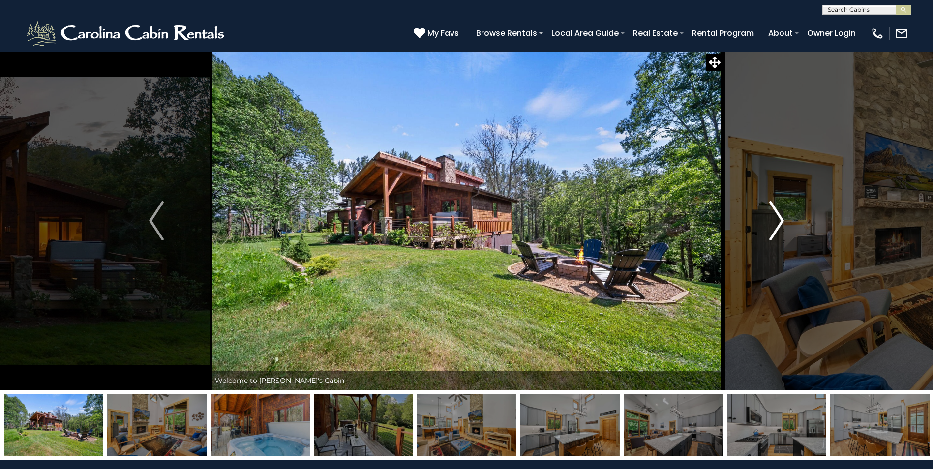
click at [778, 222] on img "Next" at bounding box center [776, 220] width 15 height 39
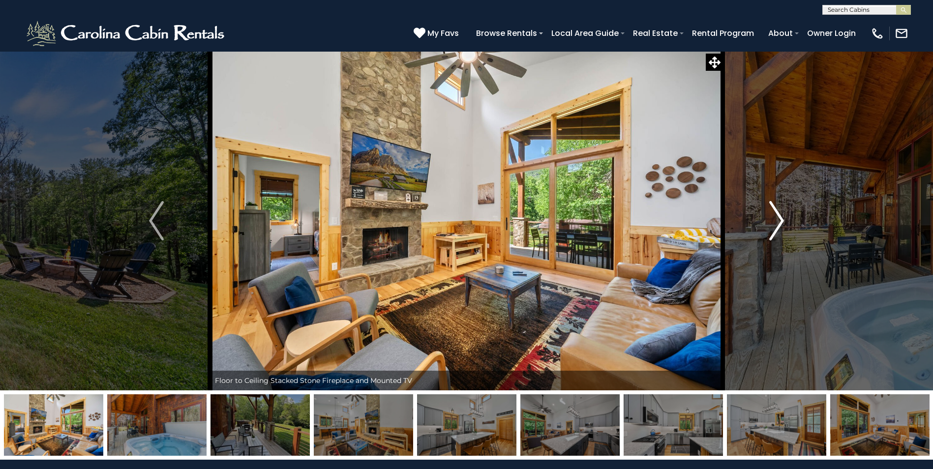
click at [778, 222] on img "Next" at bounding box center [776, 220] width 15 height 39
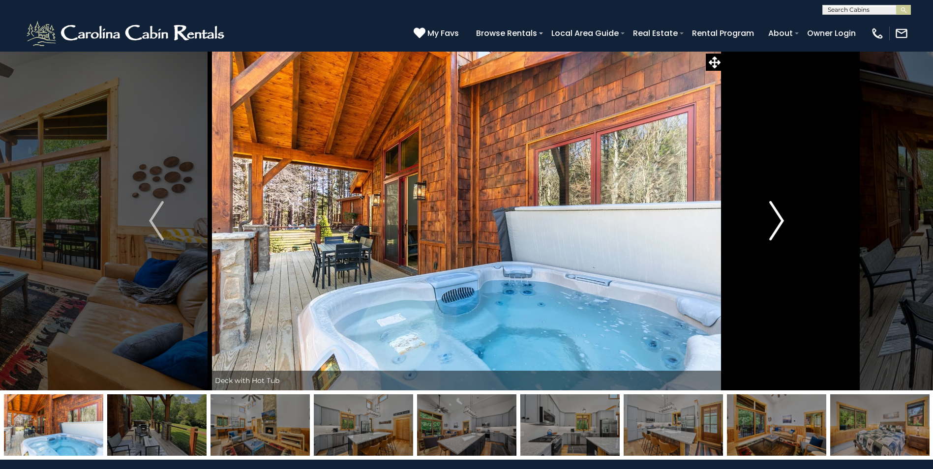
click at [778, 222] on img "Next" at bounding box center [776, 220] width 15 height 39
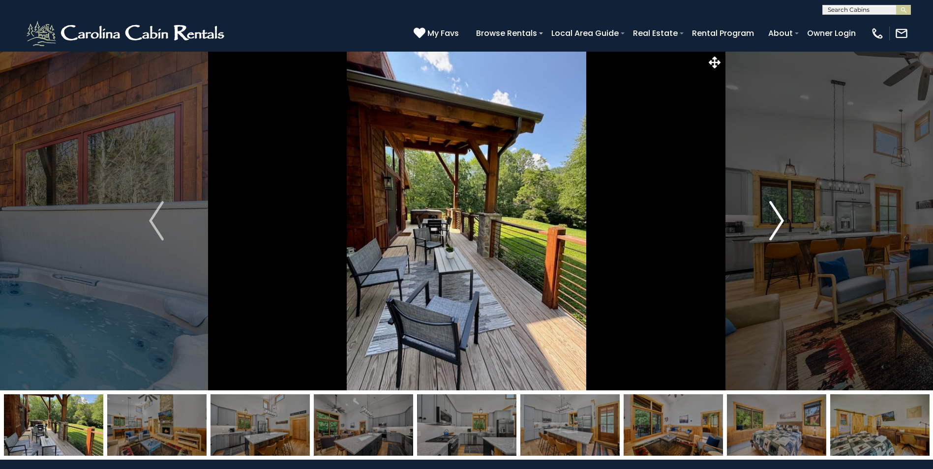
click at [778, 222] on img "Next" at bounding box center [776, 220] width 15 height 39
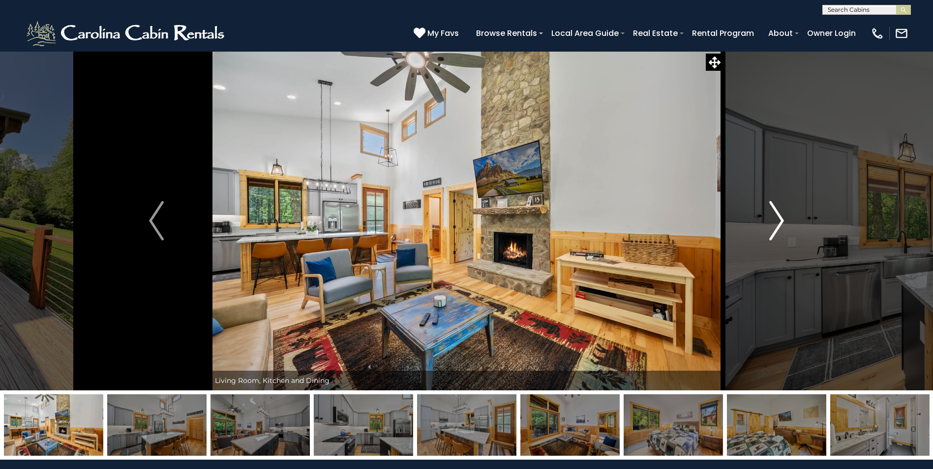
click at [778, 222] on img "Next" at bounding box center [776, 220] width 15 height 39
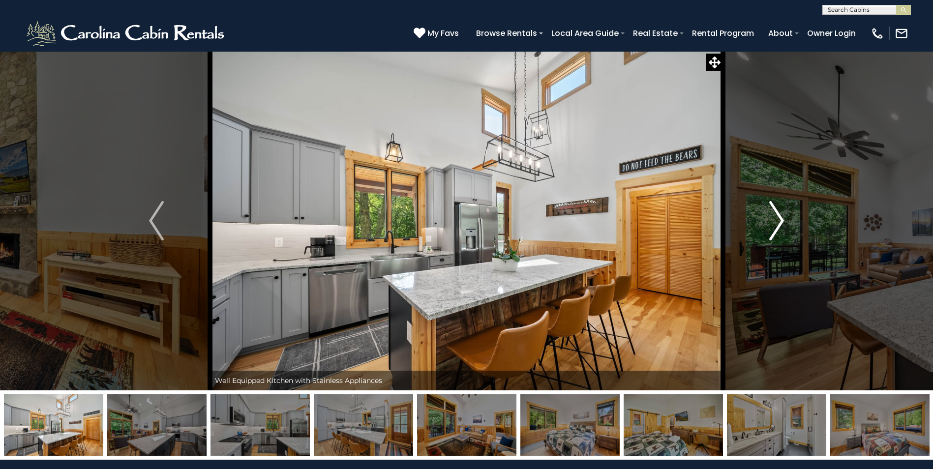
click at [778, 222] on img "Next" at bounding box center [776, 220] width 15 height 39
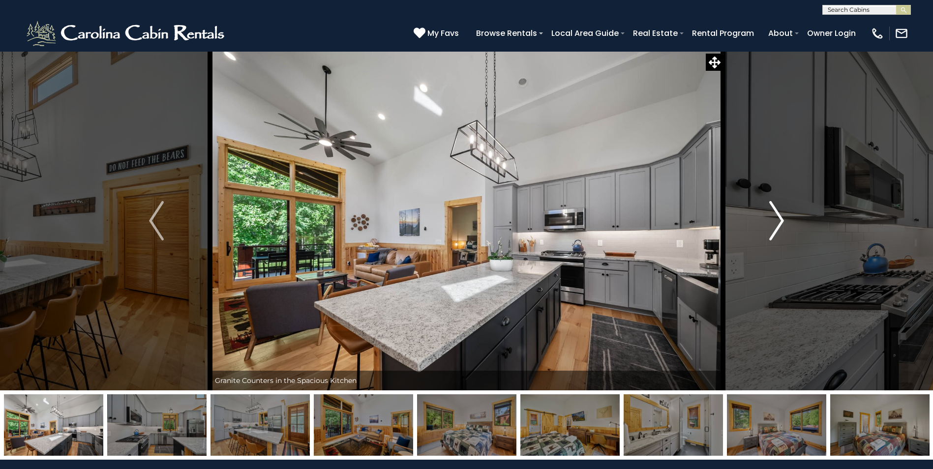
click at [778, 222] on img "Next" at bounding box center [776, 220] width 15 height 39
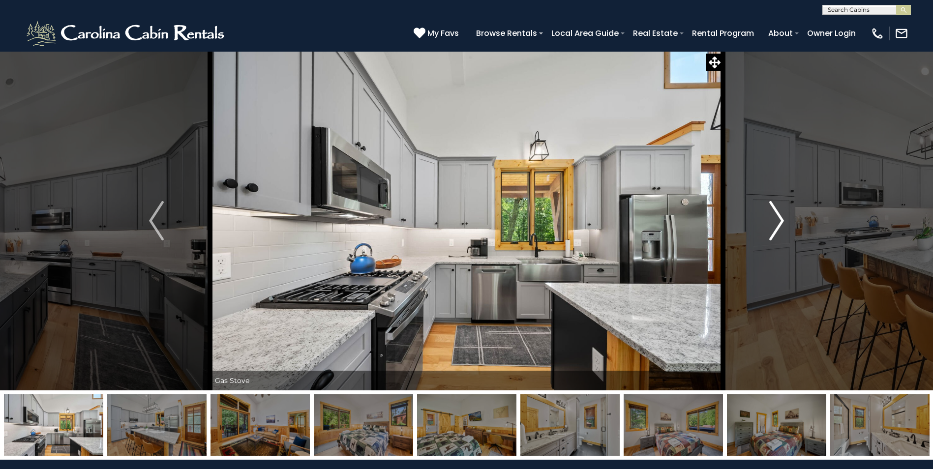
click at [778, 222] on img "Next" at bounding box center [776, 220] width 15 height 39
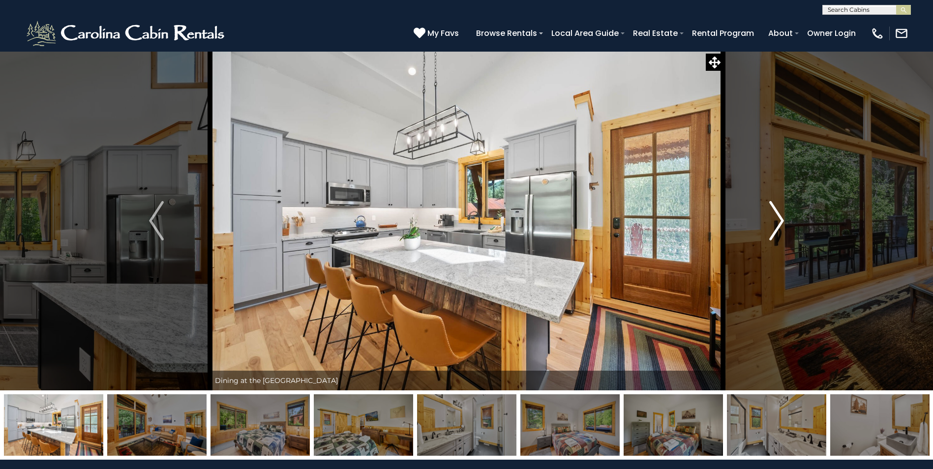
click at [778, 222] on img "Next" at bounding box center [776, 220] width 15 height 39
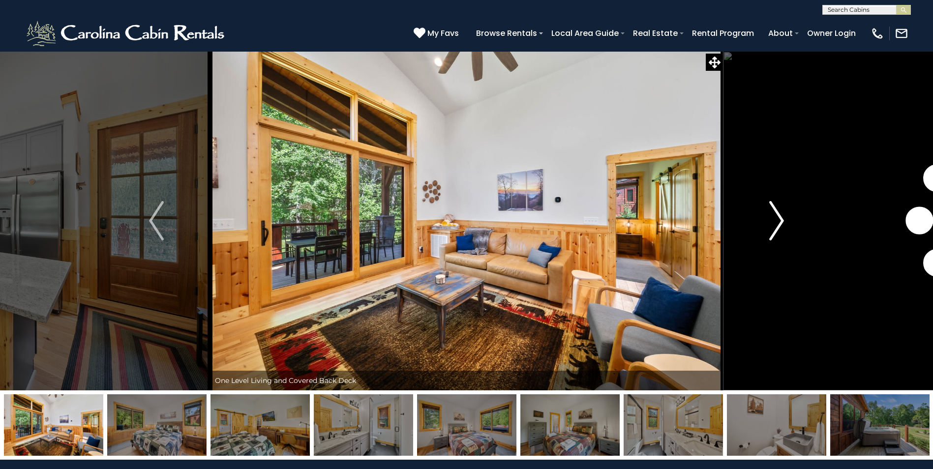
click at [778, 222] on img "Next" at bounding box center [776, 220] width 15 height 39
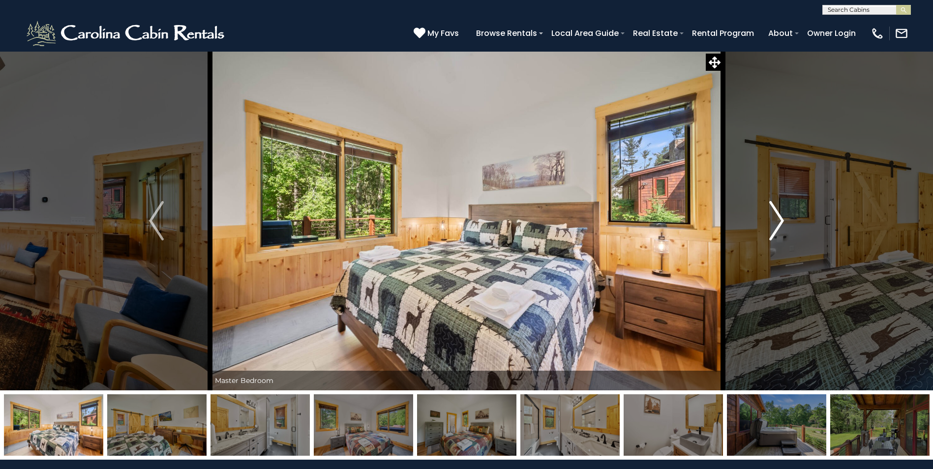
click at [778, 222] on img "Next" at bounding box center [776, 220] width 15 height 39
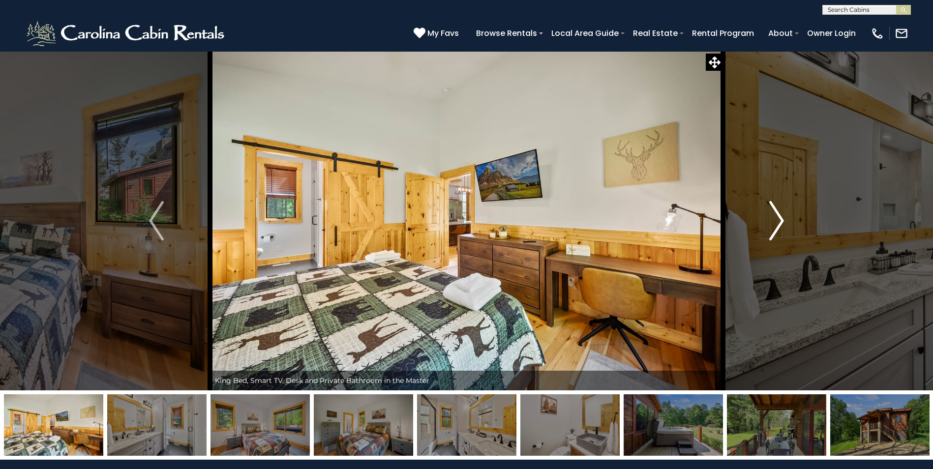
click at [778, 222] on img "Next" at bounding box center [776, 220] width 15 height 39
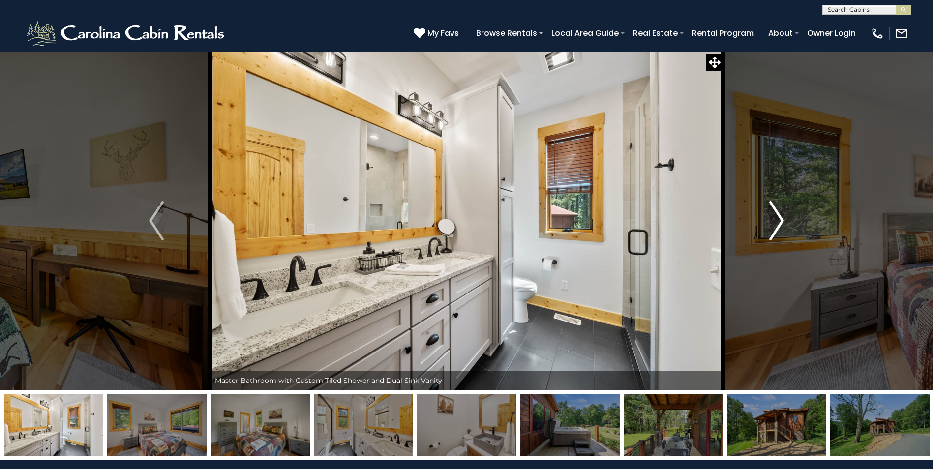
click at [778, 222] on img "Next" at bounding box center [776, 220] width 15 height 39
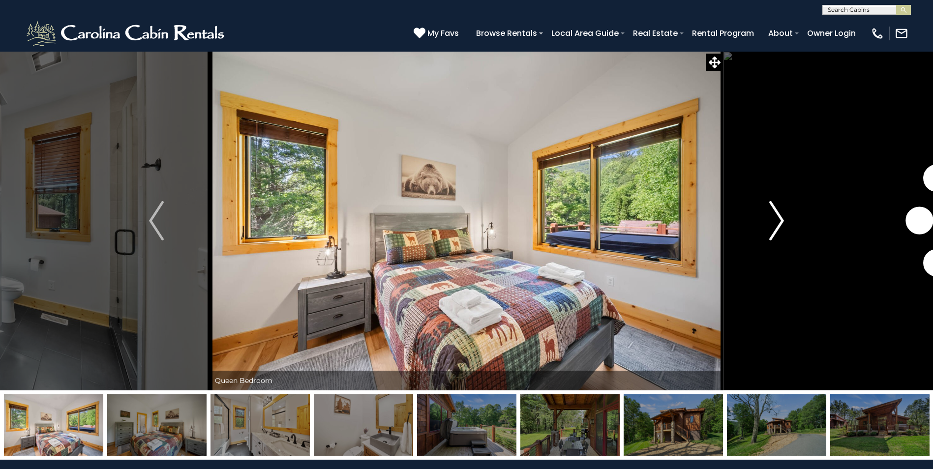
click at [778, 222] on img "Next" at bounding box center [776, 220] width 15 height 39
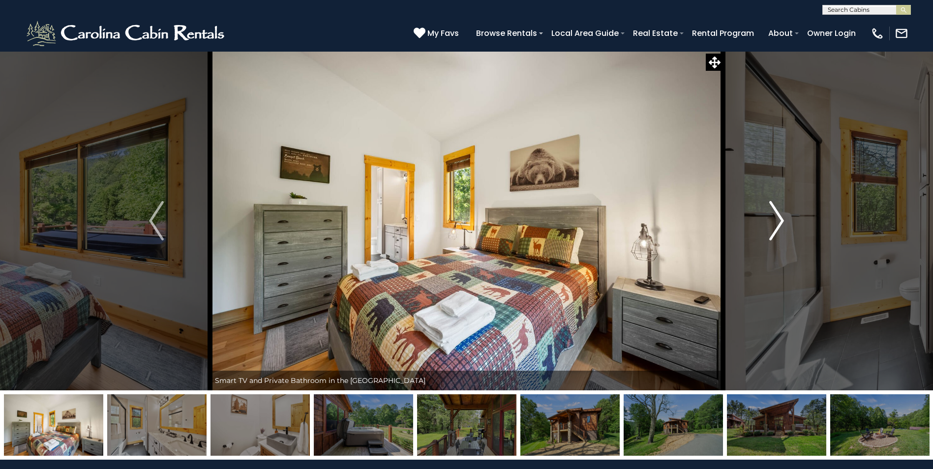
click at [778, 222] on img "Next" at bounding box center [776, 220] width 15 height 39
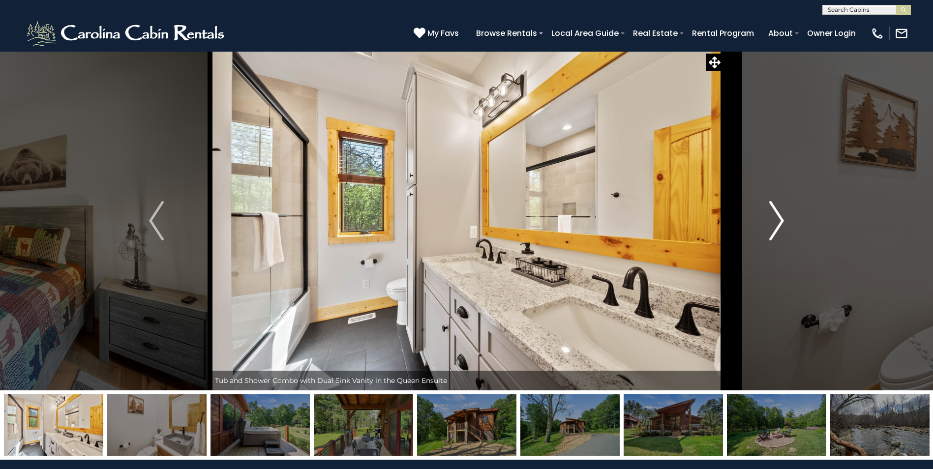
click at [778, 222] on img "Next" at bounding box center [776, 220] width 15 height 39
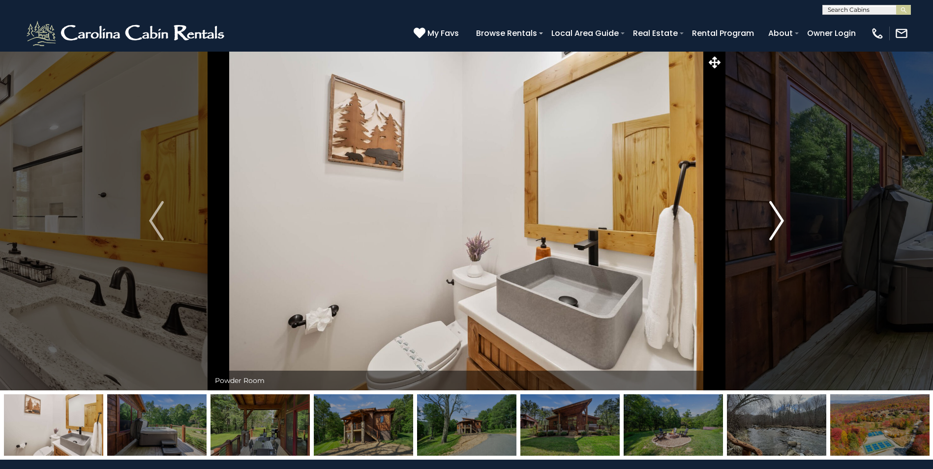
click at [778, 222] on img "Next" at bounding box center [776, 220] width 15 height 39
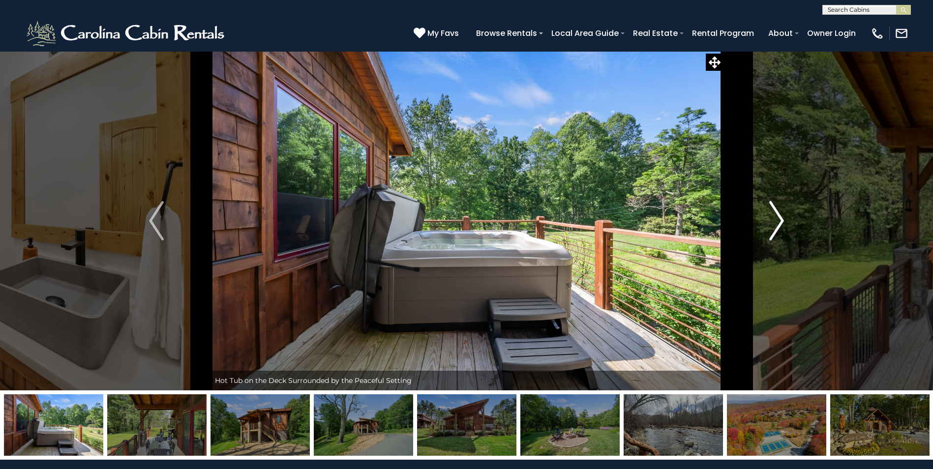
click at [778, 222] on img "Next" at bounding box center [776, 220] width 15 height 39
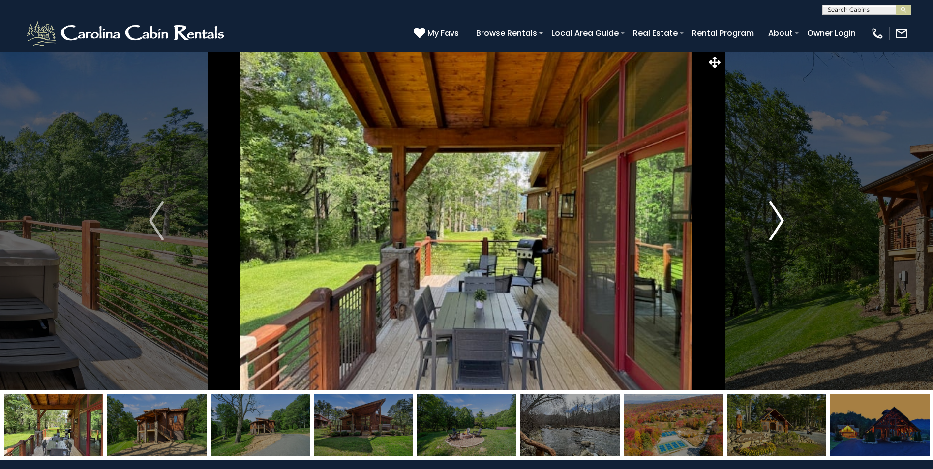
click at [778, 222] on img "Next" at bounding box center [776, 220] width 15 height 39
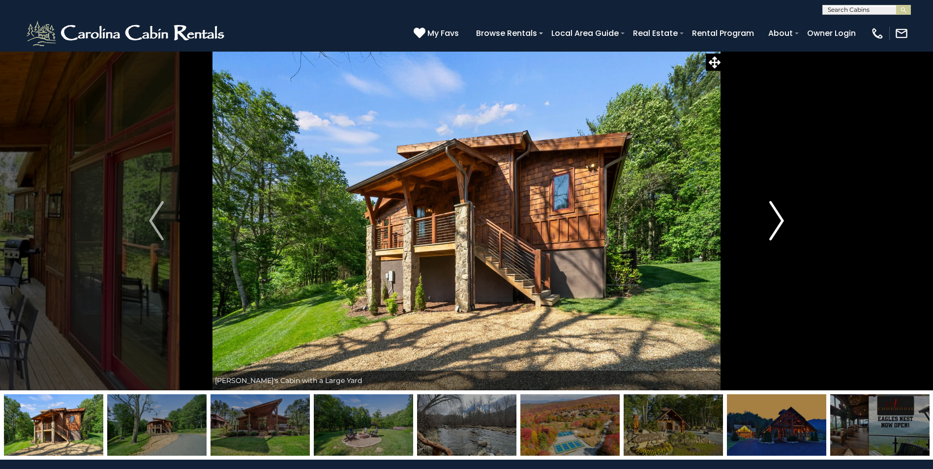
click at [778, 222] on img "Next" at bounding box center [776, 220] width 15 height 39
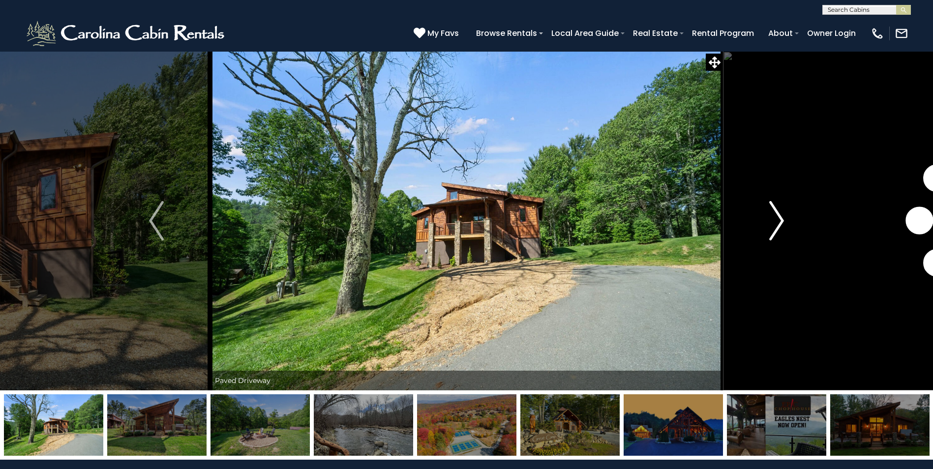
click at [778, 222] on img "Next" at bounding box center [776, 220] width 15 height 39
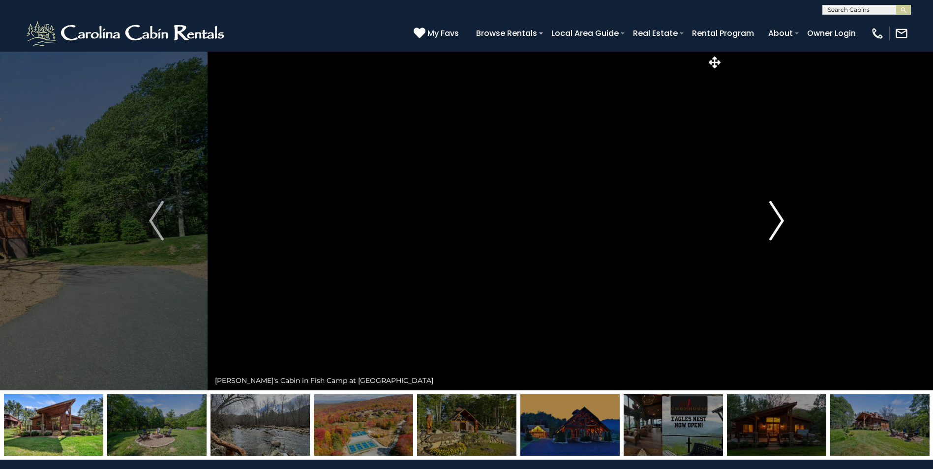
click at [778, 222] on img "Next" at bounding box center [776, 220] width 15 height 39
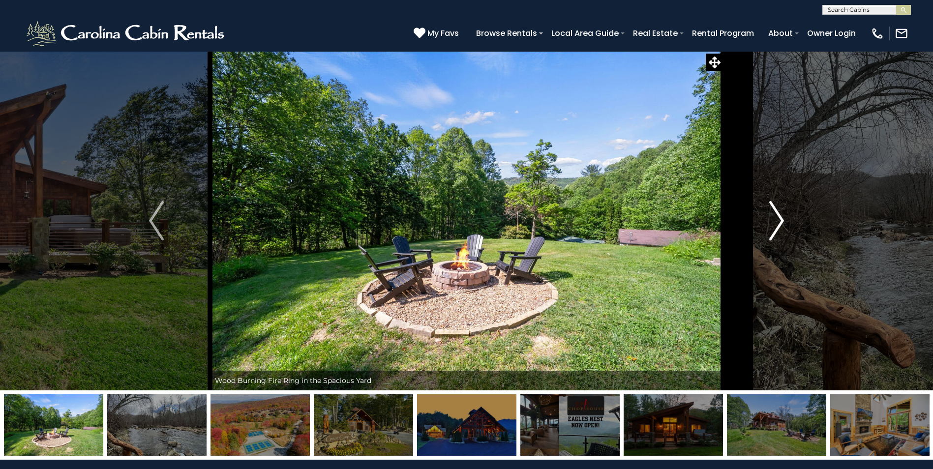
click at [778, 222] on img "Next" at bounding box center [776, 220] width 15 height 39
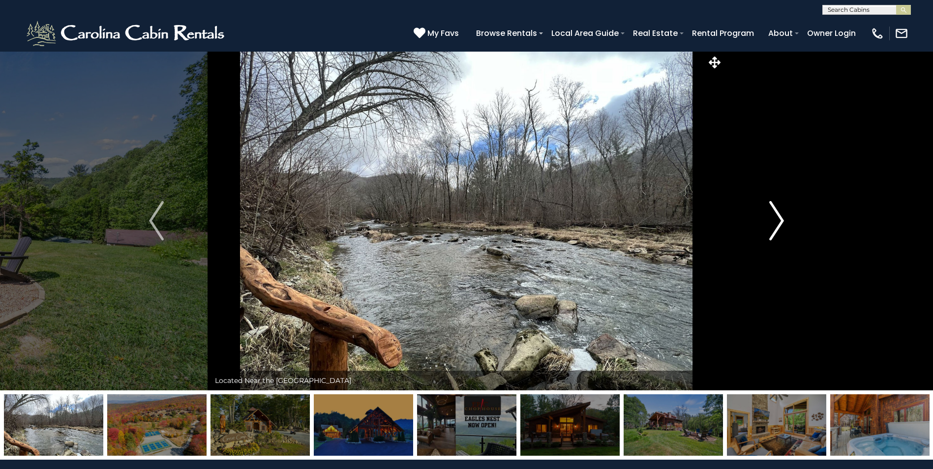
click at [778, 222] on img "Next" at bounding box center [776, 220] width 15 height 39
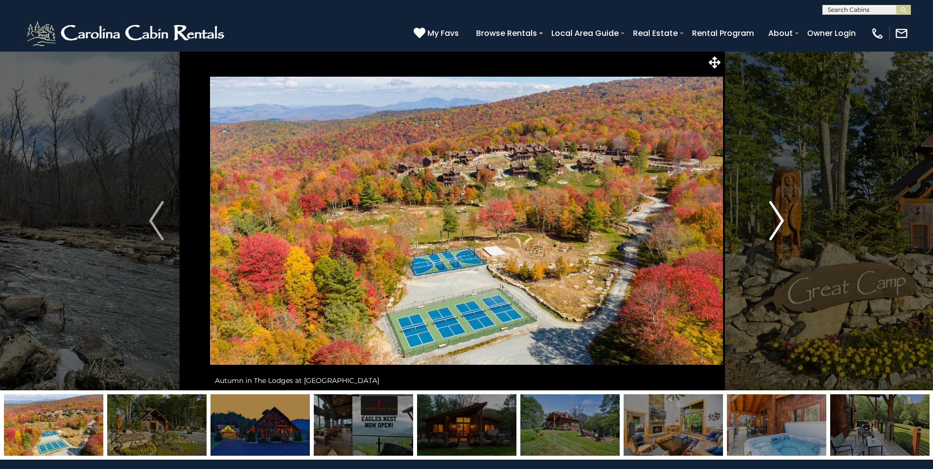
click at [778, 222] on img "Next" at bounding box center [776, 220] width 15 height 39
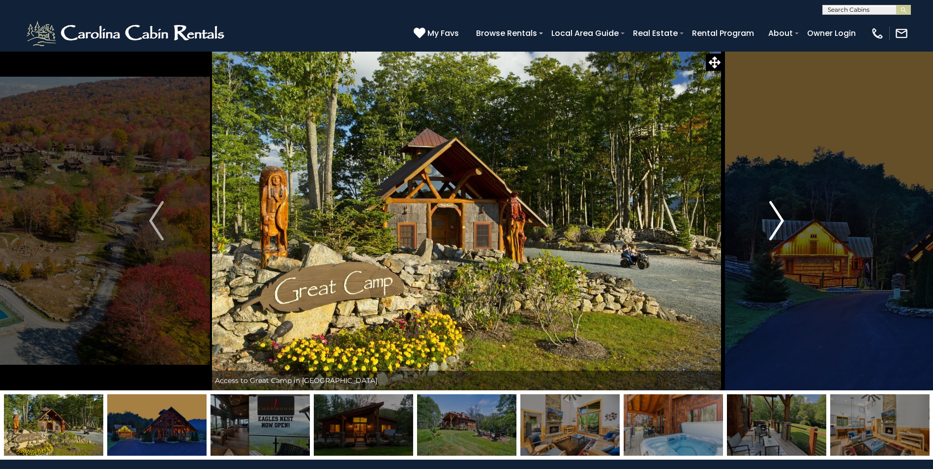
click at [778, 222] on img "Next" at bounding box center [776, 220] width 15 height 39
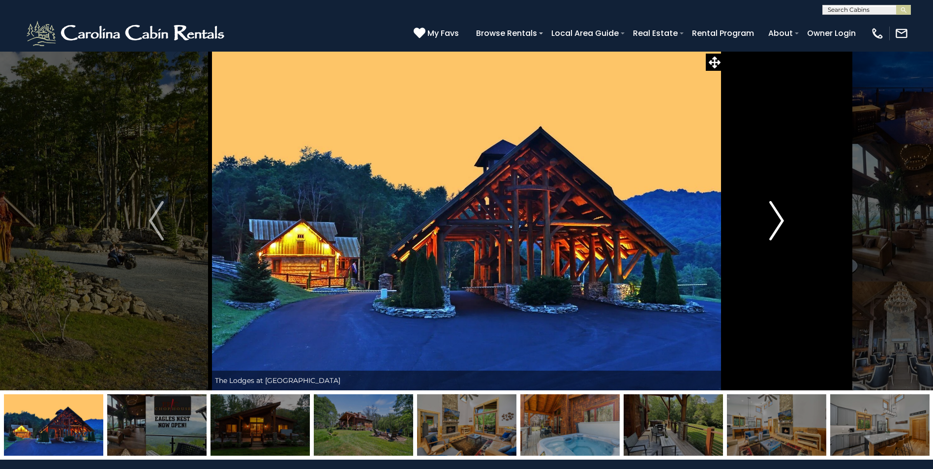
click at [778, 222] on img "Next" at bounding box center [776, 220] width 15 height 39
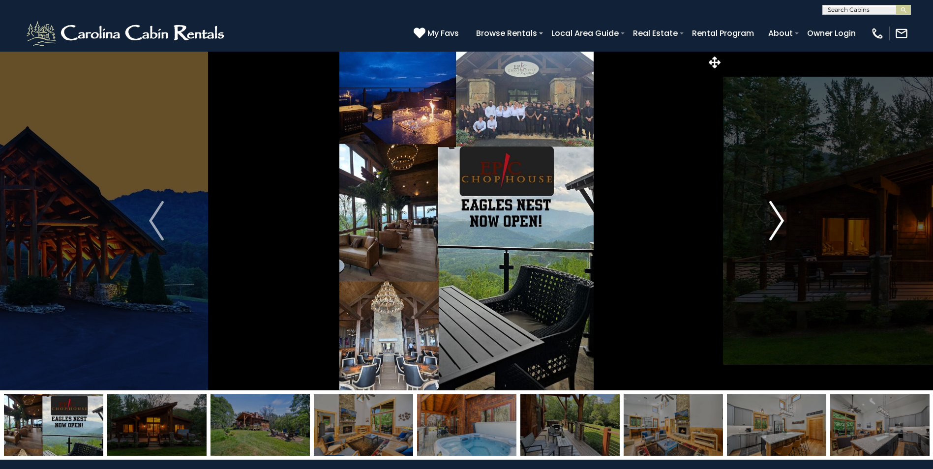
click at [778, 222] on img "Next" at bounding box center [776, 220] width 15 height 39
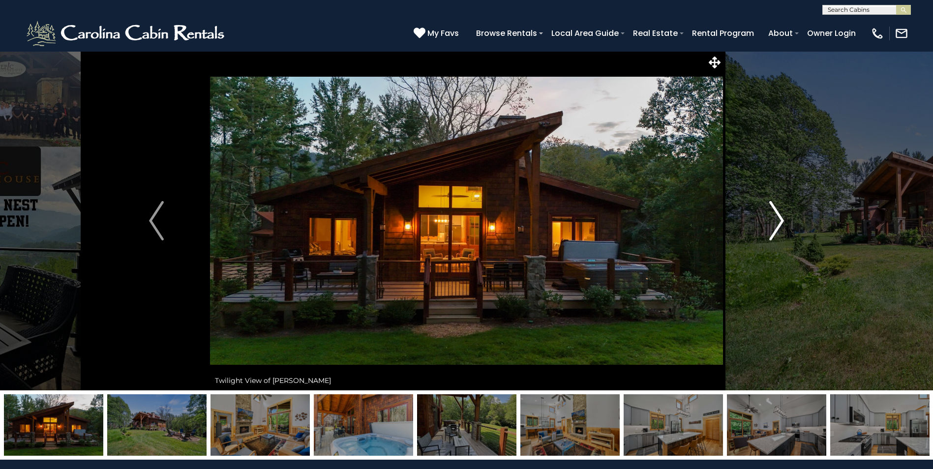
click at [778, 222] on img "Next" at bounding box center [776, 220] width 15 height 39
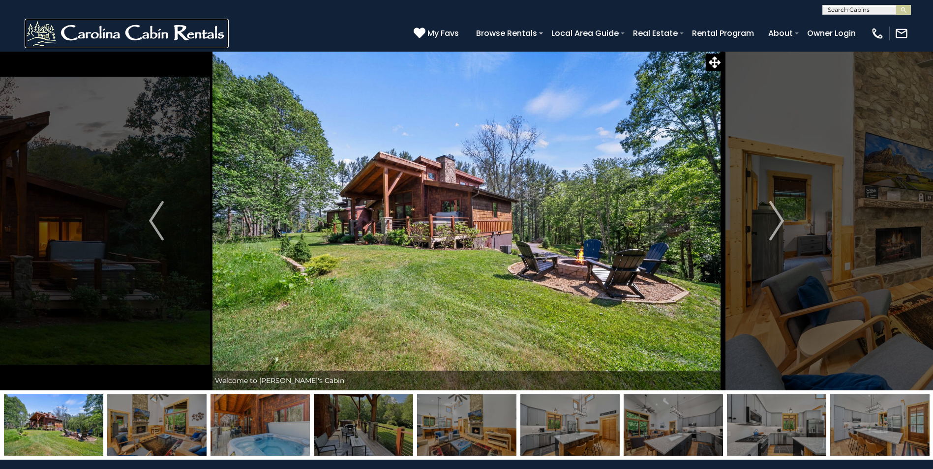
click at [108, 35] on img at bounding box center [127, 34] width 204 height 30
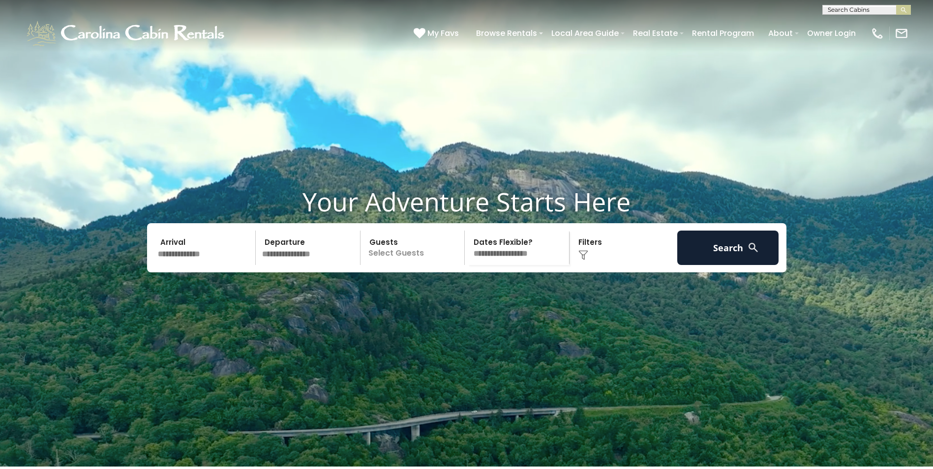
drag, startPoint x: 204, startPoint y: 272, endPoint x: 205, endPoint y: 281, distance: 8.9
click at [204, 265] on input "text" at bounding box center [205, 248] width 102 height 34
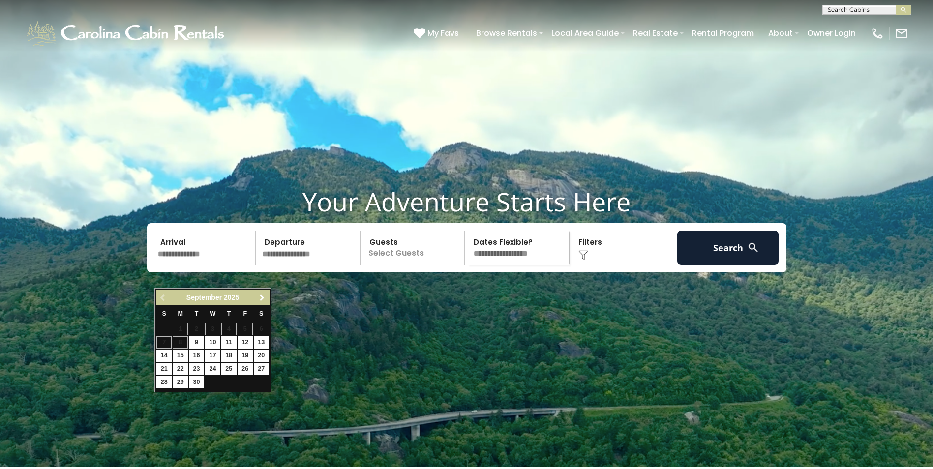
click at [263, 299] on span "Next" at bounding box center [262, 298] width 8 height 8
click at [167, 342] on link "5" at bounding box center [163, 342] width 15 height 12
type input "*******"
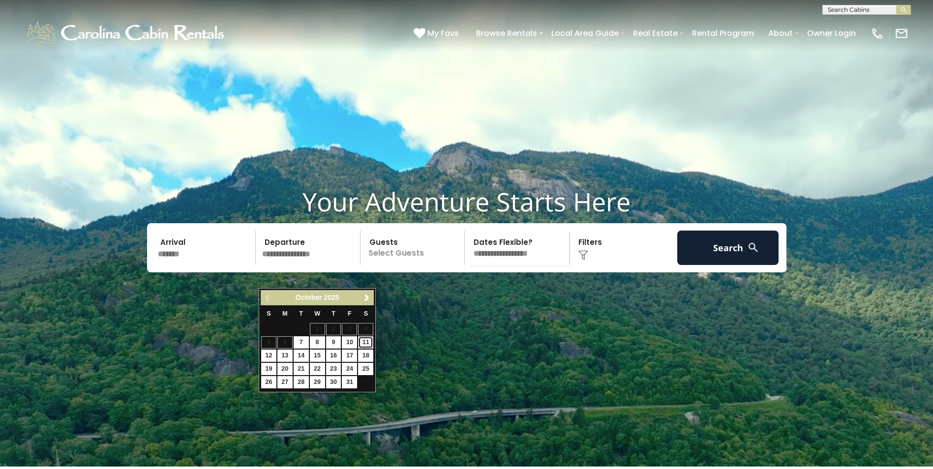
click at [366, 344] on link "11" at bounding box center [365, 342] width 15 height 12
type input "********"
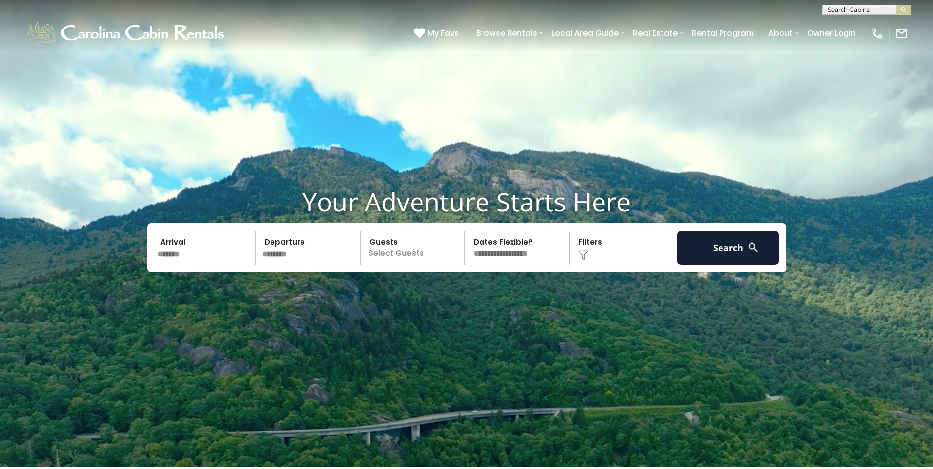
click at [590, 265] on div "Click to Choose" at bounding box center [623, 248] width 102 height 34
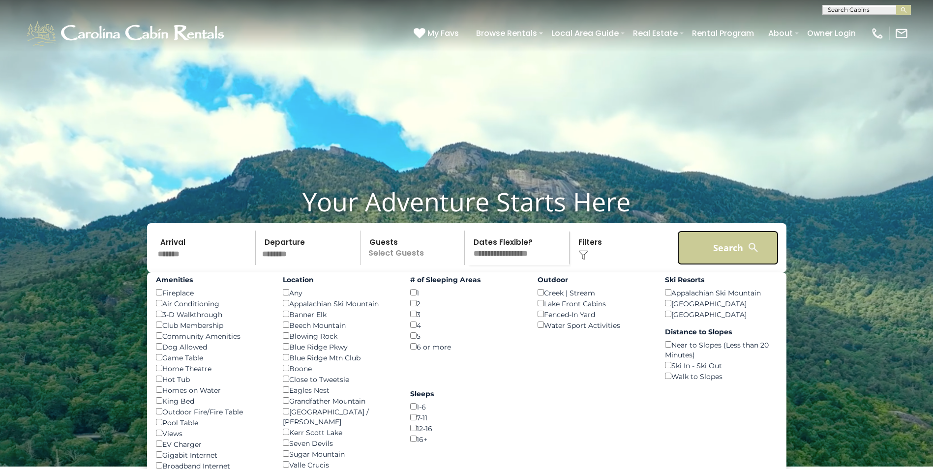
click at [720, 265] on button "Search" at bounding box center [728, 248] width 102 height 34
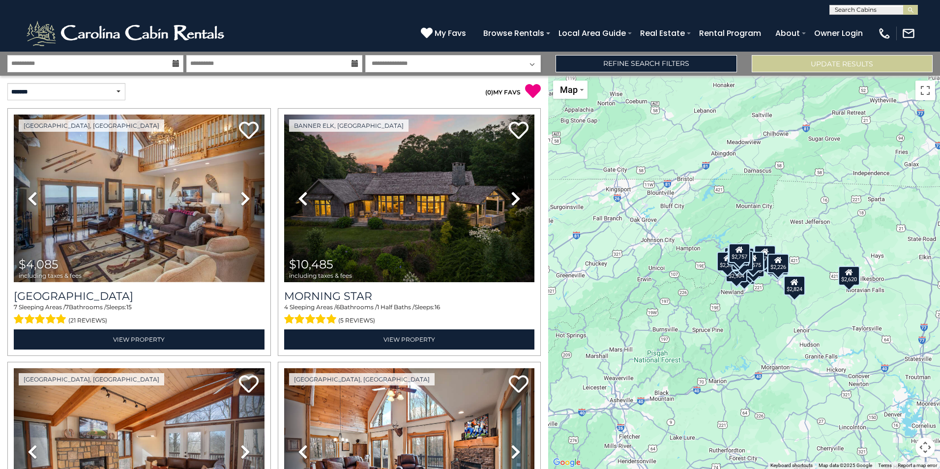
click at [420, 62] on select "**********" at bounding box center [453, 63] width 176 height 17
select select "*"
click at [365, 55] on select "**********" at bounding box center [453, 63] width 176 height 17
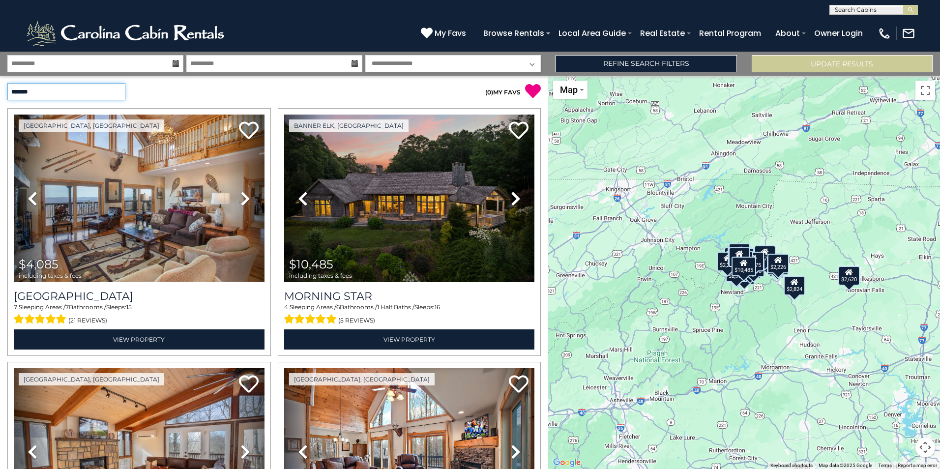
click at [110, 90] on select "**********" at bounding box center [66, 91] width 118 height 17
click at [7, 83] on select "**********" at bounding box center [66, 91] width 118 height 17
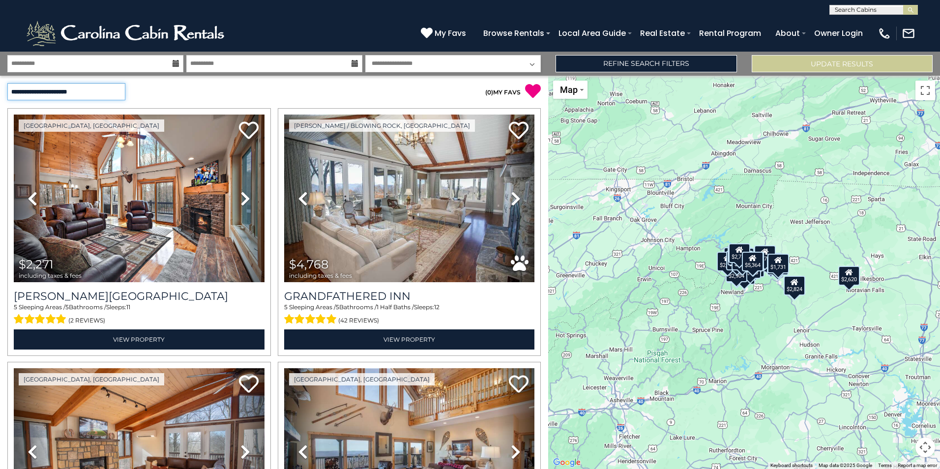
click at [114, 93] on select "**********" at bounding box center [66, 91] width 118 height 17
select select "*********"
click at [7, 83] on select "**********" at bounding box center [66, 91] width 118 height 17
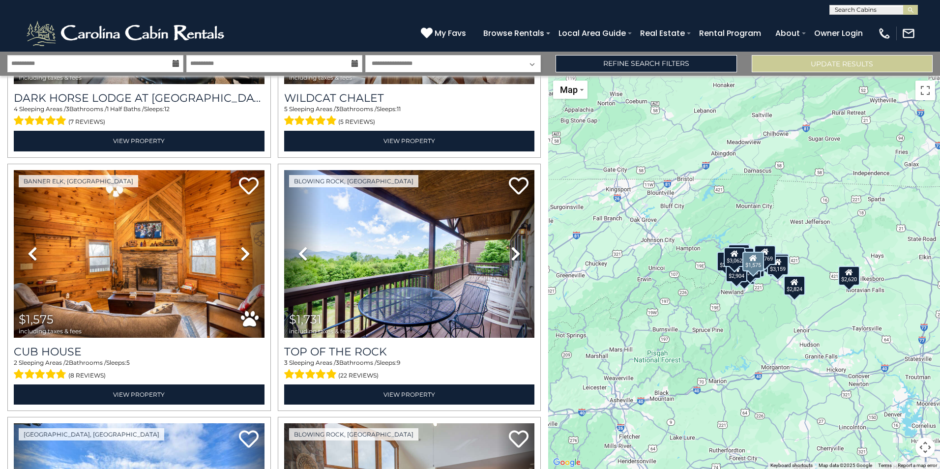
scroll to position [2459, 0]
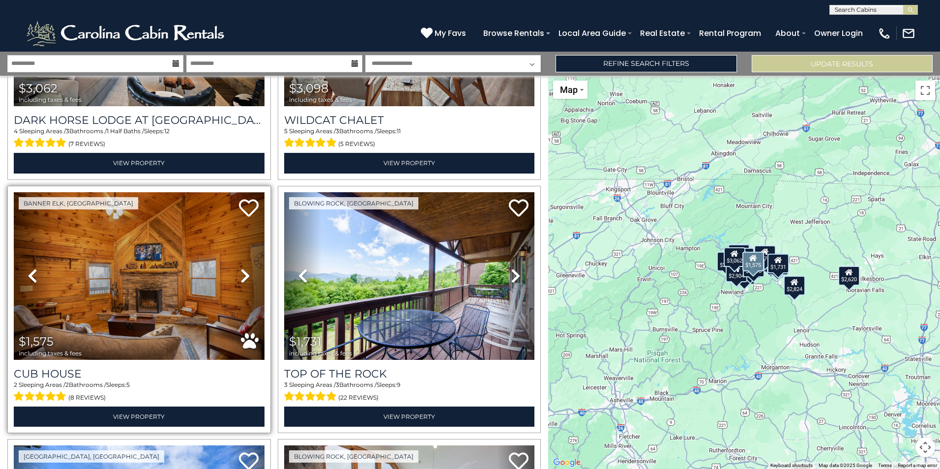
click at [244, 268] on icon at bounding box center [245, 276] width 10 height 16
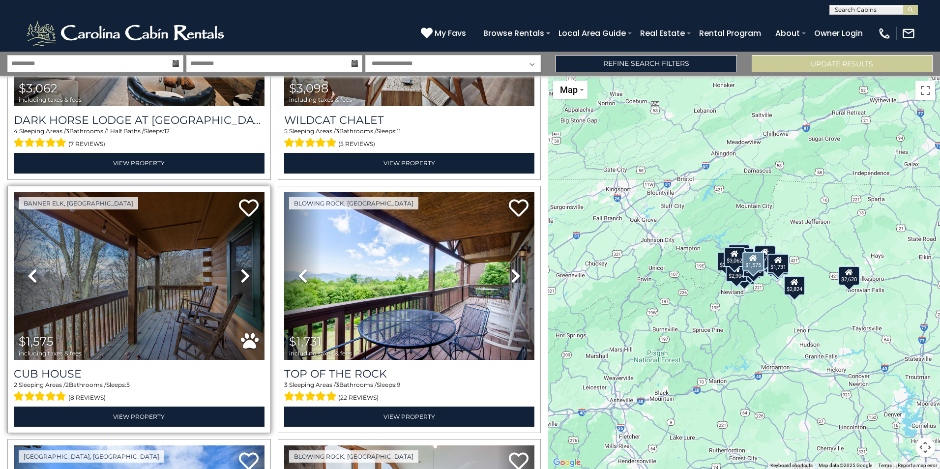
click at [244, 268] on icon at bounding box center [245, 276] width 10 height 16
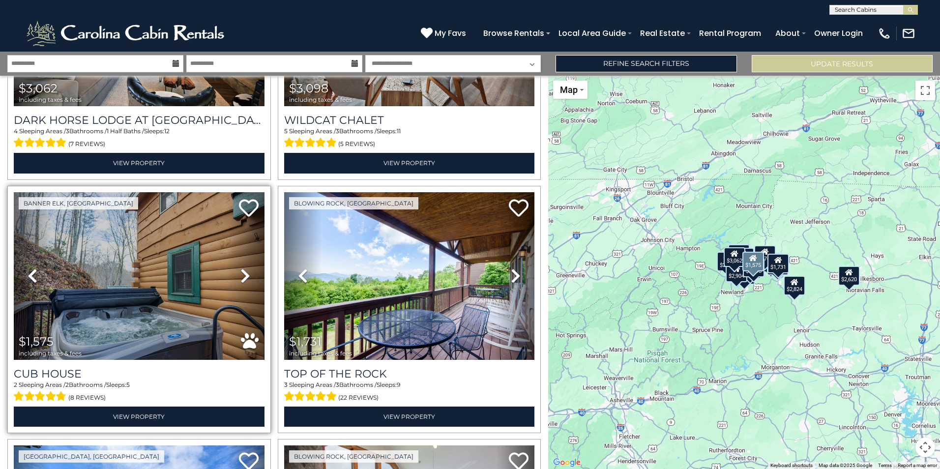
click at [244, 268] on icon at bounding box center [245, 276] width 10 height 16
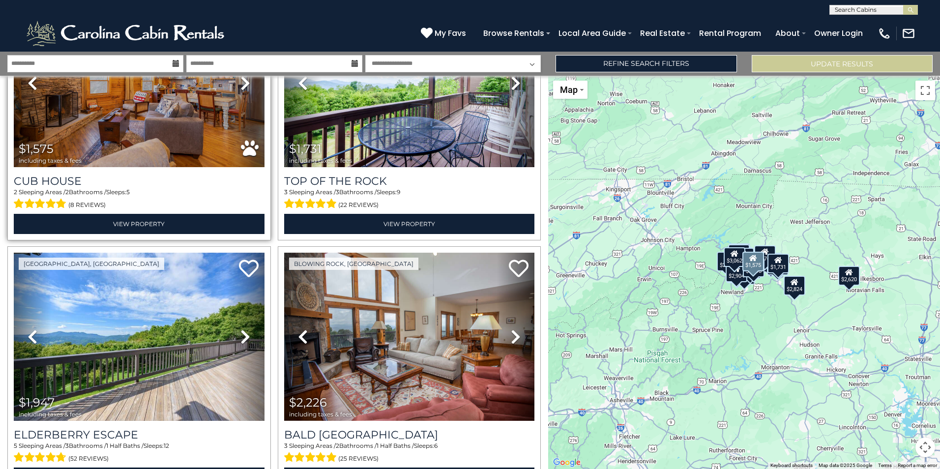
scroll to position [2656, 0]
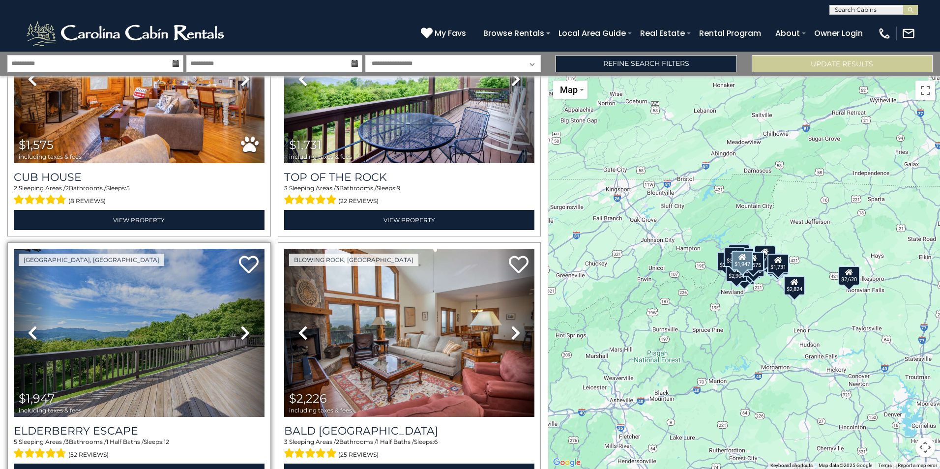
click at [241, 325] on icon at bounding box center [245, 333] width 10 height 16
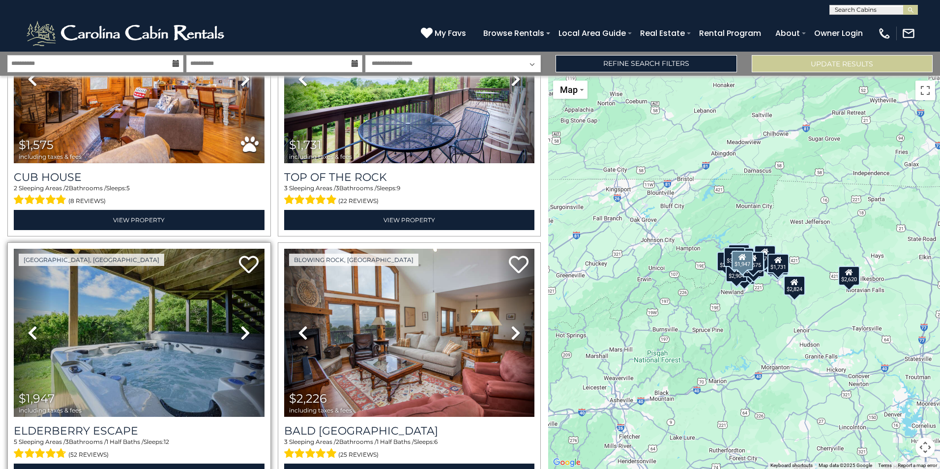
click at [241, 325] on icon at bounding box center [245, 333] width 10 height 16
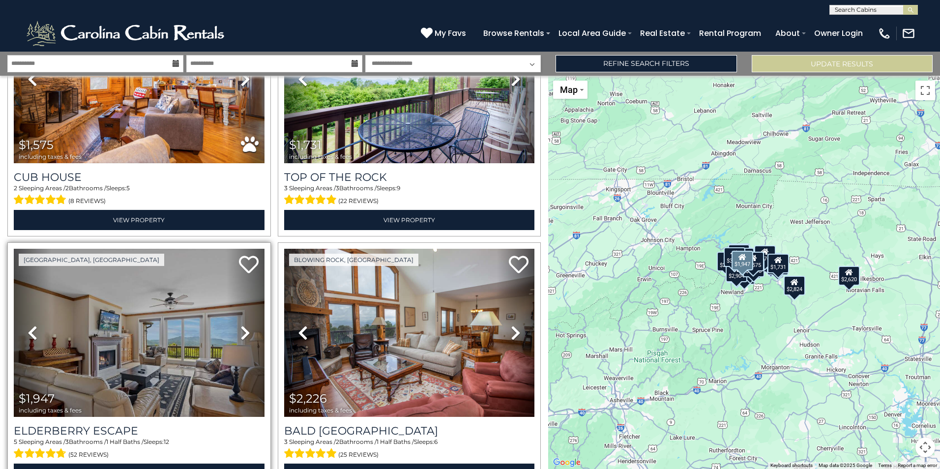
click at [241, 325] on icon at bounding box center [245, 333] width 10 height 16
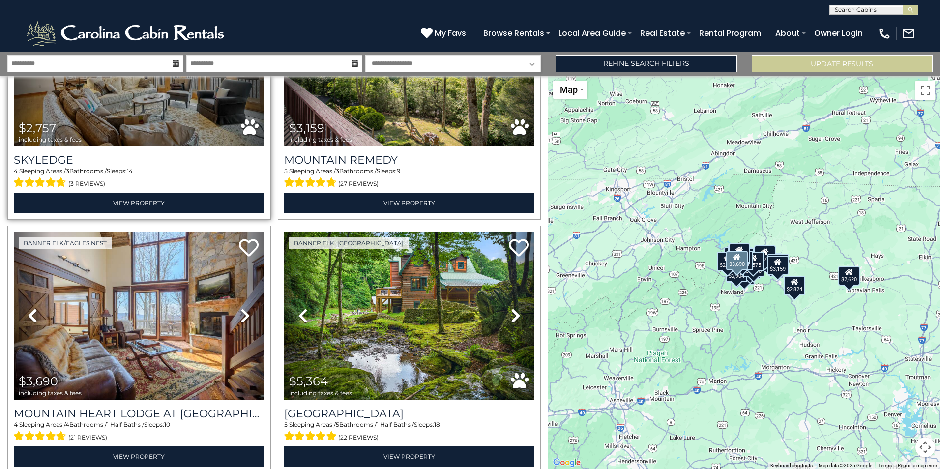
scroll to position [3473, 0]
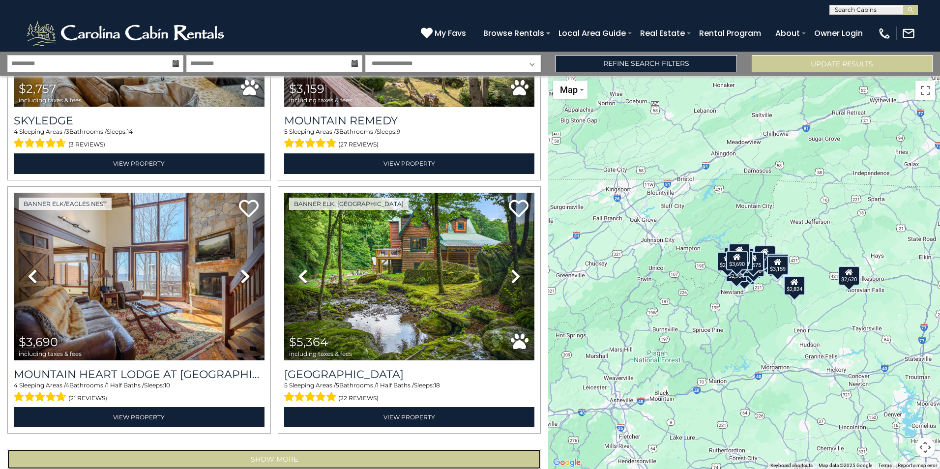
click at [340, 449] on button "Show More" at bounding box center [274, 459] width 534 height 20
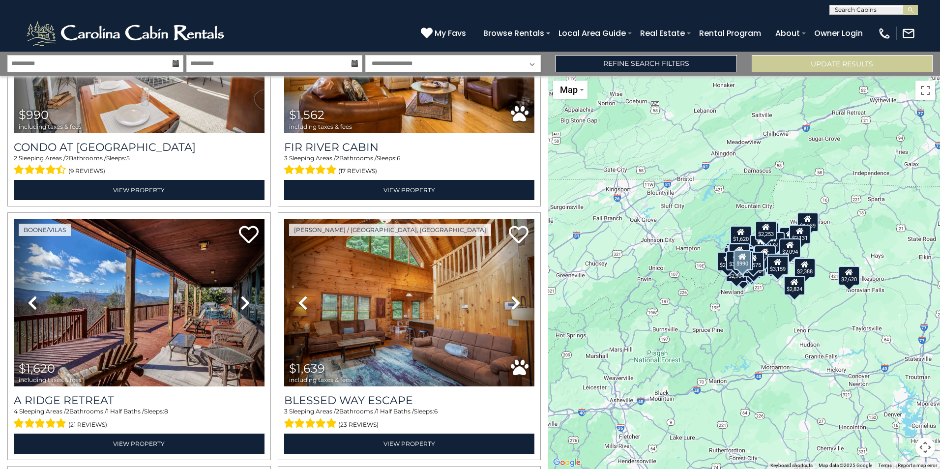
scroll to position [4014, 0]
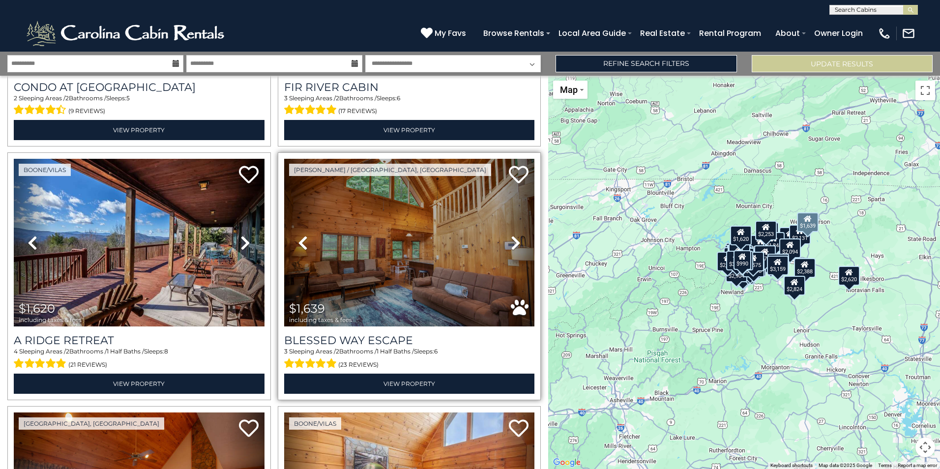
click at [511, 235] on icon at bounding box center [516, 243] width 10 height 16
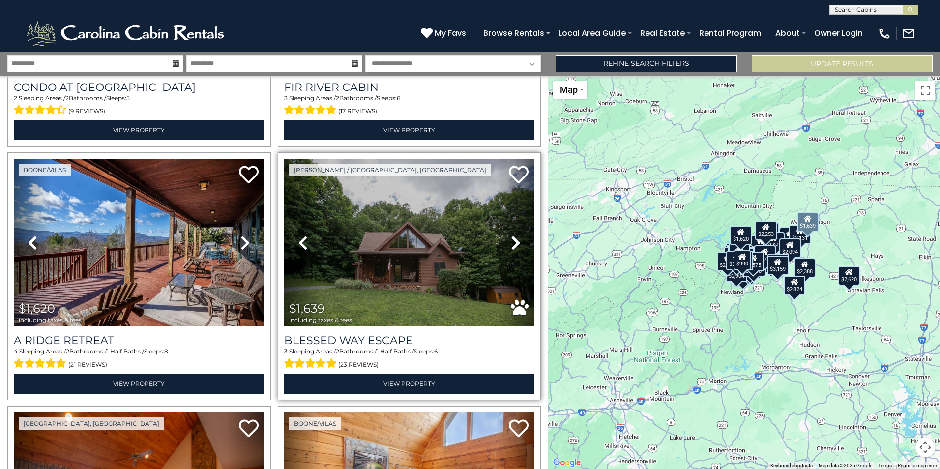
click at [511, 235] on icon at bounding box center [516, 243] width 10 height 16
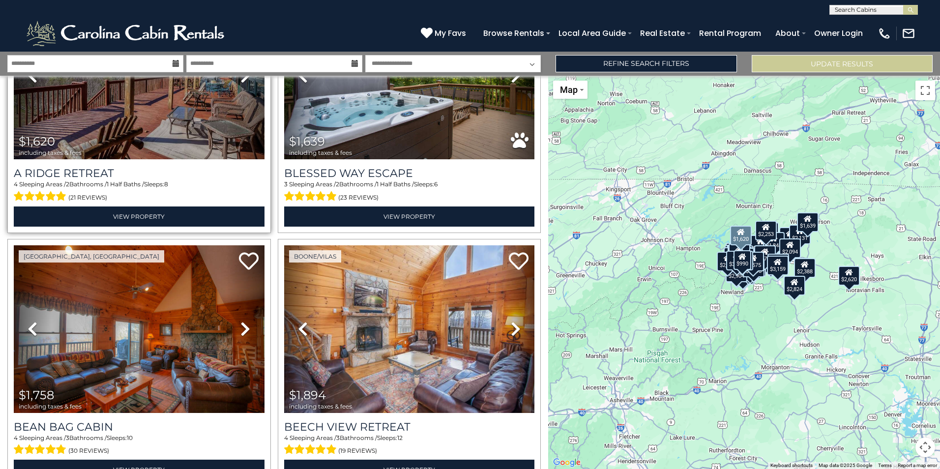
scroll to position [4211, 0]
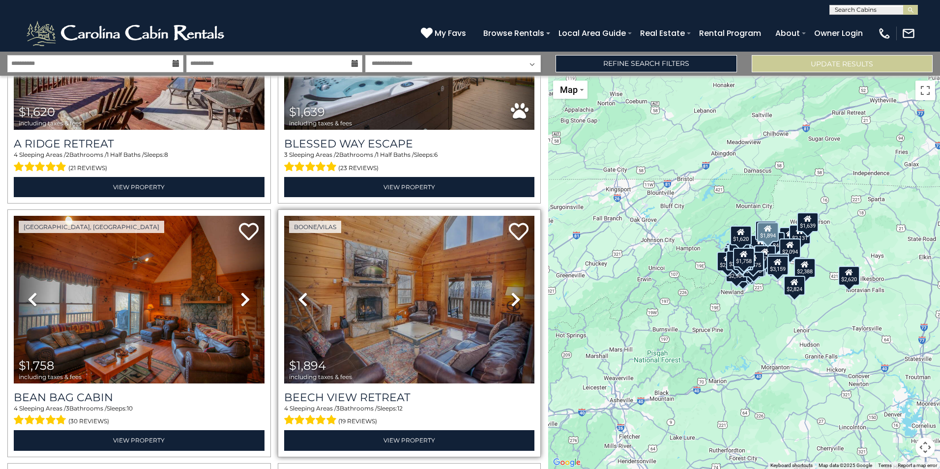
click at [511, 292] on icon at bounding box center [516, 300] width 10 height 16
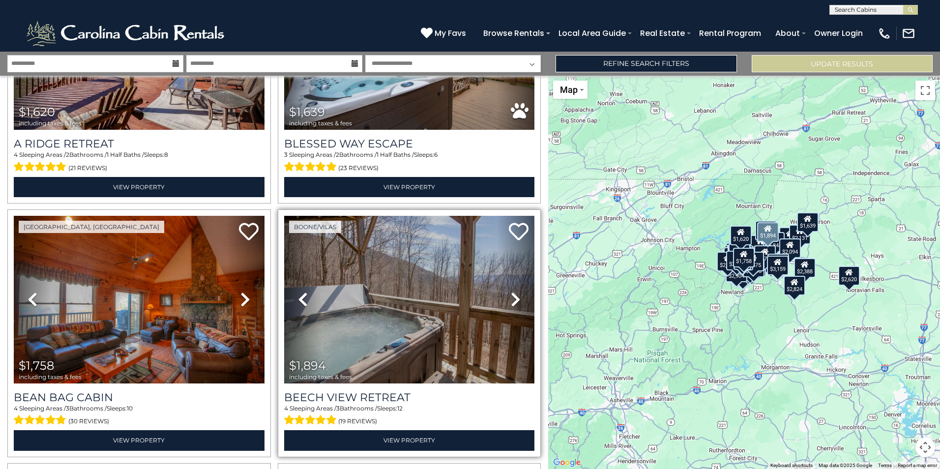
click at [511, 292] on icon at bounding box center [516, 300] width 10 height 16
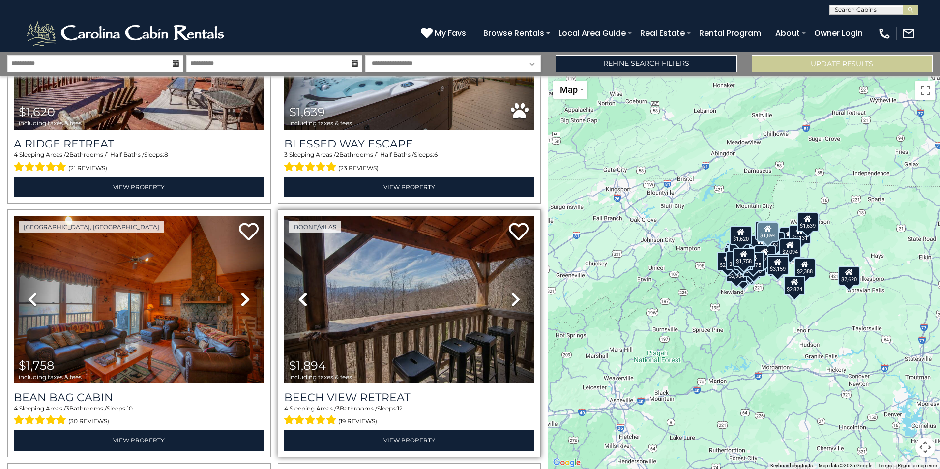
click at [511, 292] on icon at bounding box center [516, 300] width 10 height 16
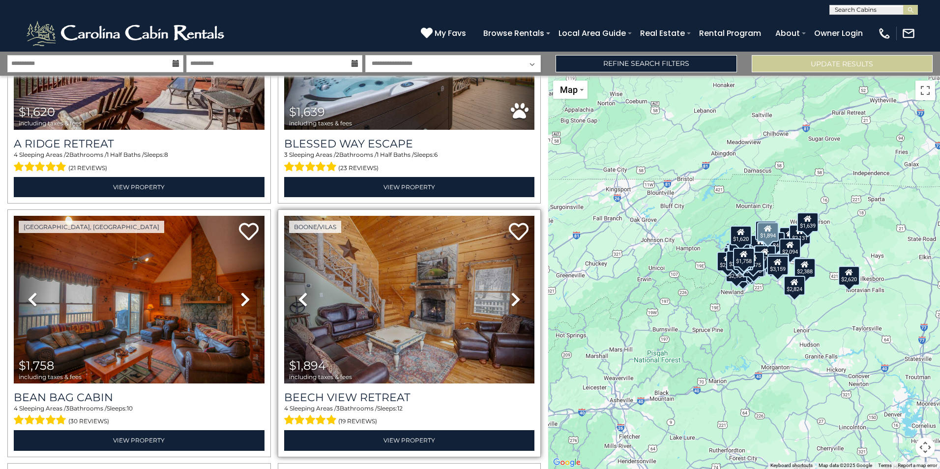
click at [511, 292] on icon at bounding box center [516, 300] width 10 height 16
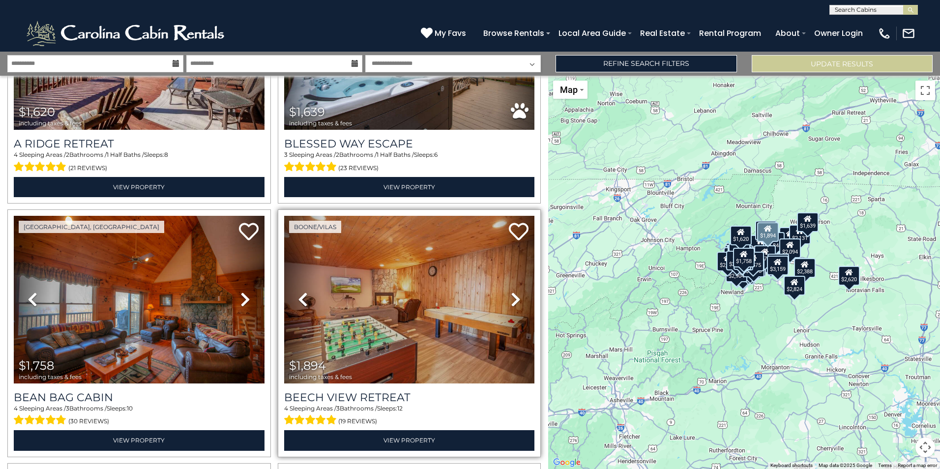
click at [511, 292] on icon at bounding box center [516, 300] width 10 height 16
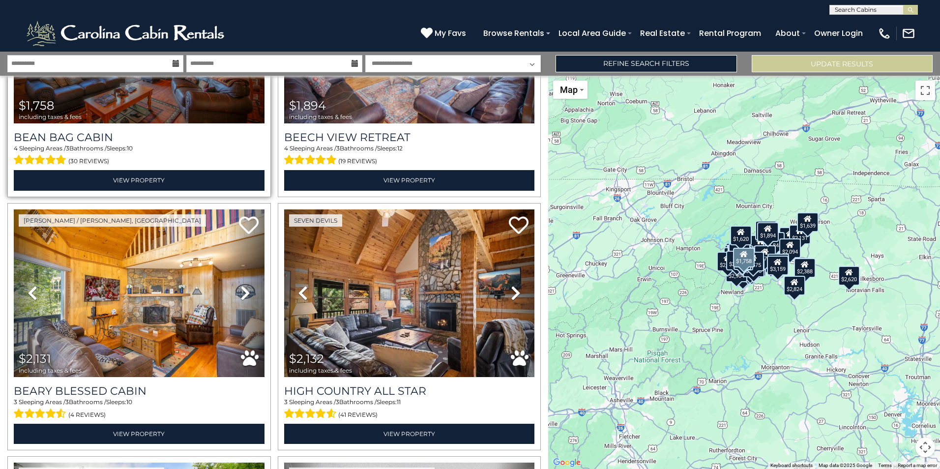
scroll to position [4506, 0]
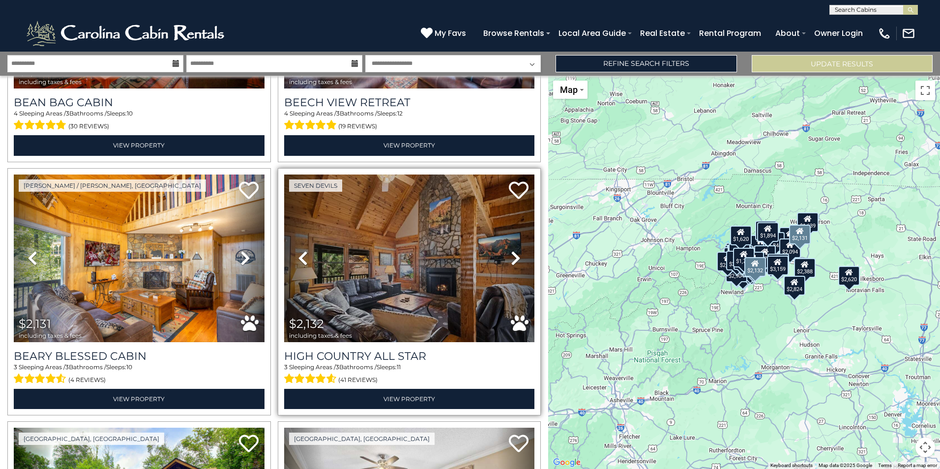
click at [511, 250] on icon at bounding box center [516, 258] width 10 height 16
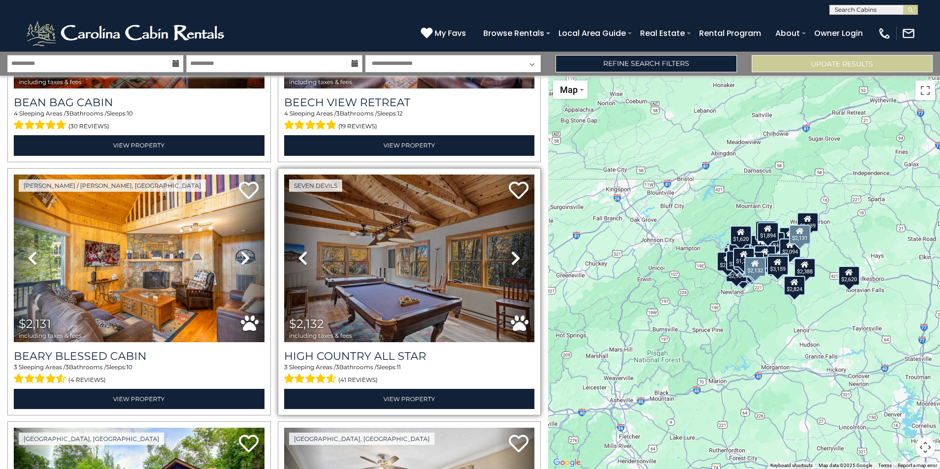
click at [511, 250] on icon at bounding box center [516, 258] width 10 height 16
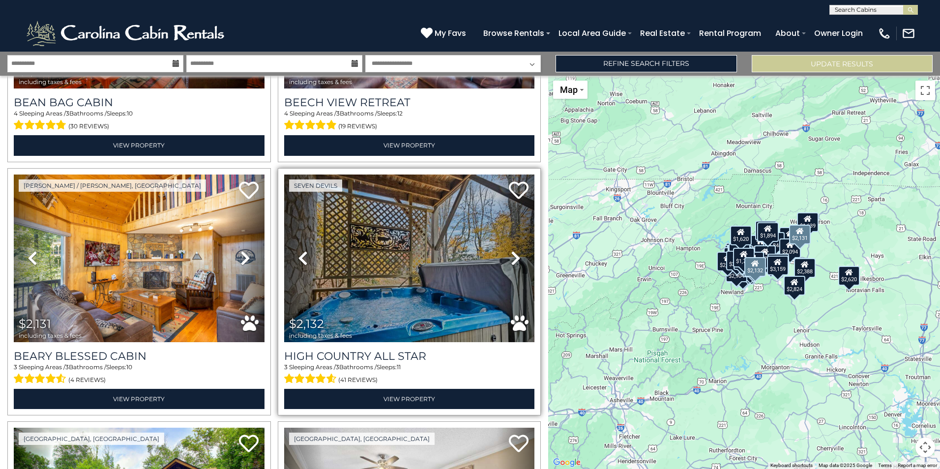
click at [511, 250] on icon at bounding box center [516, 258] width 10 height 16
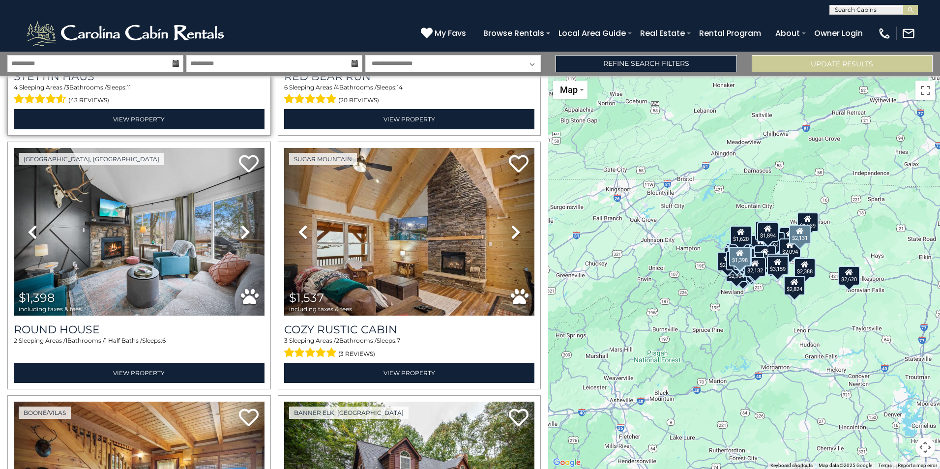
scroll to position [5047, 0]
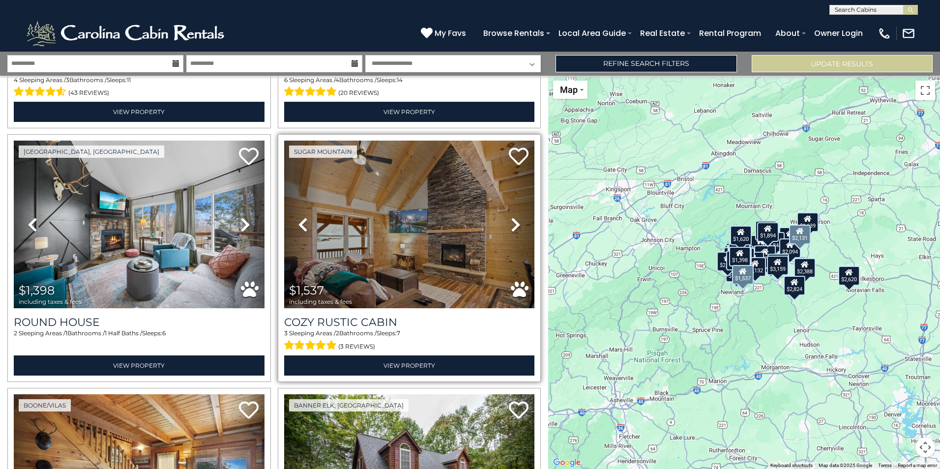
click at [511, 217] on icon at bounding box center [516, 225] width 10 height 16
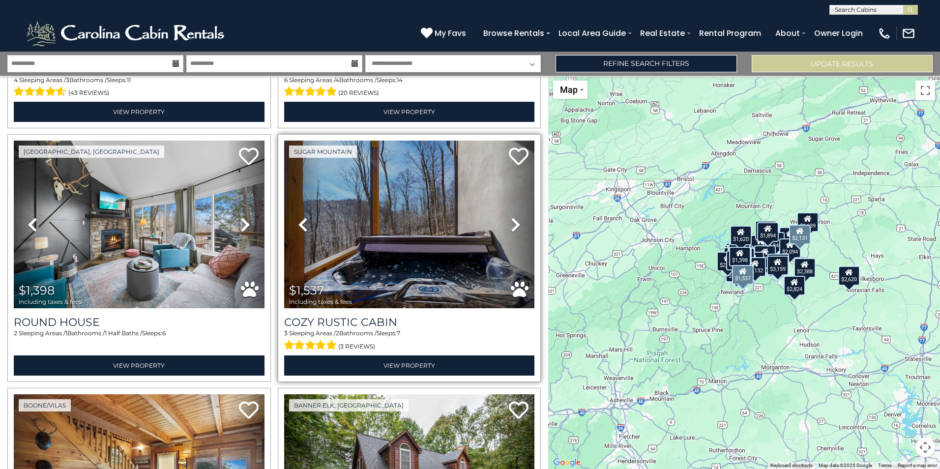
click at [511, 217] on icon at bounding box center [516, 225] width 10 height 16
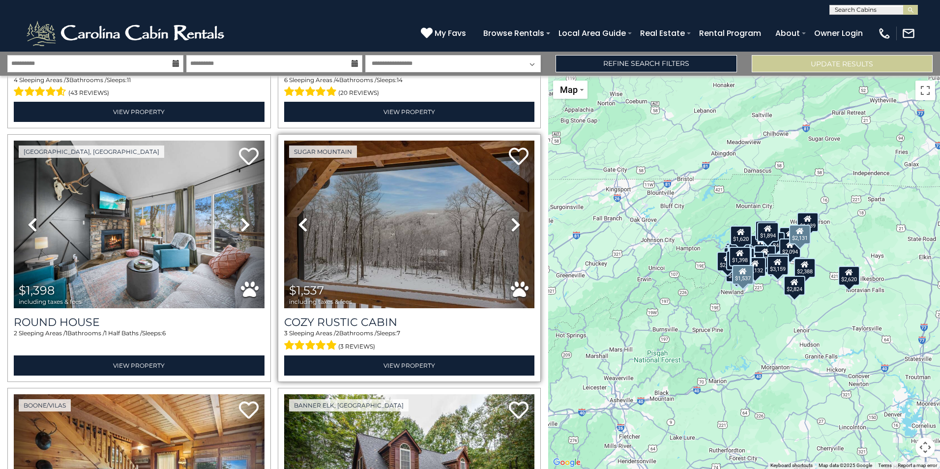
click at [511, 217] on icon at bounding box center [516, 225] width 10 height 16
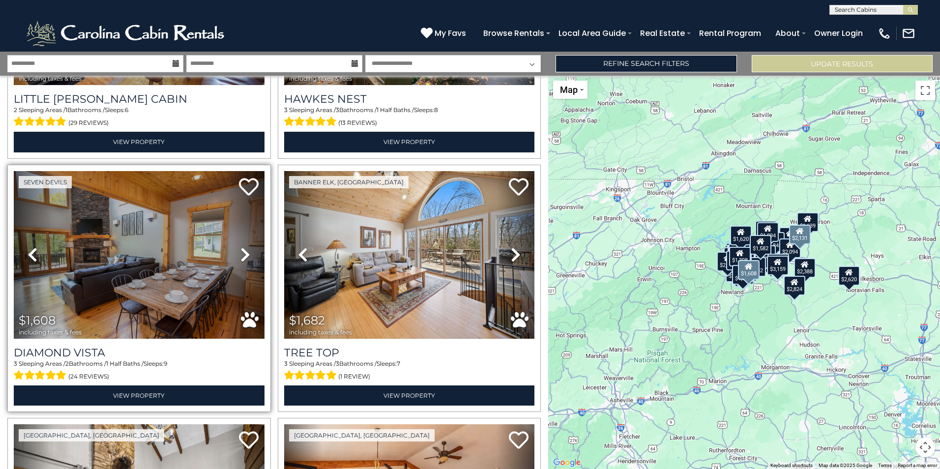
scroll to position [5538, 0]
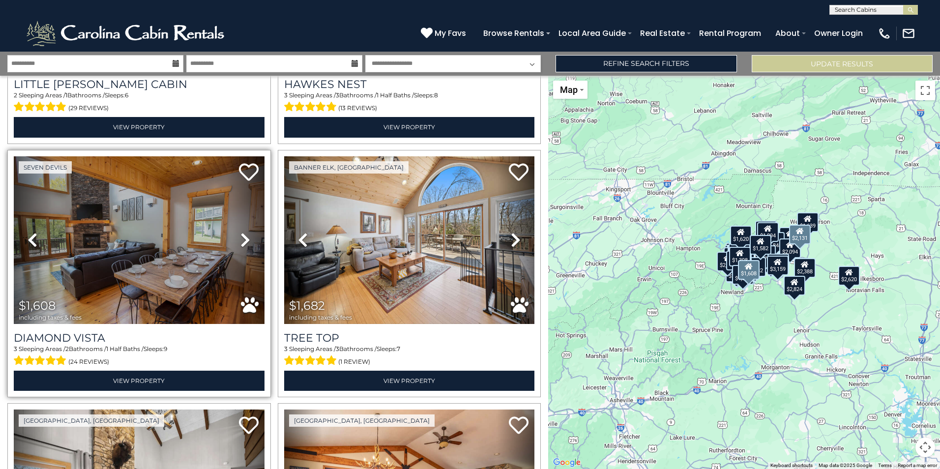
click at [247, 232] on icon at bounding box center [245, 240] width 10 height 16
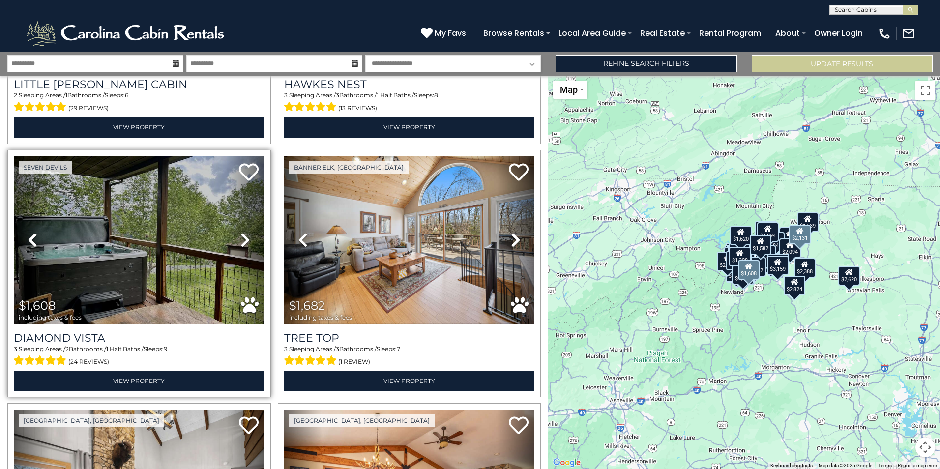
click at [247, 232] on icon at bounding box center [245, 240] width 10 height 16
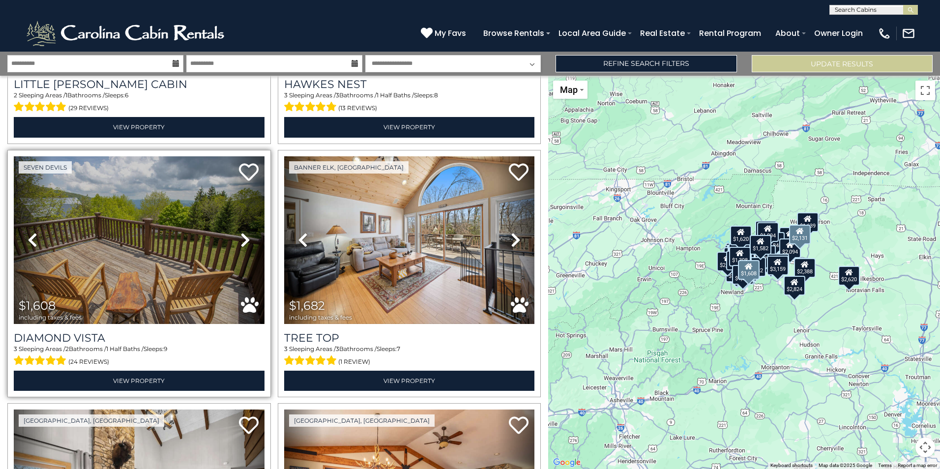
click at [247, 232] on icon at bounding box center [245, 240] width 10 height 16
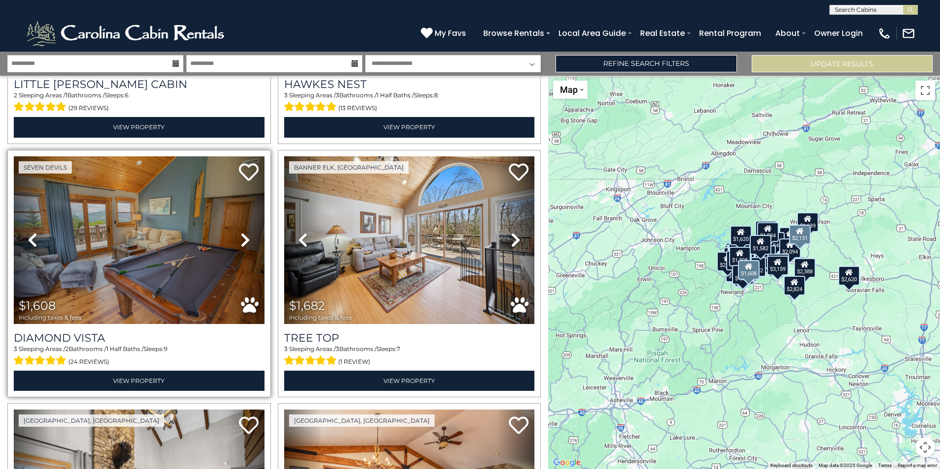
click at [247, 232] on icon at bounding box center [245, 240] width 10 height 16
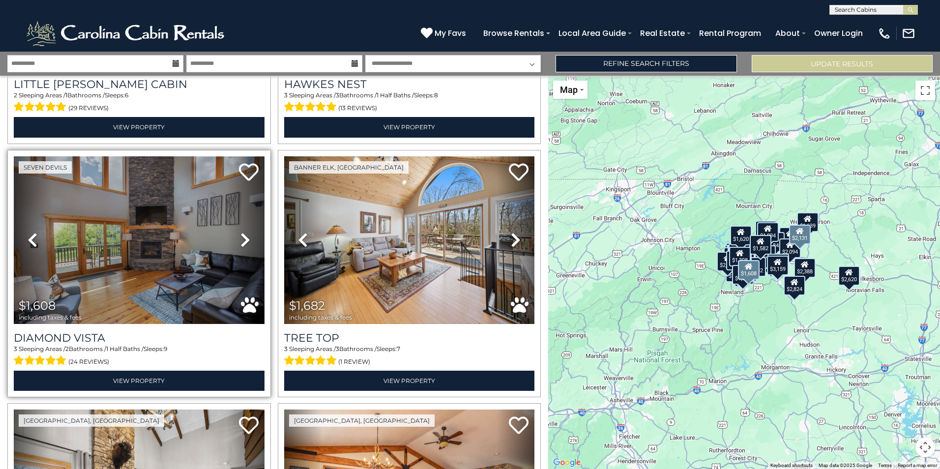
click at [247, 232] on icon at bounding box center [245, 240] width 10 height 16
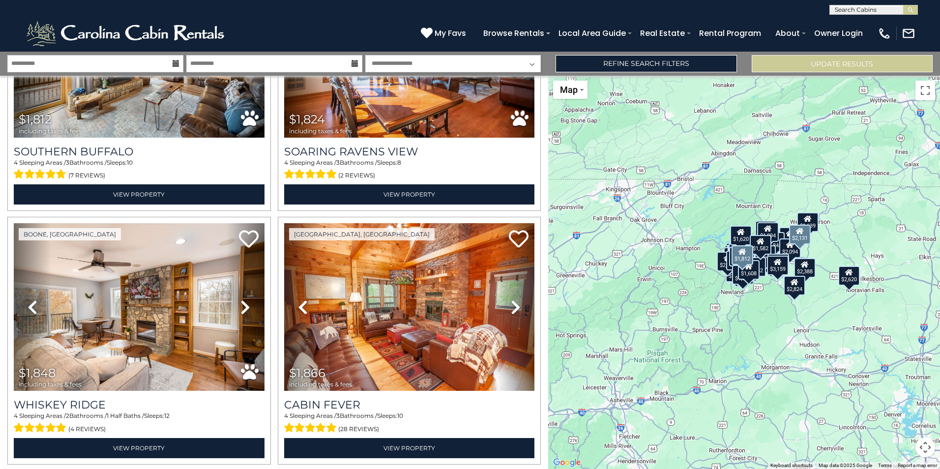
scroll to position [5981, 0]
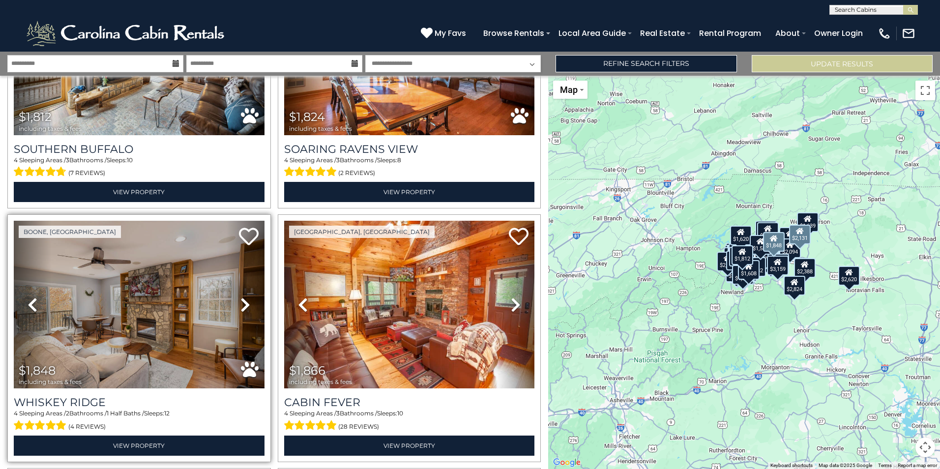
click at [246, 297] on icon at bounding box center [245, 305] width 10 height 16
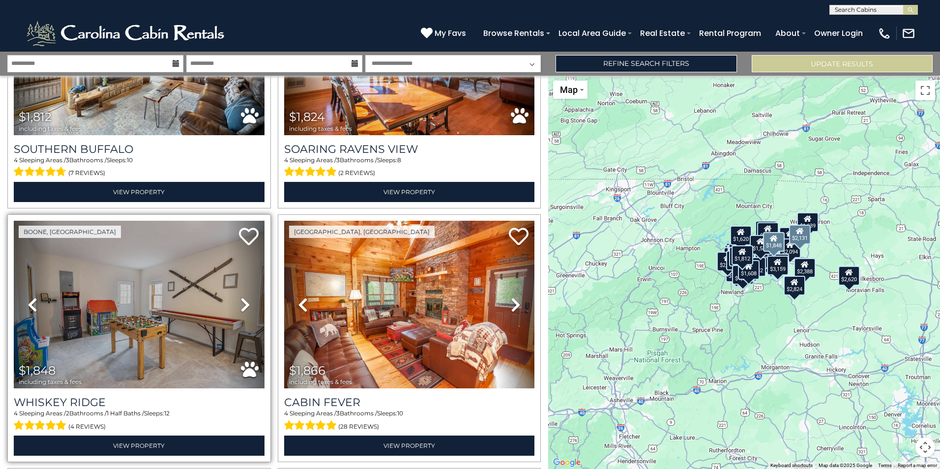
click at [246, 297] on icon at bounding box center [245, 305] width 10 height 16
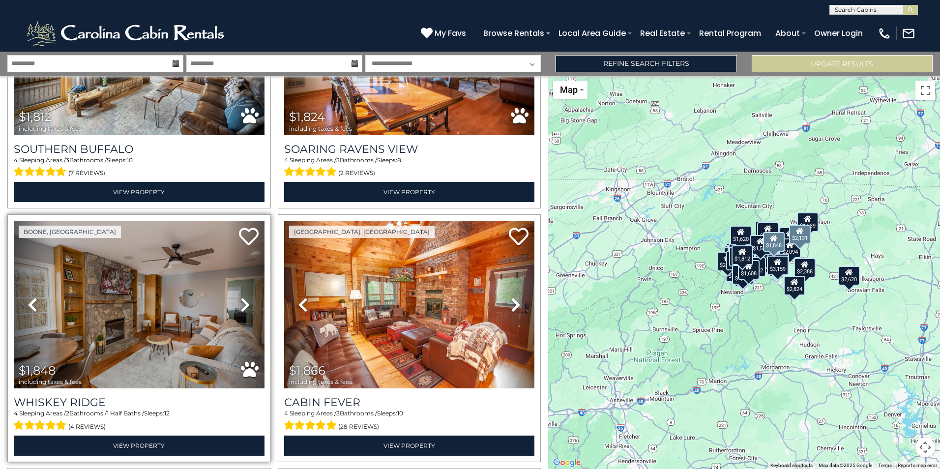
click at [246, 297] on icon at bounding box center [245, 305] width 10 height 16
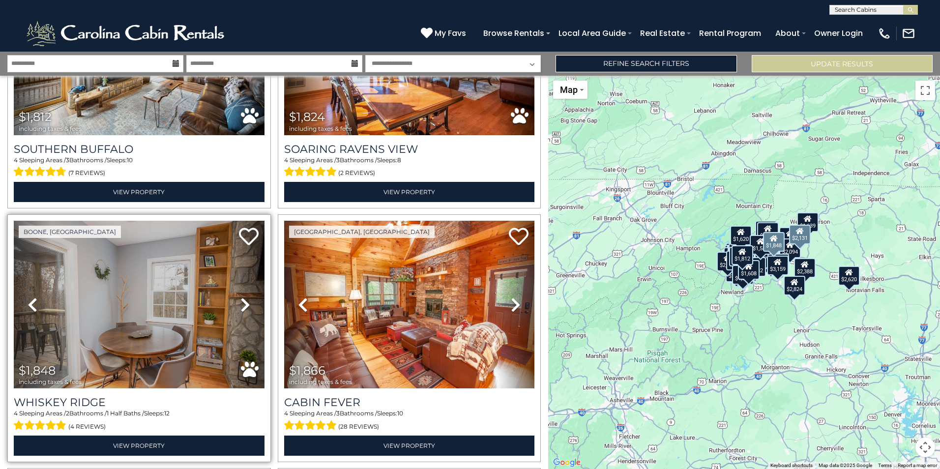
click at [246, 297] on icon at bounding box center [245, 305] width 10 height 16
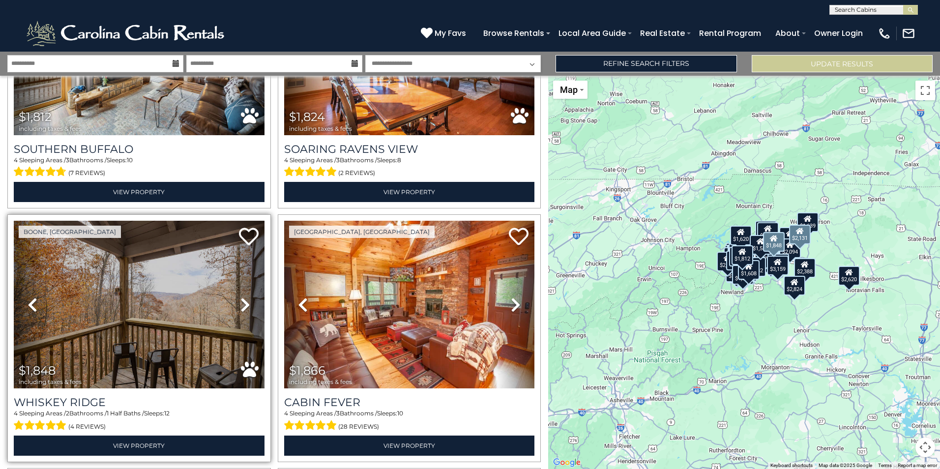
click at [246, 297] on icon at bounding box center [245, 305] width 10 height 16
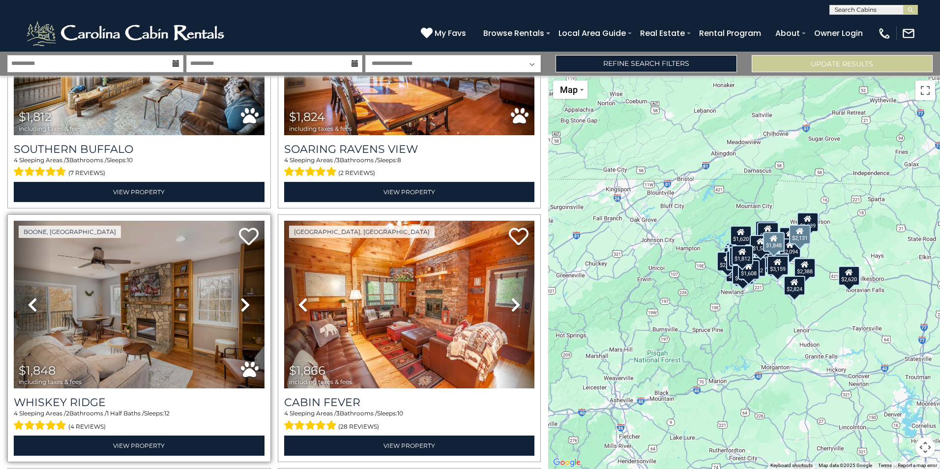
click at [246, 297] on icon at bounding box center [245, 305] width 10 height 16
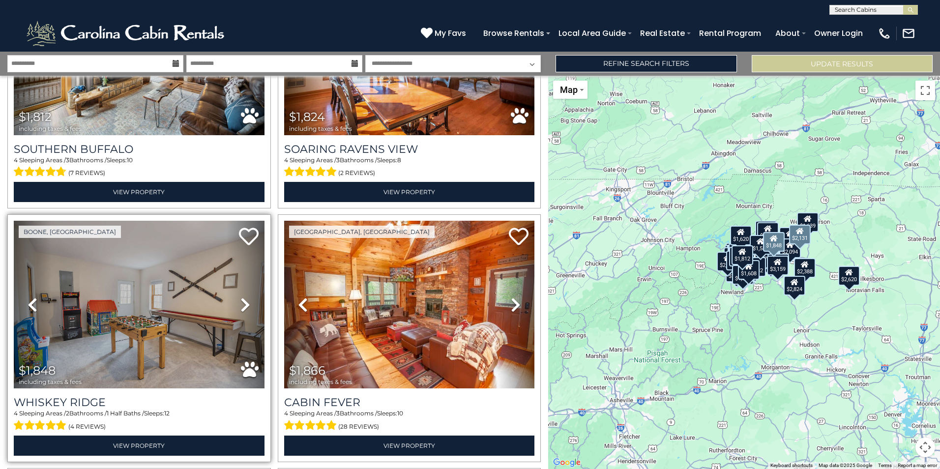
click at [246, 297] on icon at bounding box center [245, 305] width 10 height 16
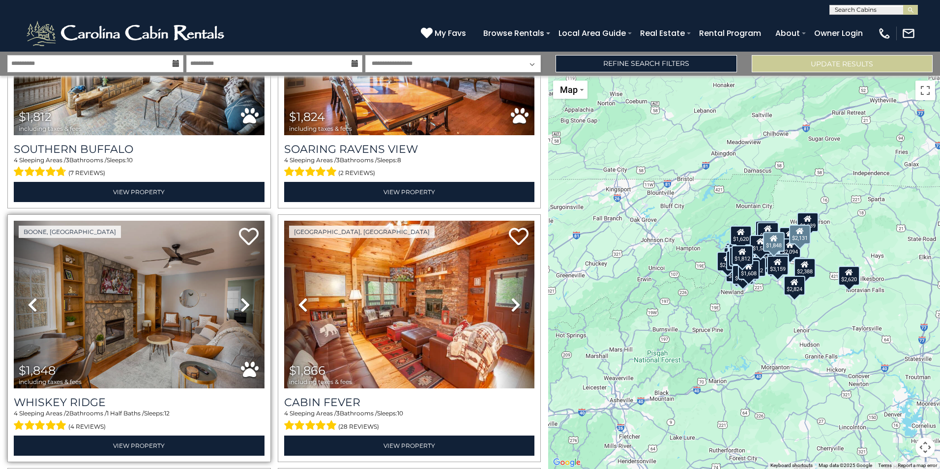
click at [246, 297] on icon at bounding box center [245, 305] width 10 height 16
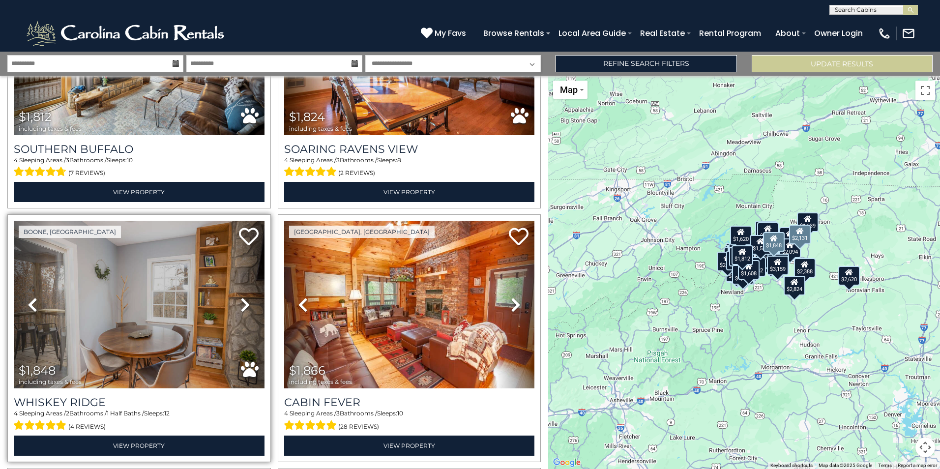
click at [246, 297] on icon at bounding box center [245, 305] width 10 height 16
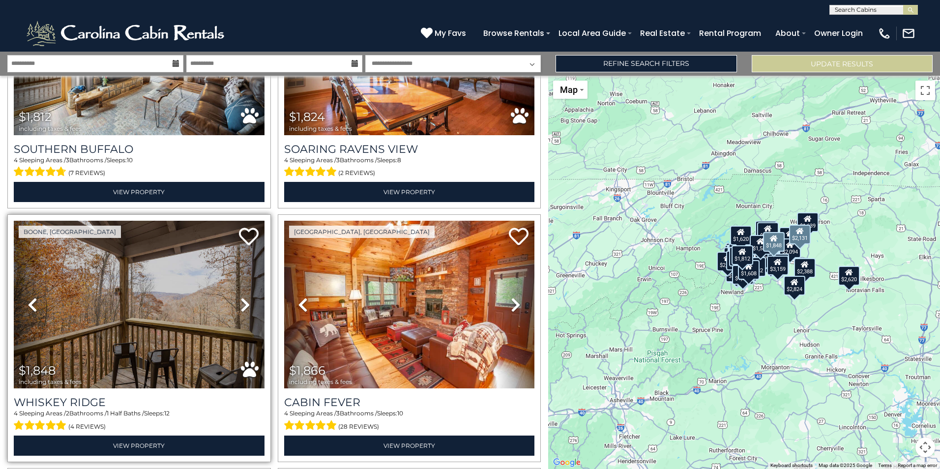
click at [246, 297] on icon at bounding box center [245, 305] width 10 height 16
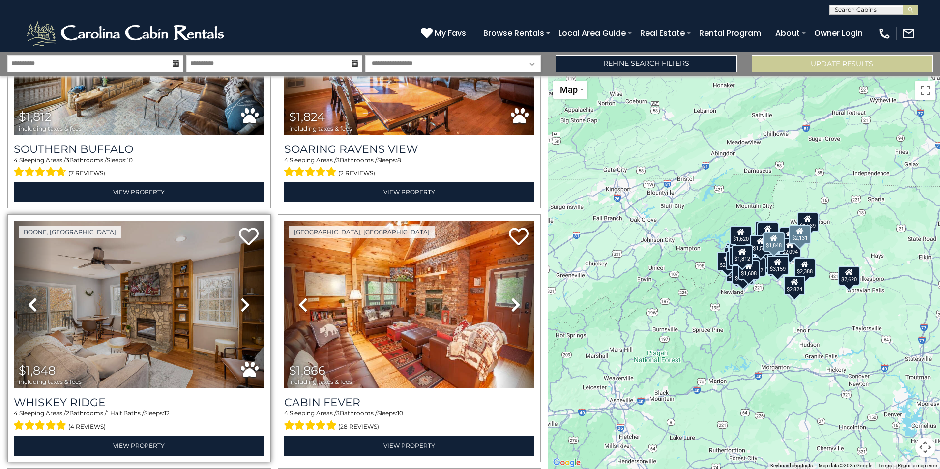
click at [246, 297] on icon at bounding box center [245, 305] width 10 height 16
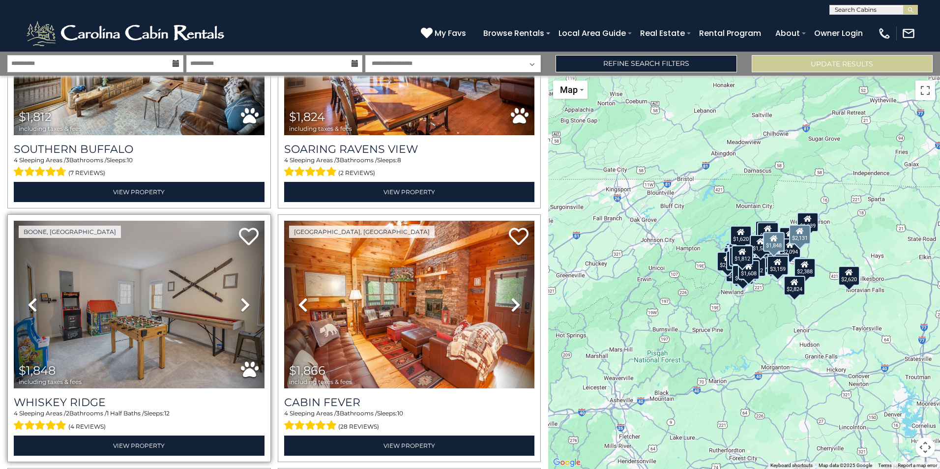
click at [246, 297] on icon at bounding box center [245, 305] width 10 height 16
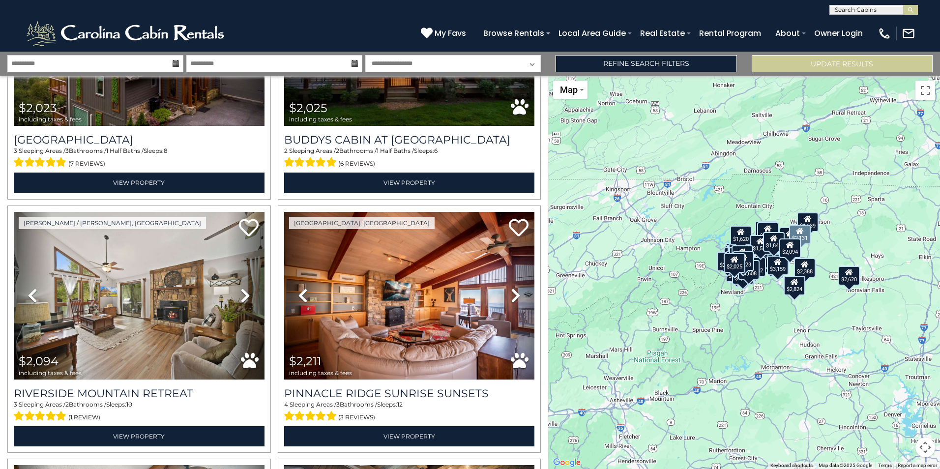
scroll to position [6522, 0]
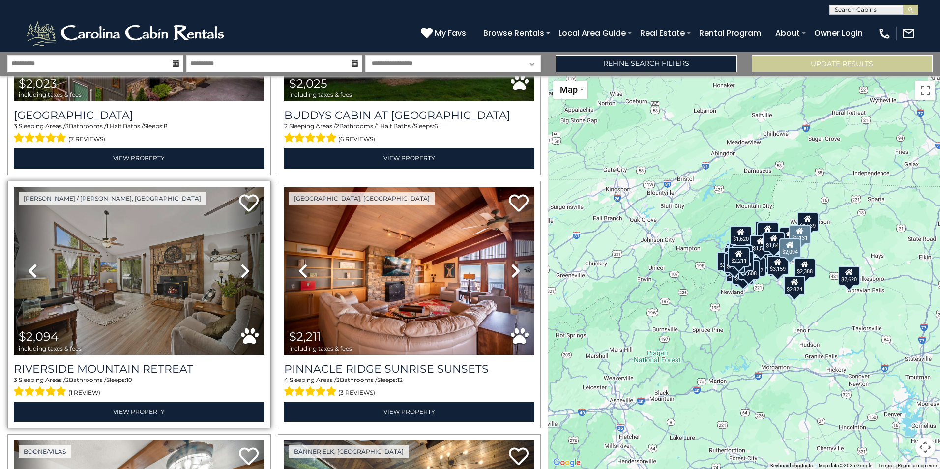
click at [244, 263] on icon at bounding box center [245, 271] width 10 height 16
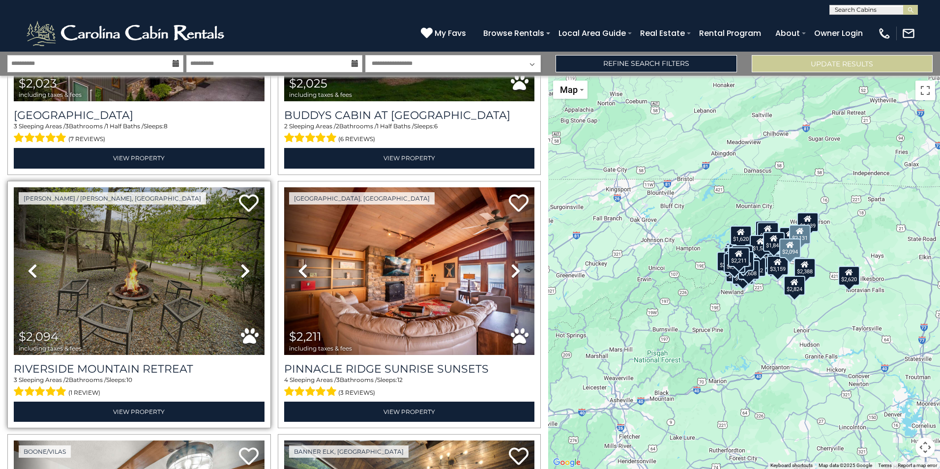
click at [244, 263] on icon at bounding box center [245, 271] width 10 height 16
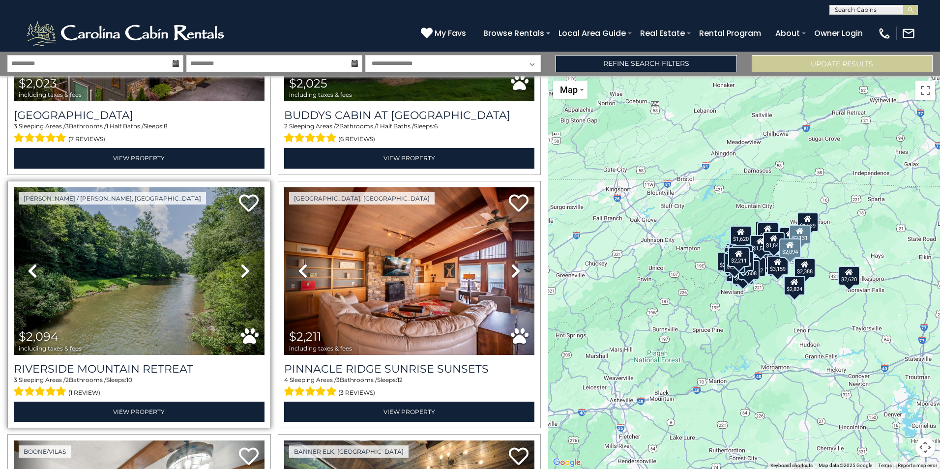
click at [244, 263] on icon at bounding box center [245, 271] width 10 height 16
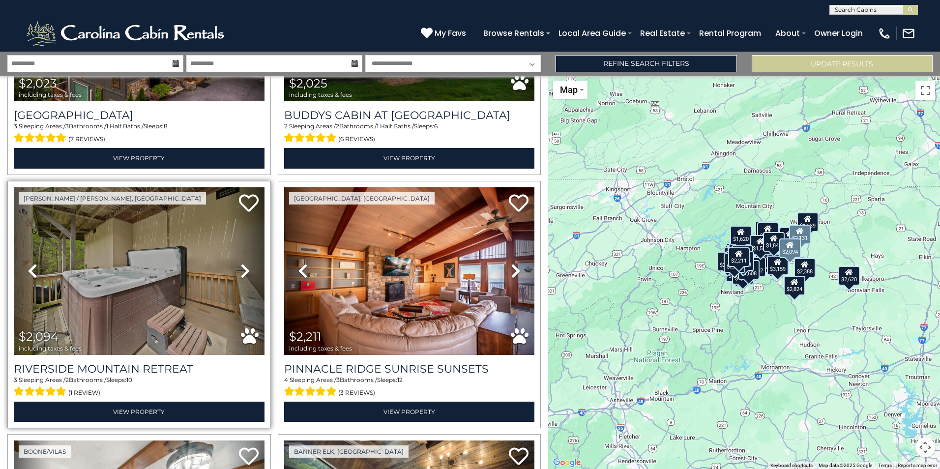
click at [244, 263] on icon at bounding box center [245, 271] width 10 height 16
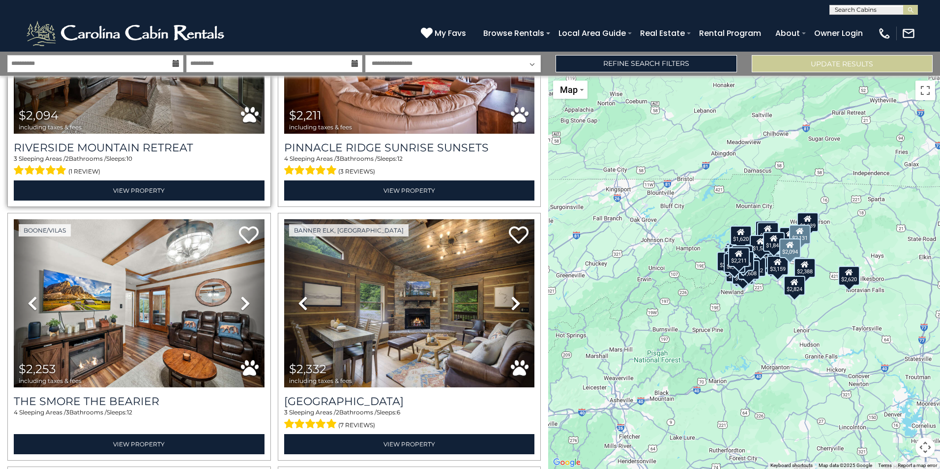
scroll to position [6768, 0]
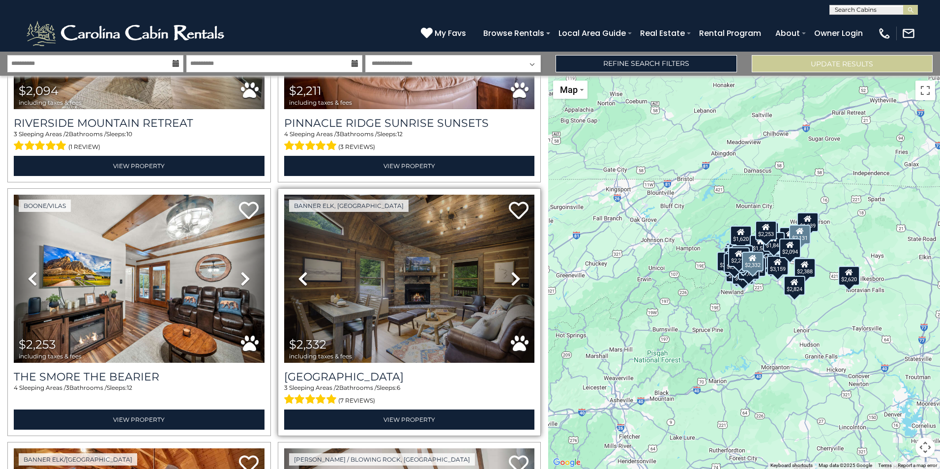
click at [512, 271] on icon at bounding box center [516, 279] width 10 height 16
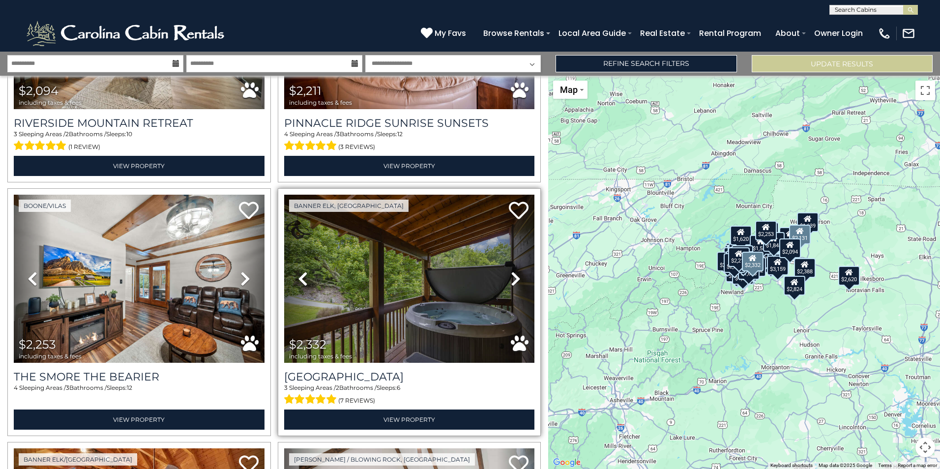
click at [512, 271] on icon at bounding box center [516, 279] width 10 height 16
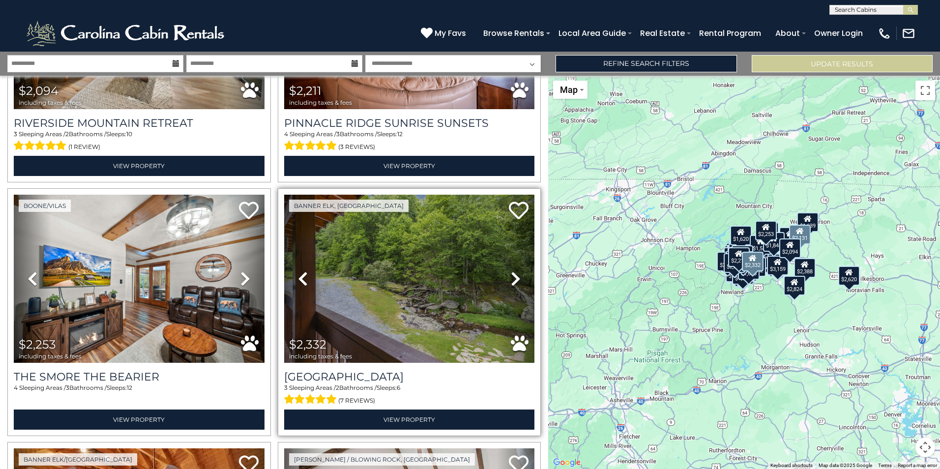
click at [512, 271] on icon at bounding box center [516, 279] width 10 height 16
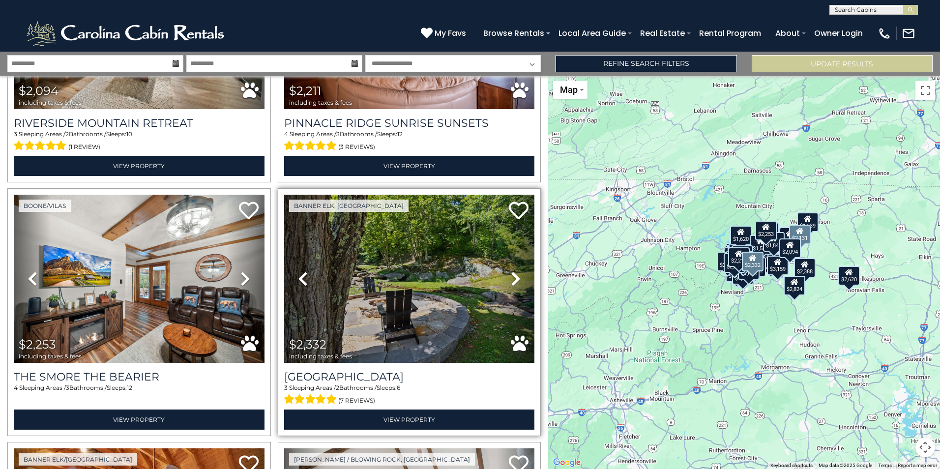
click at [512, 271] on icon at bounding box center [516, 279] width 10 height 16
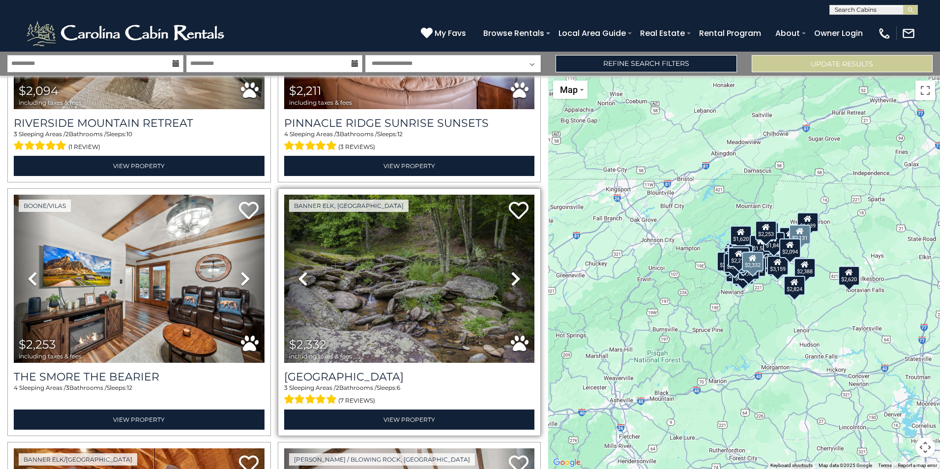
click at [512, 271] on icon at bounding box center [516, 279] width 10 height 16
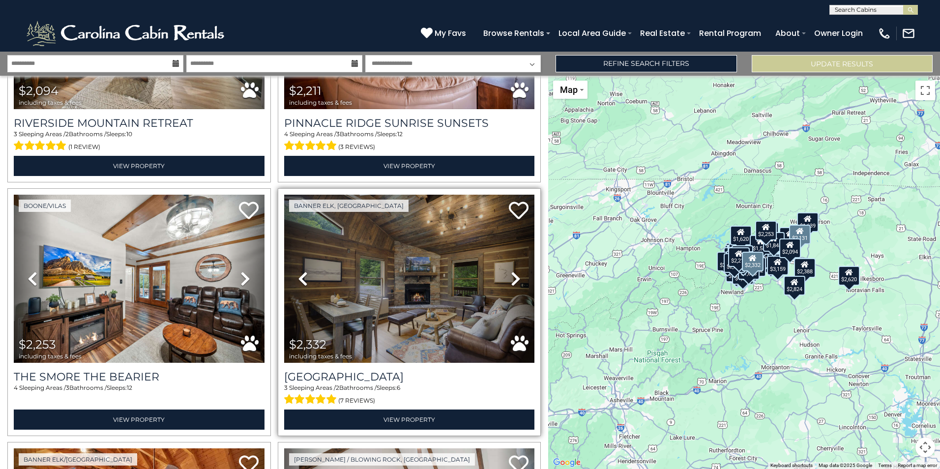
click at [512, 271] on icon at bounding box center [516, 279] width 10 height 16
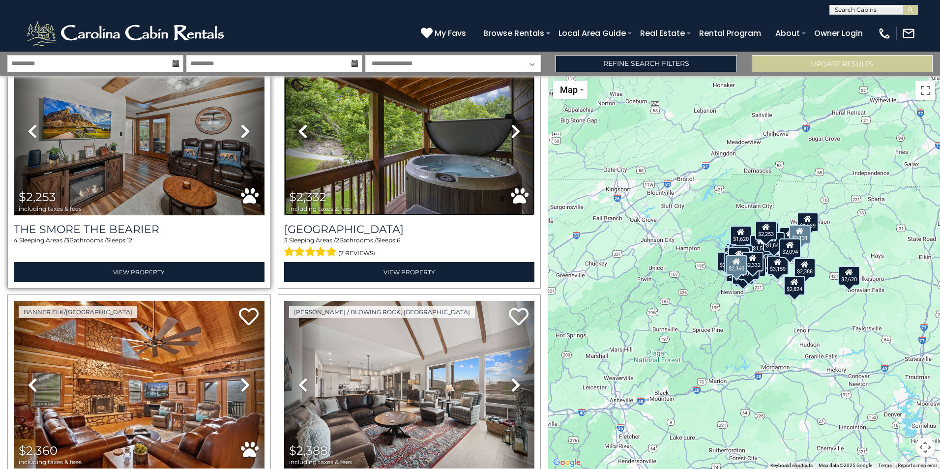
scroll to position [6964, 0]
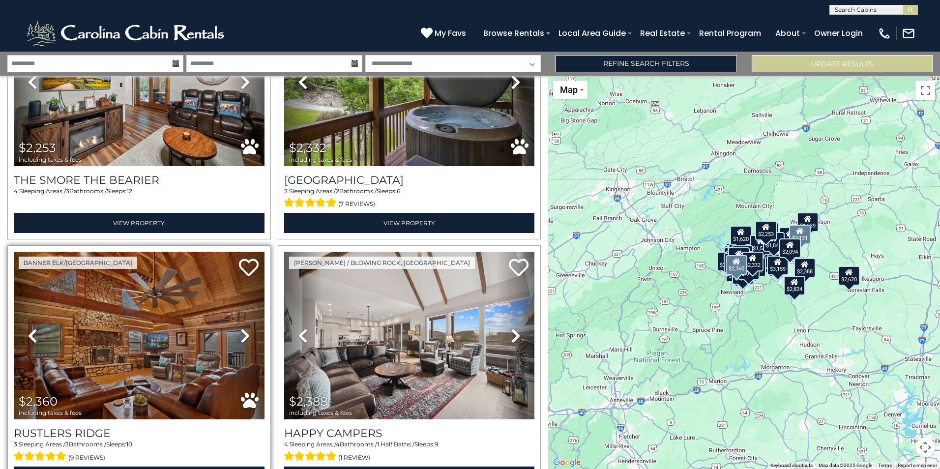
click at [244, 328] on icon at bounding box center [245, 336] width 10 height 16
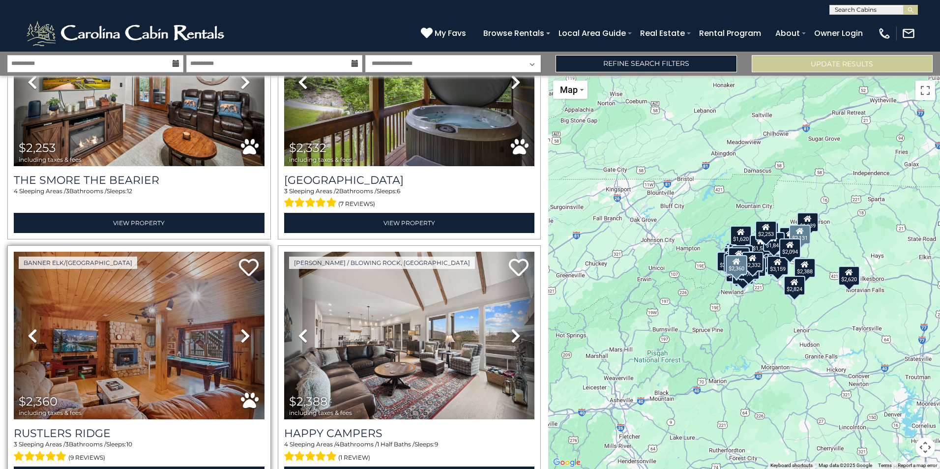
click at [244, 328] on icon at bounding box center [245, 336] width 10 height 16
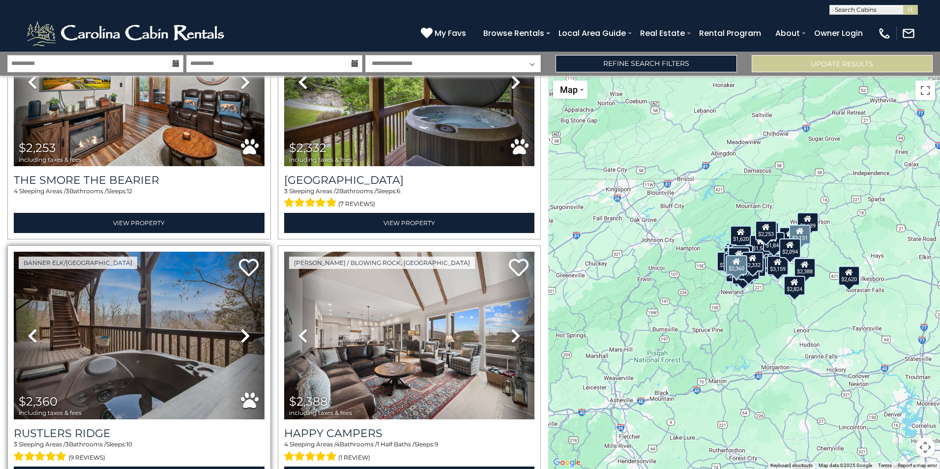
click at [244, 328] on icon at bounding box center [245, 336] width 10 height 16
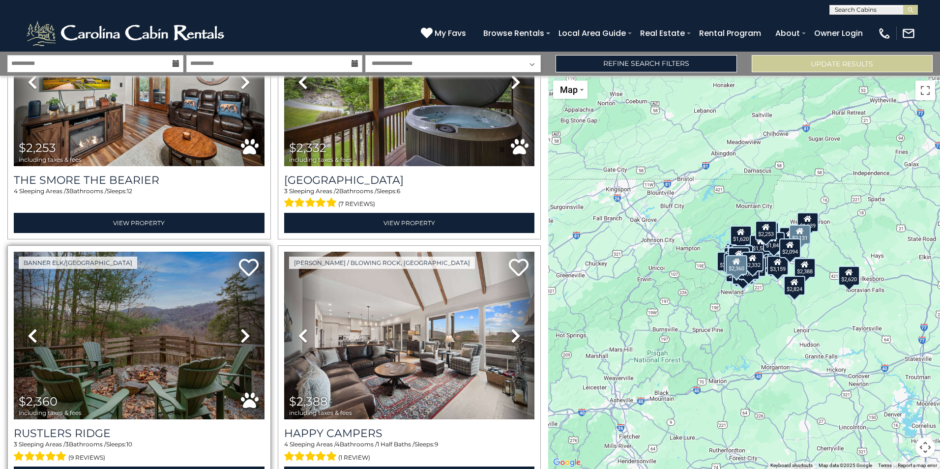
click at [244, 328] on icon at bounding box center [245, 336] width 10 height 16
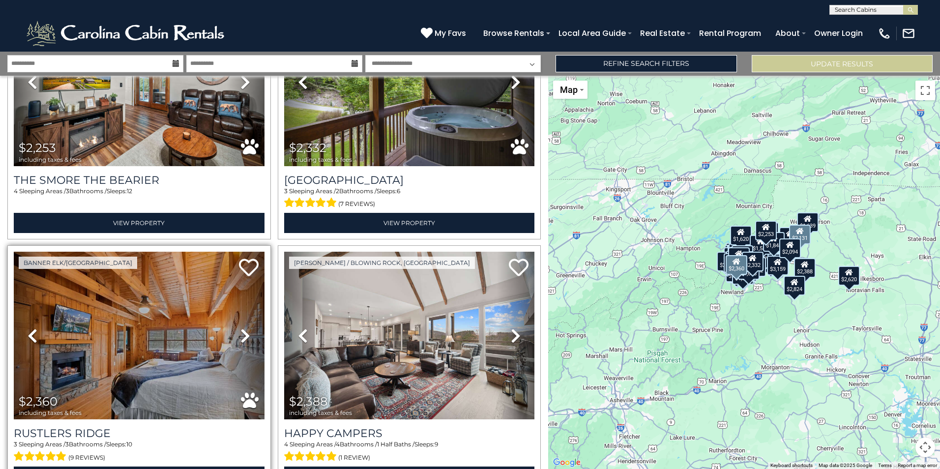
click at [244, 328] on icon at bounding box center [245, 336] width 10 height 16
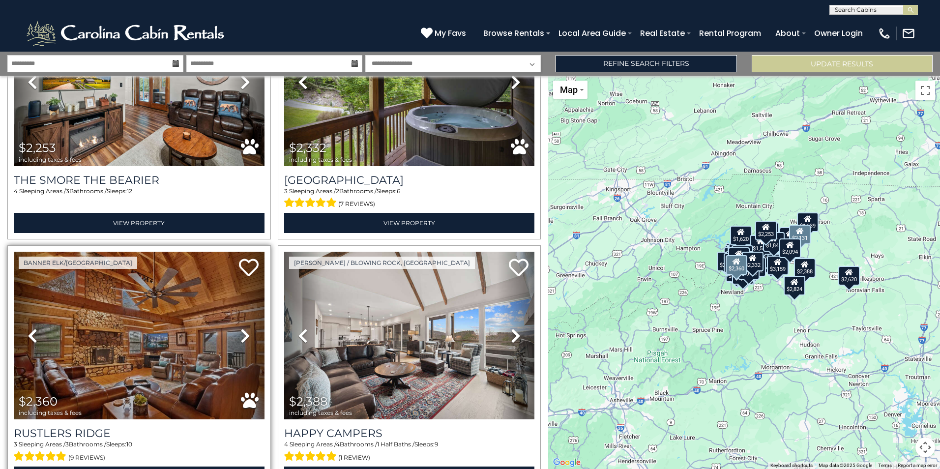
click at [244, 328] on icon at bounding box center [245, 336] width 10 height 16
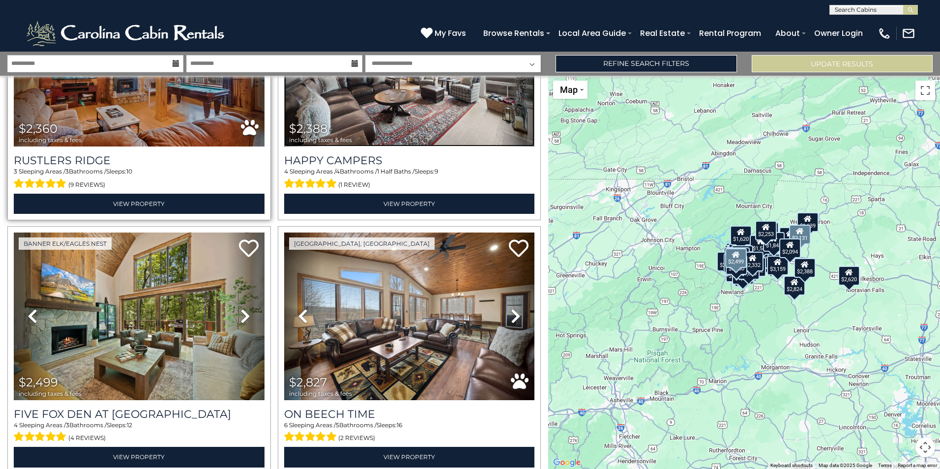
scroll to position [7253, 0]
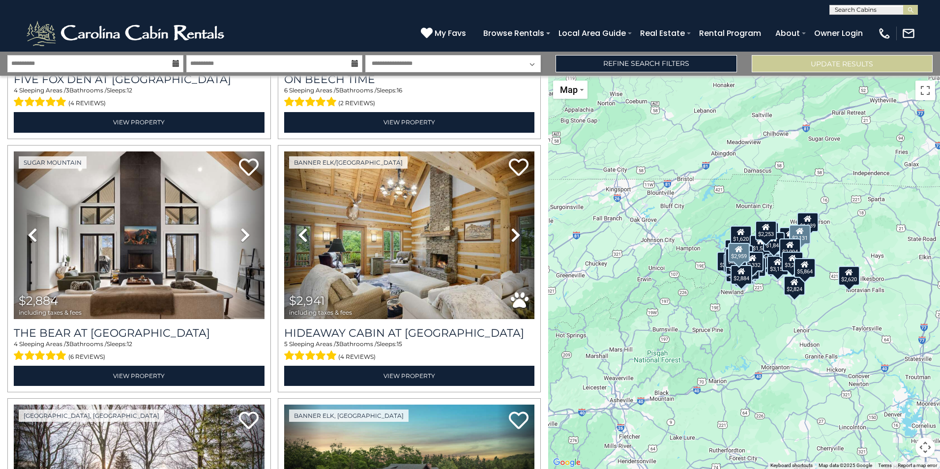
scroll to position [7552, 0]
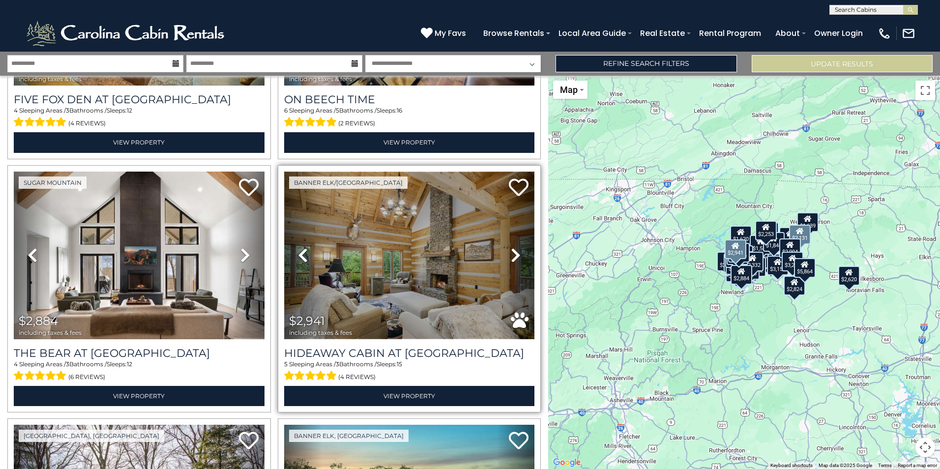
click at [433, 187] on img at bounding box center [409, 256] width 251 height 168
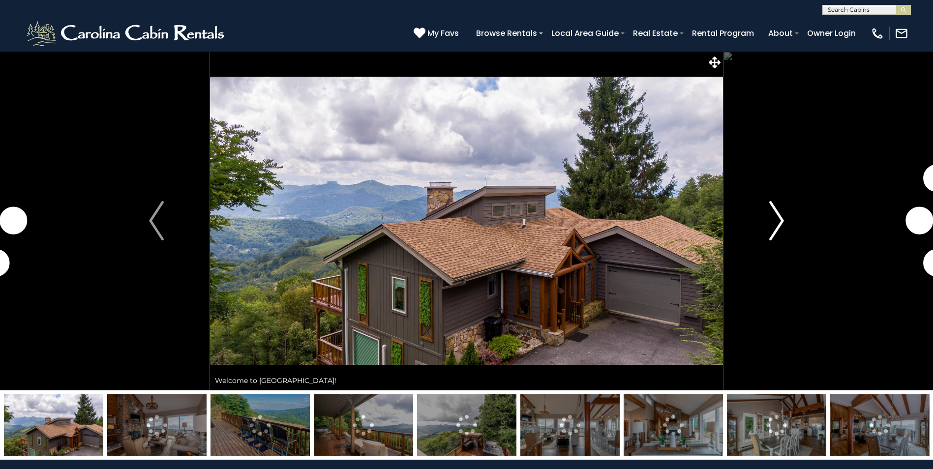
click at [779, 221] on img "Next" at bounding box center [776, 220] width 15 height 39
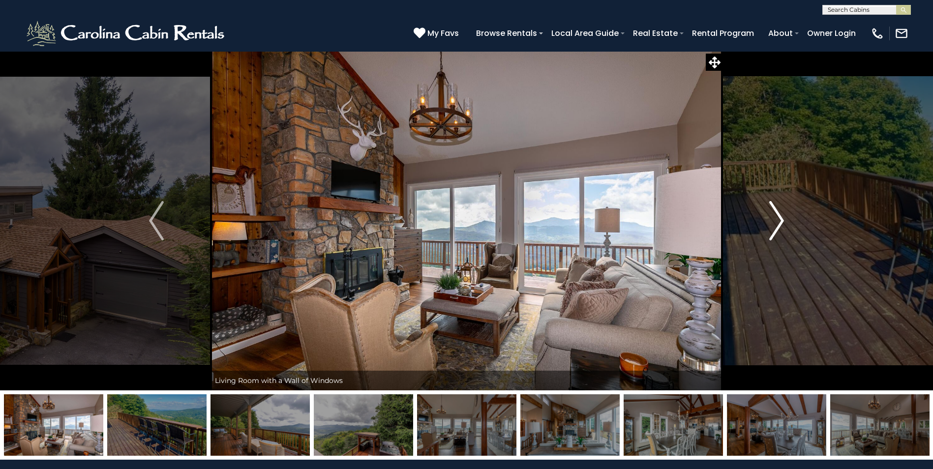
click at [768, 219] on button "Next" at bounding box center [776, 220] width 107 height 339
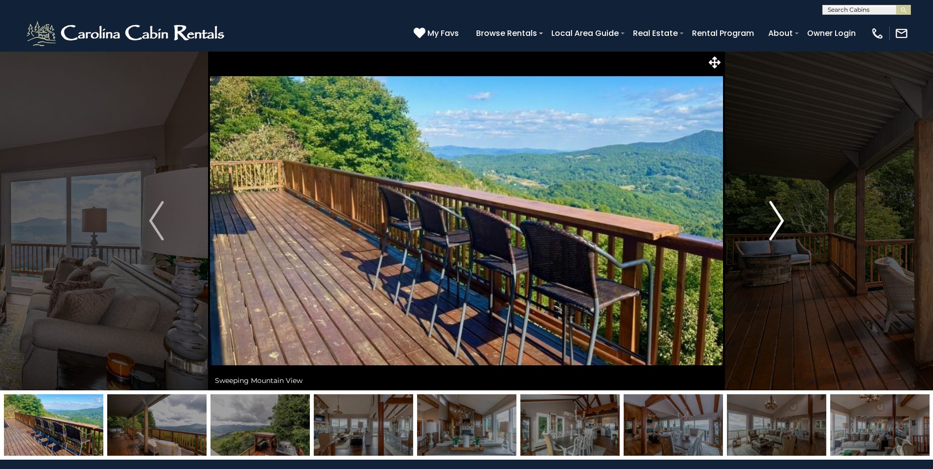
click at [768, 219] on button "Next" at bounding box center [776, 220] width 107 height 339
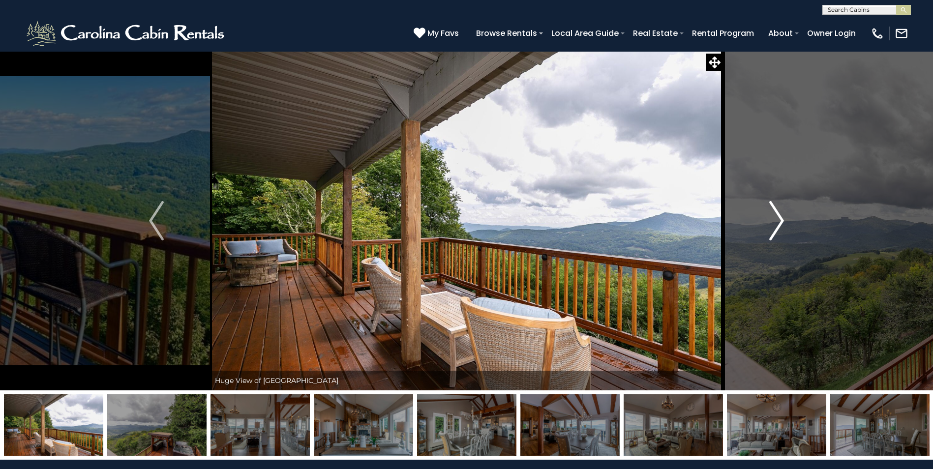
click at [768, 219] on button "Next" at bounding box center [776, 220] width 107 height 339
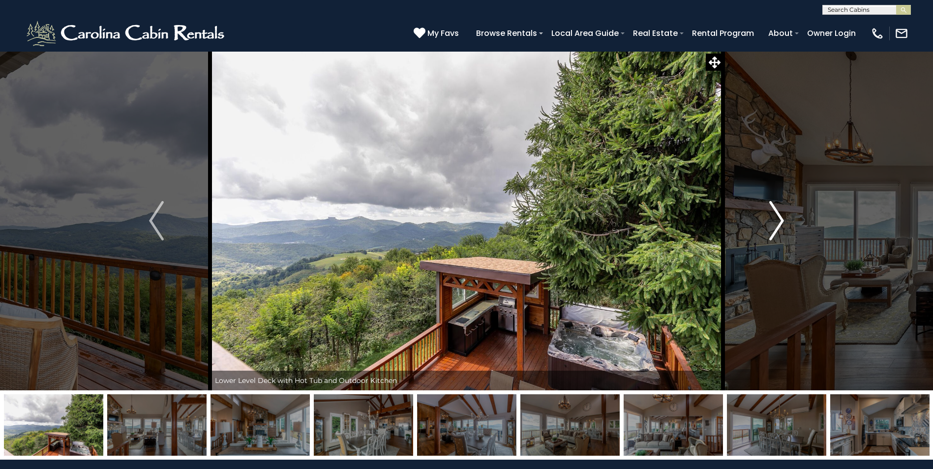
click at [768, 219] on button "Next" at bounding box center [776, 220] width 107 height 339
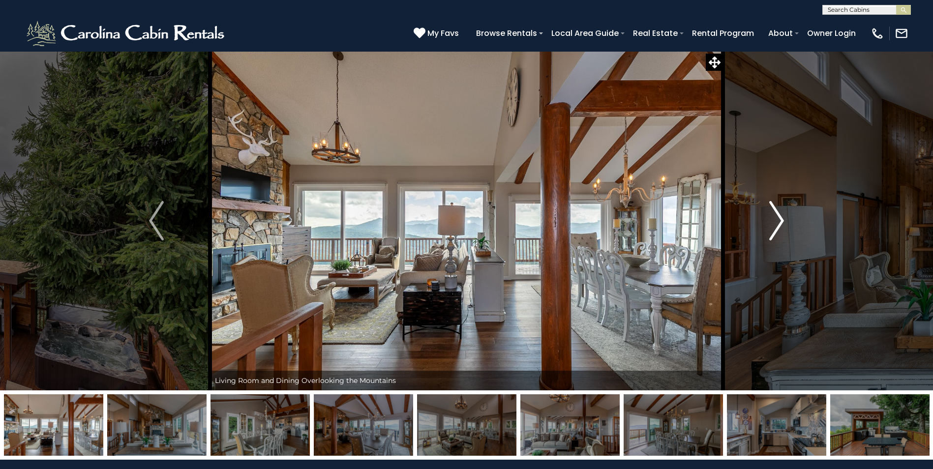
click at [768, 219] on button "Next" at bounding box center [776, 220] width 107 height 339
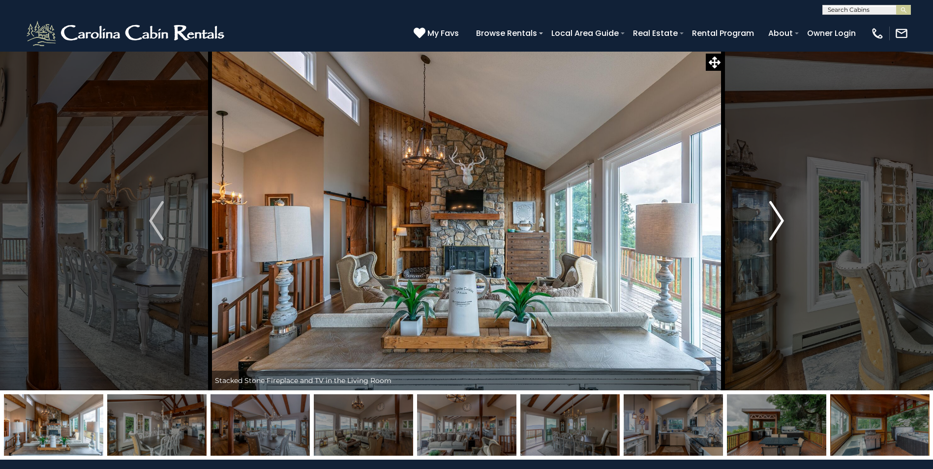
click at [780, 215] on img "Next" at bounding box center [776, 220] width 15 height 39
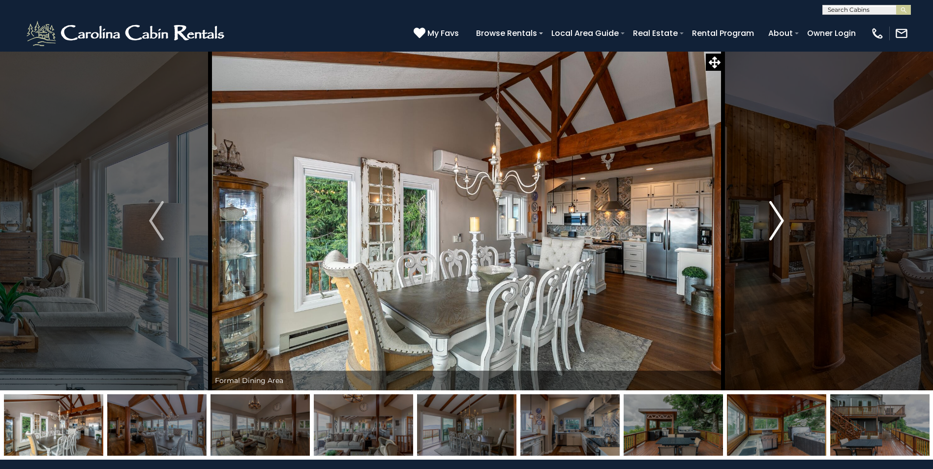
click at [780, 215] on img "Next" at bounding box center [776, 220] width 15 height 39
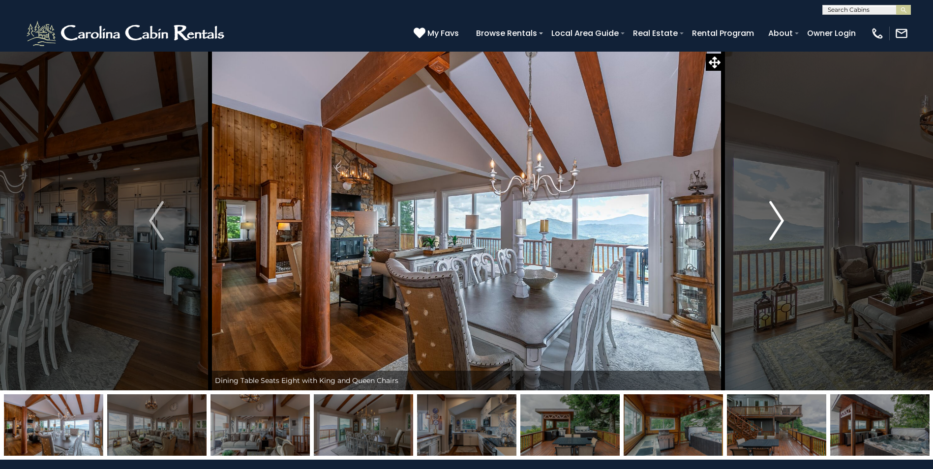
click at [780, 215] on img "Next" at bounding box center [776, 220] width 15 height 39
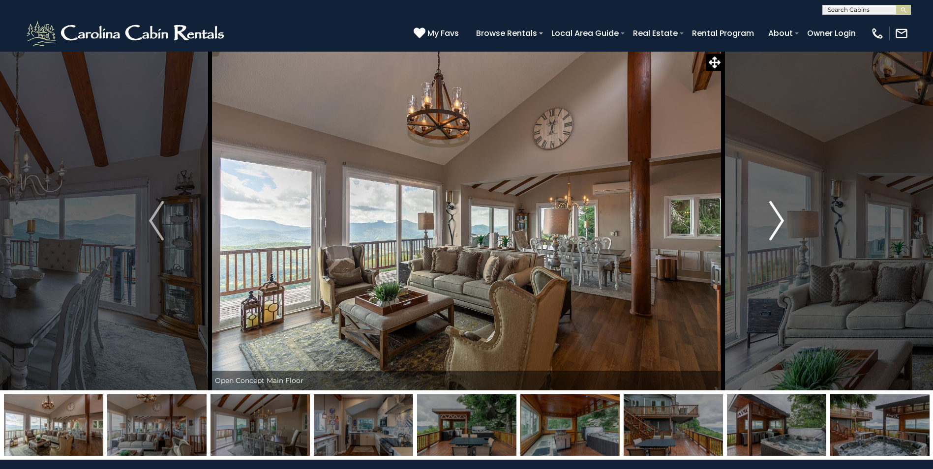
click at [780, 215] on img "Next" at bounding box center [776, 220] width 15 height 39
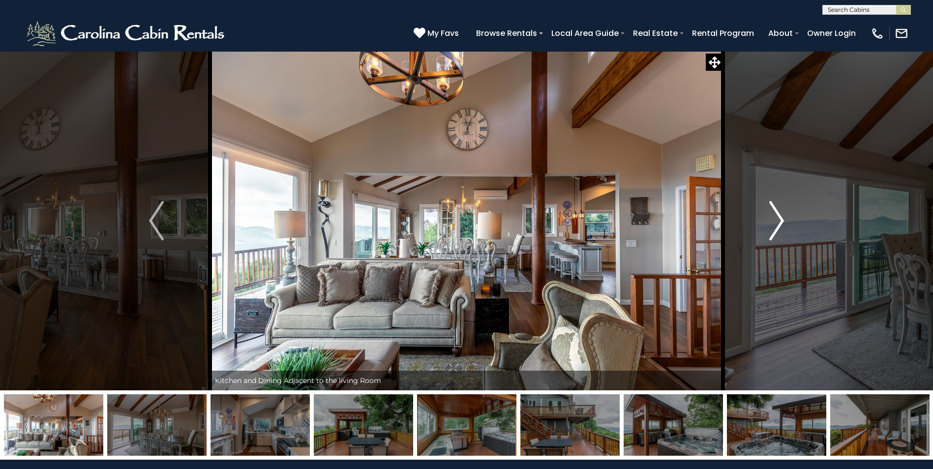
click at [780, 215] on img "Next" at bounding box center [776, 220] width 15 height 39
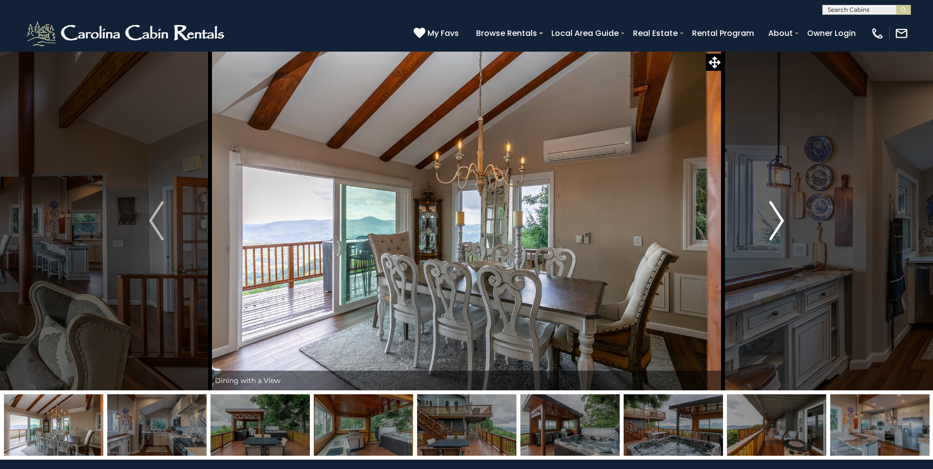
click at [780, 215] on img "Next" at bounding box center [776, 220] width 15 height 39
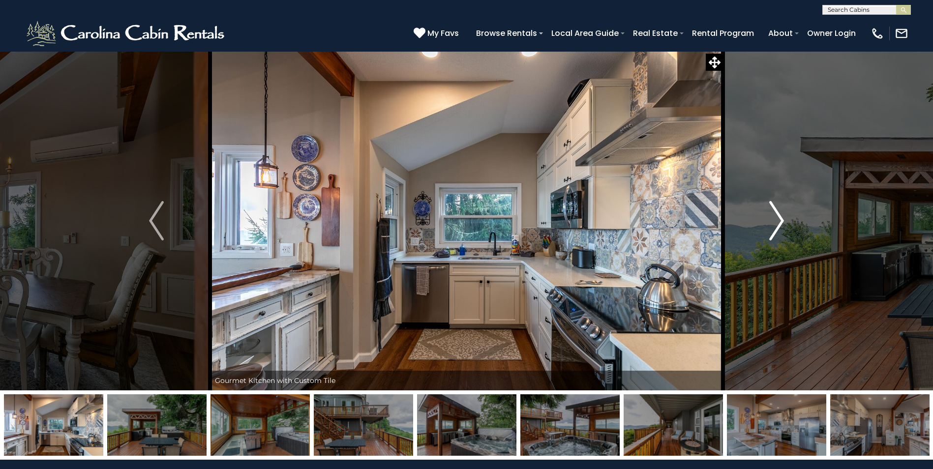
click at [771, 215] on img "Next" at bounding box center [776, 220] width 15 height 39
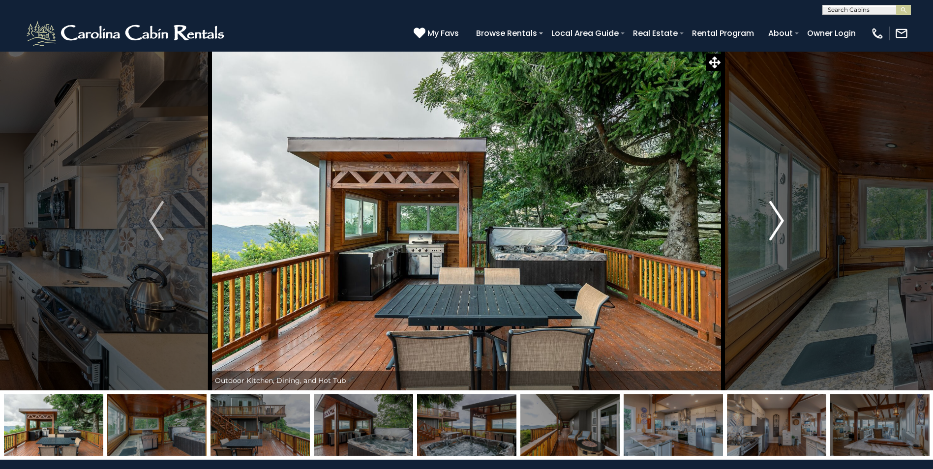
click at [771, 215] on img "Next" at bounding box center [776, 220] width 15 height 39
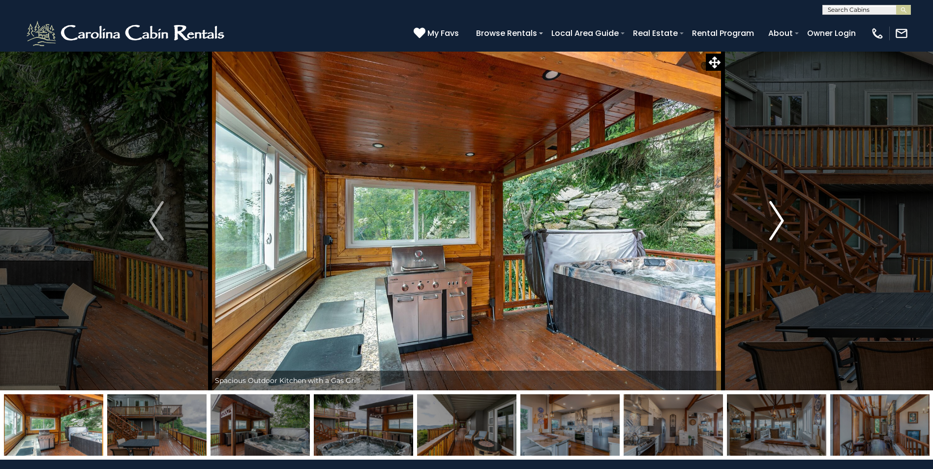
click at [771, 215] on img "Next" at bounding box center [776, 220] width 15 height 39
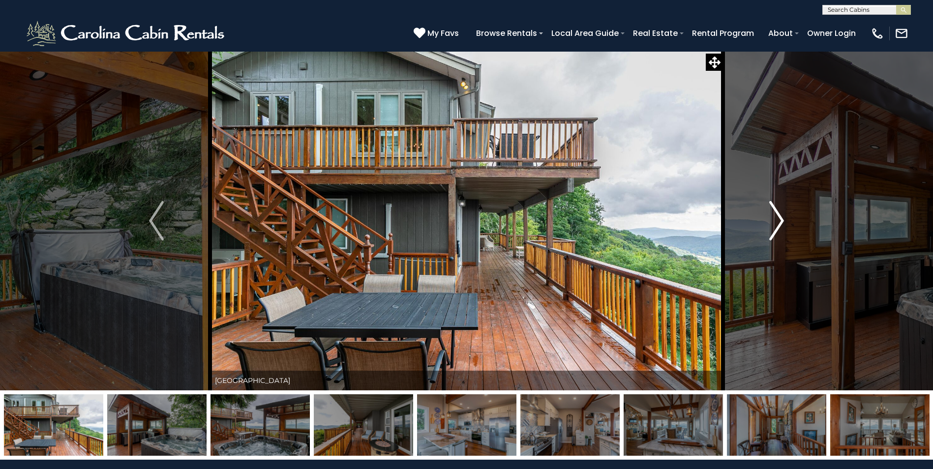
click at [771, 215] on img "Next" at bounding box center [776, 220] width 15 height 39
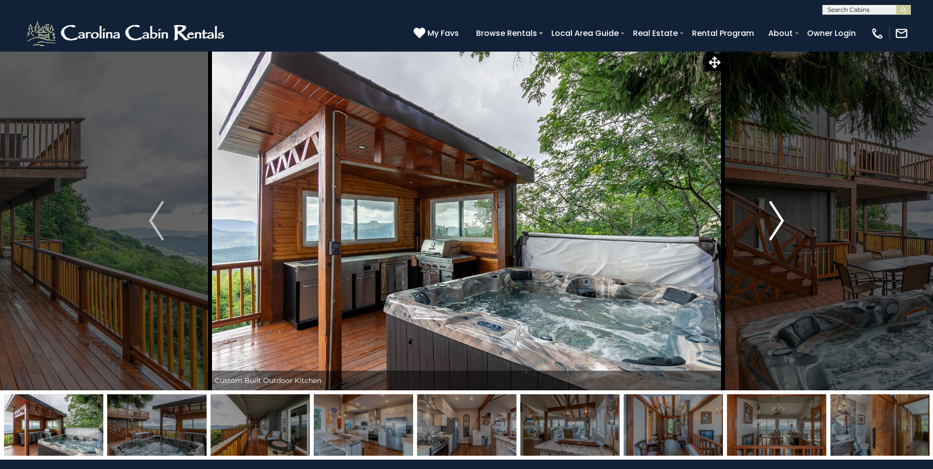
click at [771, 215] on img "Next" at bounding box center [776, 220] width 15 height 39
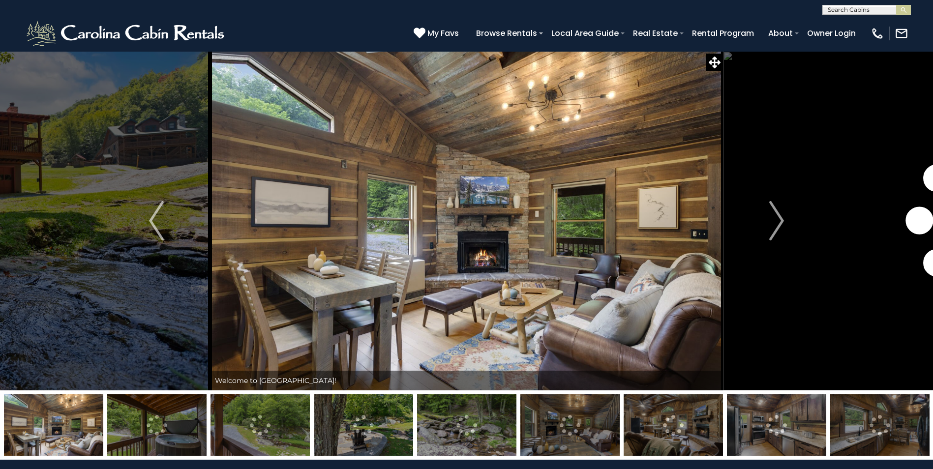
click at [781, 222] on img "Next" at bounding box center [776, 220] width 15 height 39
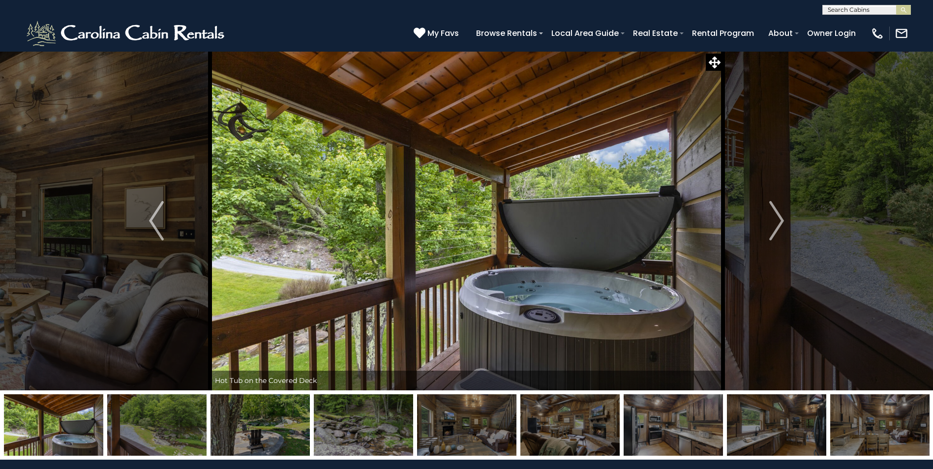
click at [781, 222] on img "Next" at bounding box center [776, 220] width 15 height 39
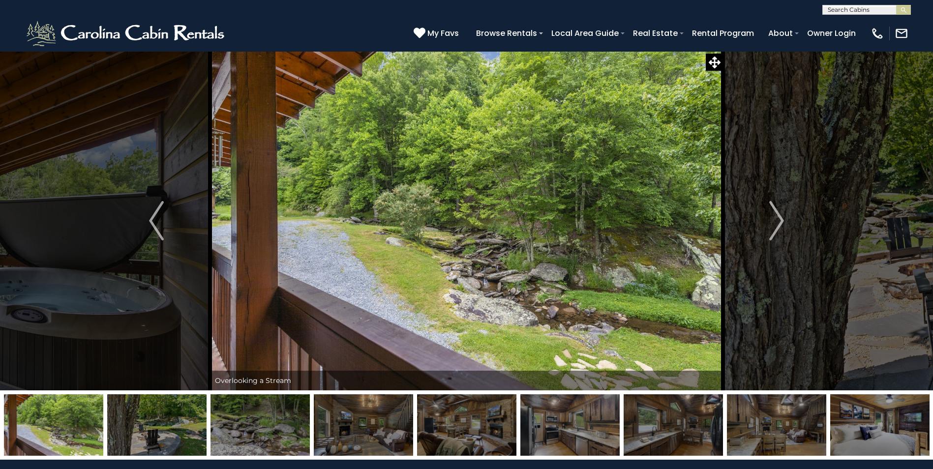
click at [781, 222] on img "Next" at bounding box center [776, 220] width 15 height 39
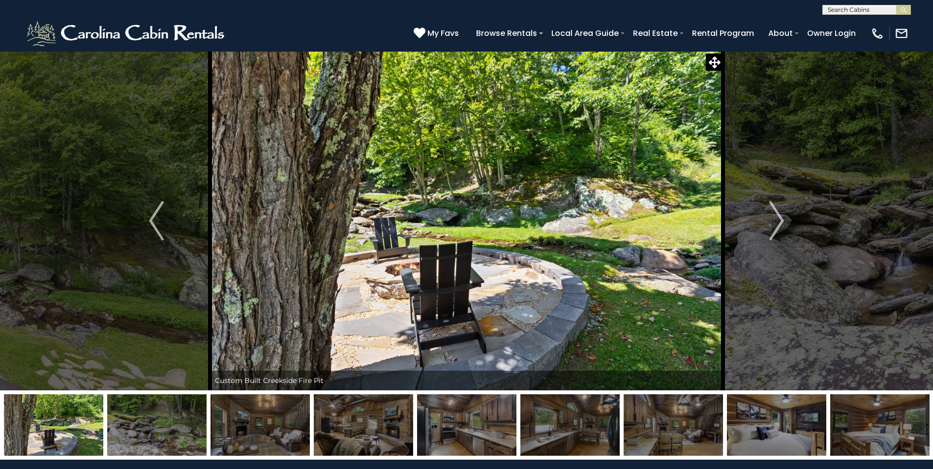
click at [781, 222] on img "Next" at bounding box center [776, 220] width 15 height 39
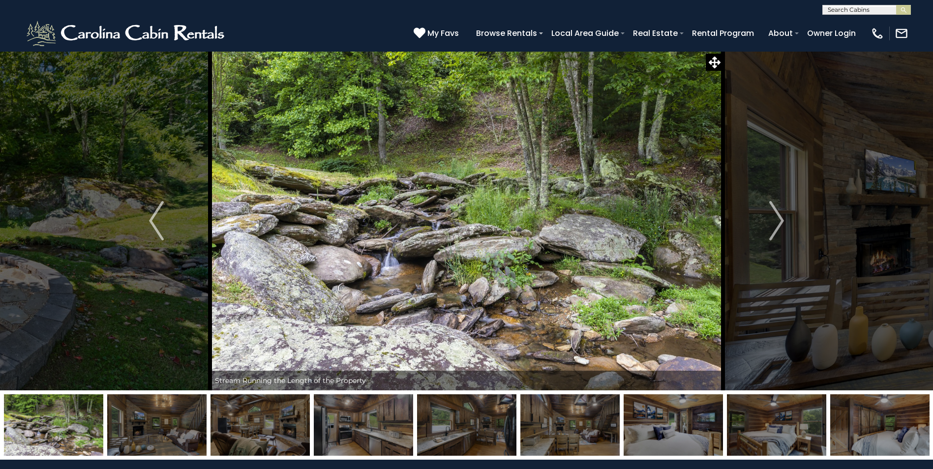
click at [781, 222] on img "Next" at bounding box center [776, 220] width 15 height 39
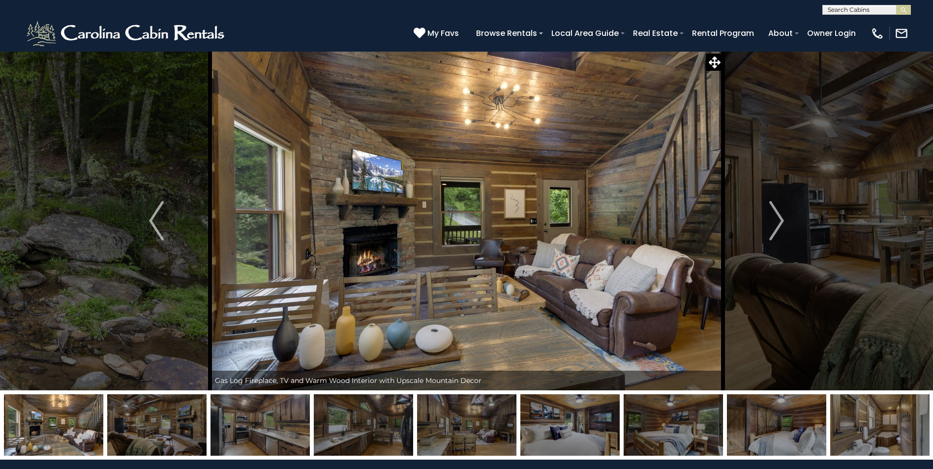
click at [781, 222] on img "Next" at bounding box center [776, 220] width 15 height 39
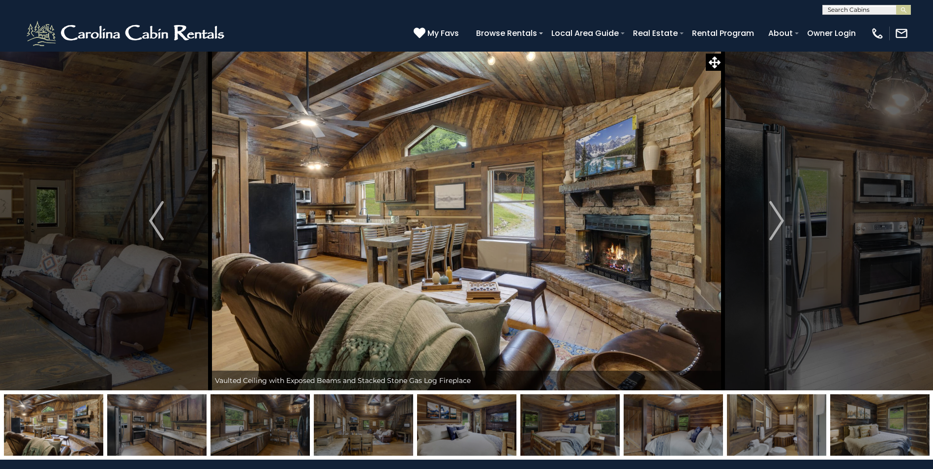
click at [781, 222] on img "Next" at bounding box center [776, 220] width 15 height 39
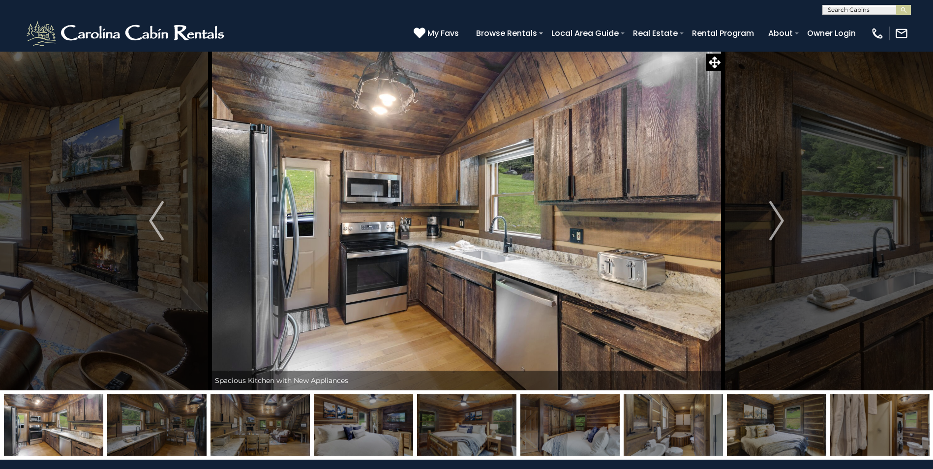
click at [781, 222] on img "Next" at bounding box center [776, 220] width 15 height 39
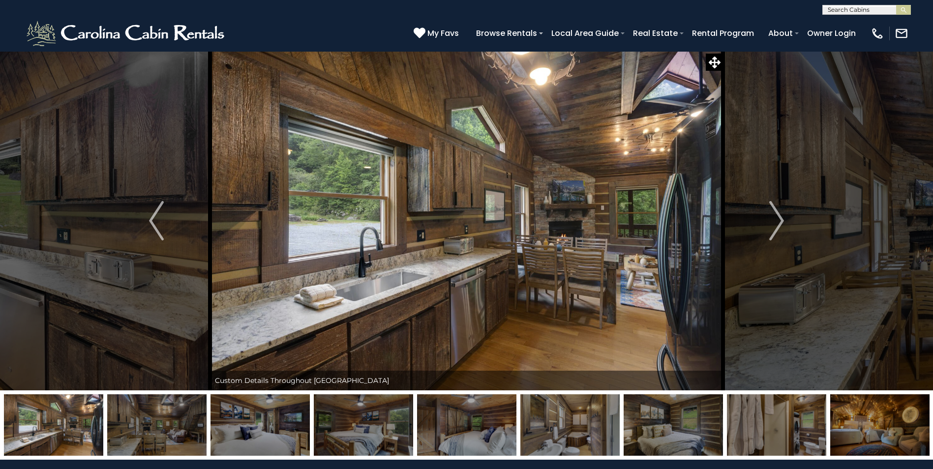
click at [781, 222] on img "Next" at bounding box center [776, 220] width 15 height 39
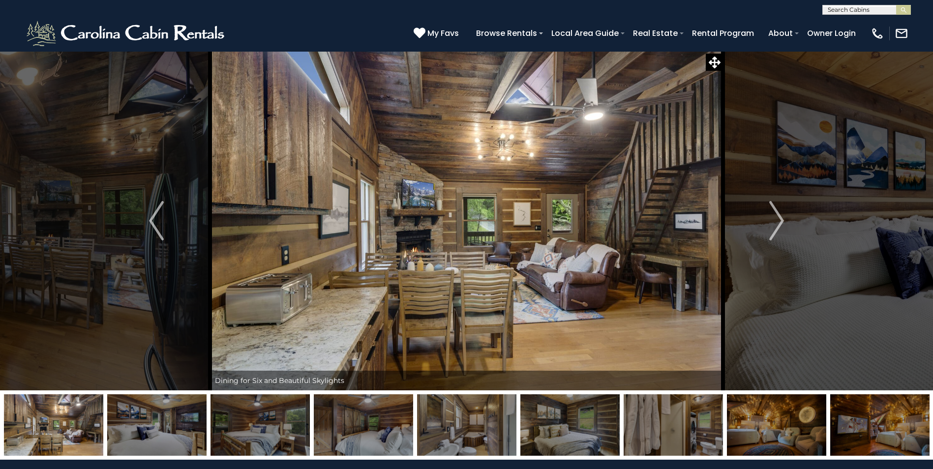
click at [781, 222] on img "Next" at bounding box center [776, 220] width 15 height 39
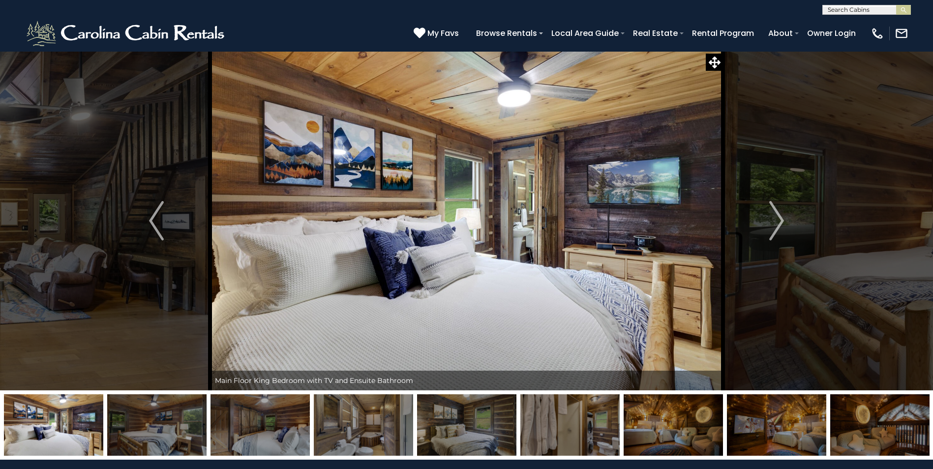
click at [781, 222] on img "Next" at bounding box center [776, 220] width 15 height 39
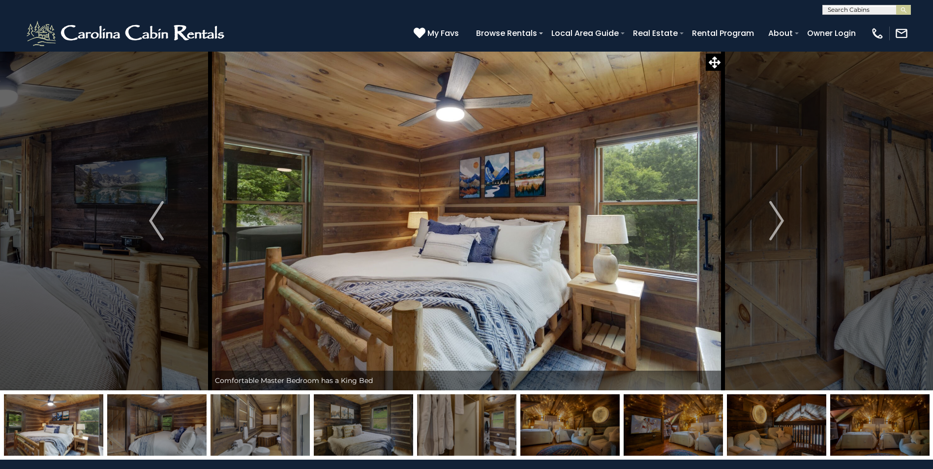
click at [781, 222] on img "Next" at bounding box center [776, 220] width 15 height 39
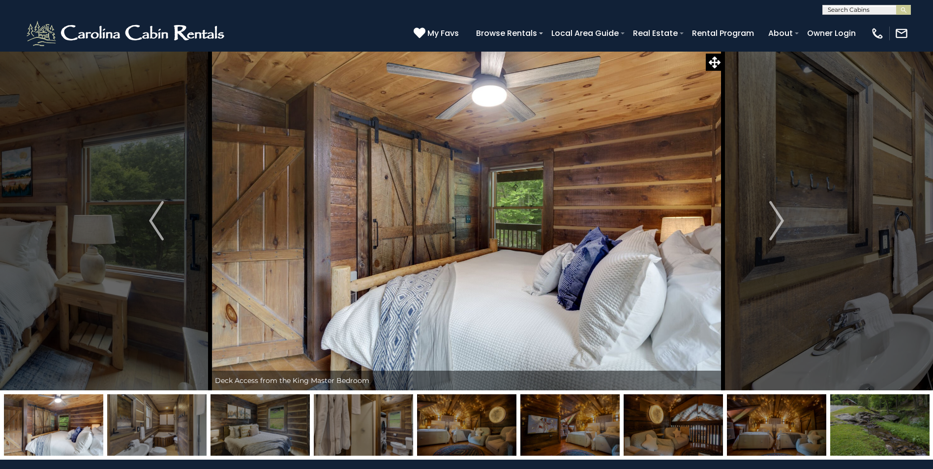
click at [781, 222] on img "Next" at bounding box center [776, 220] width 15 height 39
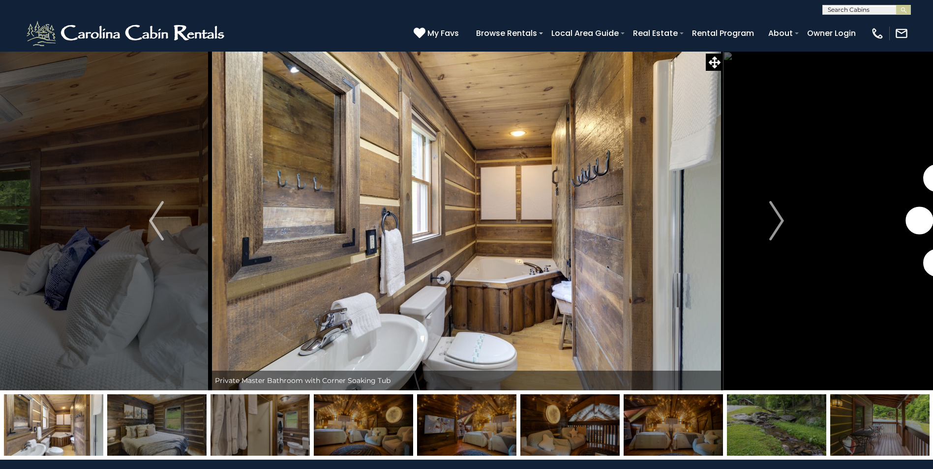
click at [781, 222] on img "Next" at bounding box center [776, 220] width 15 height 39
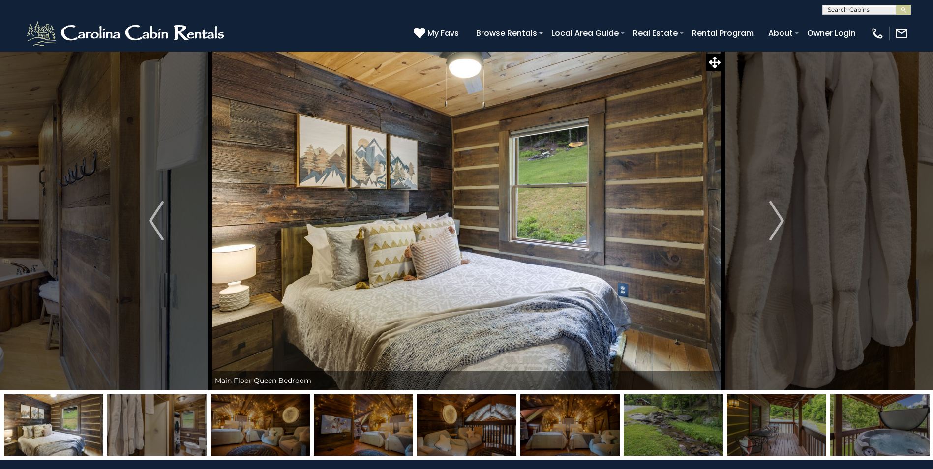
click at [781, 222] on img "Next" at bounding box center [776, 220] width 15 height 39
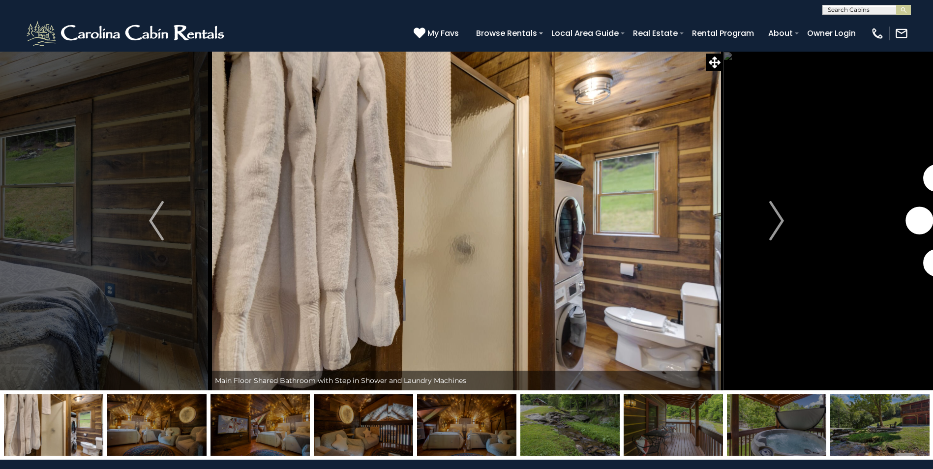
click at [781, 222] on img "Next" at bounding box center [776, 220] width 15 height 39
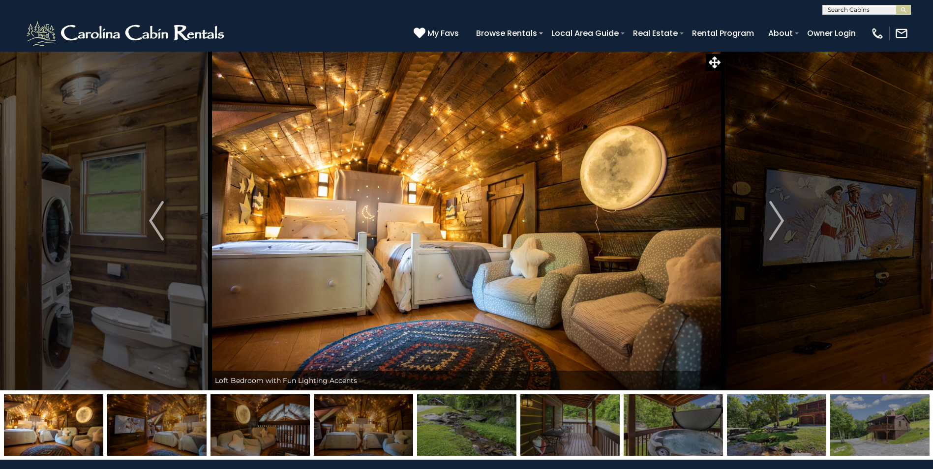
click at [781, 222] on img "Next" at bounding box center [776, 220] width 15 height 39
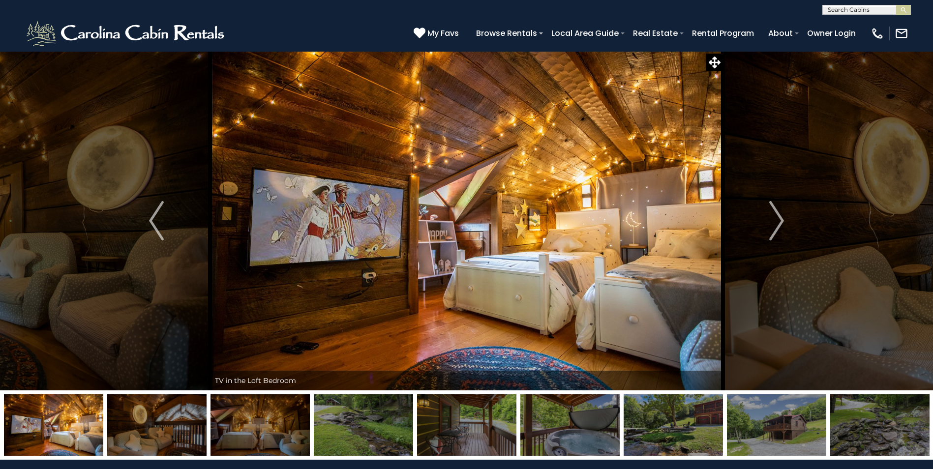
click at [781, 222] on img "Next" at bounding box center [776, 220] width 15 height 39
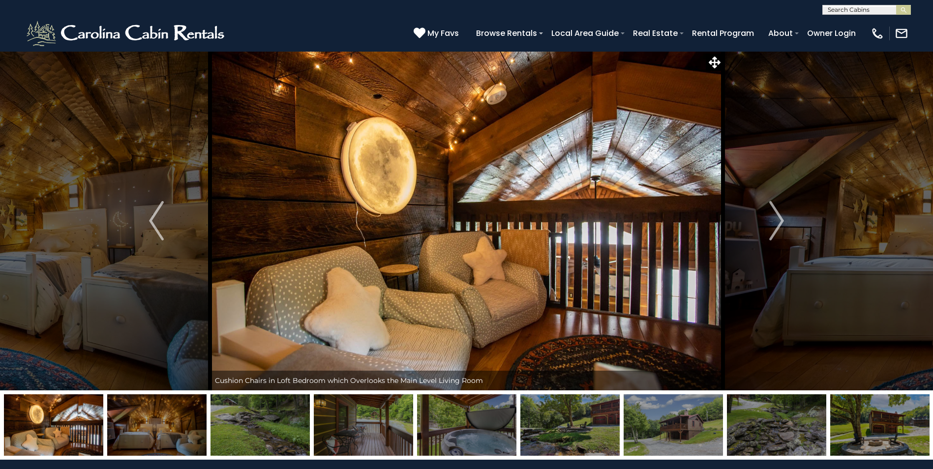
click at [781, 222] on img "Next" at bounding box center [776, 220] width 15 height 39
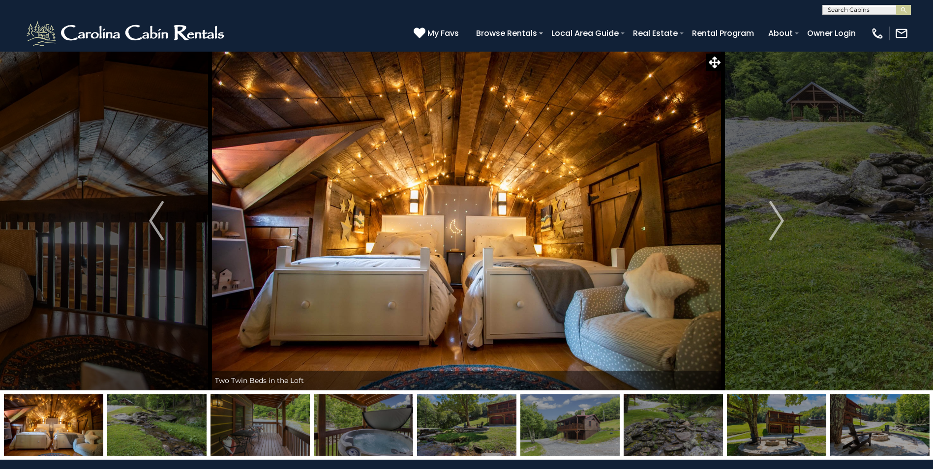
click at [781, 222] on img "Next" at bounding box center [776, 220] width 15 height 39
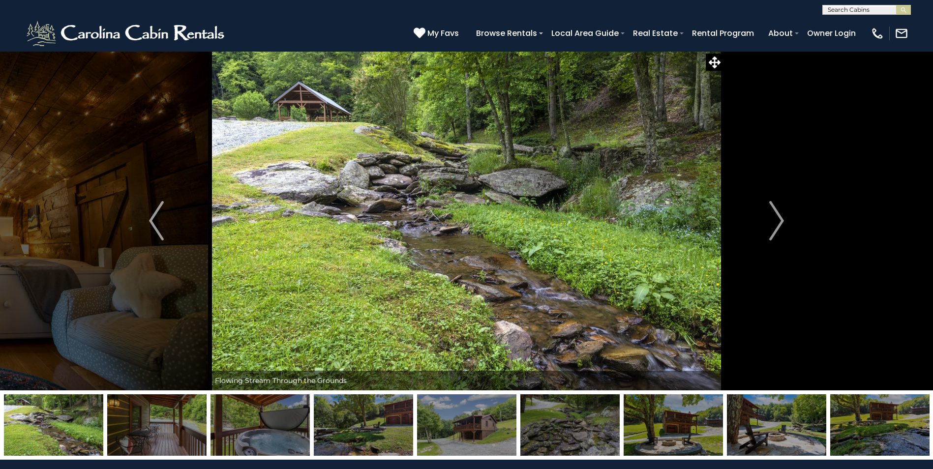
click at [781, 222] on img "Next" at bounding box center [776, 220] width 15 height 39
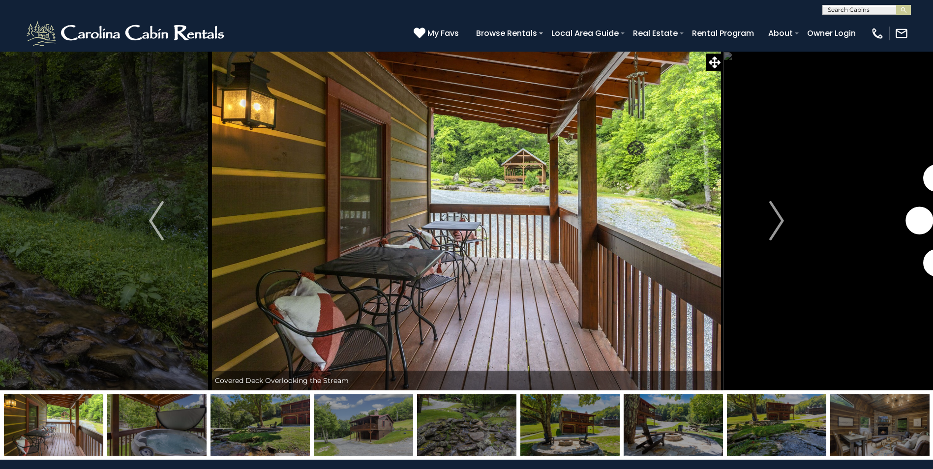
click at [781, 222] on img "Next" at bounding box center [776, 220] width 15 height 39
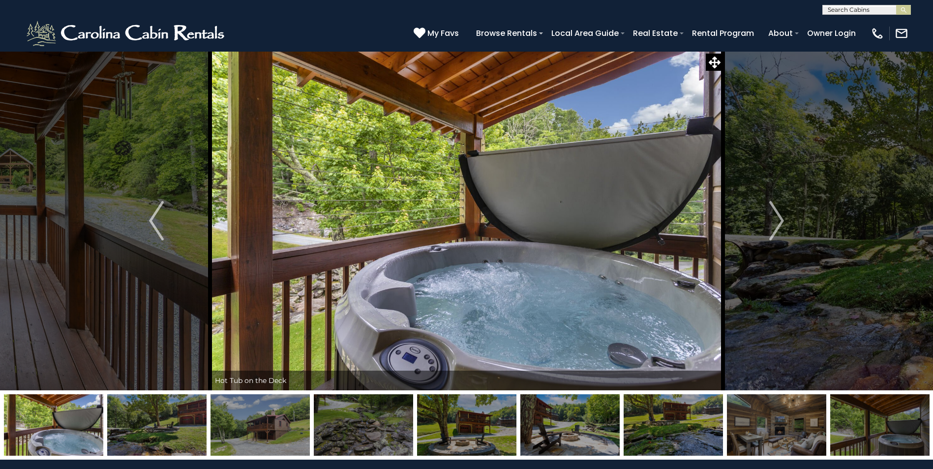
click at [781, 222] on img "Next" at bounding box center [776, 220] width 15 height 39
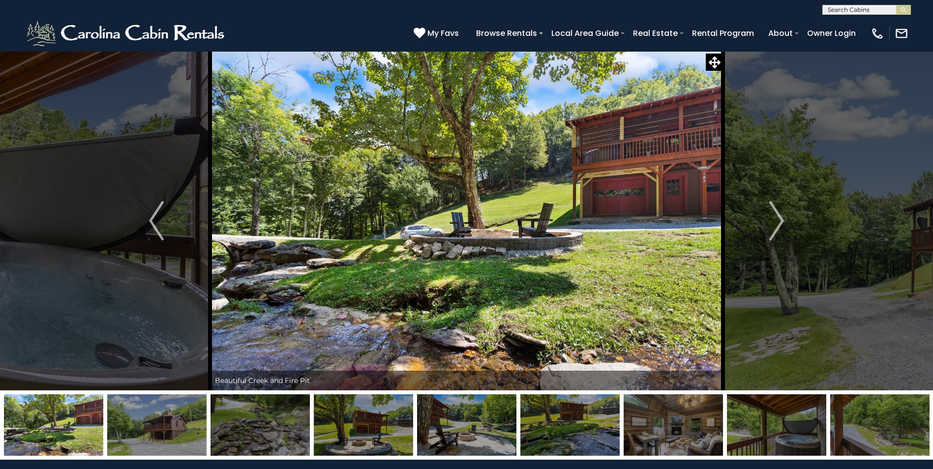
click at [781, 222] on img "Next" at bounding box center [776, 220] width 15 height 39
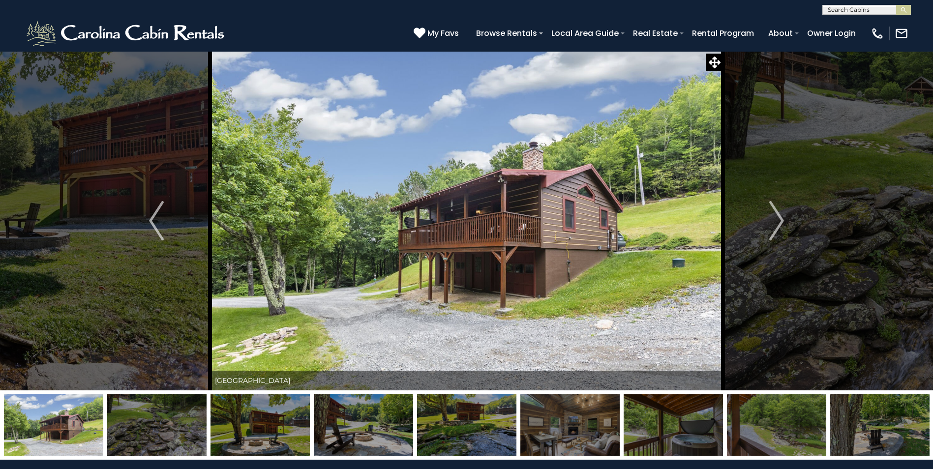
click at [781, 222] on img "Next" at bounding box center [776, 220] width 15 height 39
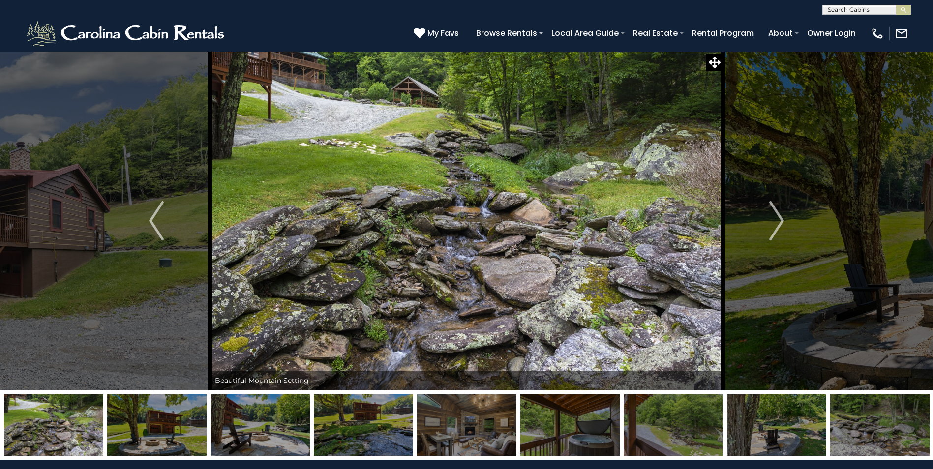
click at [781, 222] on img "Next" at bounding box center [776, 220] width 15 height 39
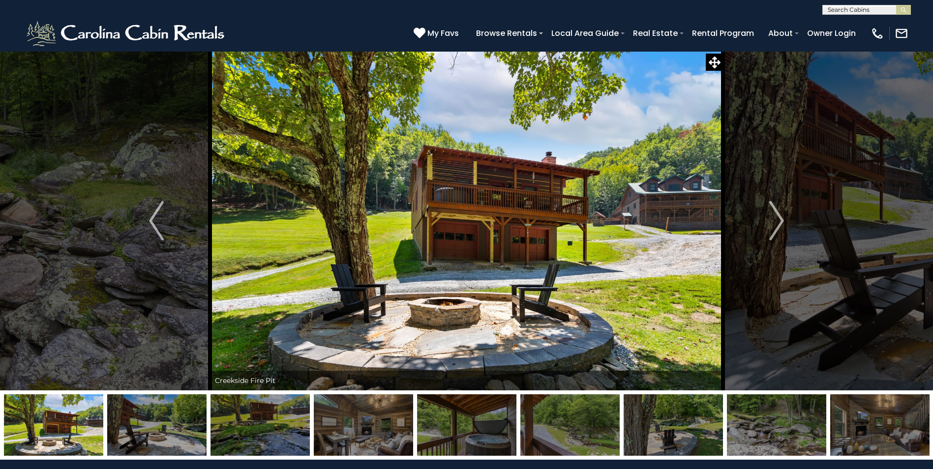
click at [781, 222] on img "Next" at bounding box center [776, 220] width 15 height 39
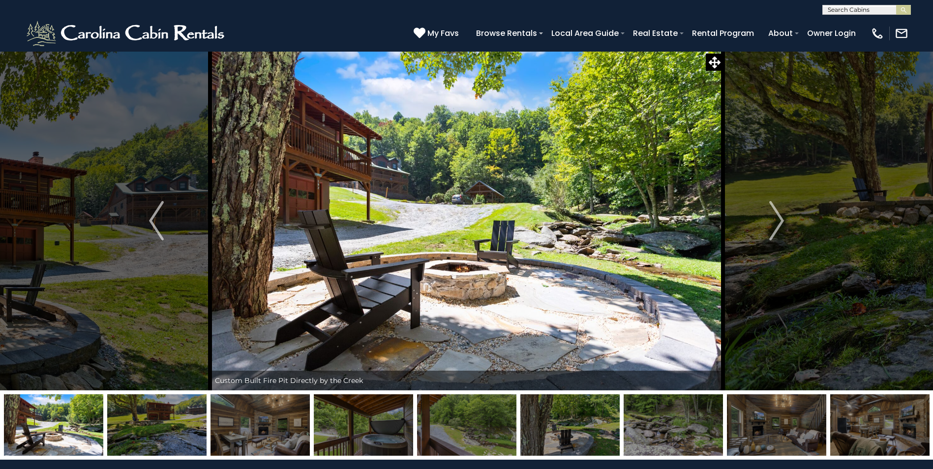
click at [781, 222] on img "Next" at bounding box center [776, 220] width 15 height 39
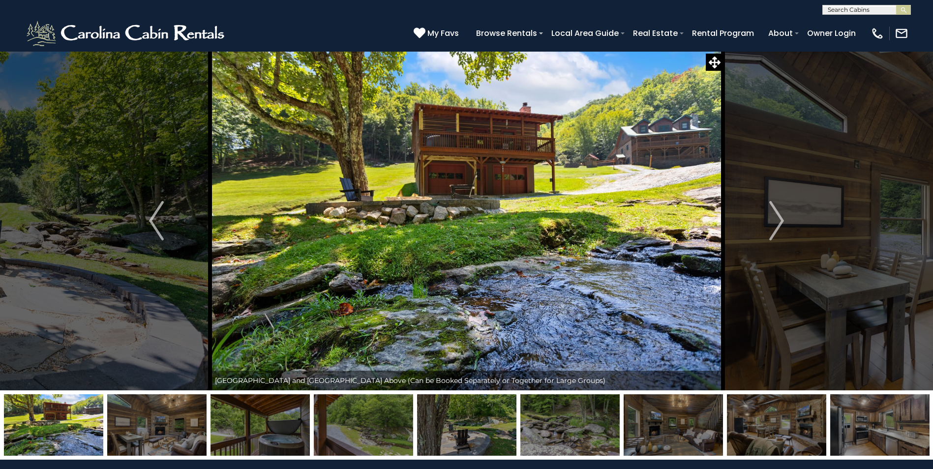
click at [781, 222] on img "Next" at bounding box center [776, 220] width 15 height 39
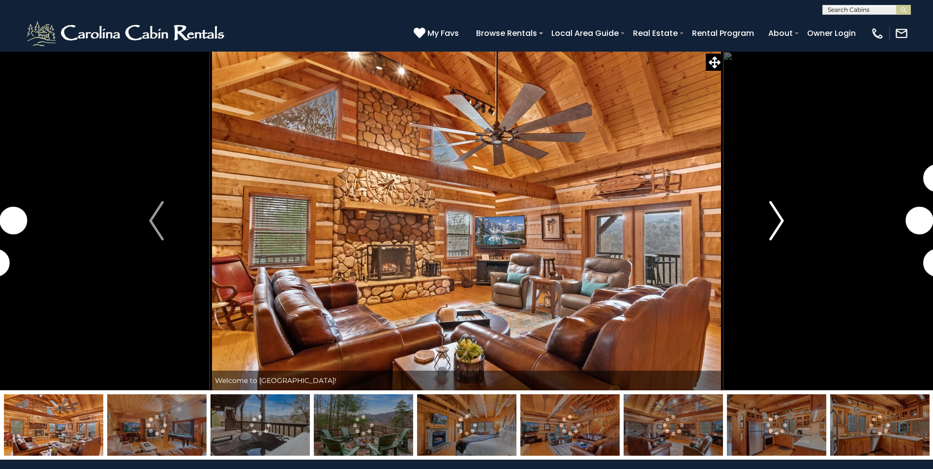
click at [783, 223] on img "Next" at bounding box center [776, 220] width 15 height 39
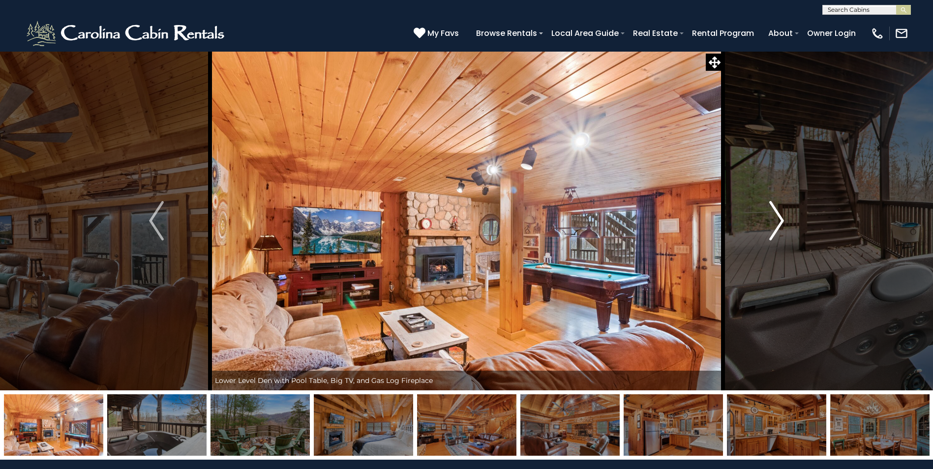
click at [783, 223] on img "Next" at bounding box center [776, 220] width 15 height 39
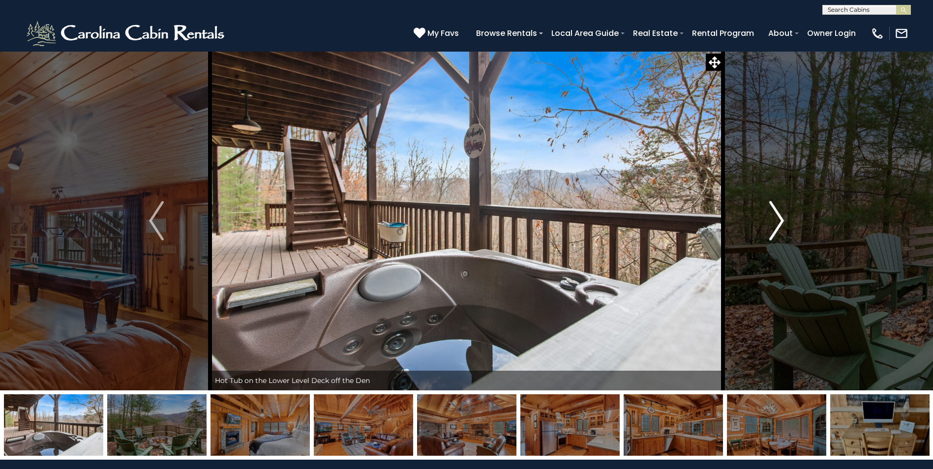
click at [783, 223] on img "Next" at bounding box center [776, 220] width 15 height 39
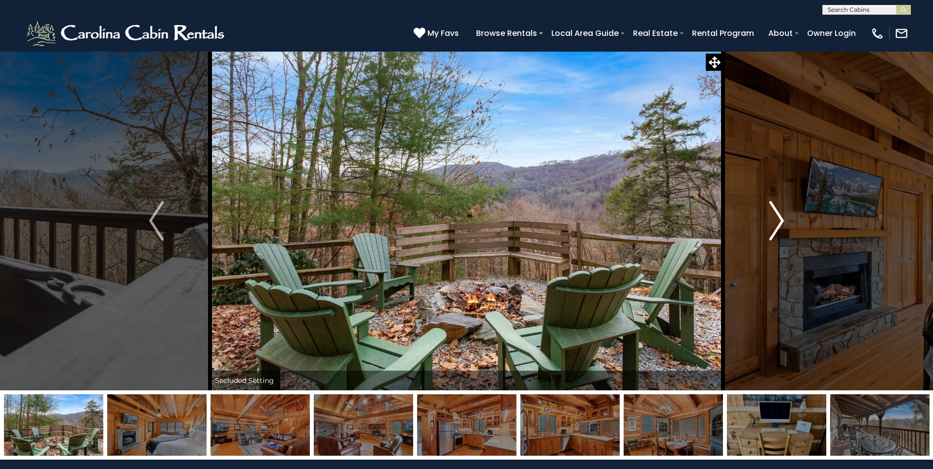
click at [783, 223] on img "Next" at bounding box center [776, 220] width 15 height 39
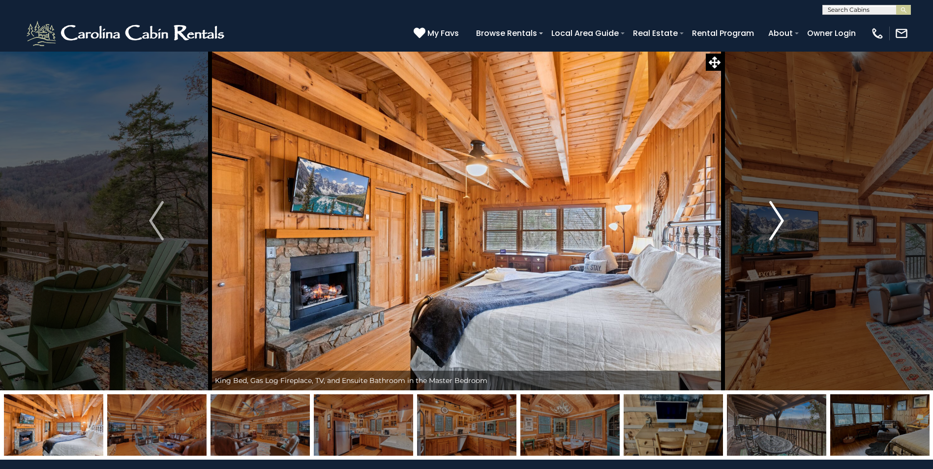
click at [783, 223] on img "Next" at bounding box center [776, 220] width 15 height 39
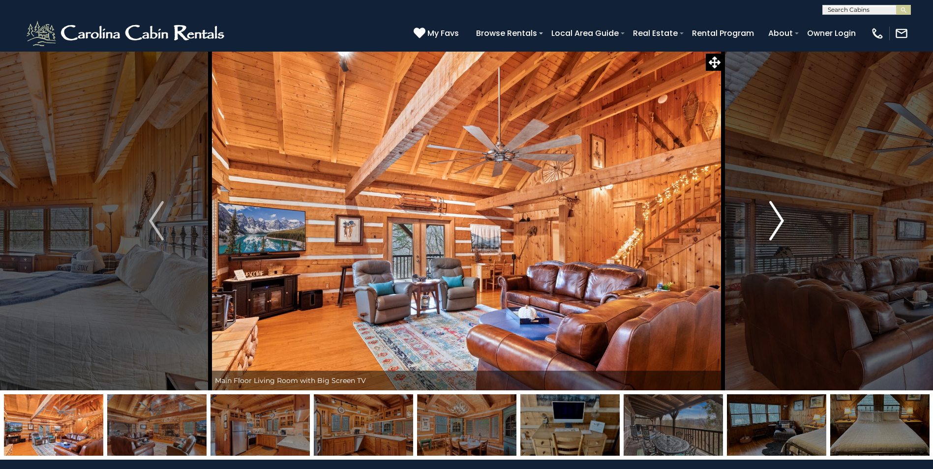
click at [783, 223] on img "Next" at bounding box center [776, 220] width 15 height 39
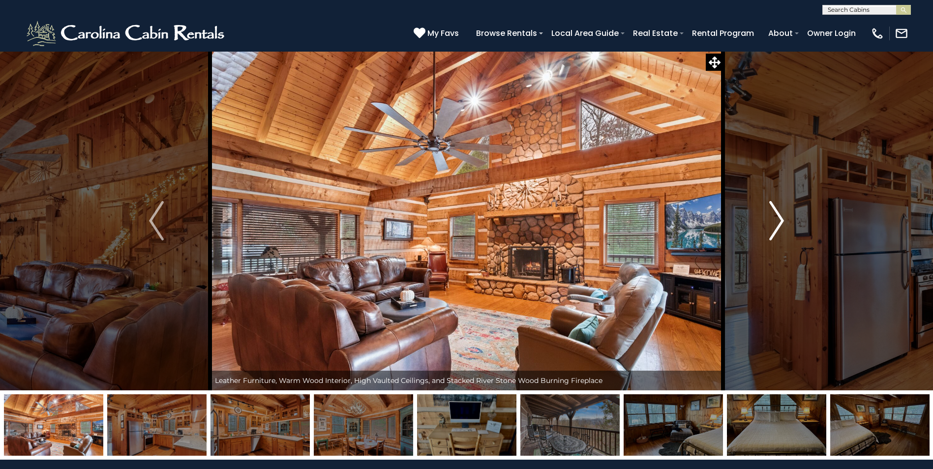
click at [783, 223] on img "Next" at bounding box center [776, 220] width 15 height 39
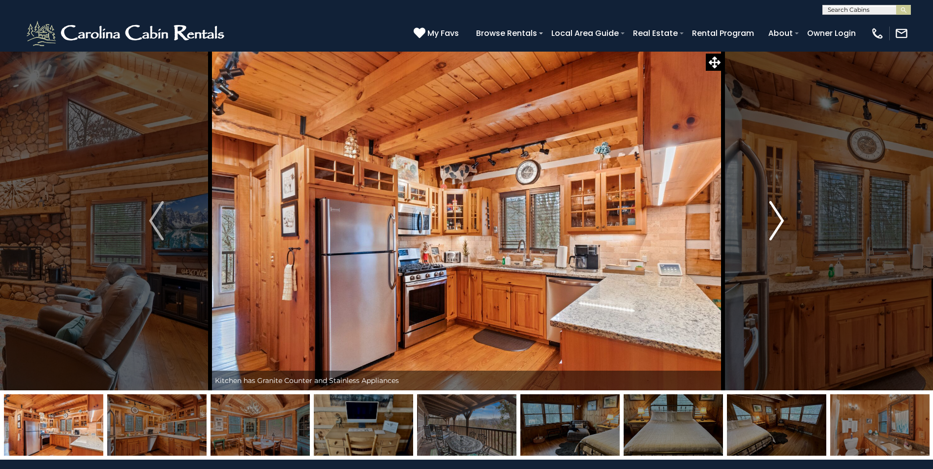
click at [783, 223] on img "Next" at bounding box center [776, 220] width 15 height 39
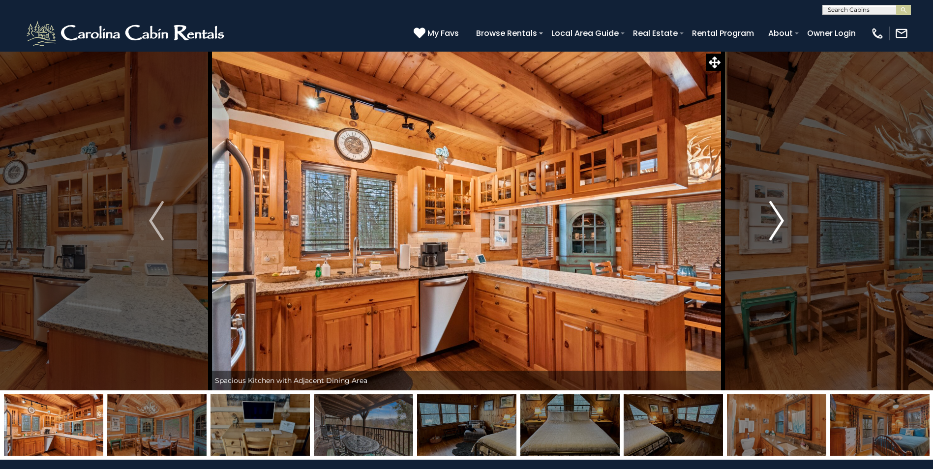
click at [783, 223] on img "Next" at bounding box center [776, 220] width 15 height 39
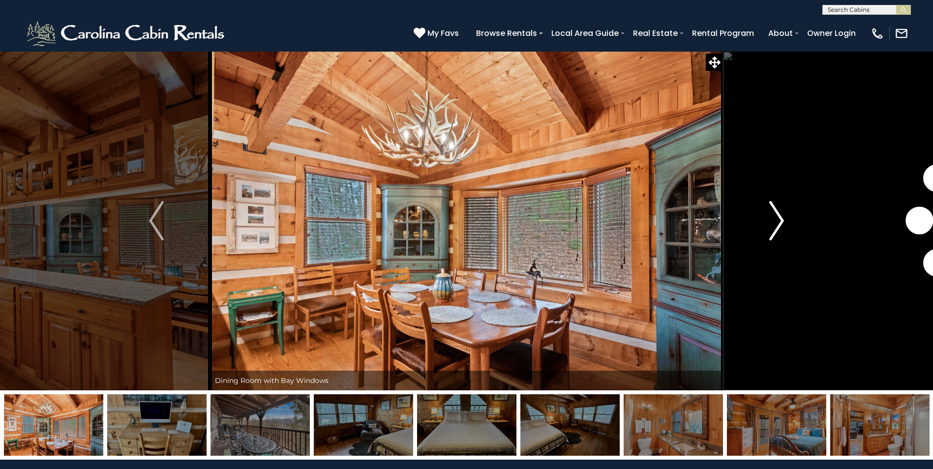
click at [783, 223] on img "Next" at bounding box center [776, 220] width 15 height 39
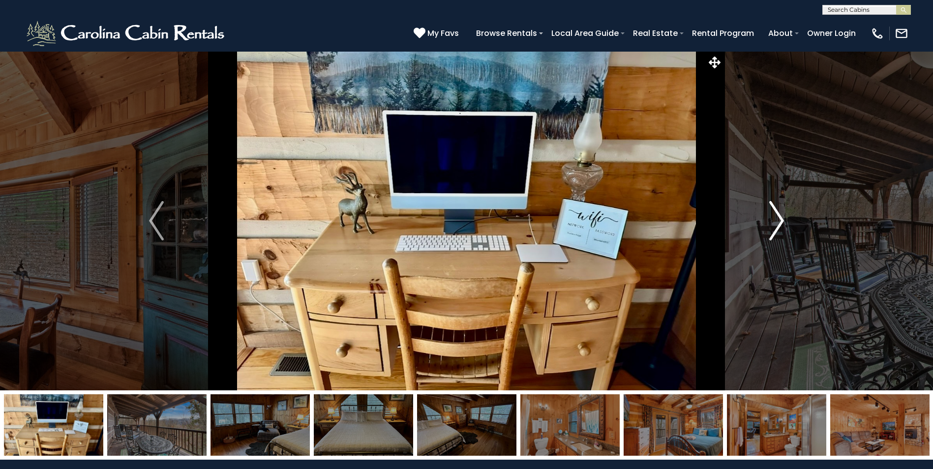
click at [783, 223] on img "Next" at bounding box center [776, 220] width 15 height 39
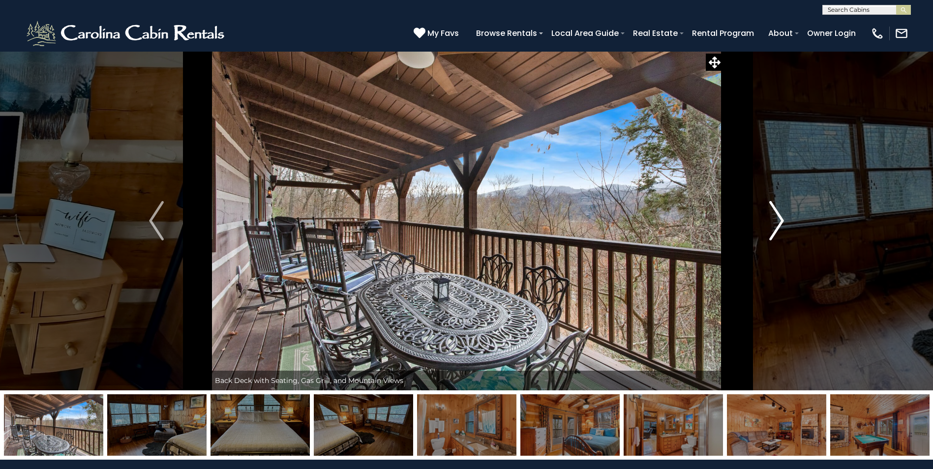
click at [783, 223] on img "Next" at bounding box center [776, 220] width 15 height 39
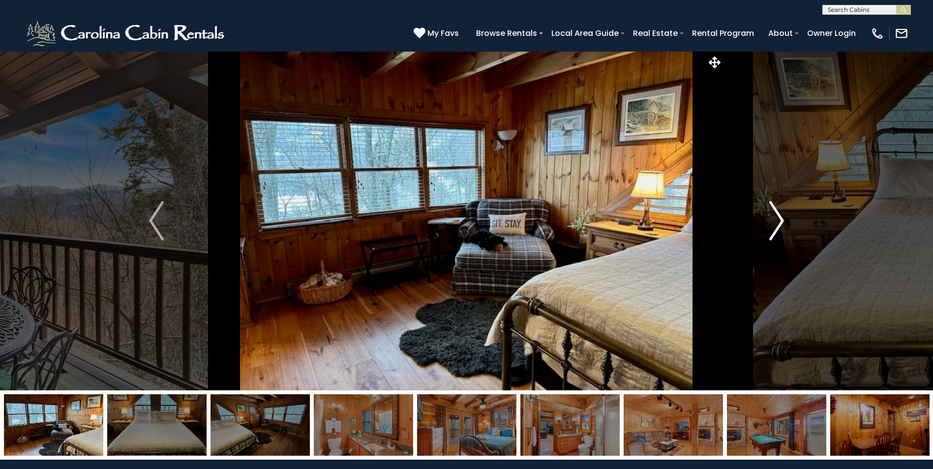
click at [783, 223] on img "Next" at bounding box center [776, 220] width 15 height 39
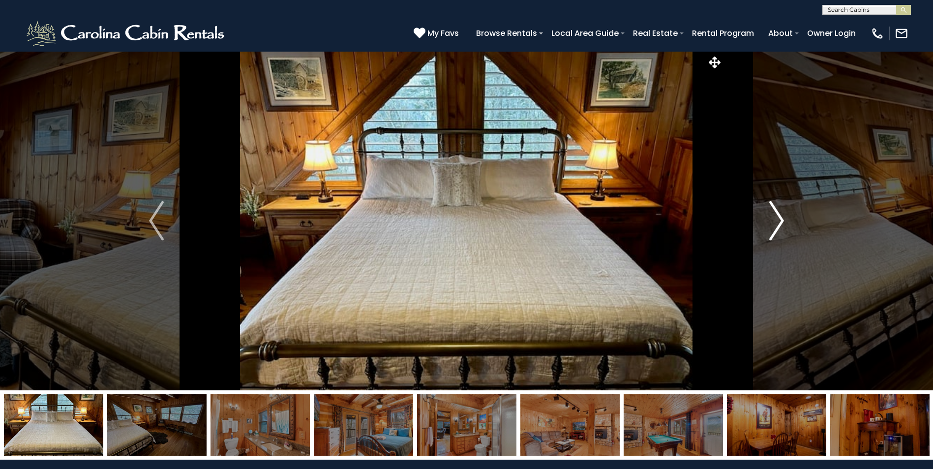
click at [783, 223] on img "Next" at bounding box center [776, 220] width 15 height 39
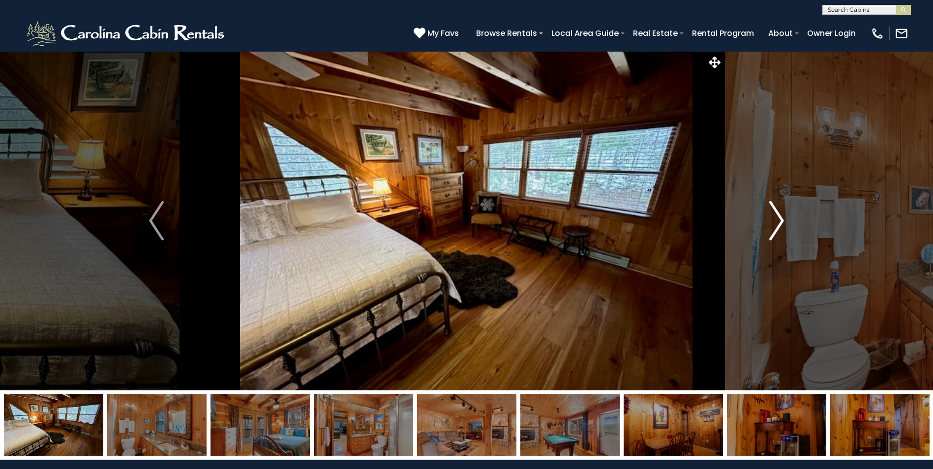
click at [783, 223] on img "Next" at bounding box center [776, 220] width 15 height 39
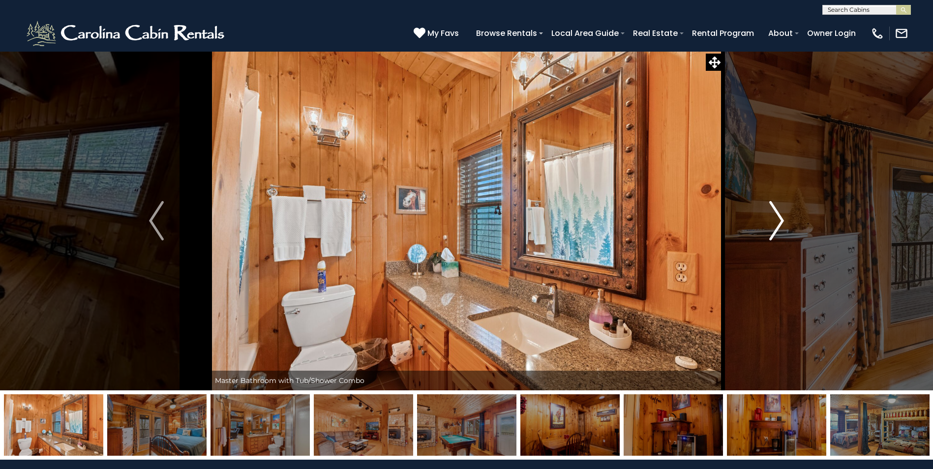
click at [783, 223] on img "Next" at bounding box center [776, 220] width 15 height 39
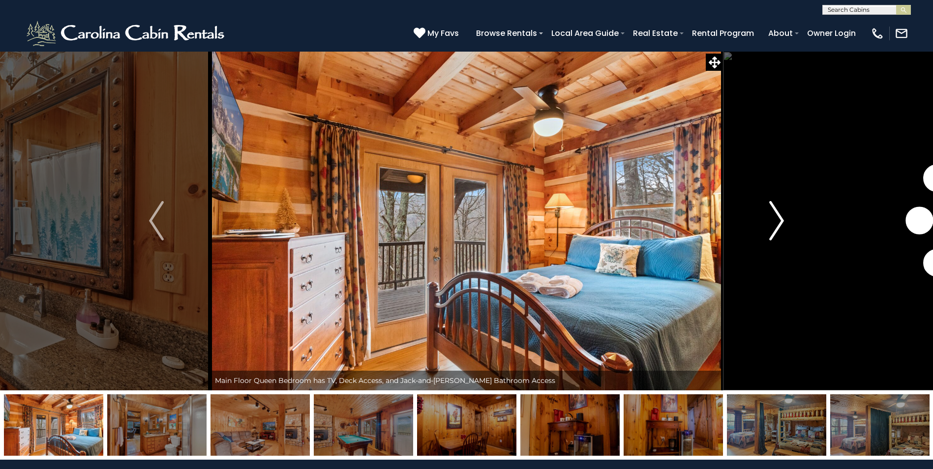
click at [783, 223] on img "Next" at bounding box center [776, 220] width 15 height 39
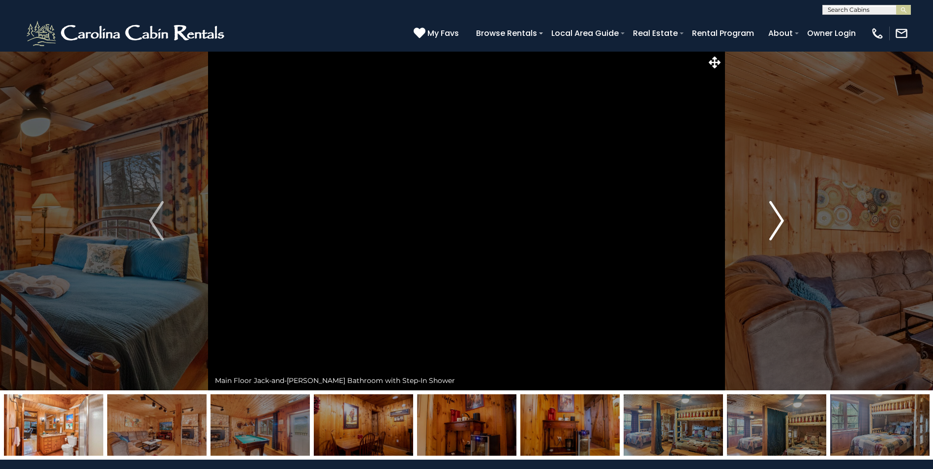
click at [783, 223] on img "Next" at bounding box center [776, 220] width 15 height 39
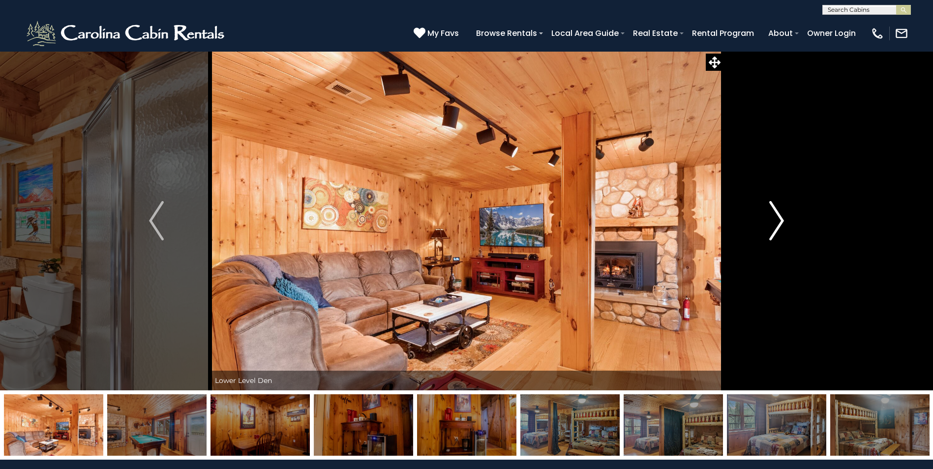
click at [783, 223] on img "Next" at bounding box center [776, 220] width 15 height 39
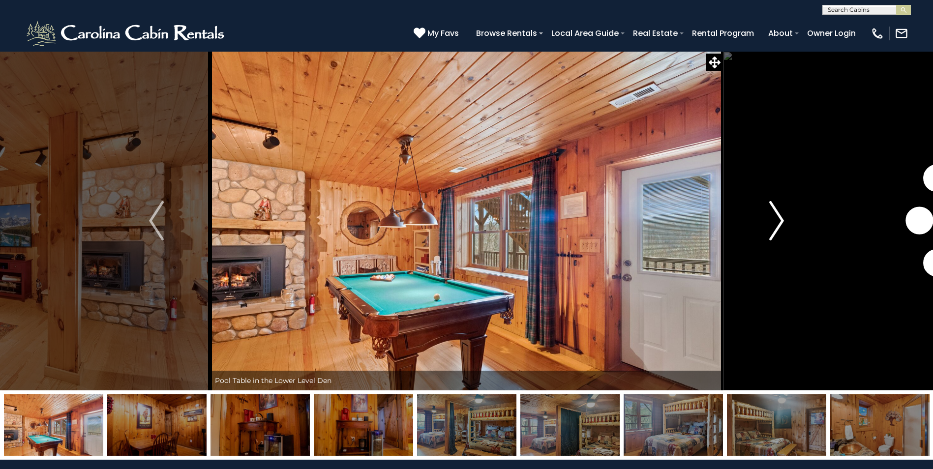
click at [783, 223] on img "Next" at bounding box center [776, 220] width 15 height 39
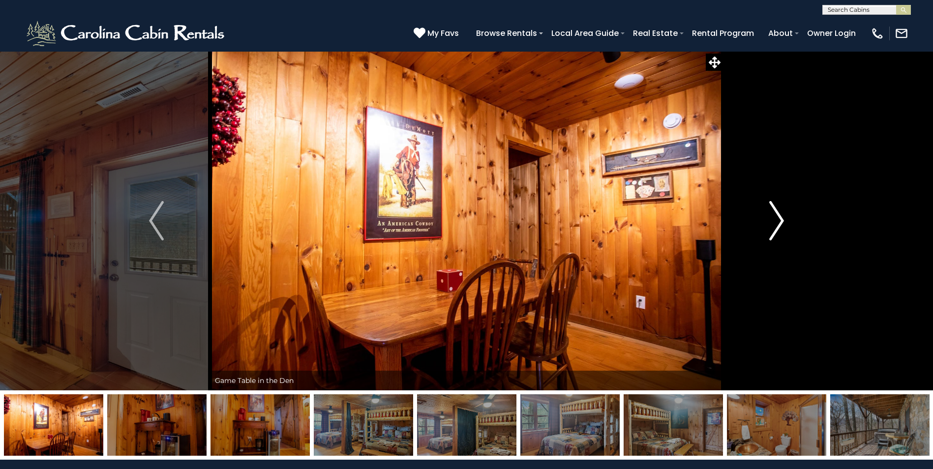
click at [783, 223] on img "Next" at bounding box center [776, 220] width 15 height 39
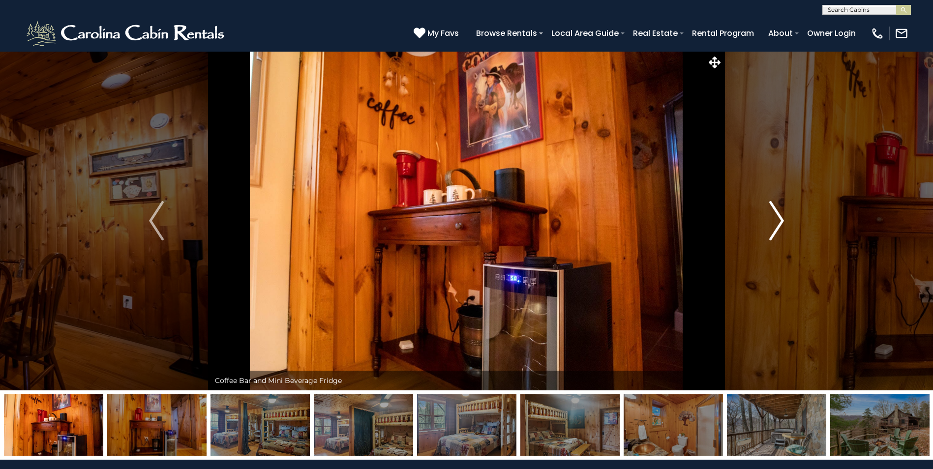
click at [783, 223] on img "Next" at bounding box center [776, 220] width 15 height 39
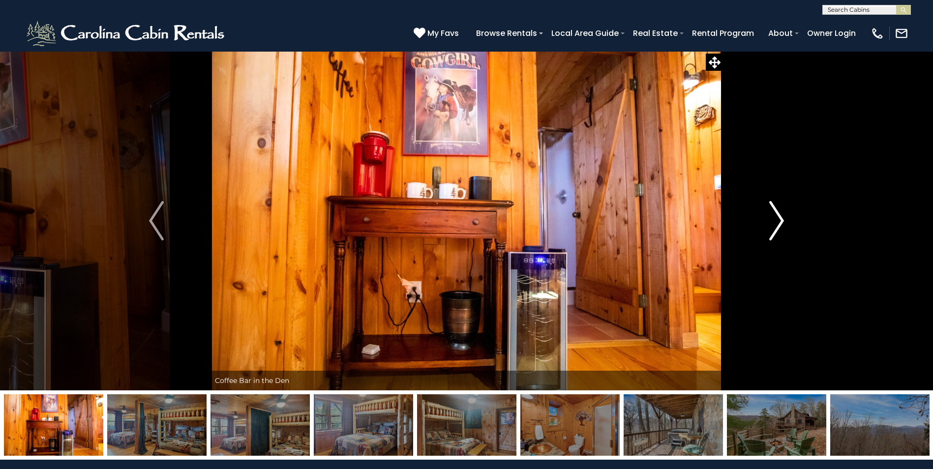
click at [783, 223] on img "Next" at bounding box center [776, 220] width 15 height 39
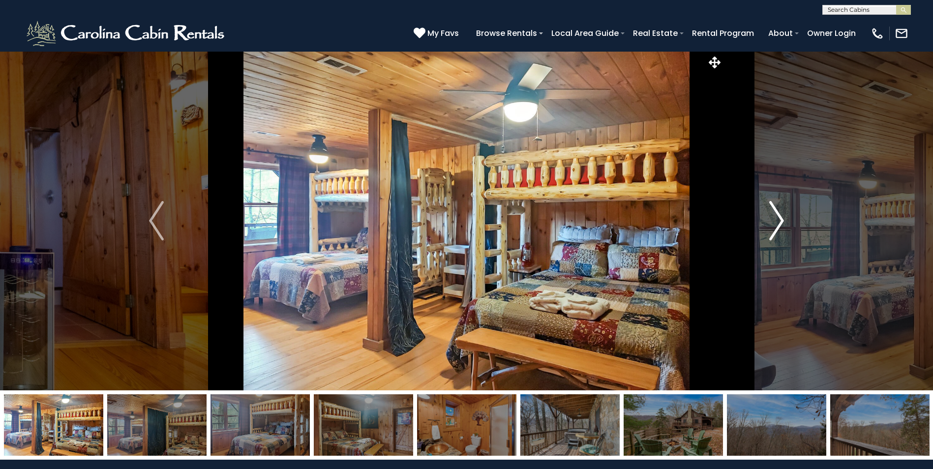
click at [783, 223] on img "Next" at bounding box center [776, 220] width 15 height 39
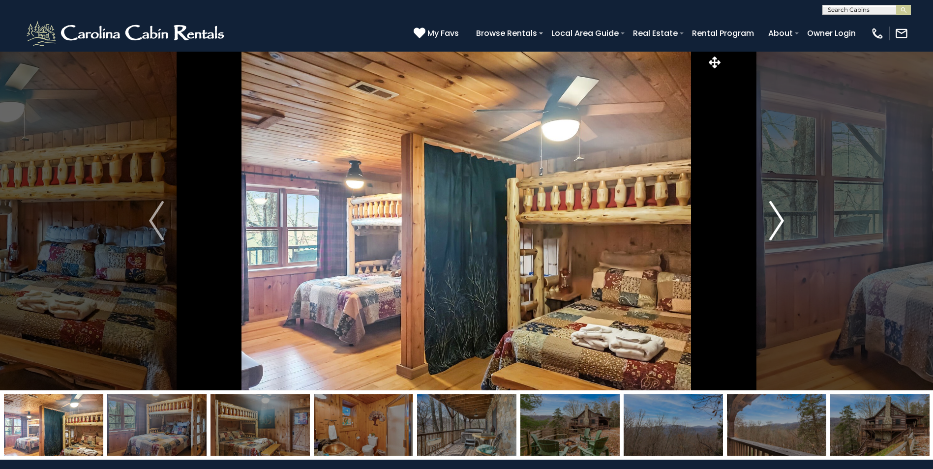
click at [783, 223] on img "Next" at bounding box center [776, 220] width 15 height 39
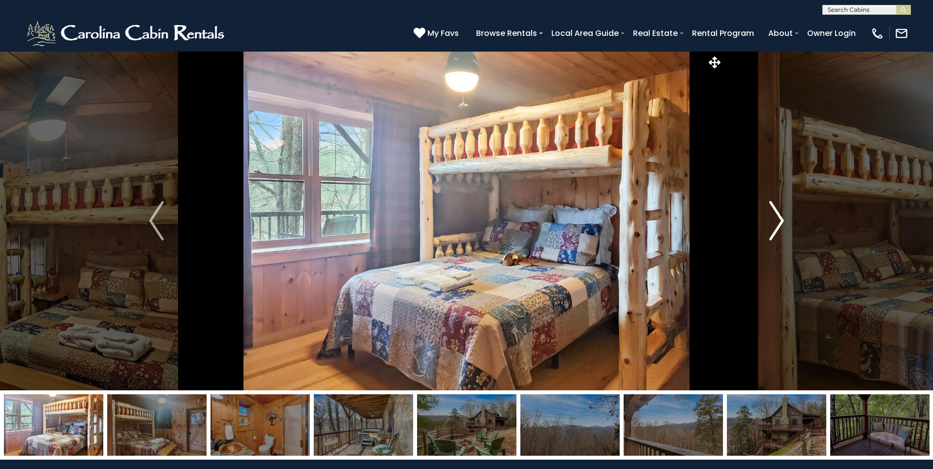
click at [783, 223] on img "Next" at bounding box center [776, 220] width 15 height 39
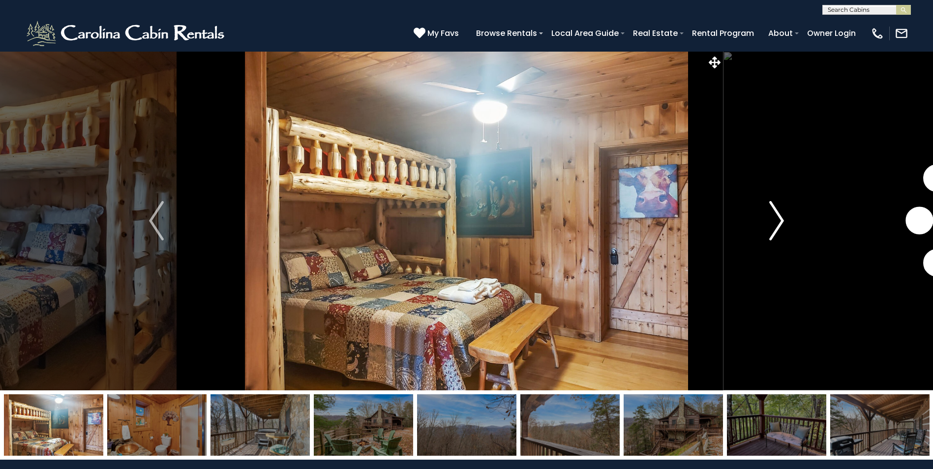
click at [783, 223] on img "Next" at bounding box center [776, 220] width 15 height 39
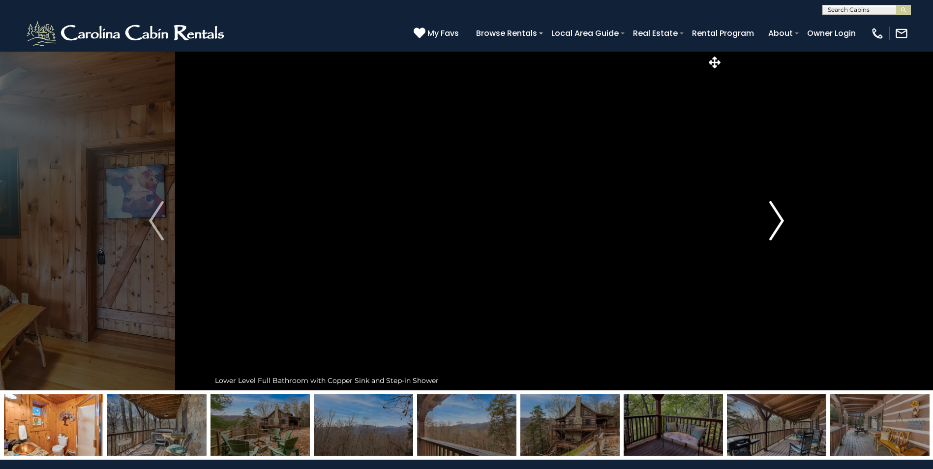
click at [783, 223] on img "Next" at bounding box center [776, 220] width 15 height 39
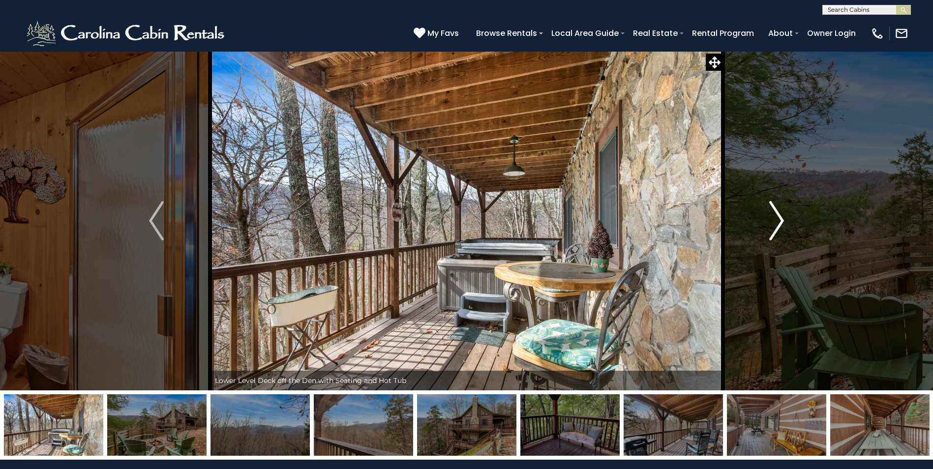
click at [783, 223] on img "Next" at bounding box center [776, 220] width 15 height 39
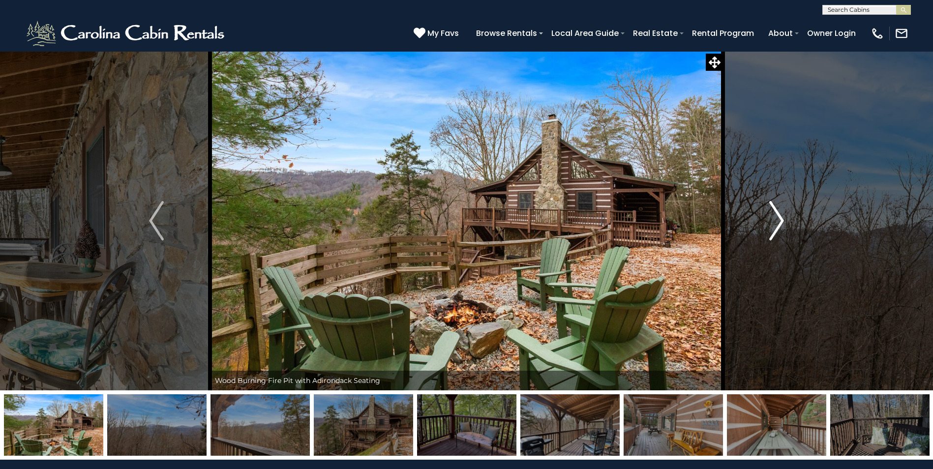
click at [783, 223] on img "Next" at bounding box center [776, 220] width 15 height 39
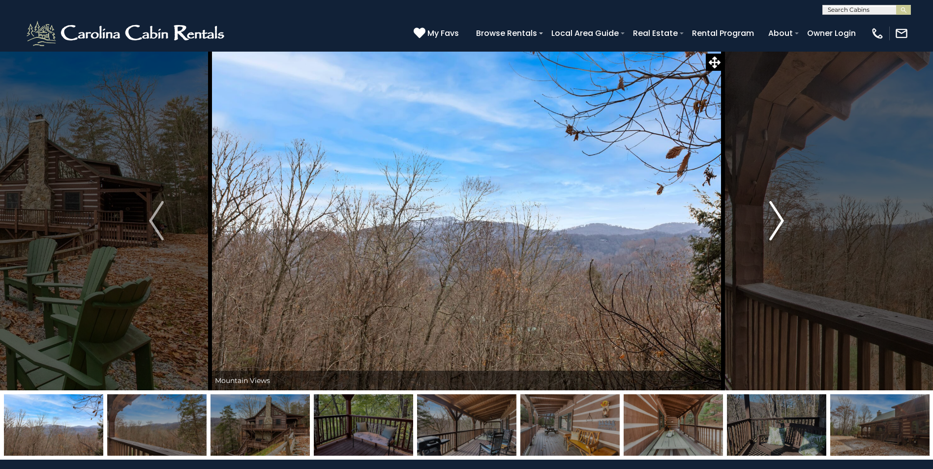
click at [783, 223] on img "Next" at bounding box center [776, 220] width 15 height 39
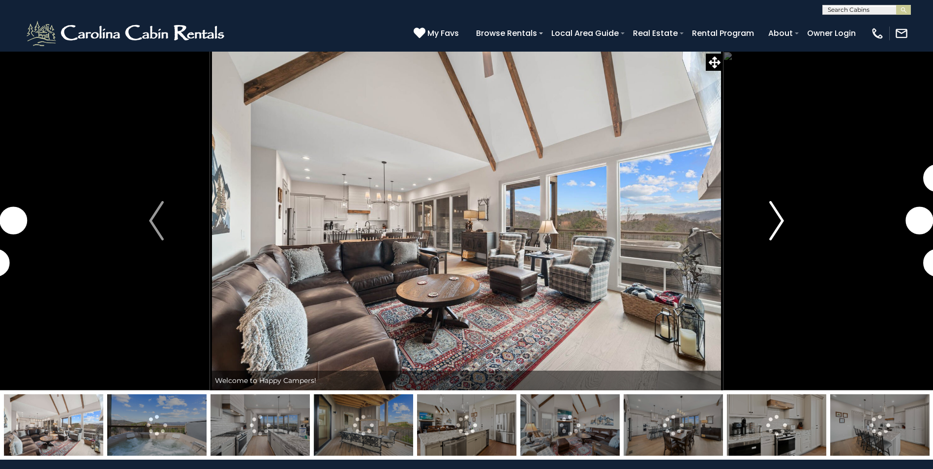
click at [775, 228] on img "Next" at bounding box center [776, 220] width 15 height 39
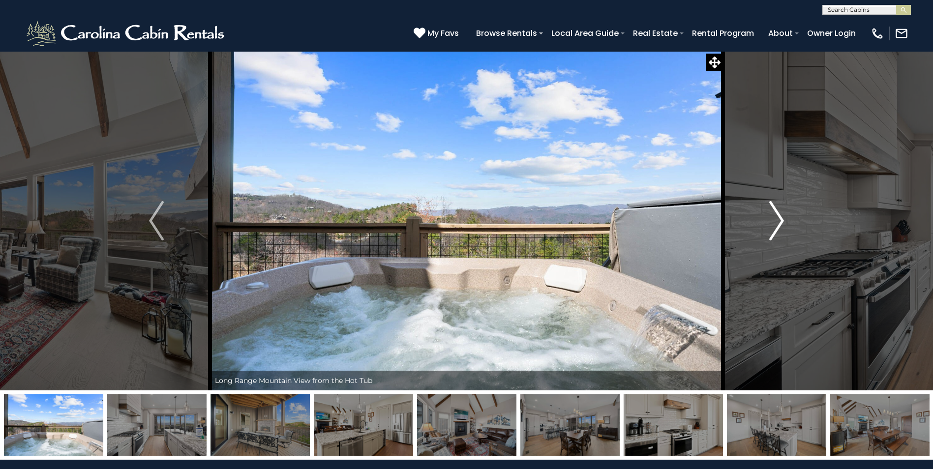
click at [775, 228] on img "Next" at bounding box center [776, 220] width 15 height 39
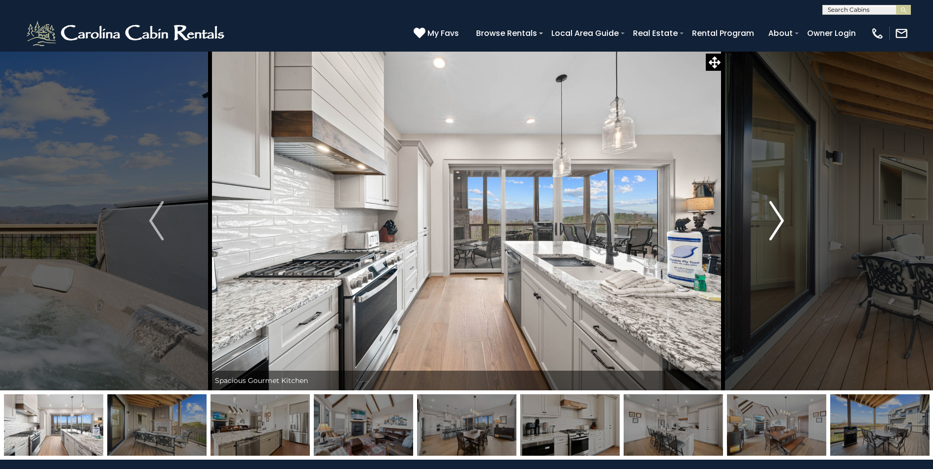
click at [775, 228] on img "Next" at bounding box center [776, 220] width 15 height 39
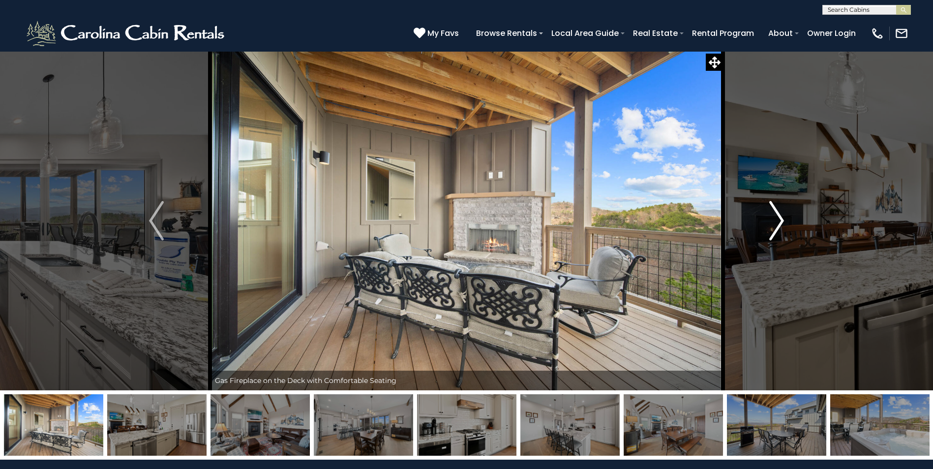
click at [775, 228] on img "Next" at bounding box center [776, 220] width 15 height 39
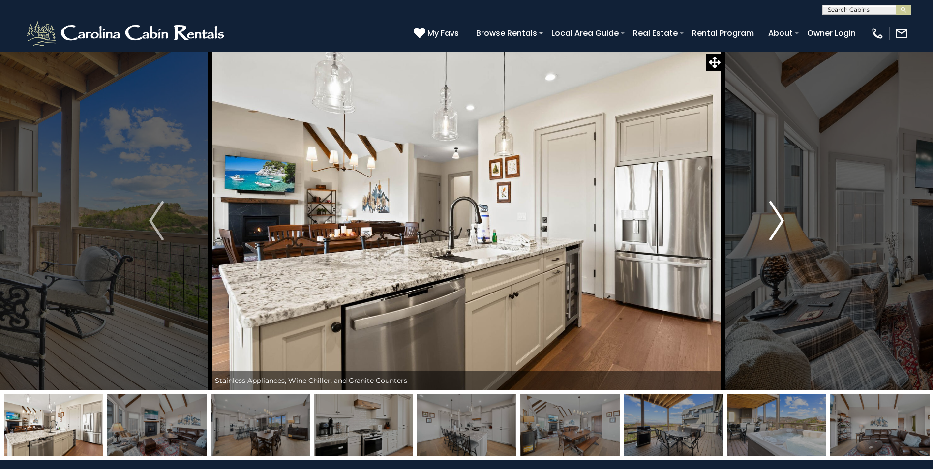
click at [775, 228] on img "Next" at bounding box center [776, 220] width 15 height 39
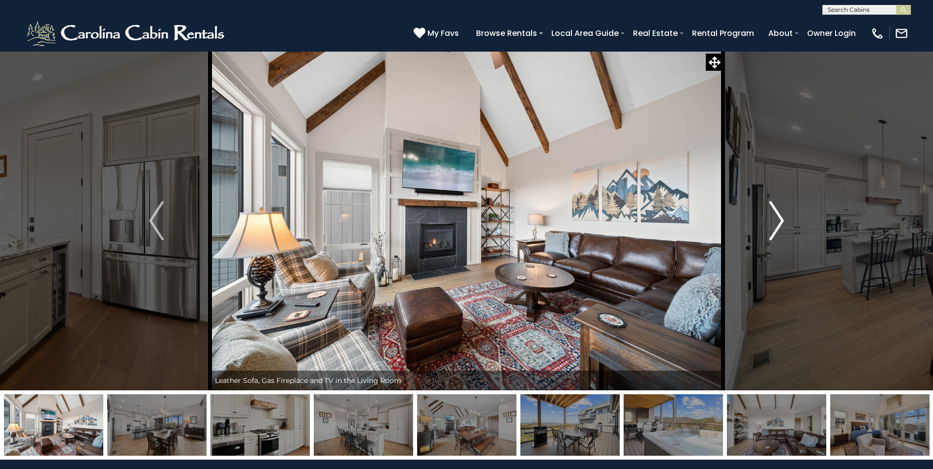
click at [775, 228] on img "Next" at bounding box center [776, 220] width 15 height 39
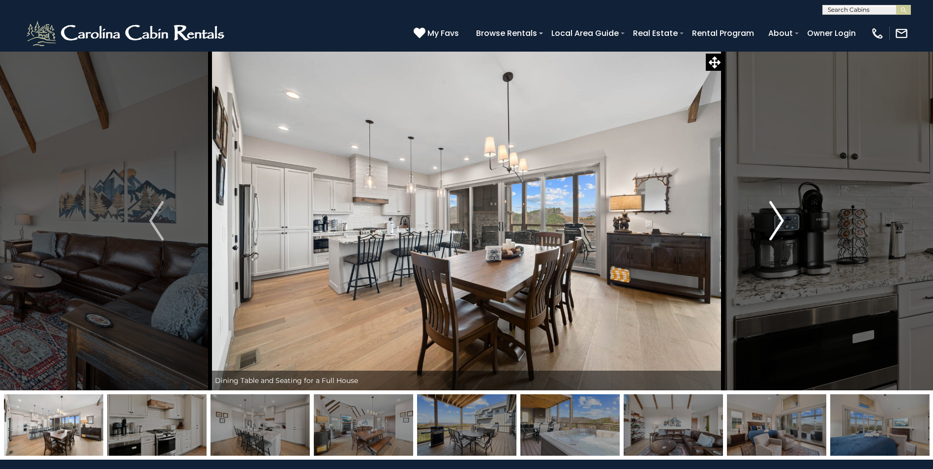
click at [775, 228] on img "Next" at bounding box center [776, 220] width 15 height 39
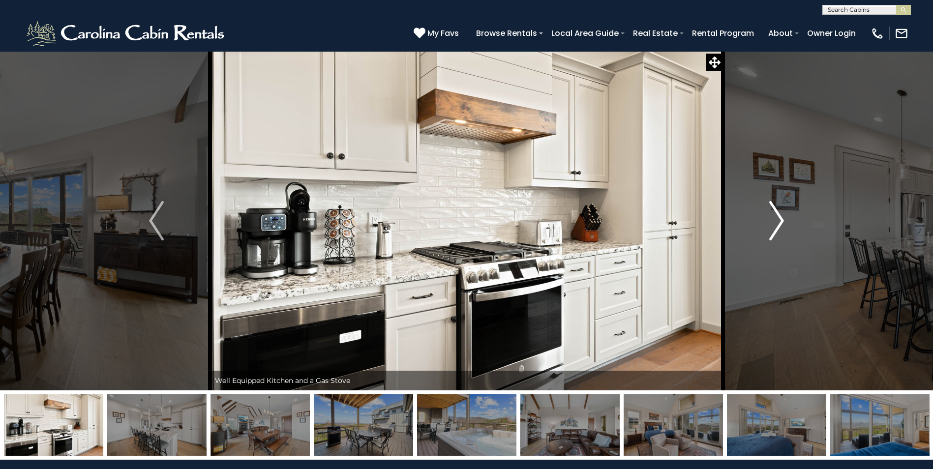
click at [775, 228] on img "Next" at bounding box center [776, 220] width 15 height 39
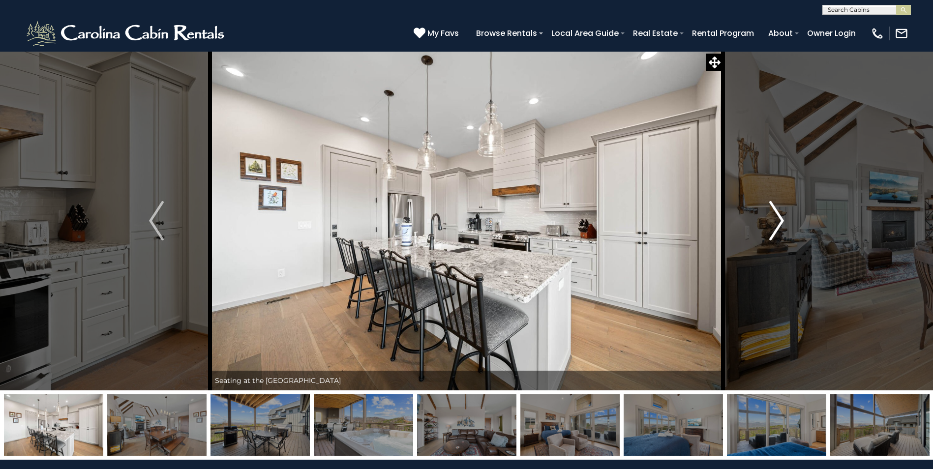
click at [775, 228] on img "Next" at bounding box center [776, 220] width 15 height 39
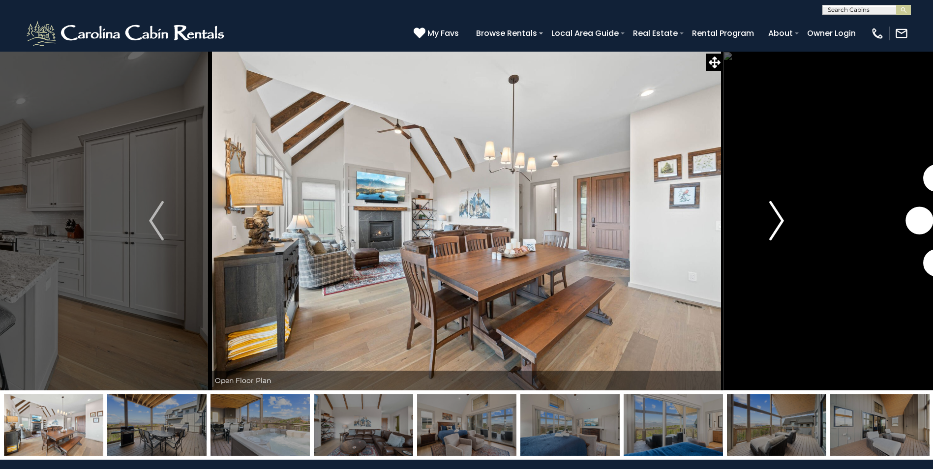
click at [775, 228] on img "Next" at bounding box center [776, 220] width 15 height 39
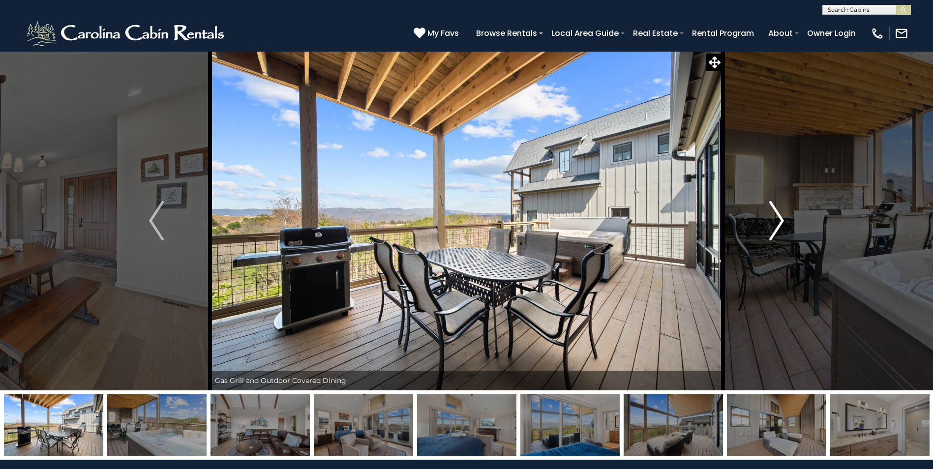
click at [775, 228] on img "Next" at bounding box center [776, 220] width 15 height 39
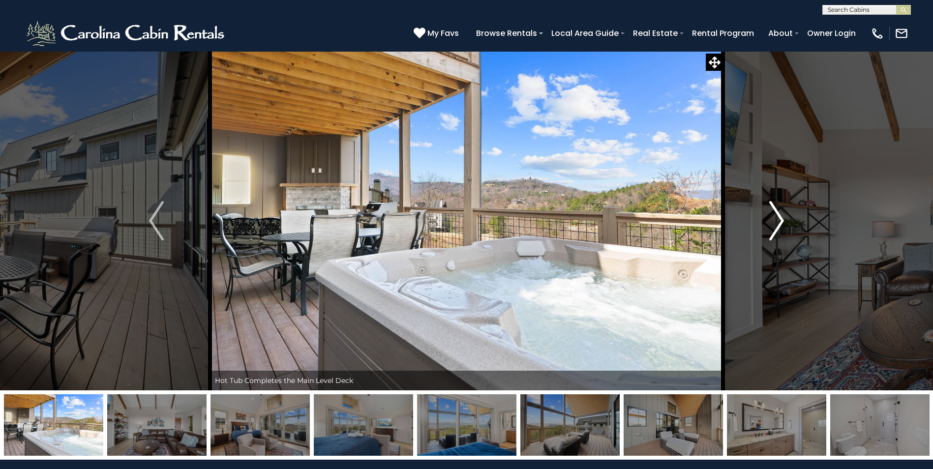
click at [775, 228] on img "Next" at bounding box center [776, 220] width 15 height 39
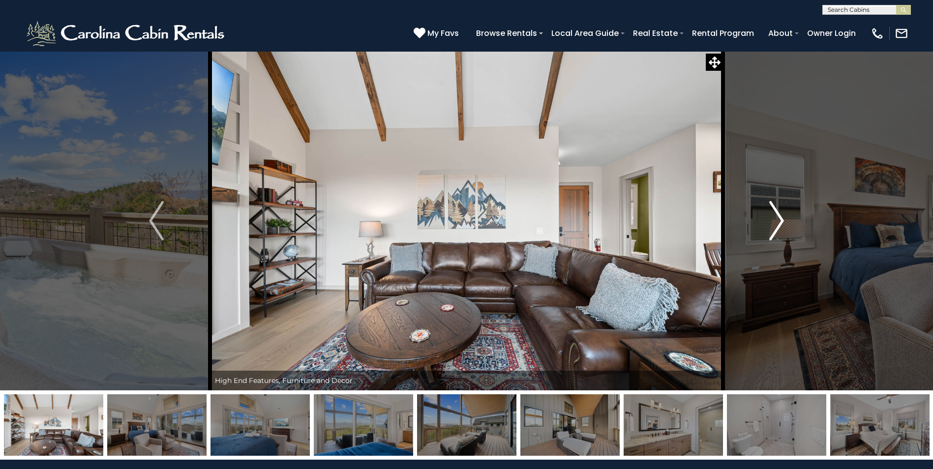
click at [775, 228] on img "Next" at bounding box center [776, 220] width 15 height 39
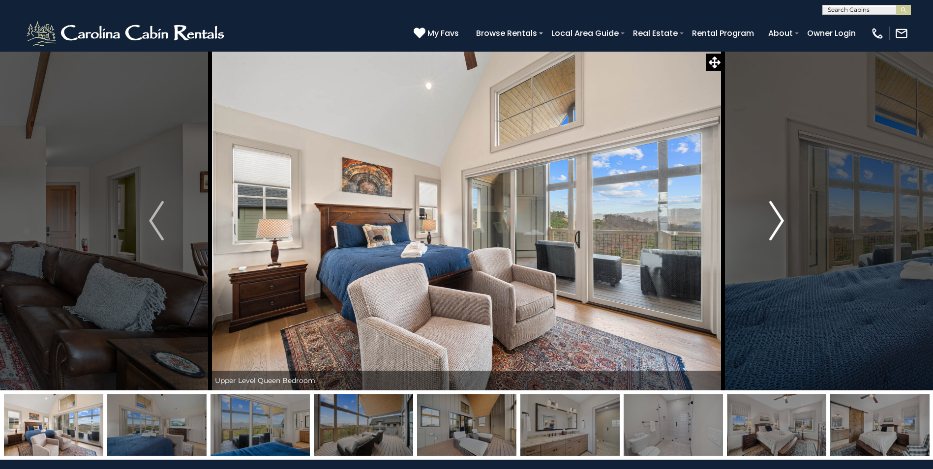
click at [775, 228] on img "Next" at bounding box center [776, 220] width 15 height 39
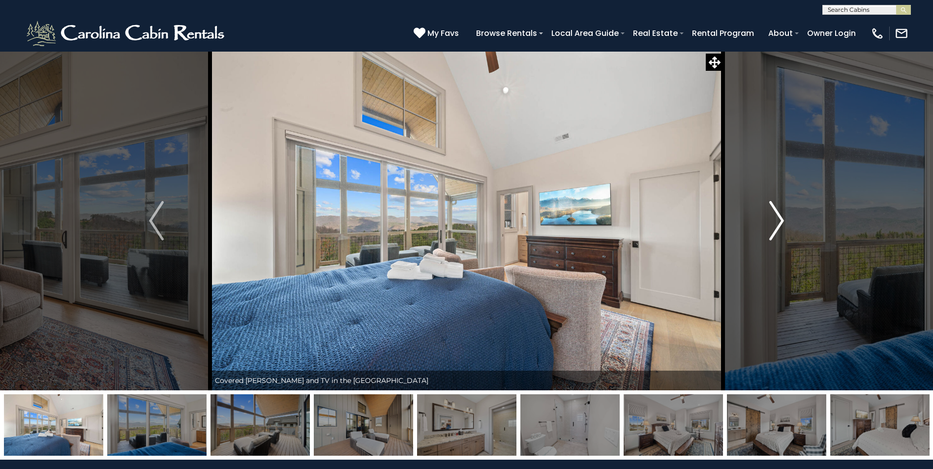
click at [775, 228] on img "Next" at bounding box center [776, 220] width 15 height 39
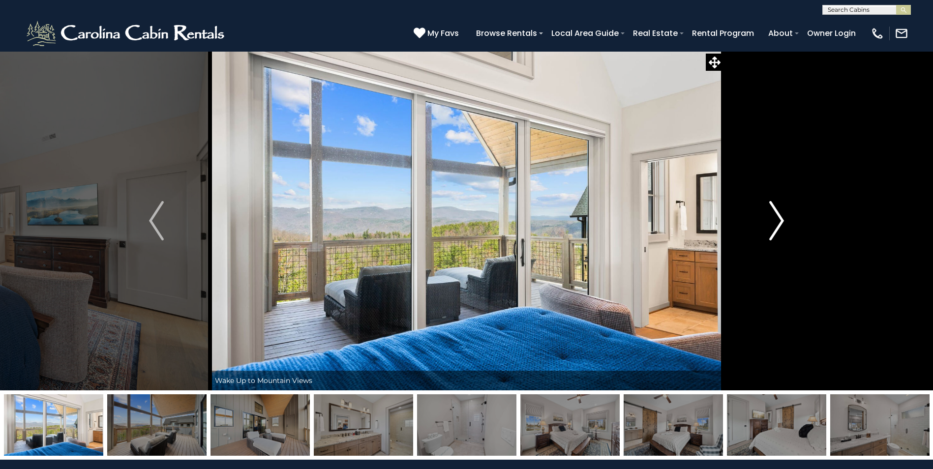
click at [775, 228] on img "Next" at bounding box center [776, 220] width 15 height 39
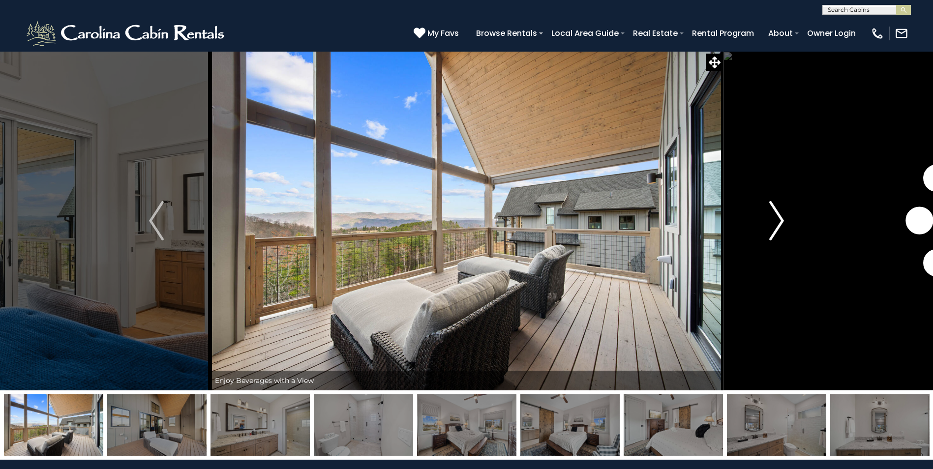
click at [775, 228] on img "Next" at bounding box center [776, 220] width 15 height 39
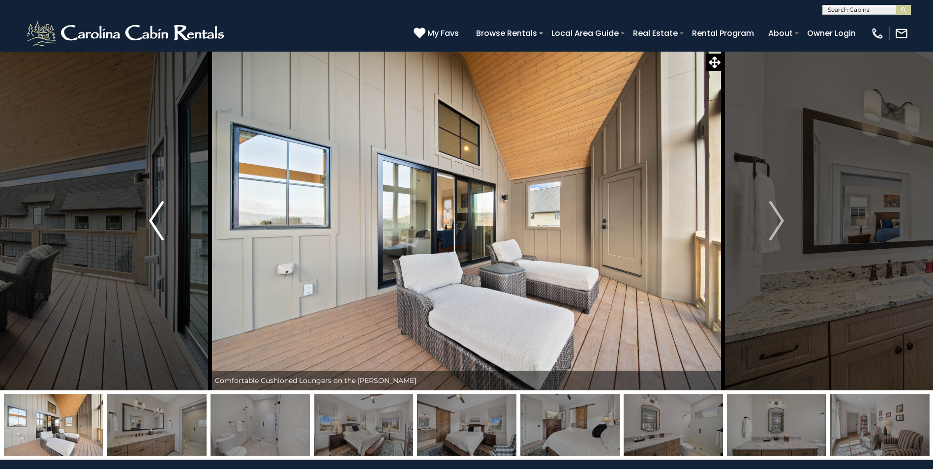
click at [148, 212] on button "Previous" at bounding box center [156, 220] width 107 height 339
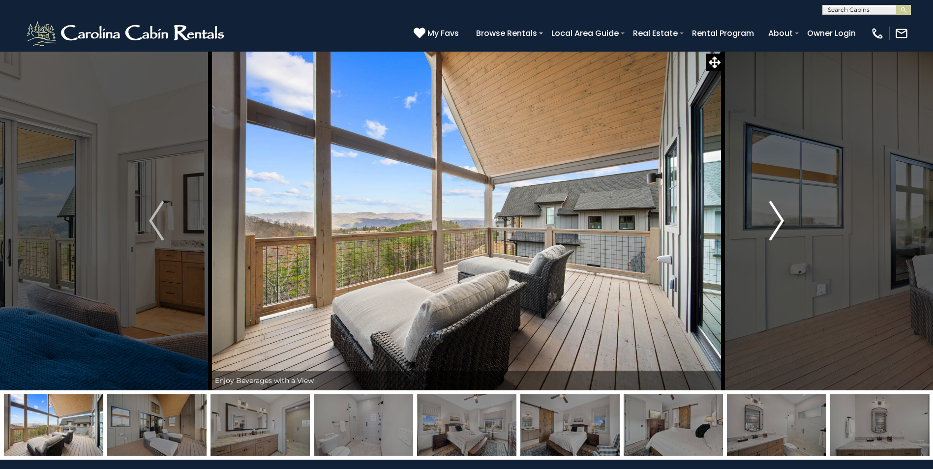
click at [773, 215] on img "Next" at bounding box center [776, 220] width 15 height 39
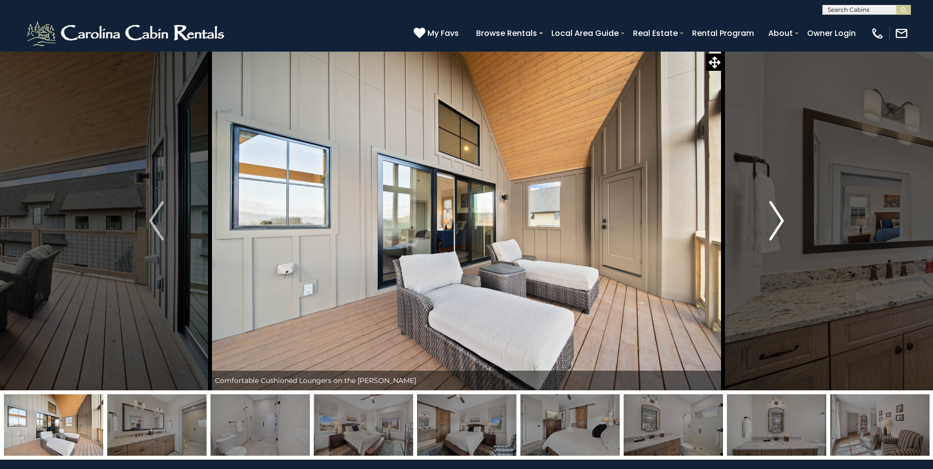
click at [773, 215] on img "Next" at bounding box center [776, 220] width 15 height 39
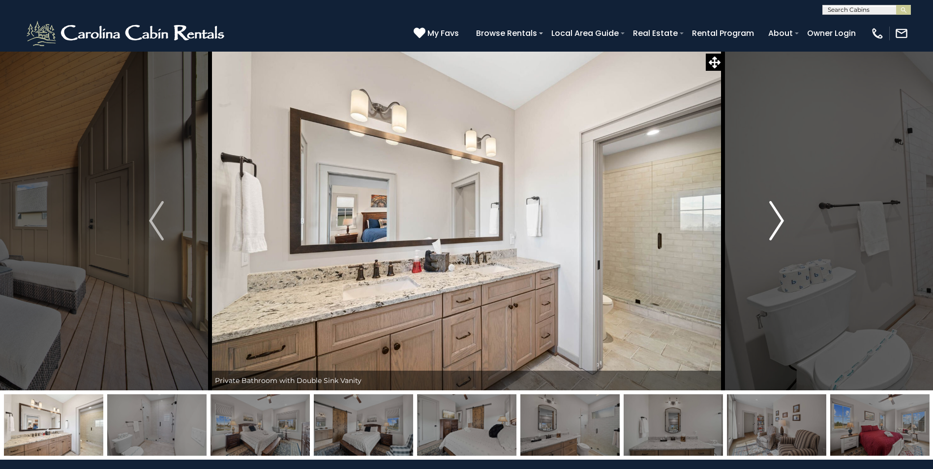
click at [781, 217] on img "Next" at bounding box center [776, 220] width 15 height 39
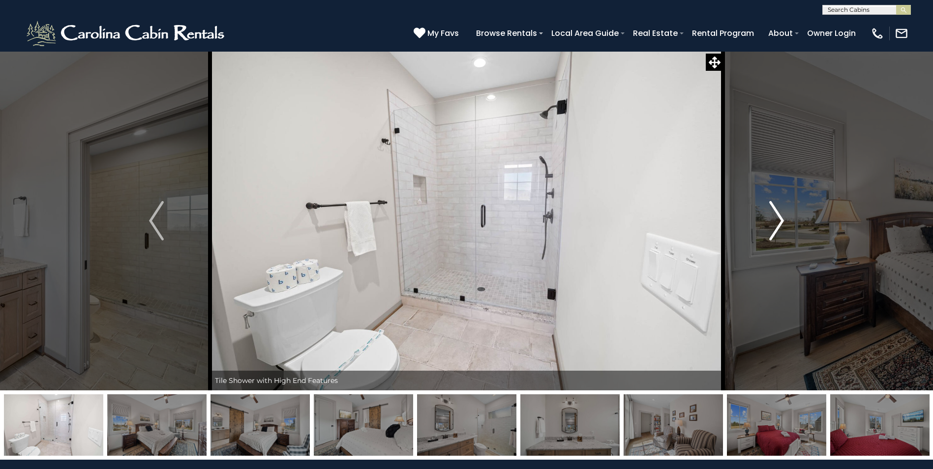
click at [781, 217] on img "Next" at bounding box center [776, 220] width 15 height 39
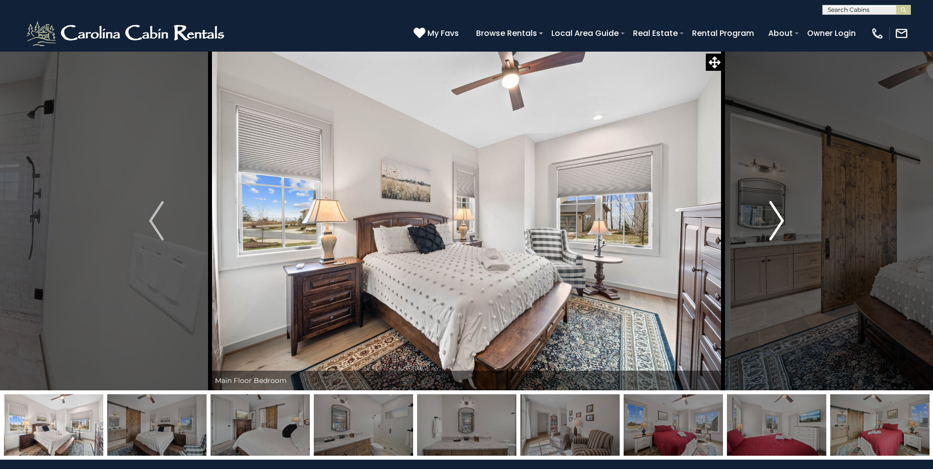
click at [781, 217] on img "Next" at bounding box center [776, 220] width 15 height 39
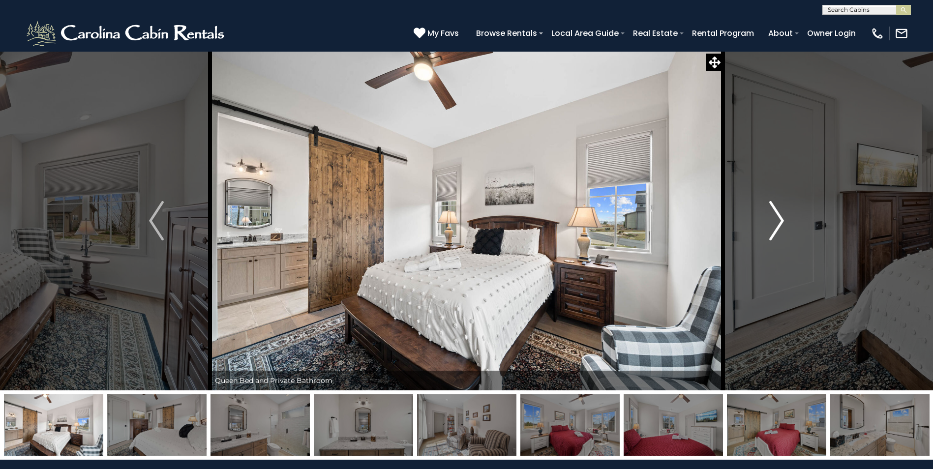
click at [781, 217] on img "Next" at bounding box center [776, 220] width 15 height 39
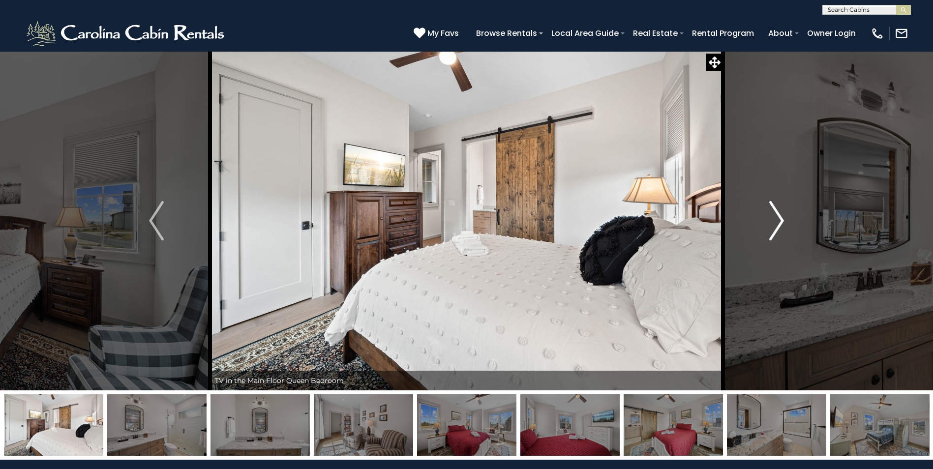
click at [781, 217] on img "Next" at bounding box center [776, 220] width 15 height 39
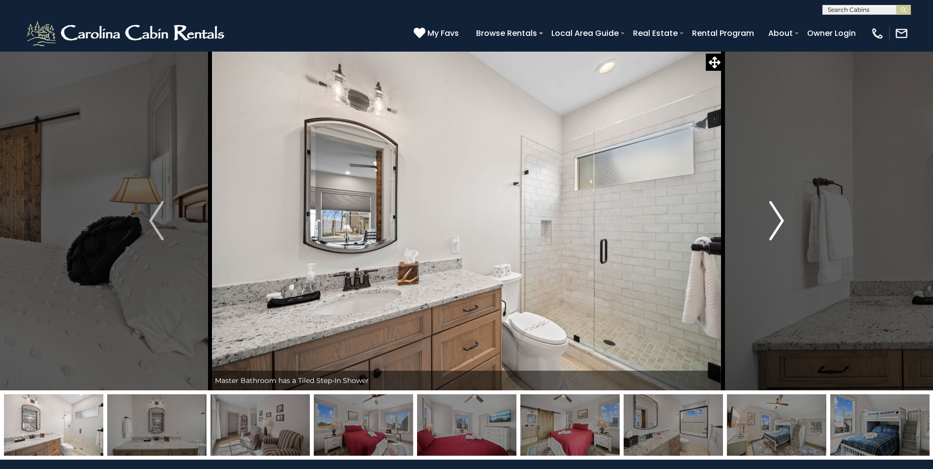
click at [781, 217] on img "Next" at bounding box center [776, 220] width 15 height 39
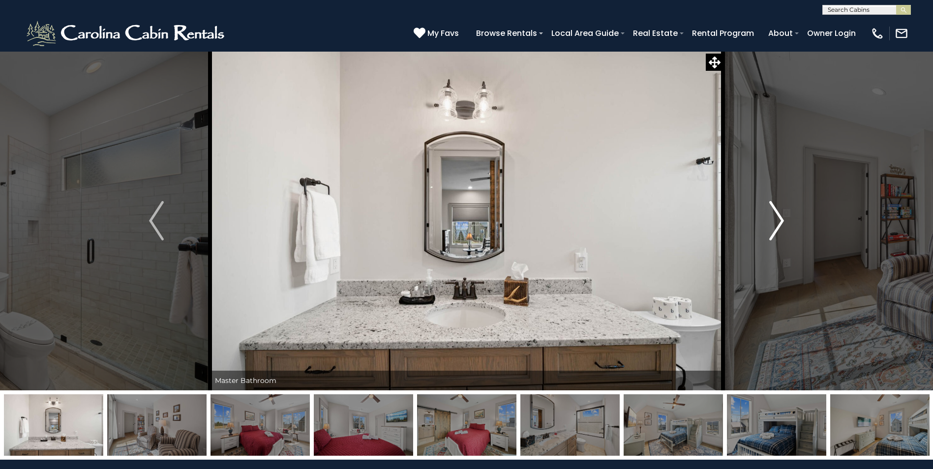
click at [781, 217] on img "Next" at bounding box center [776, 220] width 15 height 39
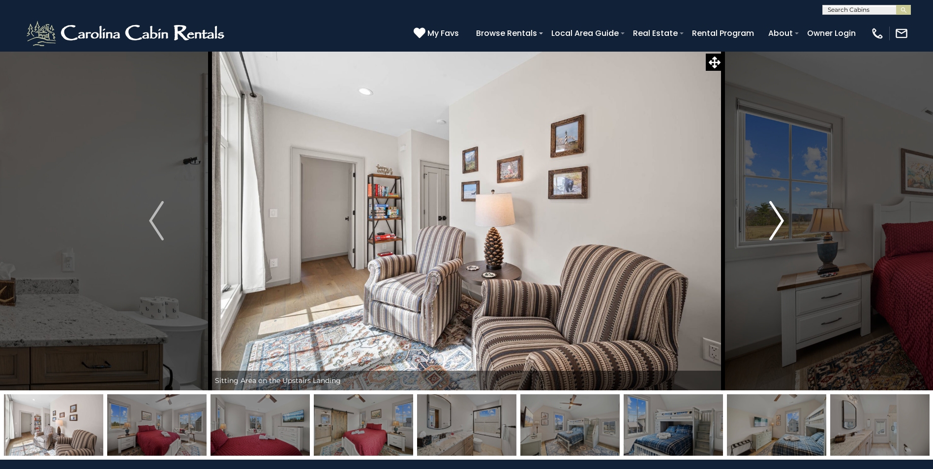
click at [781, 217] on img "Next" at bounding box center [776, 220] width 15 height 39
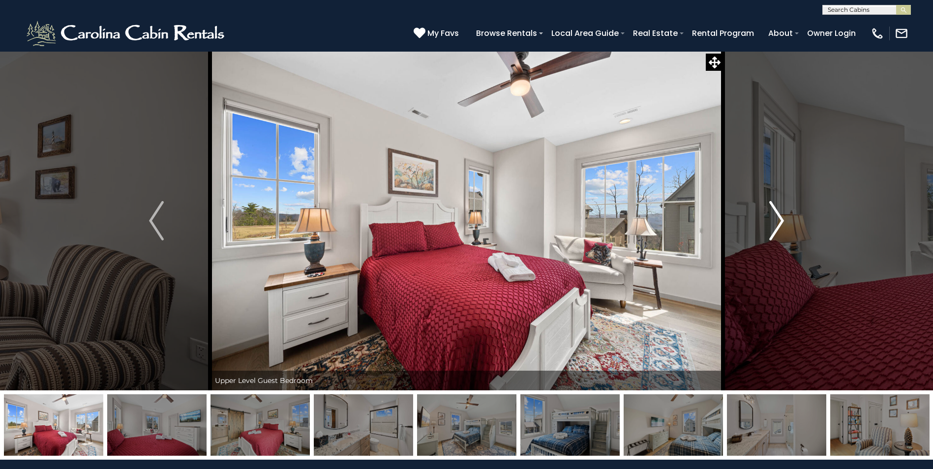
click at [781, 217] on img "Next" at bounding box center [776, 220] width 15 height 39
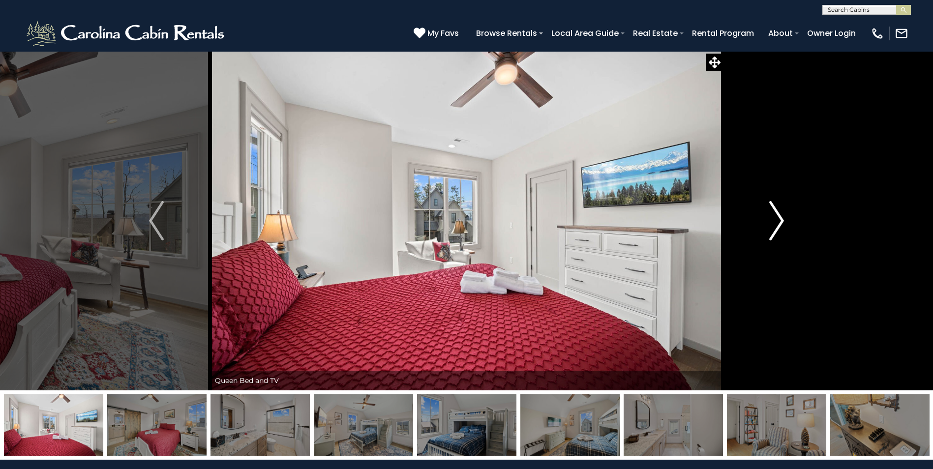
click at [781, 217] on img "Next" at bounding box center [776, 220] width 15 height 39
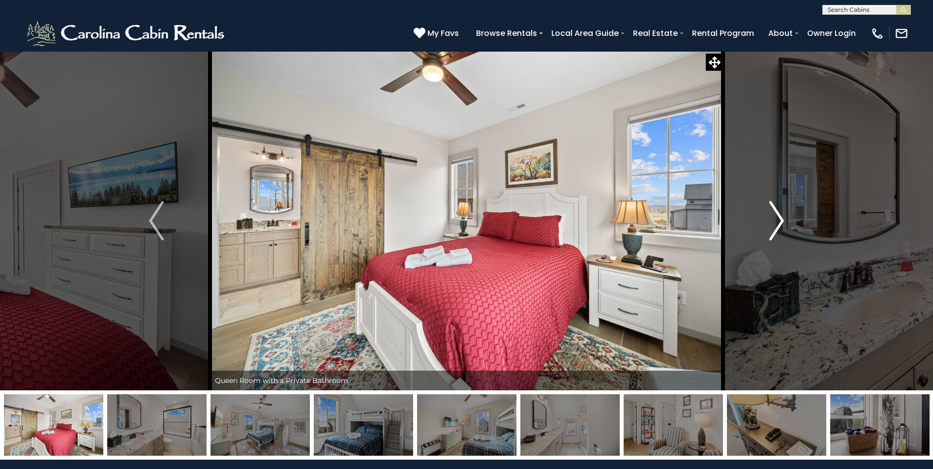
click at [781, 217] on img "Next" at bounding box center [776, 220] width 15 height 39
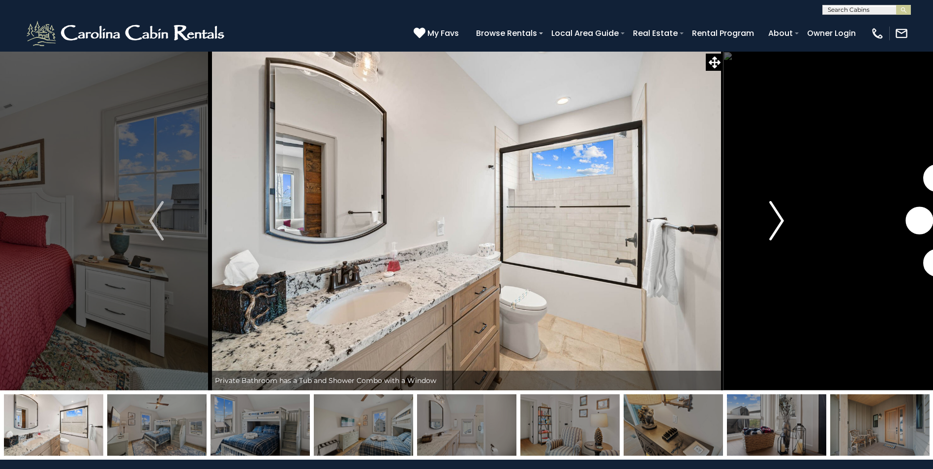
click at [781, 217] on img "Next" at bounding box center [776, 220] width 15 height 39
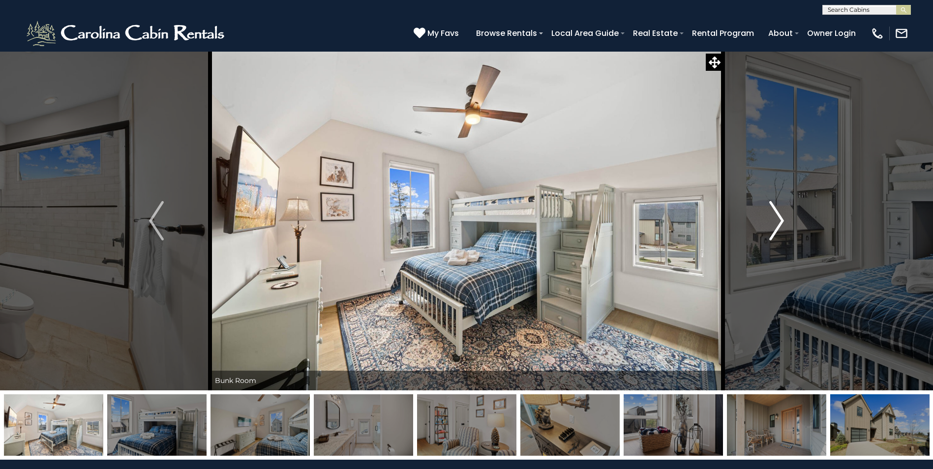
click at [781, 217] on img "Next" at bounding box center [776, 220] width 15 height 39
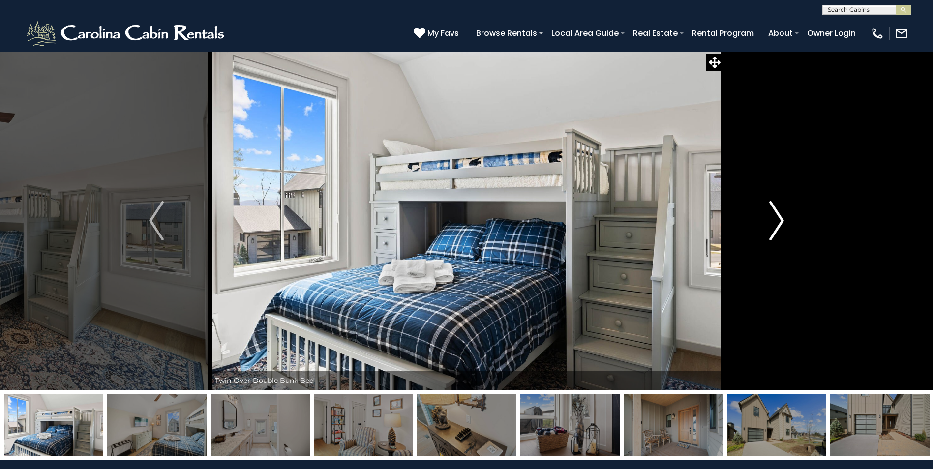
click at [781, 217] on img "Next" at bounding box center [776, 220] width 15 height 39
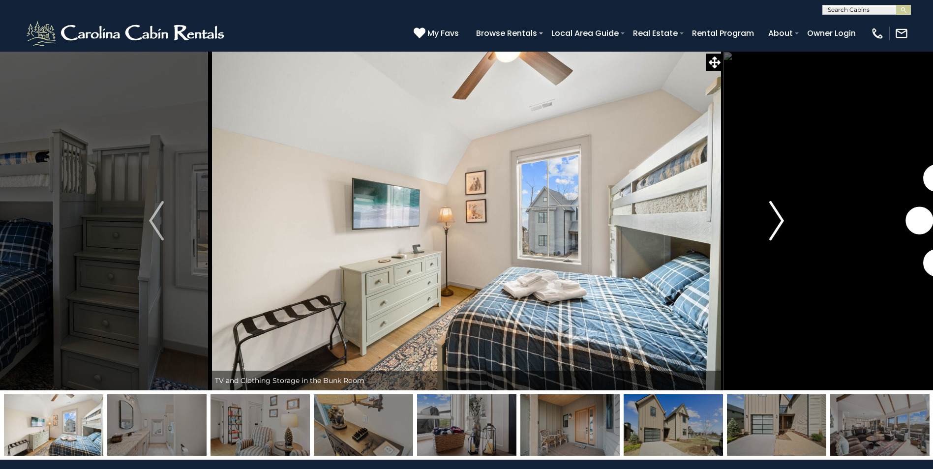
click at [781, 217] on img "Next" at bounding box center [776, 220] width 15 height 39
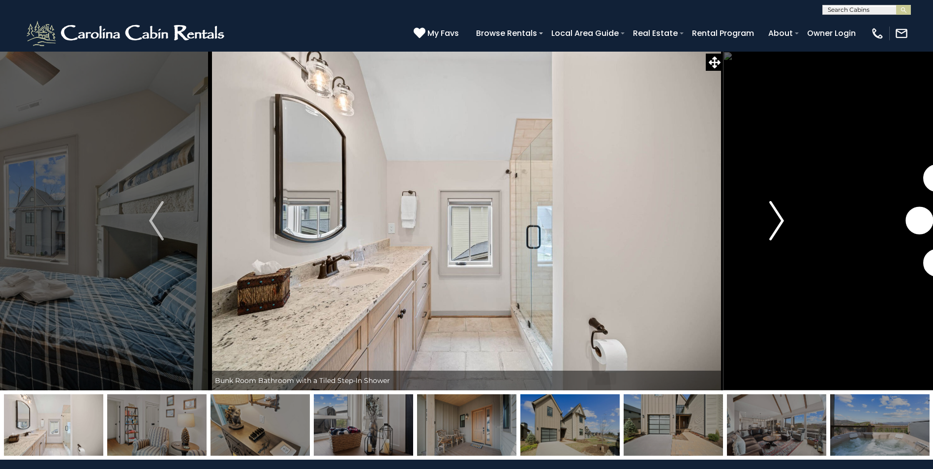
click at [781, 217] on img "Next" at bounding box center [776, 220] width 15 height 39
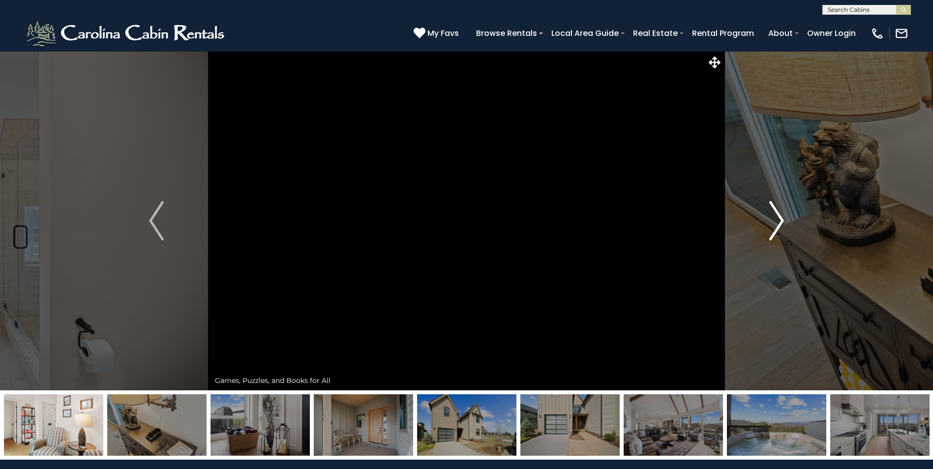
click at [781, 217] on img "Next" at bounding box center [776, 220] width 15 height 39
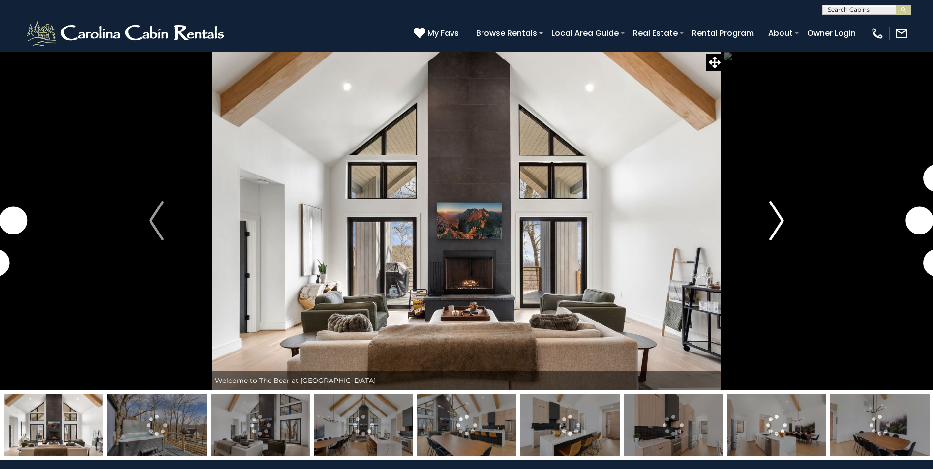
click at [782, 224] on img "Next" at bounding box center [776, 220] width 15 height 39
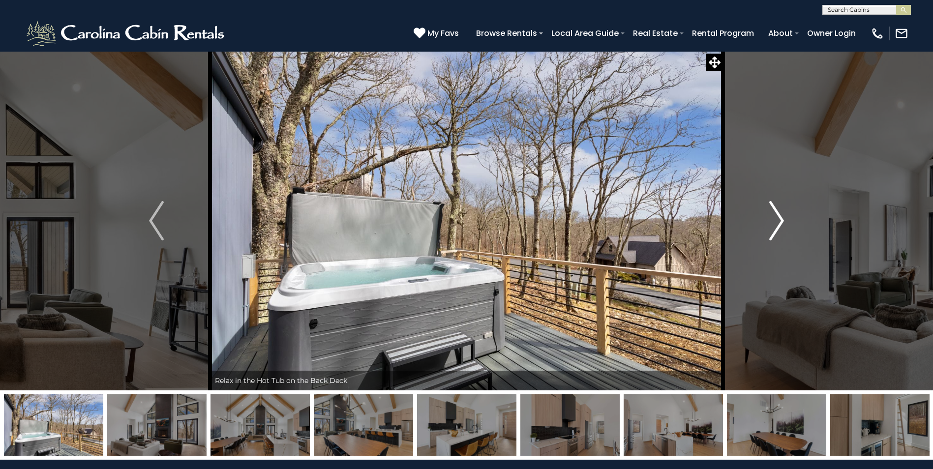
click at [782, 224] on img "Next" at bounding box center [776, 220] width 15 height 39
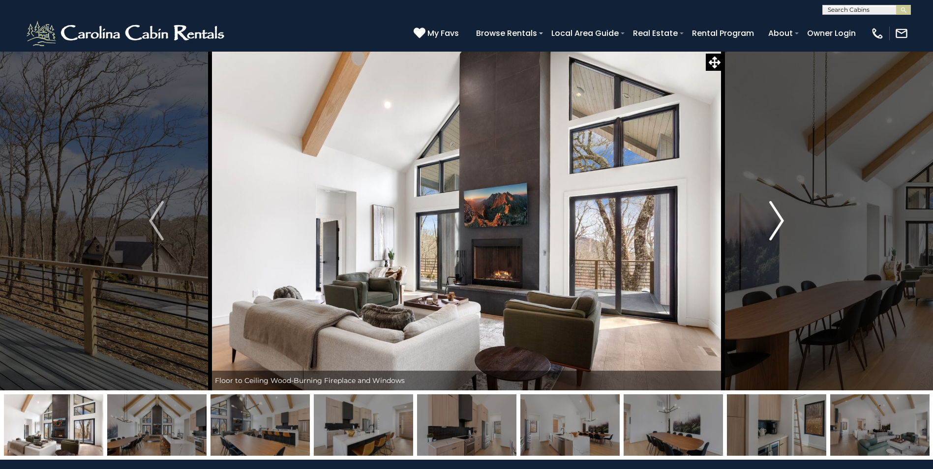
click at [782, 224] on img "Next" at bounding box center [776, 220] width 15 height 39
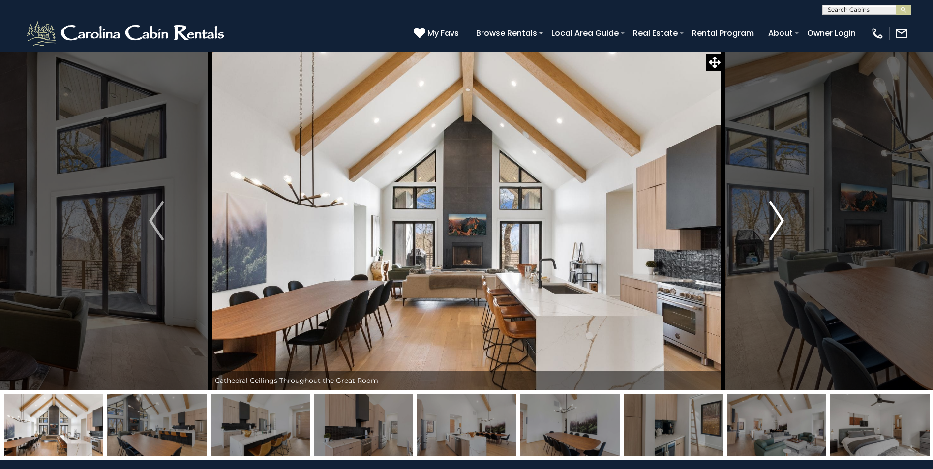
click at [782, 224] on img "Next" at bounding box center [776, 220] width 15 height 39
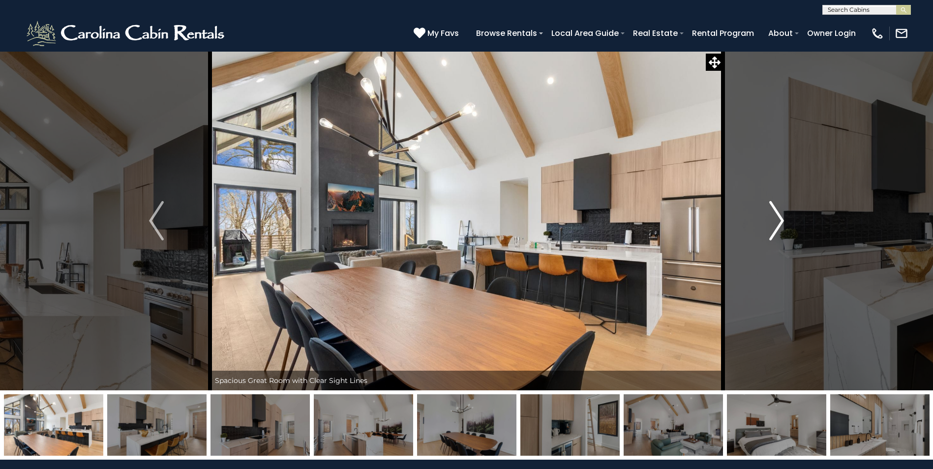
click at [782, 224] on img "Next" at bounding box center [776, 220] width 15 height 39
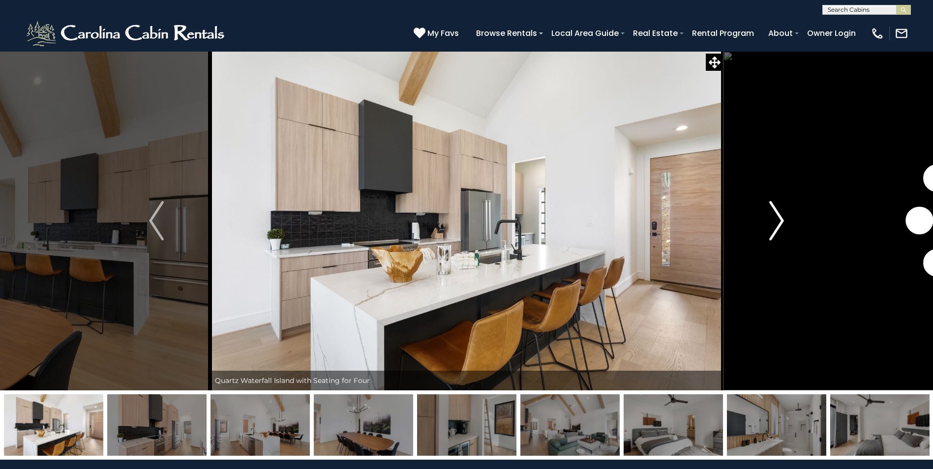
click at [782, 224] on img "Next" at bounding box center [776, 220] width 15 height 39
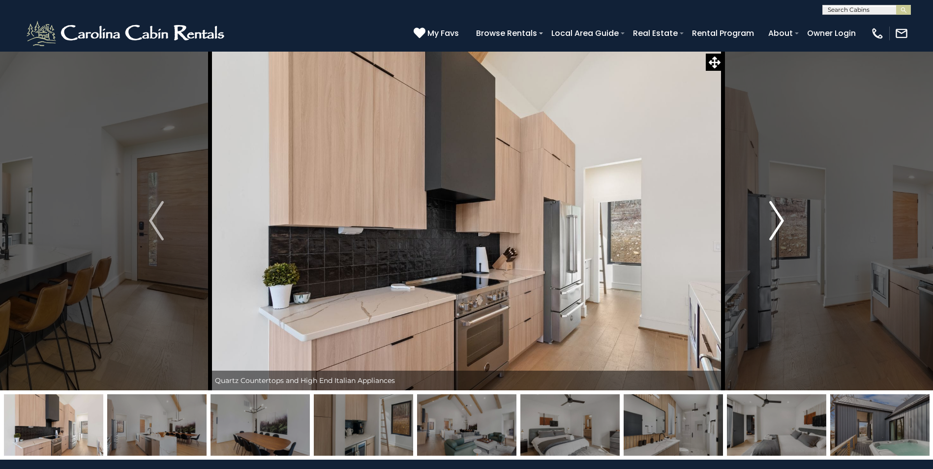
click at [782, 224] on img "Next" at bounding box center [776, 220] width 15 height 39
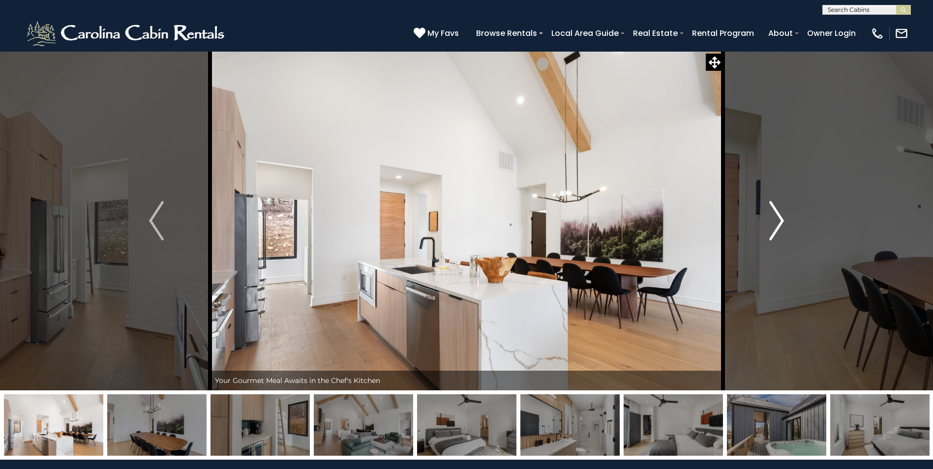
click at [782, 224] on img "Next" at bounding box center [776, 220] width 15 height 39
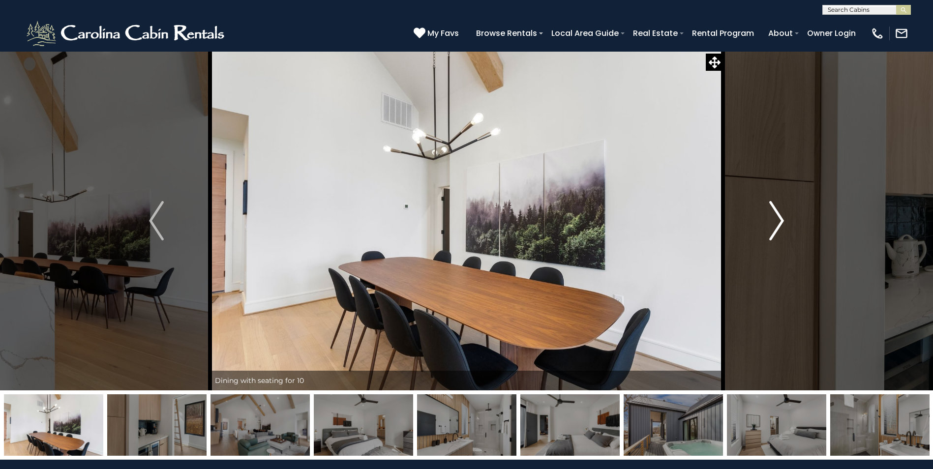
click at [782, 224] on img "Next" at bounding box center [776, 220] width 15 height 39
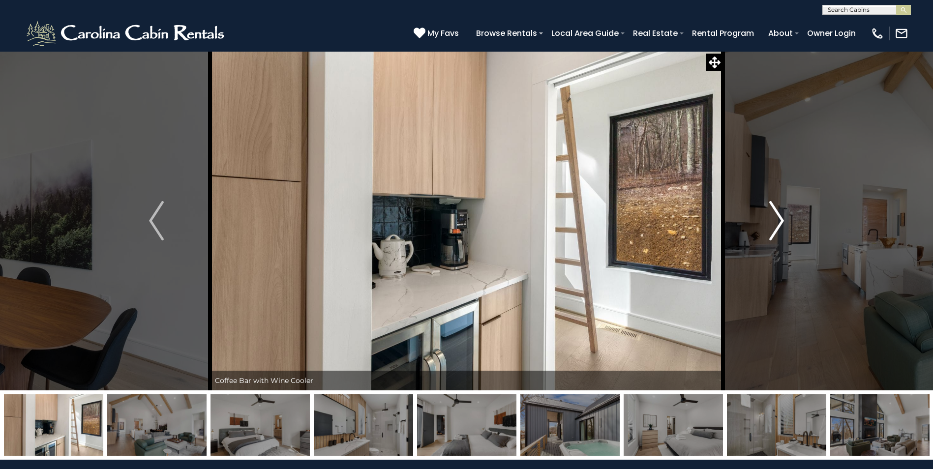
click at [782, 224] on img "Next" at bounding box center [776, 220] width 15 height 39
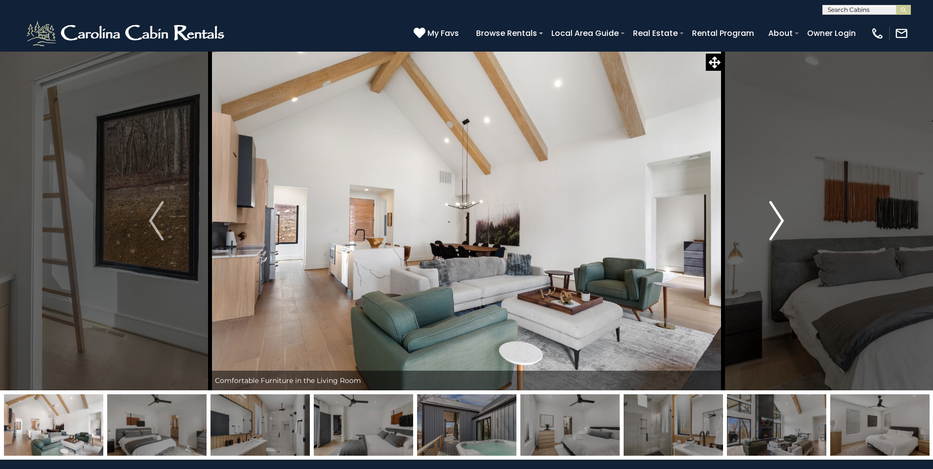
click at [782, 224] on img "Next" at bounding box center [776, 220] width 15 height 39
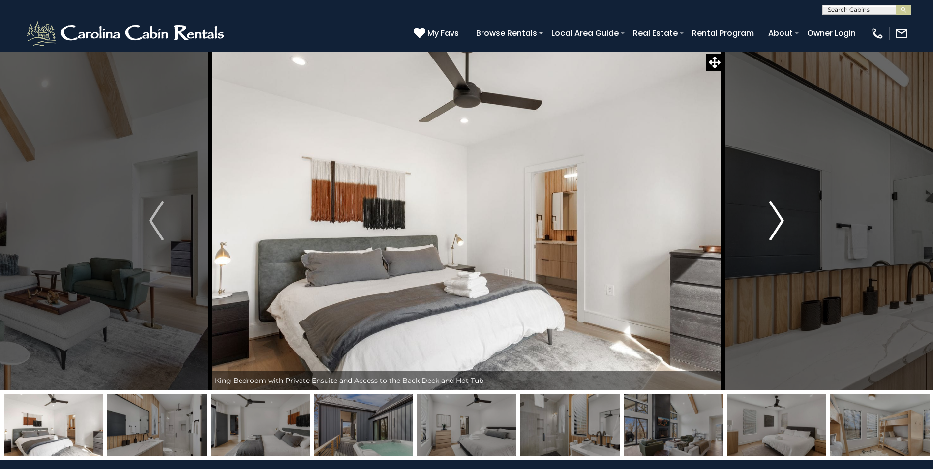
click at [782, 224] on img "Next" at bounding box center [776, 220] width 15 height 39
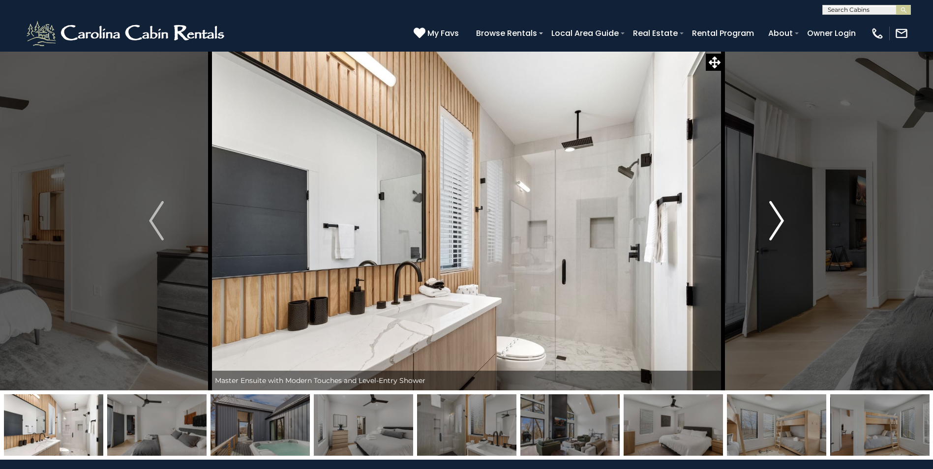
click at [782, 224] on img "Next" at bounding box center [776, 220] width 15 height 39
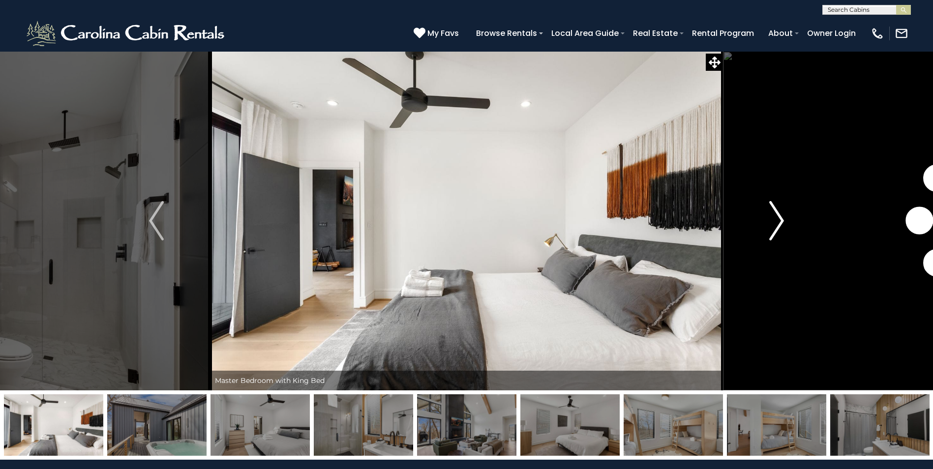
click at [782, 224] on img "Next" at bounding box center [776, 220] width 15 height 39
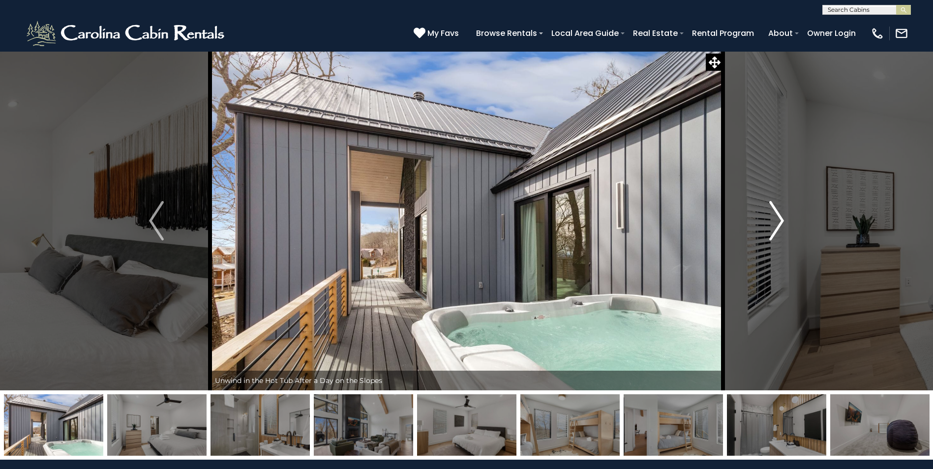
click at [782, 224] on img "Next" at bounding box center [776, 220] width 15 height 39
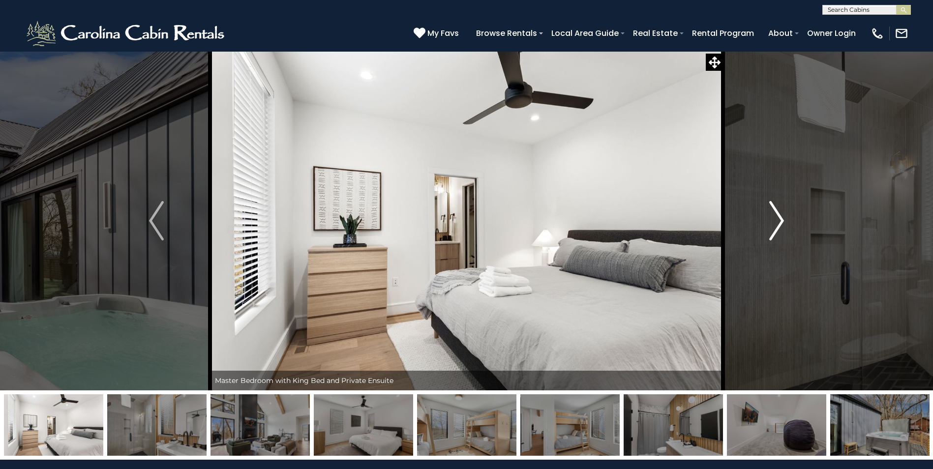
click at [782, 224] on img "Next" at bounding box center [776, 220] width 15 height 39
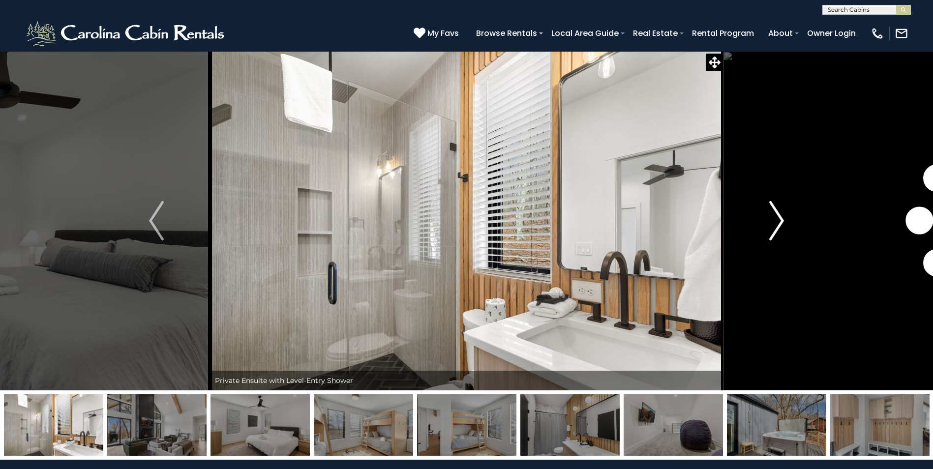
click at [782, 224] on img "Next" at bounding box center [776, 220] width 15 height 39
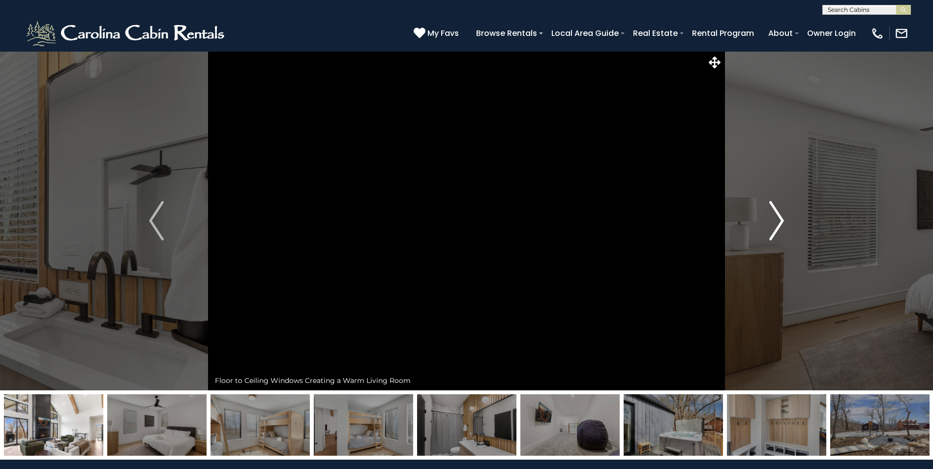
click at [782, 224] on img "Next" at bounding box center [776, 220] width 15 height 39
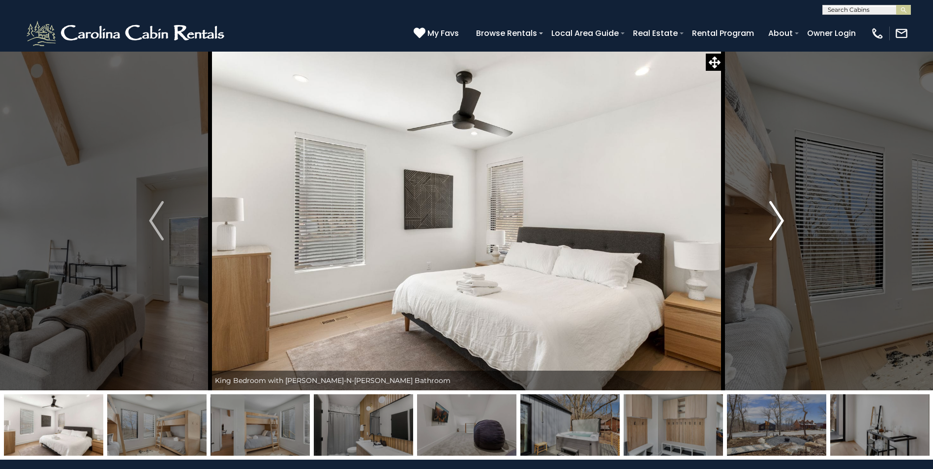
click at [782, 224] on img "Next" at bounding box center [776, 220] width 15 height 39
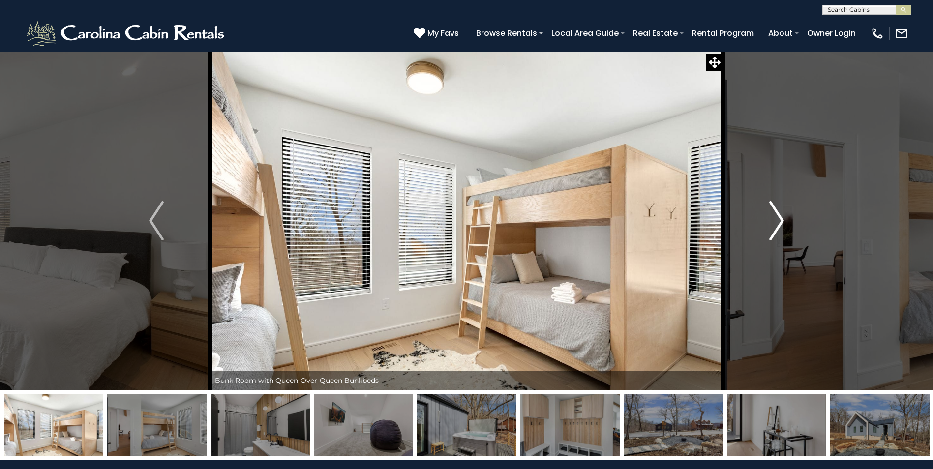
click at [782, 224] on img "Next" at bounding box center [776, 220] width 15 height 39
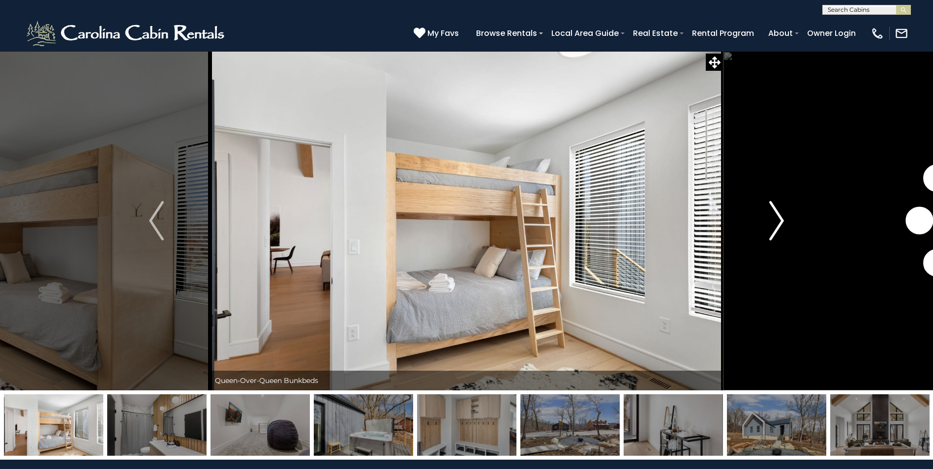
click at [782, 224] on img "Next" at bounding box center [776, 220] width 15 height 39
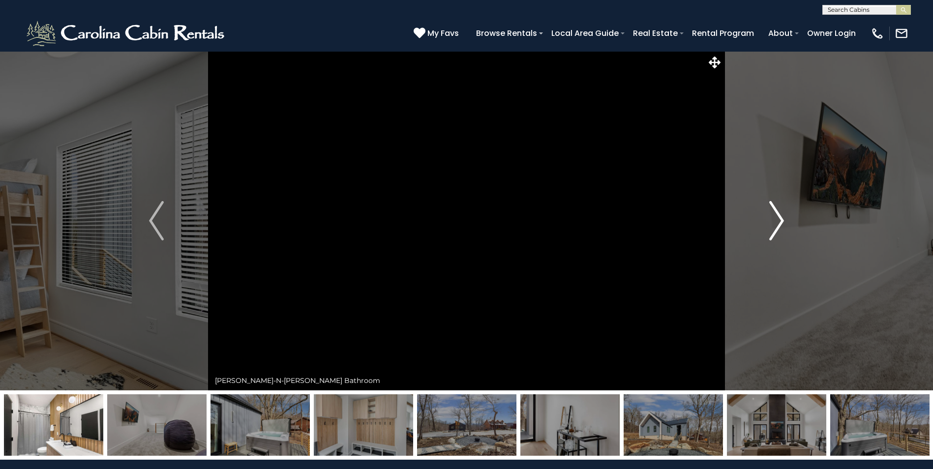
click at [782, 224] on img "Next" at bounding box center [776, 220] width 15 height 39
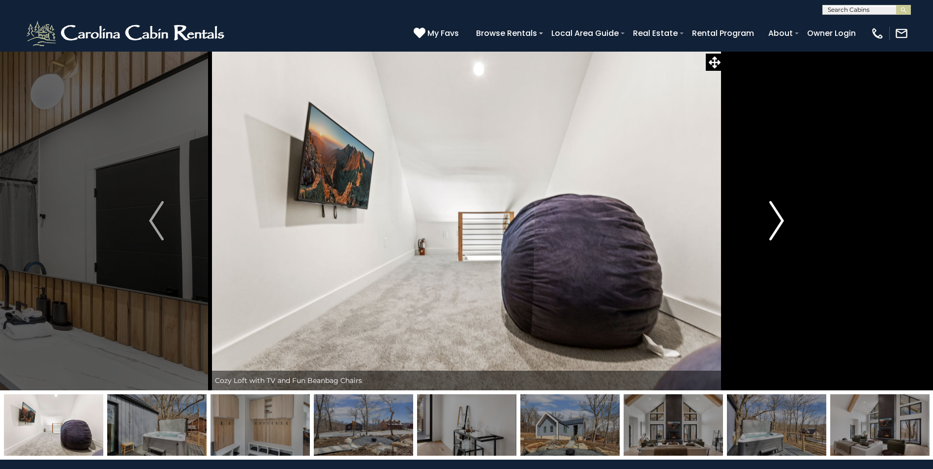
click at [782, 224] on img "Next" at bounding box center [776, 220] width 15 height 39
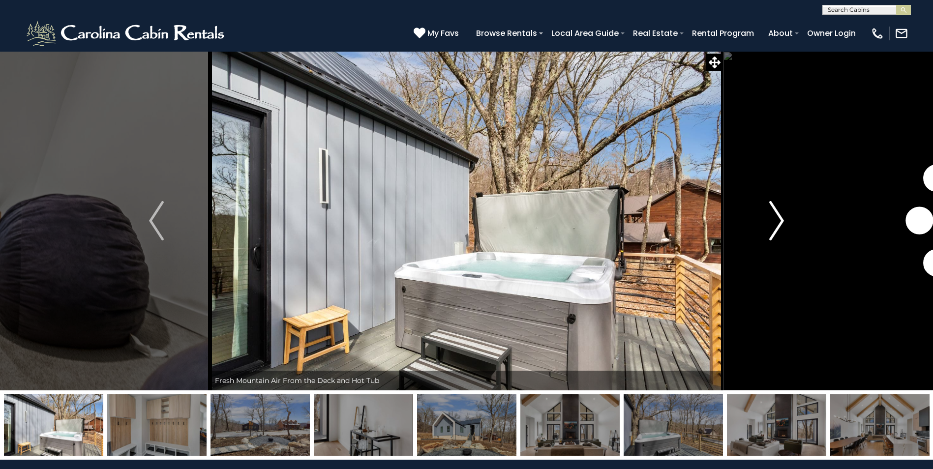
click at [782, 224] on img "Next" at bounding box center [776, 220] width 15 height 39
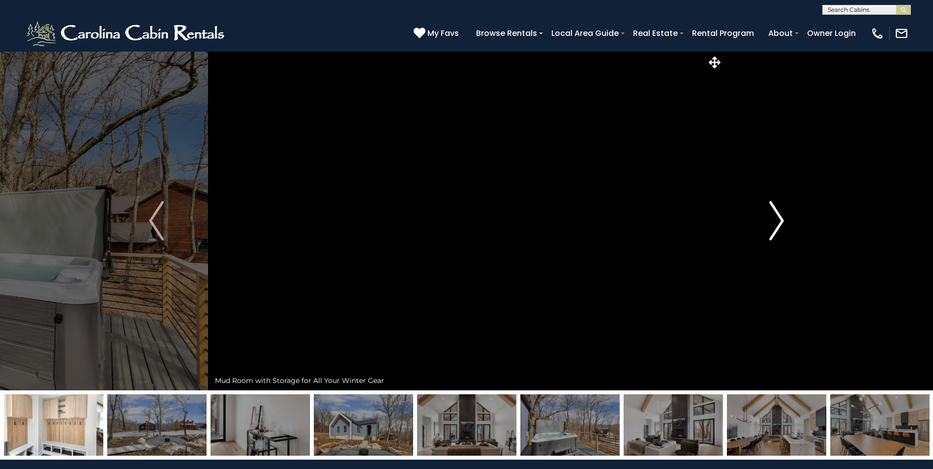
click at [782, 224] on img "Next" at bounding box center [776, 220] width 15 height 39
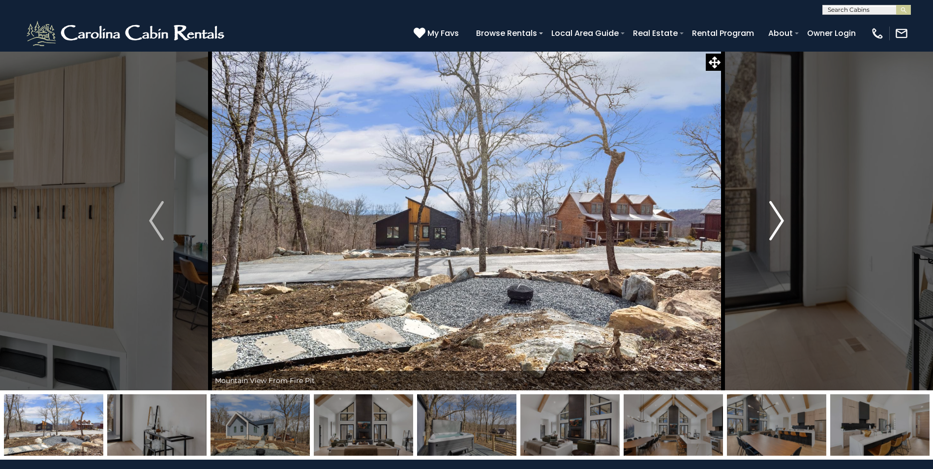
click at [782, 224] on img "Next" at bounding box center [776, 220] width 15 height 39
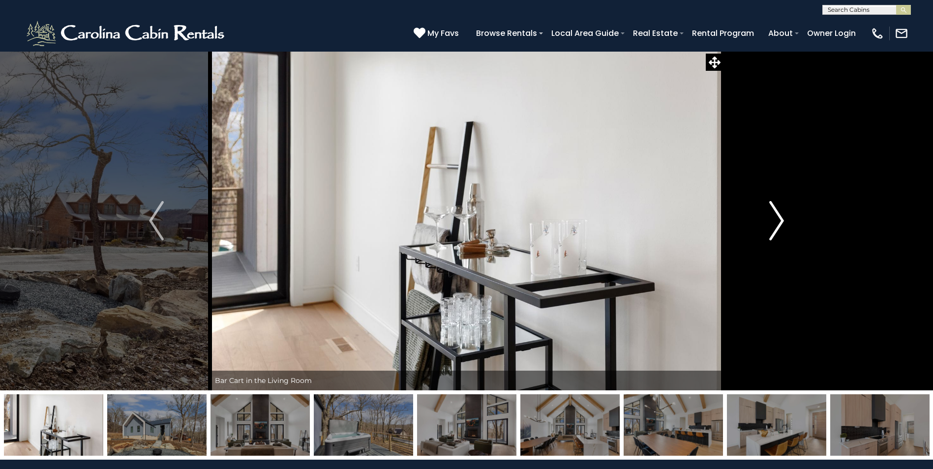
click at [782, 224] on img "Next" at bounding box center [776, 220] width 15 height 39
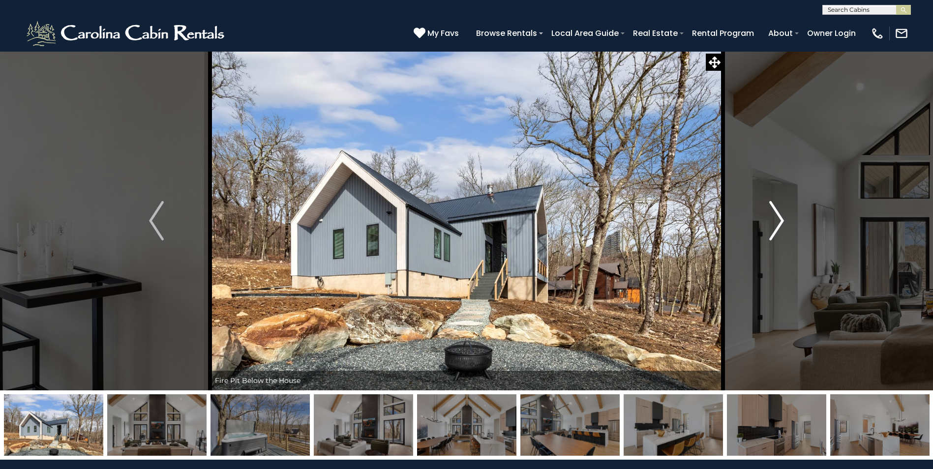
click at [782, 224] on img "Next" at bounding box center [776, 220] width 15 height 39
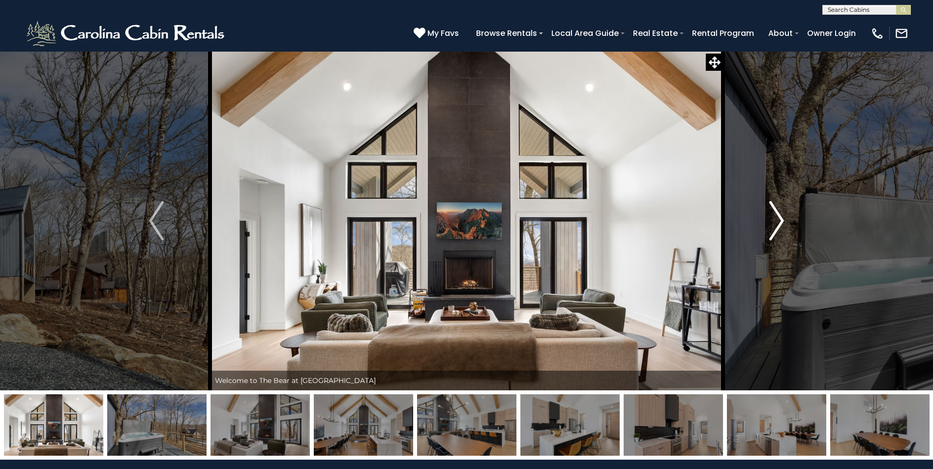
click at [782, 224] on img "Next" at bounding box center [776, 220] width 15 height 39
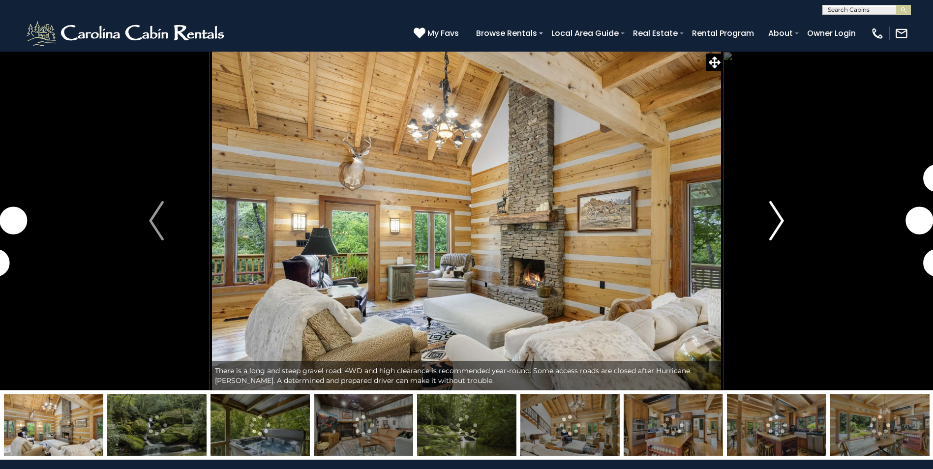
click at [781, 222] on img "Next" at bounding box center [776, 220] width 15 height 39
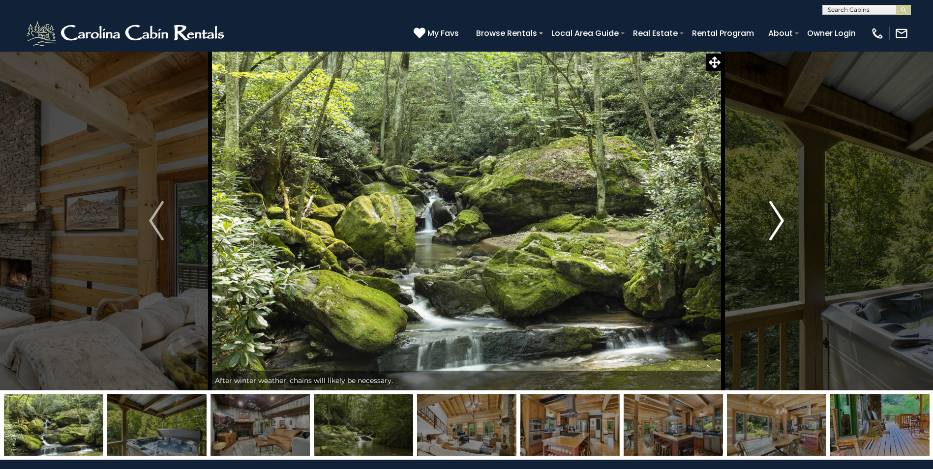
click at [781, 222] on img "Next" at bounding box center [776, 220] width 15 height 39
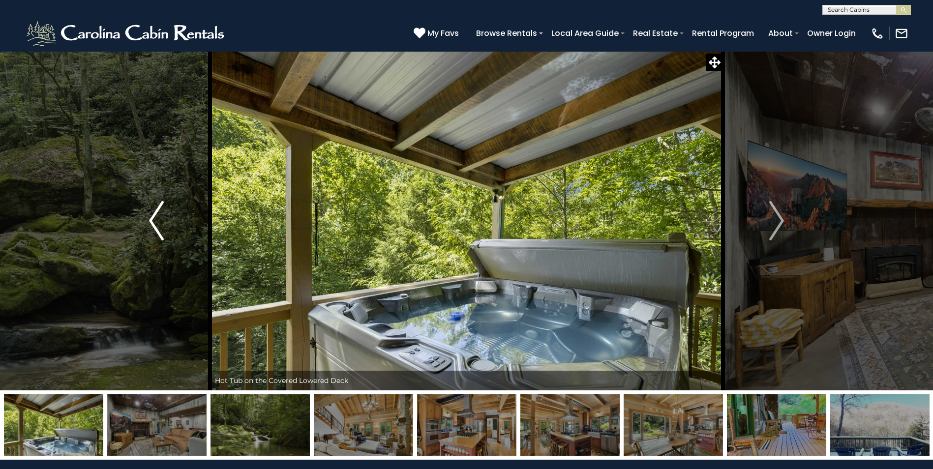
click at [156, 224] on img "Previous" at bounding box center [156, 220] width 15 height 39
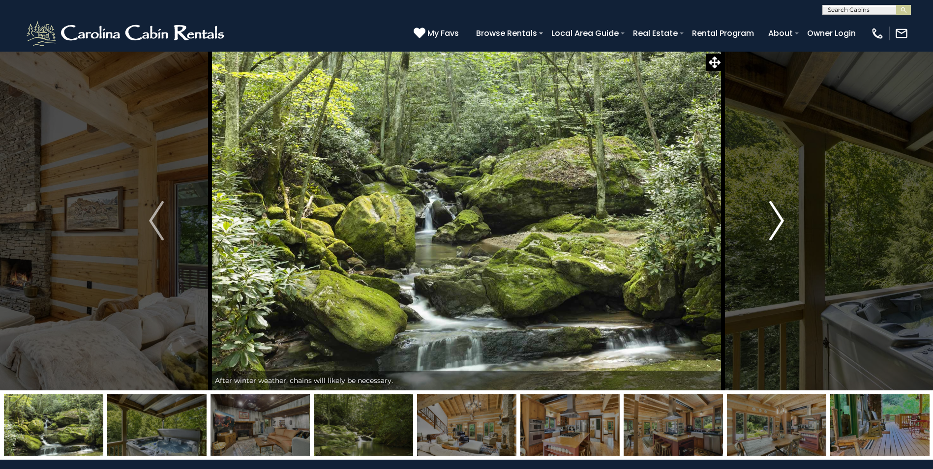
click at [781, 224] on img "Next" at bounding box center [776, 220] width 15 height 39
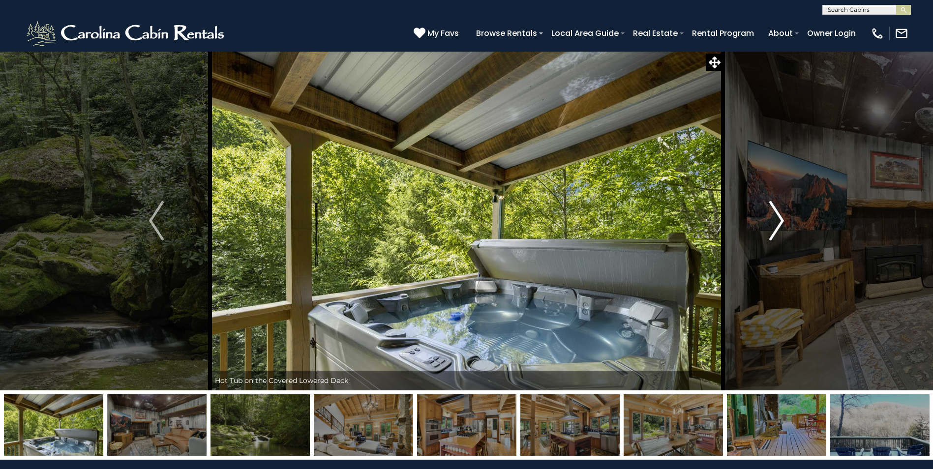
click at [781, 224] on img "Next" at bounding box center [776, 220] width 15 height 39
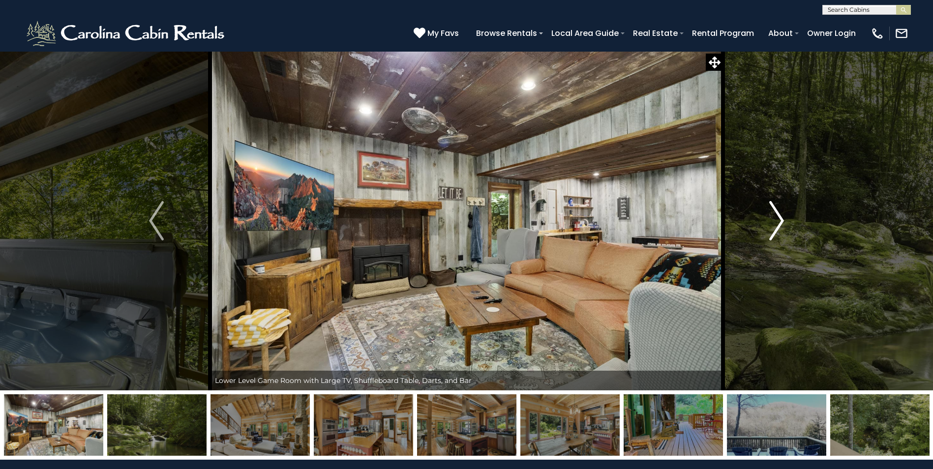
click at [781, 224] on img "Next" at bounding box center [776, 220] width 15 height 39
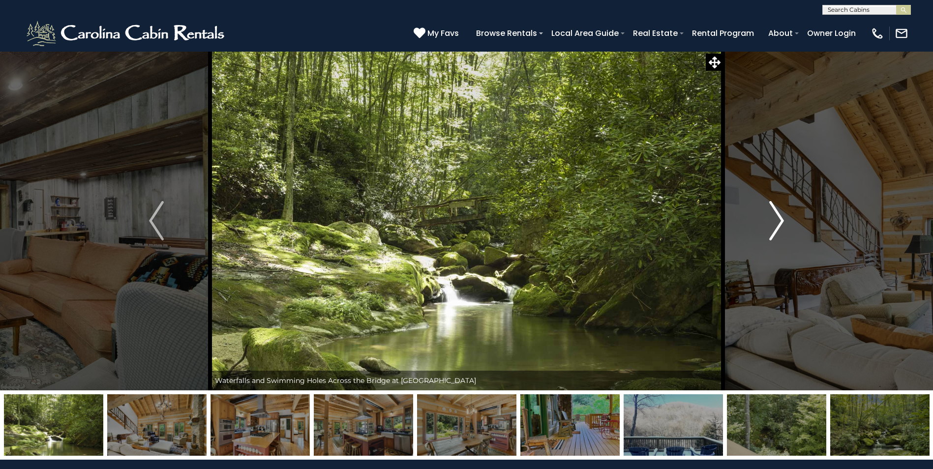
click at [781, 224] on img "Next" at bounding box center [776, 220] width 15 height 39
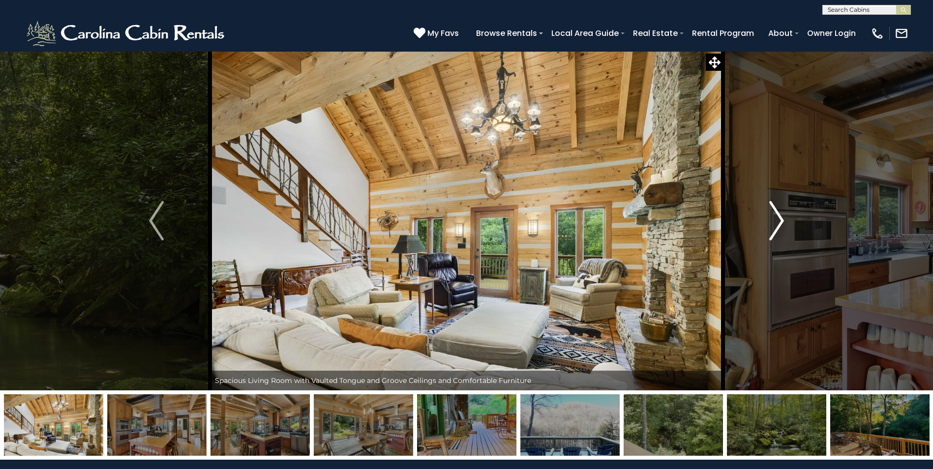
click at [781, 224] on img "Next" at bounding box center [776, 220] width 15 height 39
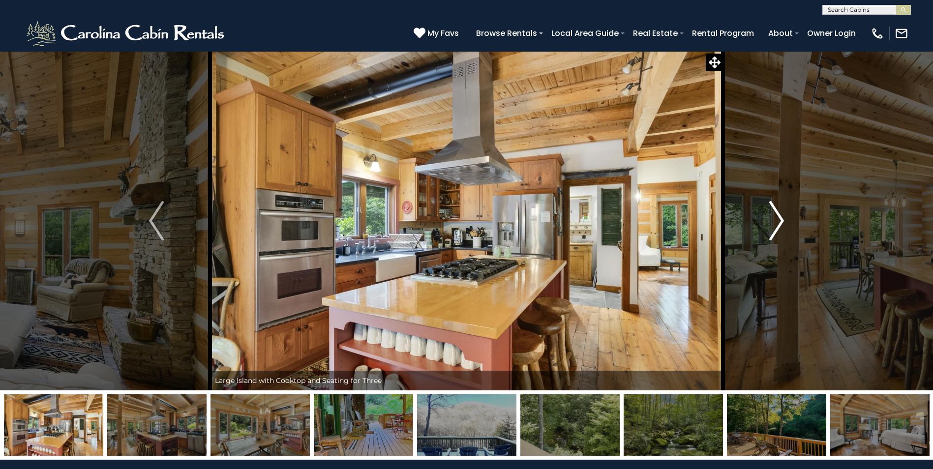
click at [781, 224] on img "Next" at bounding box center [776, 220] width 15 height 39
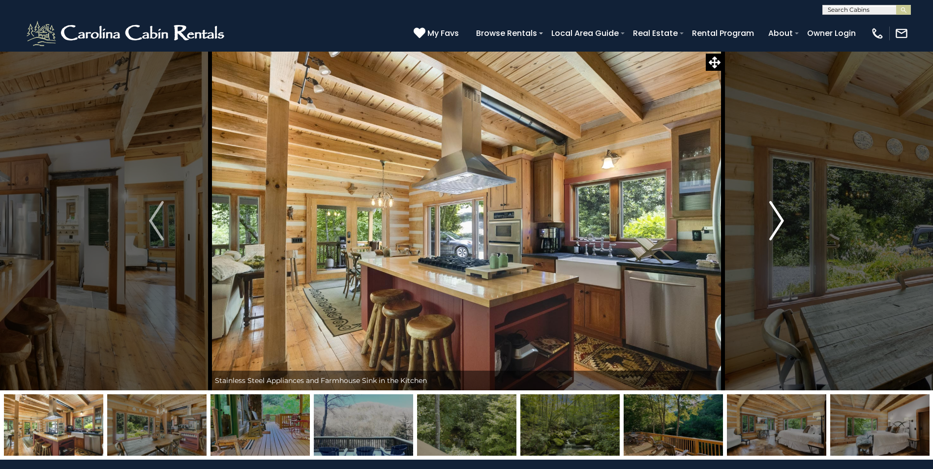
click at [781, 224] on img "Next" at bounding box center [776, 220] width 15 height 39
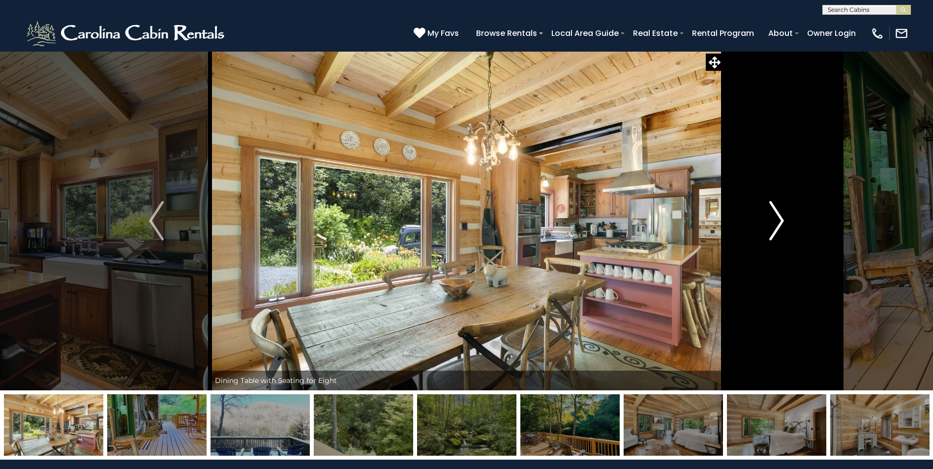
click at [781, 224] on img "Next" at bounding box center [776, 220] width 15 height 39
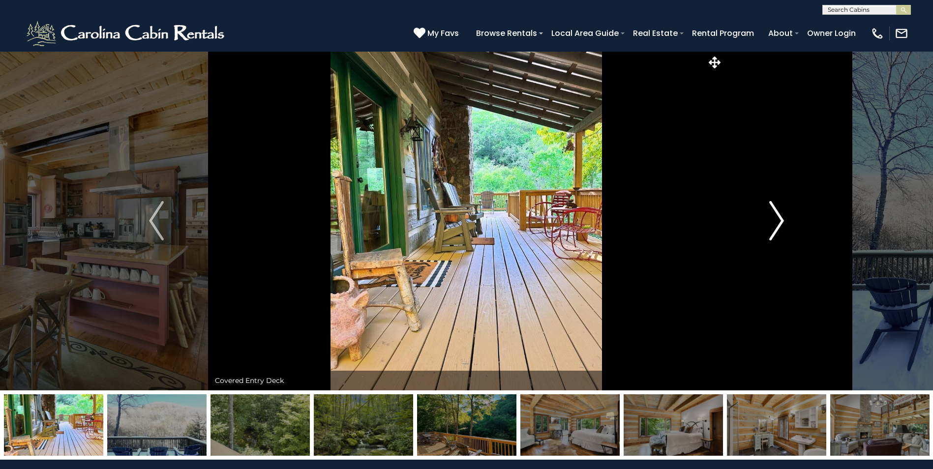
click at [781, 224] on img "Next" at bounding box center [776, 220] width 15 height 39
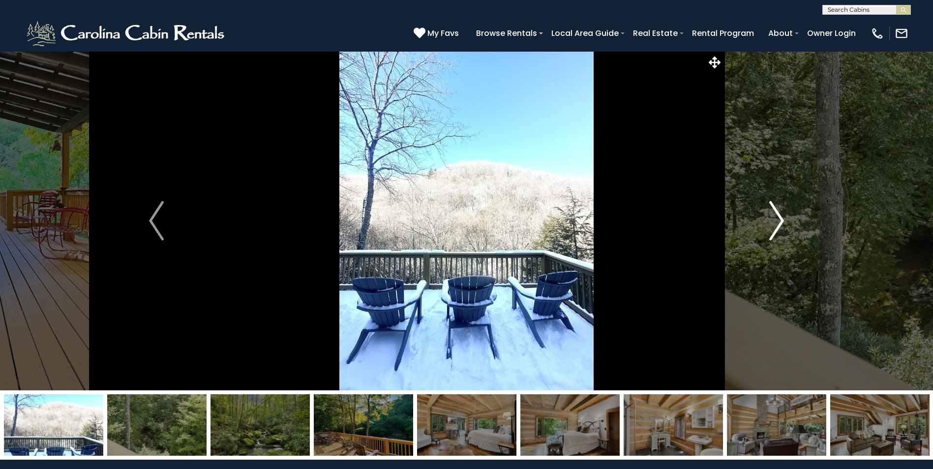
click at [781, 224] on img "Next" at bounding box center [776, 220] width 15 height 39
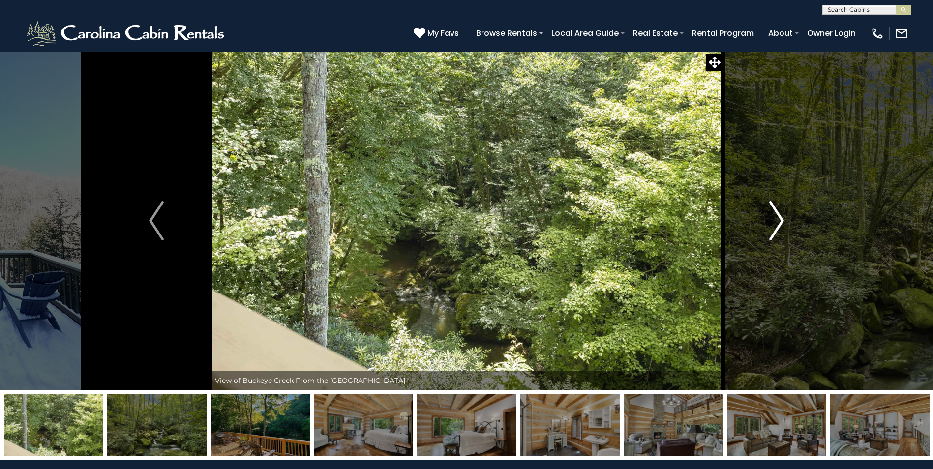
click at [781, 224] on img "Next" at bounding box center [776, 220] width 15 height 39
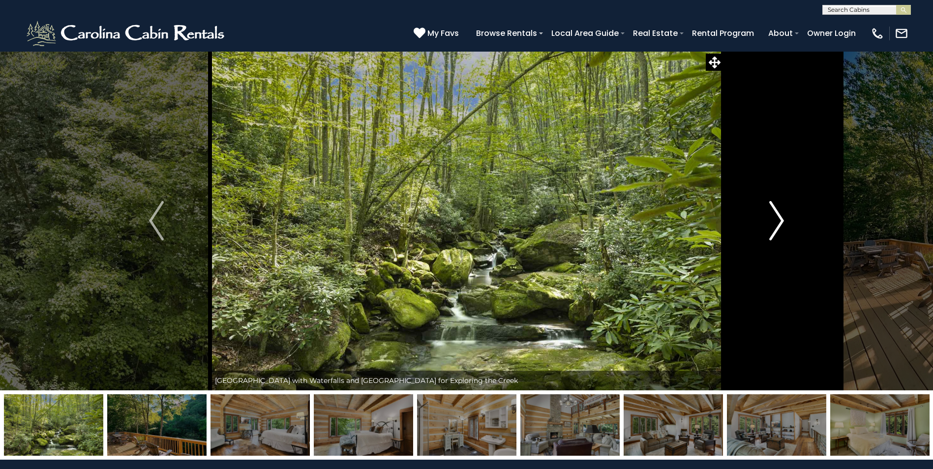
click at [781, 224] on img "Next" at bounding box center [776, 220] width 15 height 39
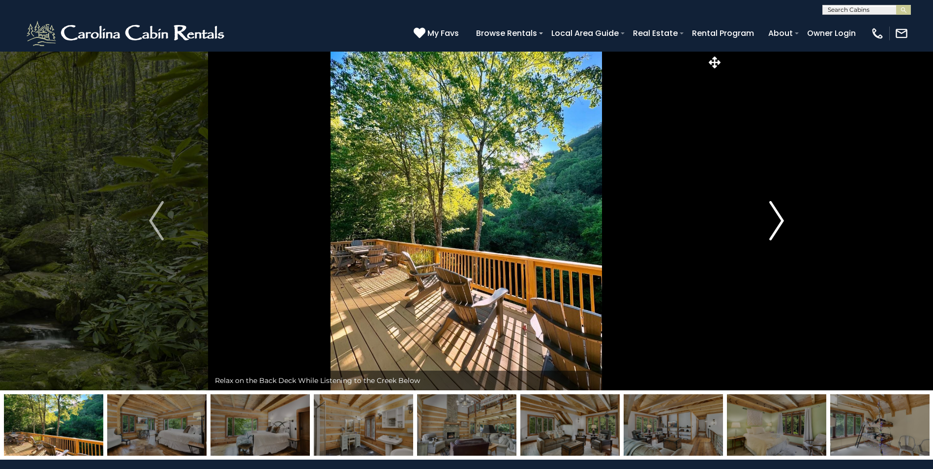
click at [781, 224] on img "Next" at bounding box center [776, 220] width 15 height 39
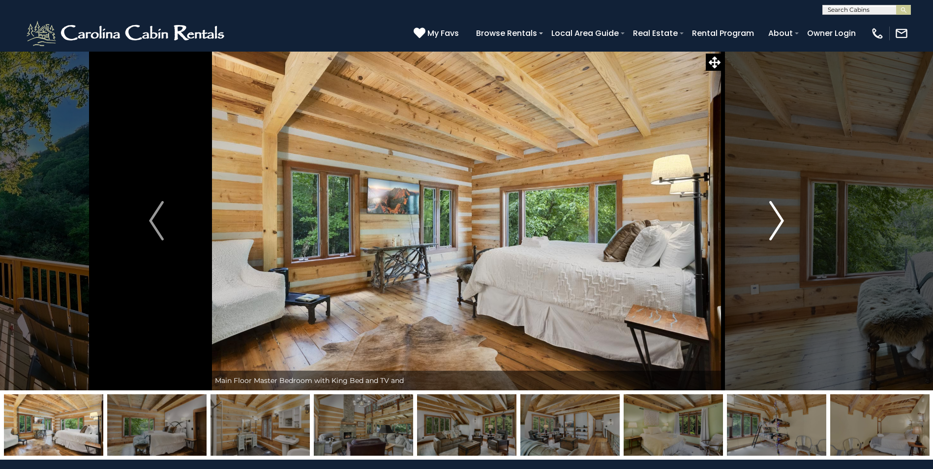
click at [781, 224] on img "Next" at bounding box center [776, 220] width 15 height 39
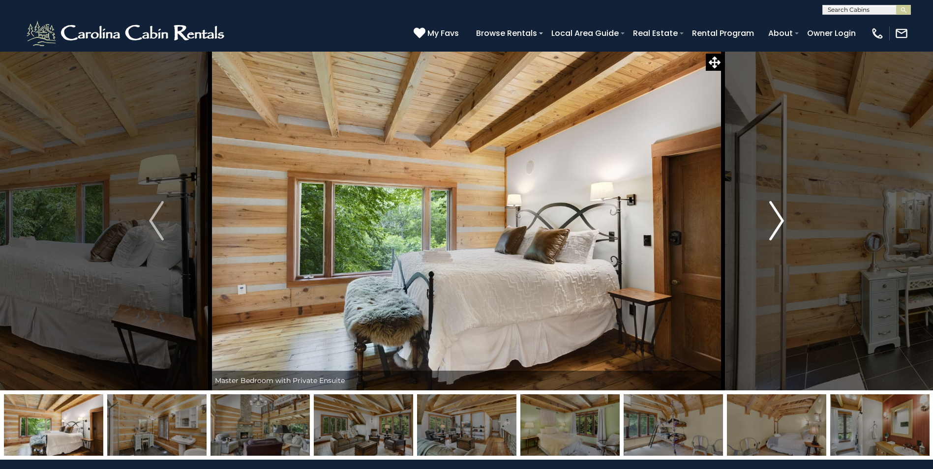
click at [781, 224] on img "Next" at bounding box center [776, 220] width 15 height 39
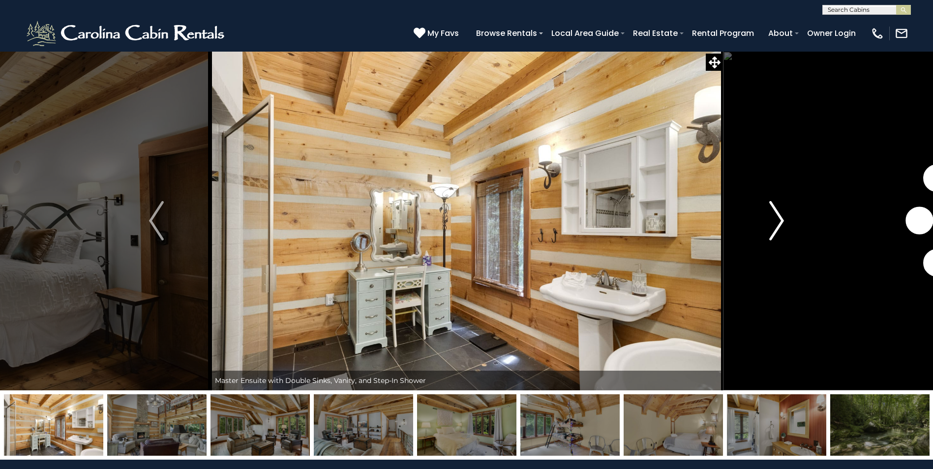
click at [781, 224] on img "Next" at bounding box center [776, 220] width 15 height 39
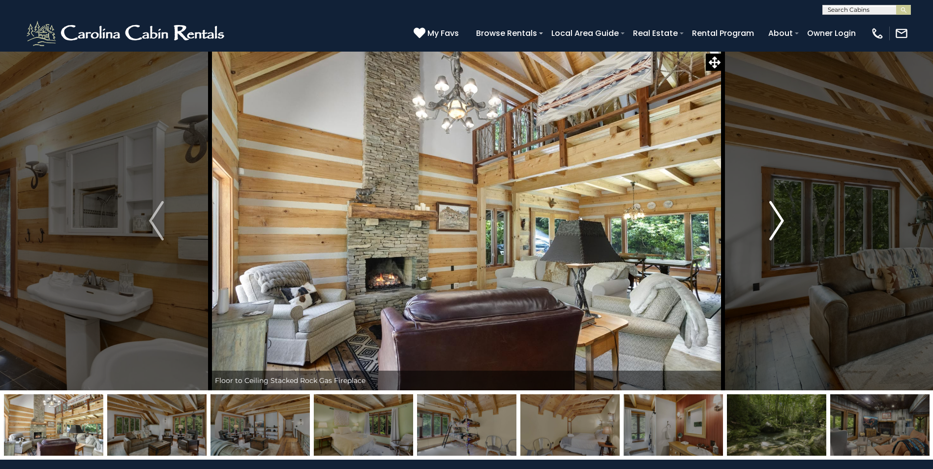
click at [781, 224] on img "Next" at bounding box center [776, 220] width 15 height 39
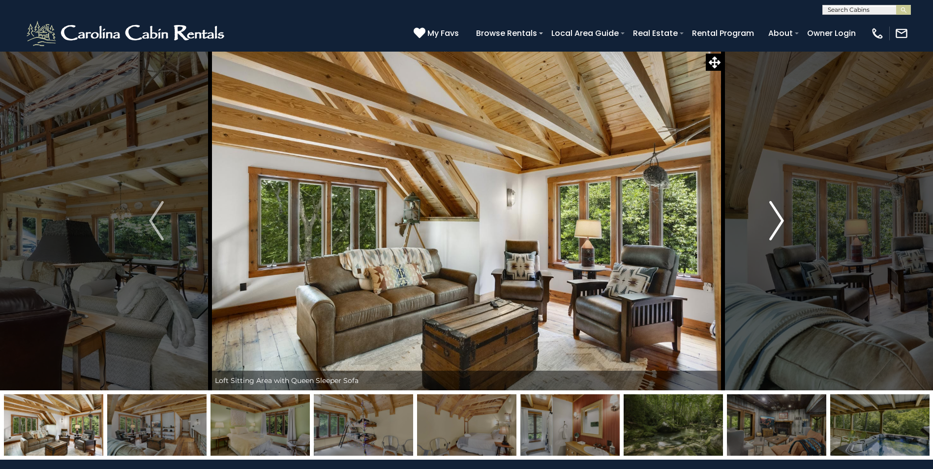
click at [781, 224] on img "Next" at bounding box center [776, 220] width 15 height 39
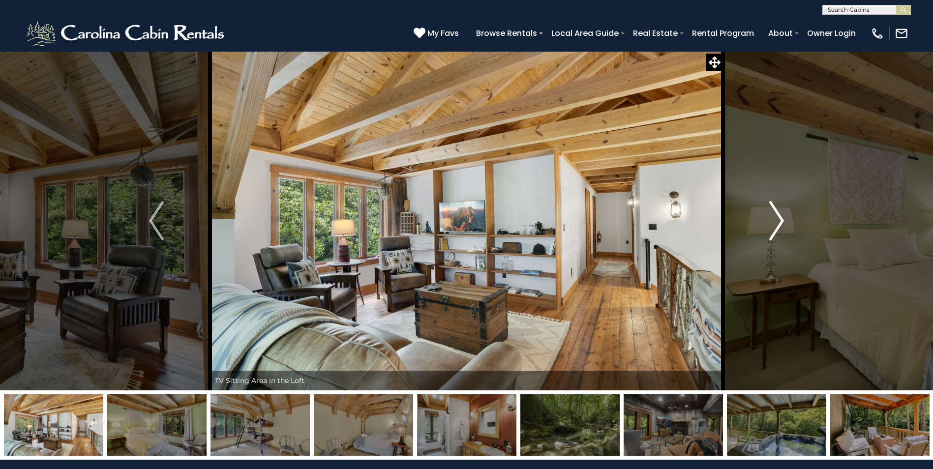
click at [781, 224] on img "Next" at bounding box center [776, 220] width 15 height 39
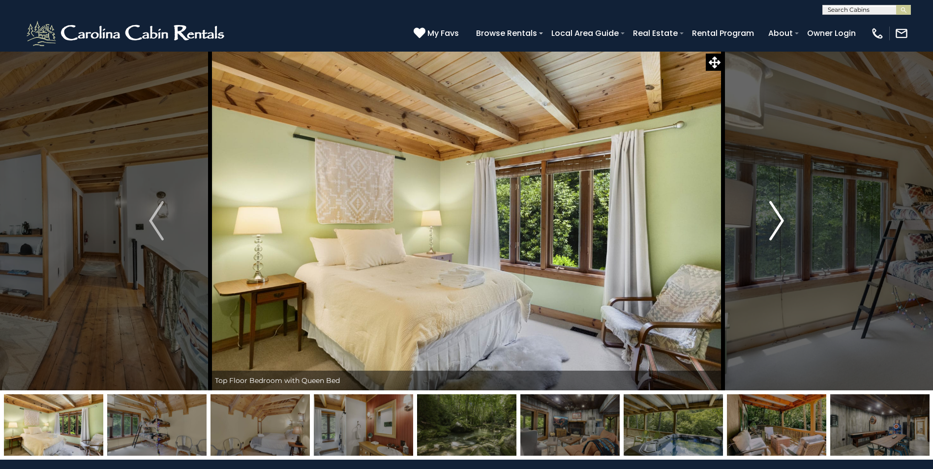
click at [781, 224] on img "Next" at bounding box center [776, 220] width 15 height 39
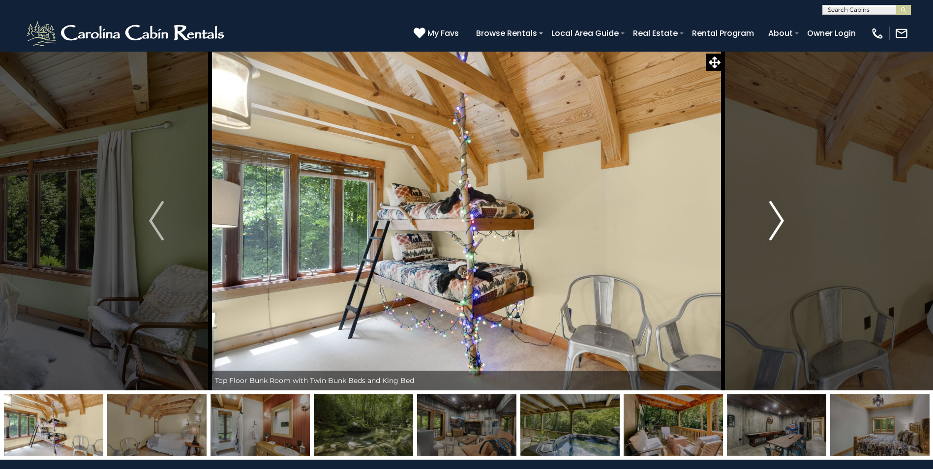
click at [779, 222] on img "Next" at bounding box center [776, 220] width 15 height 39
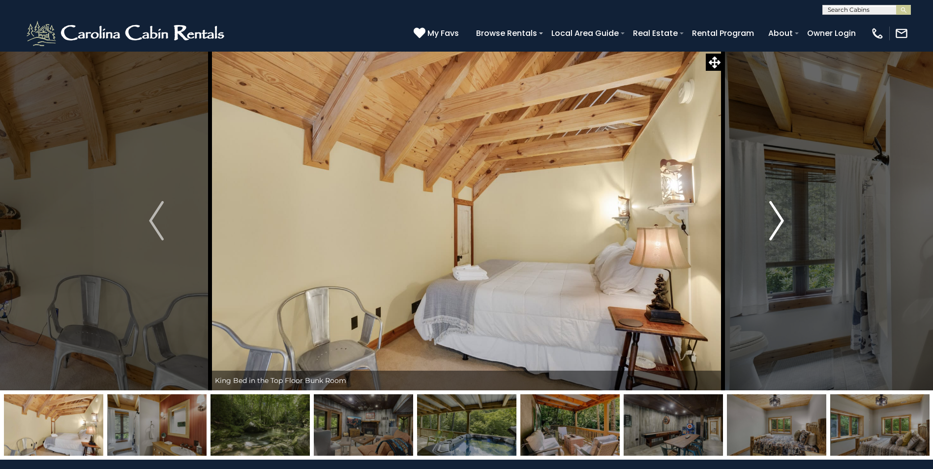
click at [779, 222] on img "Next" at bounding box center [776, 220] width 15 height 39
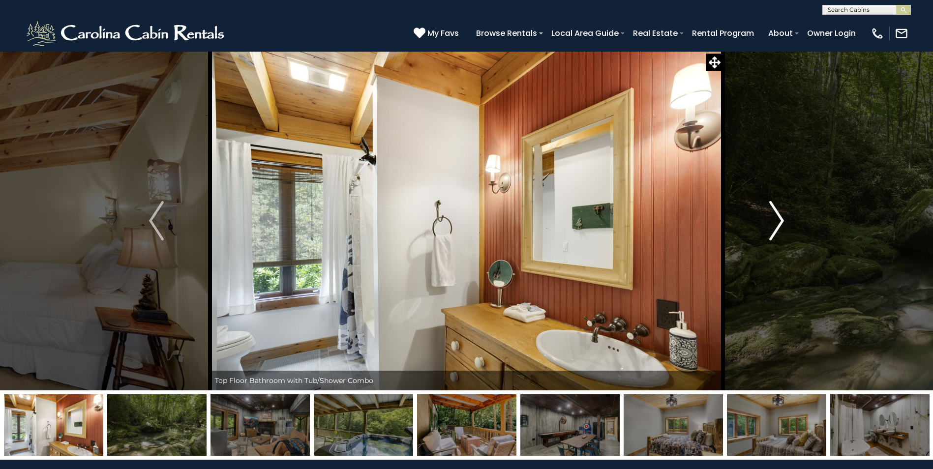
click at [779, 222] on img "Next" at bounding box center [776, 220] width 15 height 39
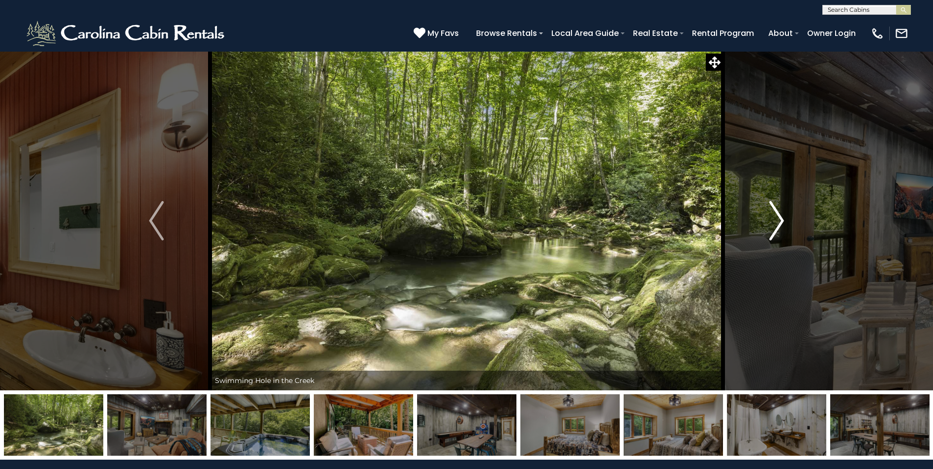
click at [779, 222] on img "Next" at bounding box center [776, 220] width 15 height 39
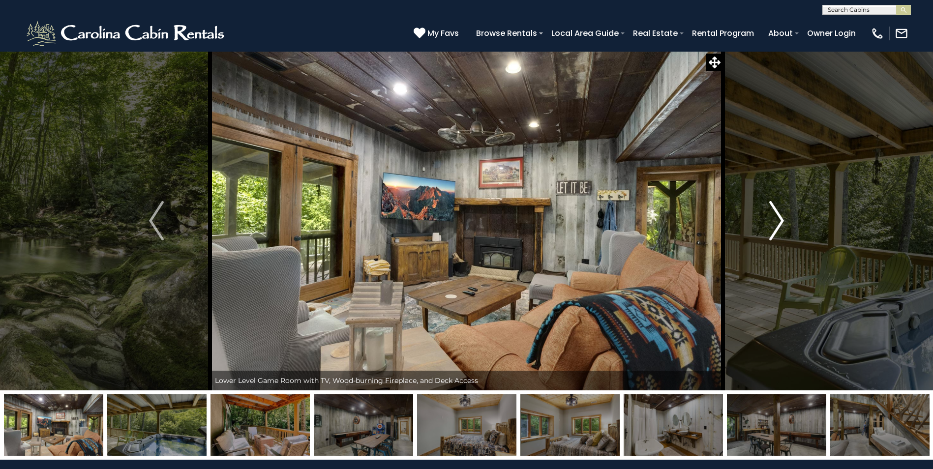
click at [779, 222] on img "Next" at bounding box center [776, 220] width 15 height 39
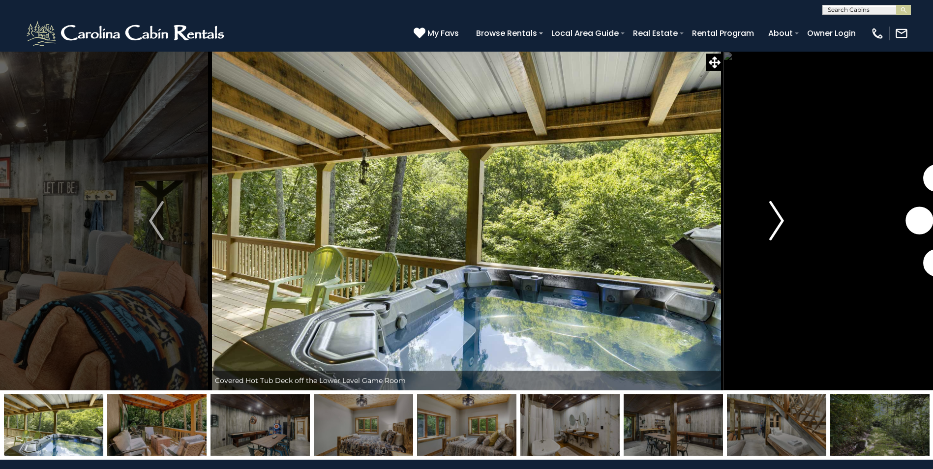
click at [779, 222] on img "Next" at bounding box center [776, 220] width 15 height 39
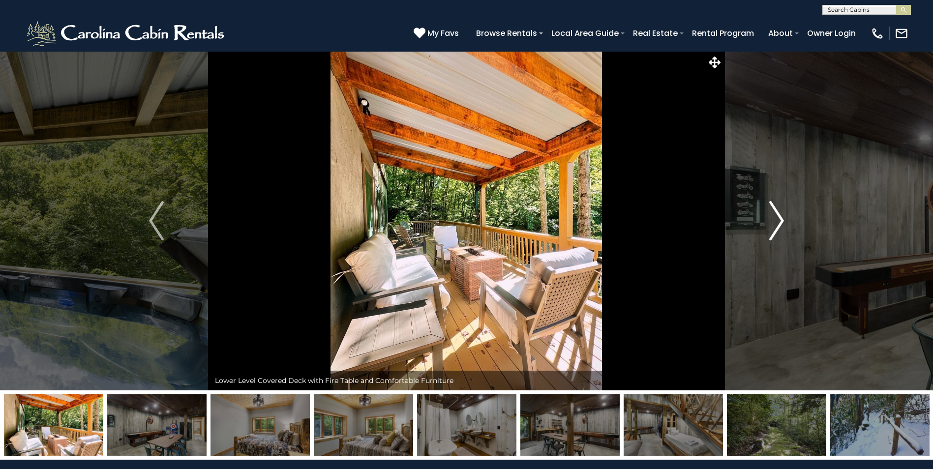
click at [779, 222] on img "Next" at bounding box center [776, 220] width 15 height 39
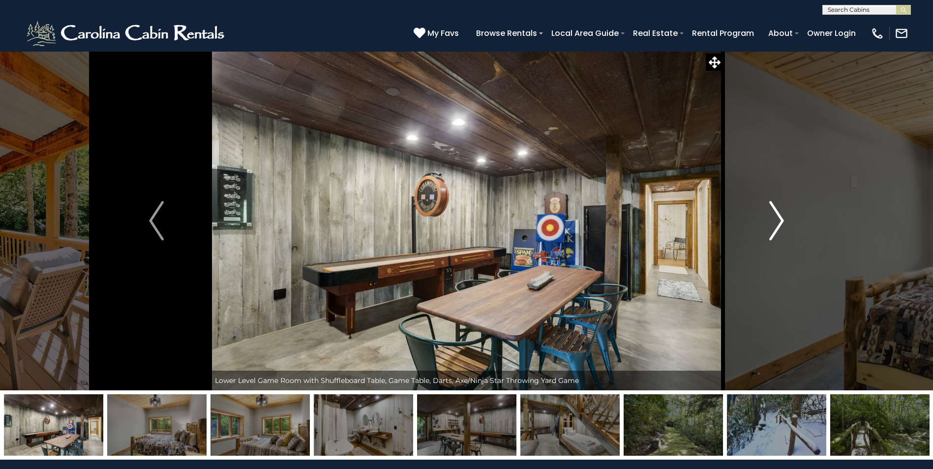
click at [779, 222] on img "Next" at bounding box center [776, 220] width 15 height 39
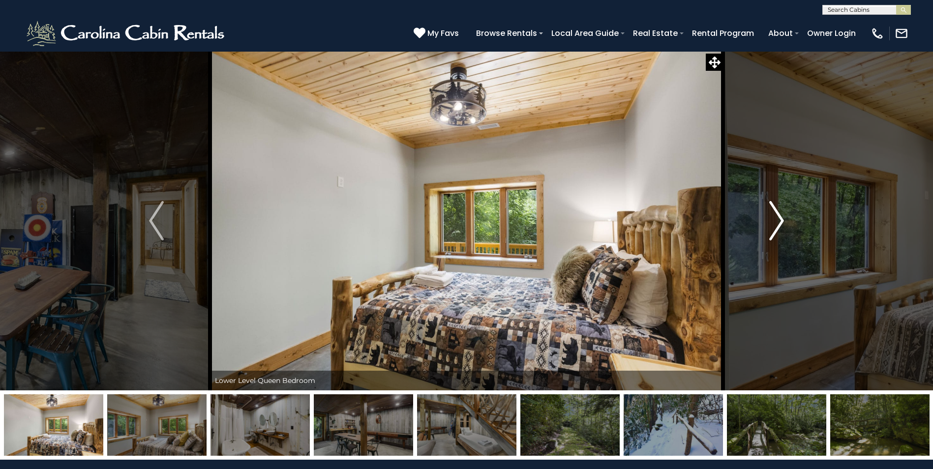
click at [779, 222] on img "Next" at bounding box center [776, 220] width 15 height 39
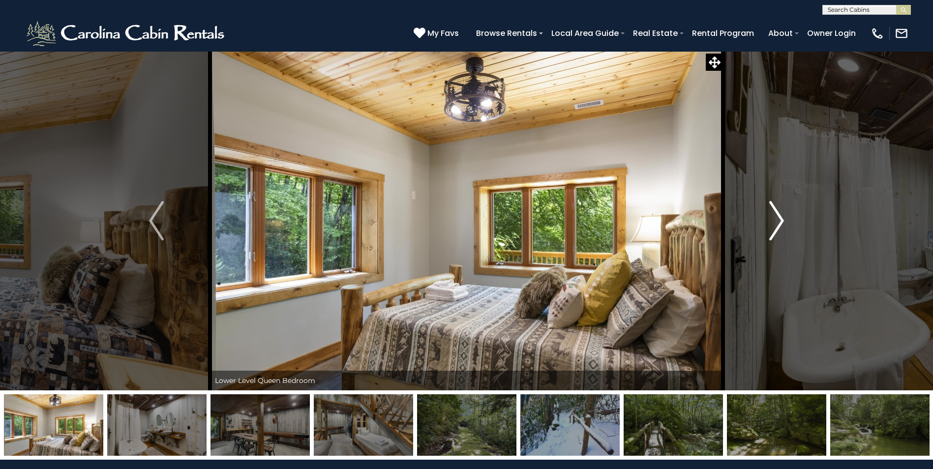
click at [779, 222] on img "Next" at bounding box center [776, 220] width 15 height 39
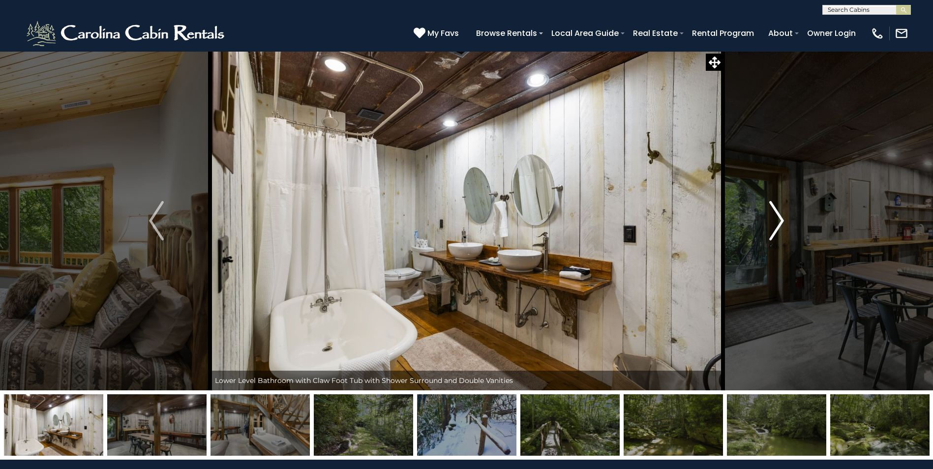
click at [779, 222] on img "Next" at bounding box center [776, 220] width 15 height 39
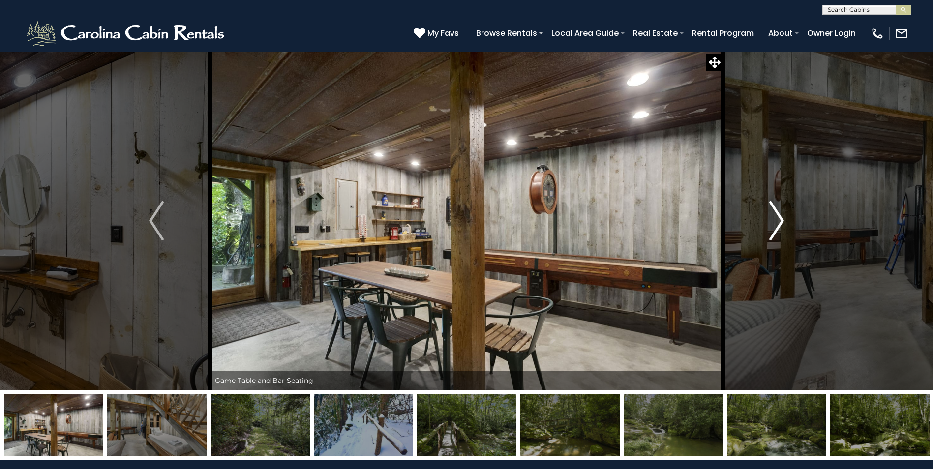
click at [779, 222] on img "Next" at bounding box center [776, 220] width 15 height 39
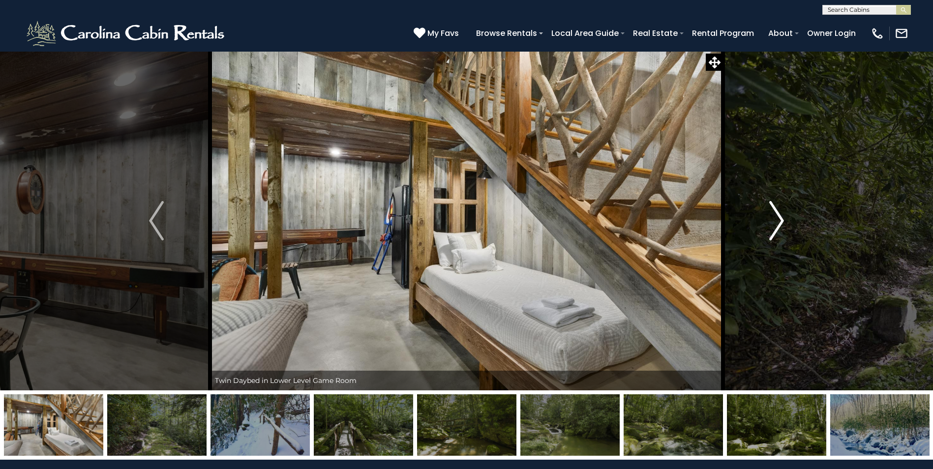
click at [779, 222] on img "Next" at bounding box center [776, 220] width 15 height 39
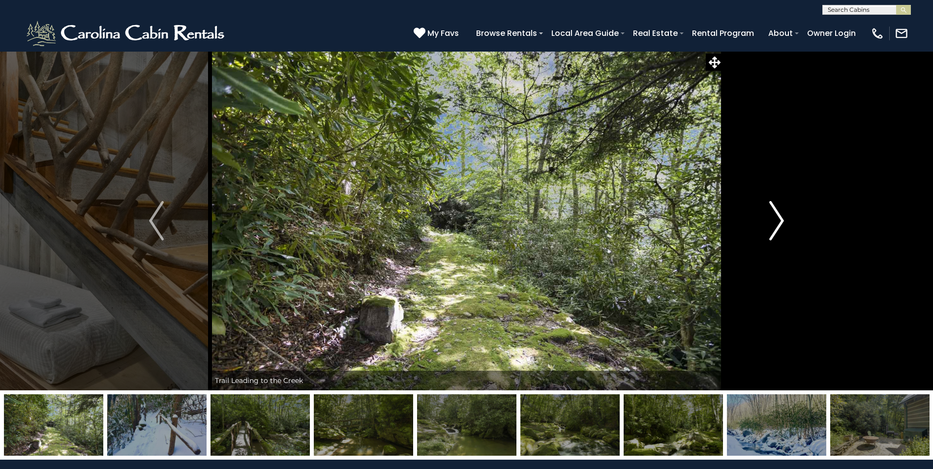
click at [779, 222] on img "Next" at bounding box center [776, 220] width 15 height 39
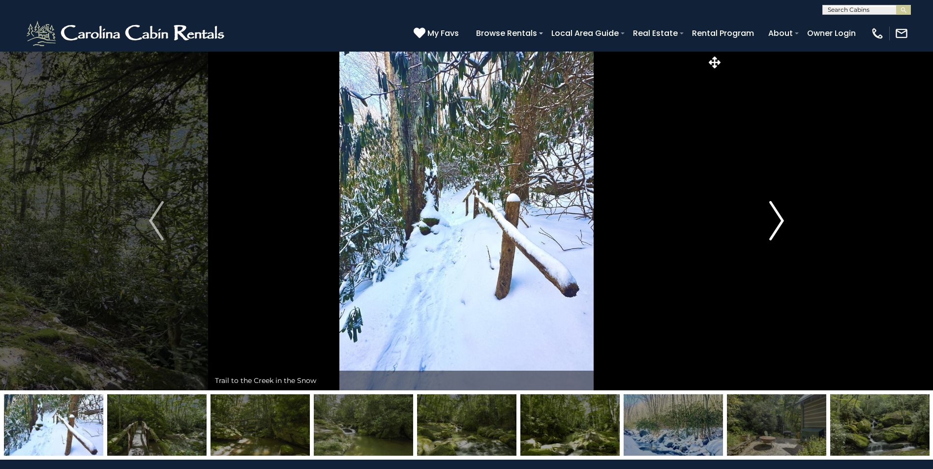
click at [779, 222] on img "Next" at bounding box center [776, 220] width 15 height 39
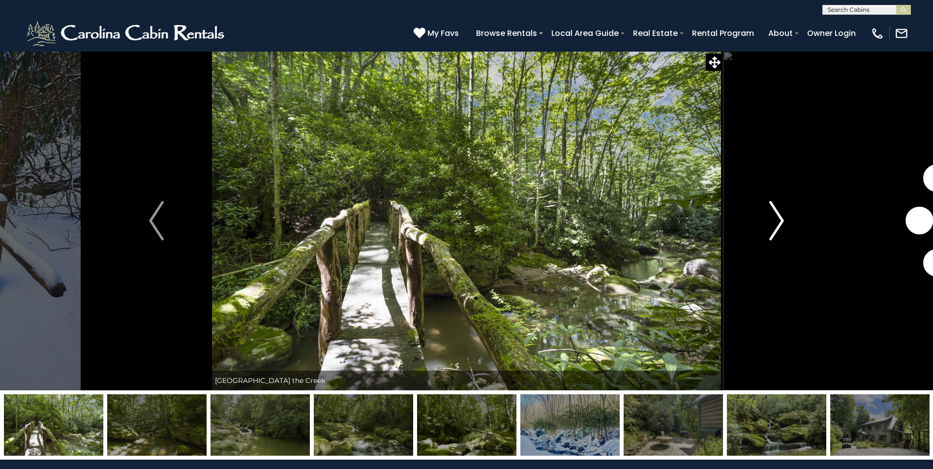
click at [779, 222] on img "Next" at bounding box center [776, 220] width 15 height 39
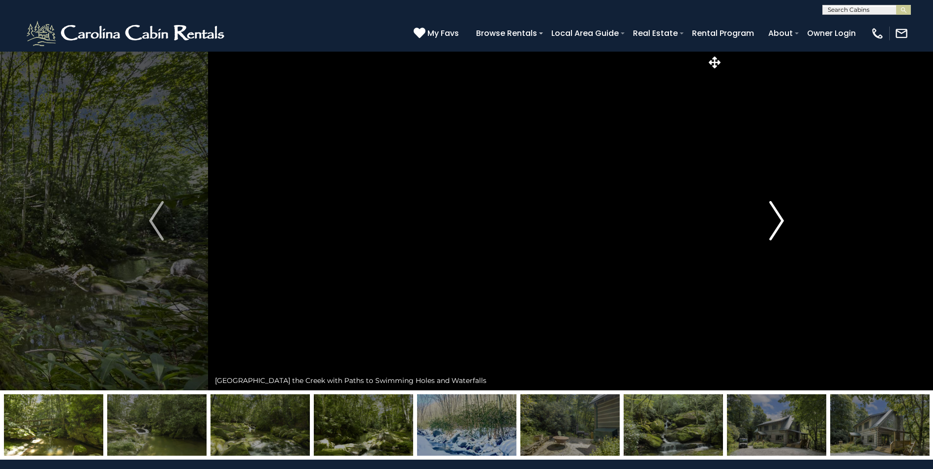
click at [779, 222] on img "Next" at bounding box center [776, 220] width 15 height 39
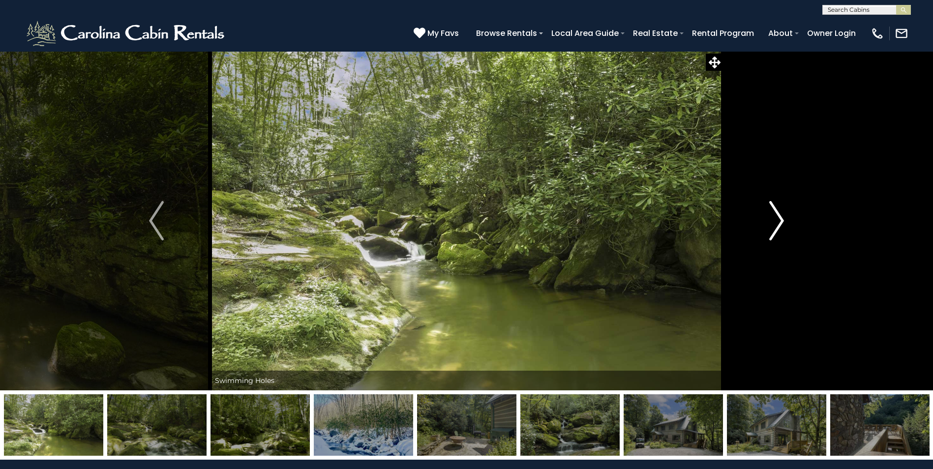
click at [779, 222] on img "Next" at bounding box center [776, 220] width 15 height 39
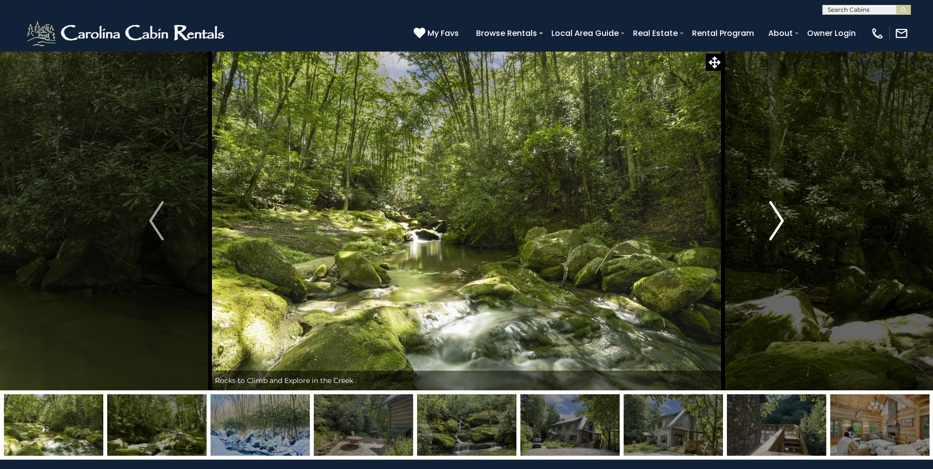
click at [779, 222] on img "Next" at bounding box center [776, 220] width 15 height 39
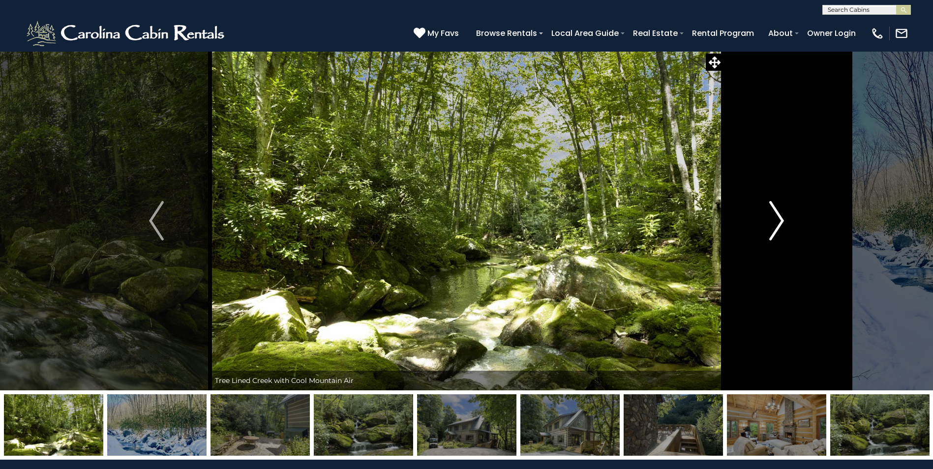
click at [779, 222] on img "Next" at bounding box center [776, 220] width 15 height 39
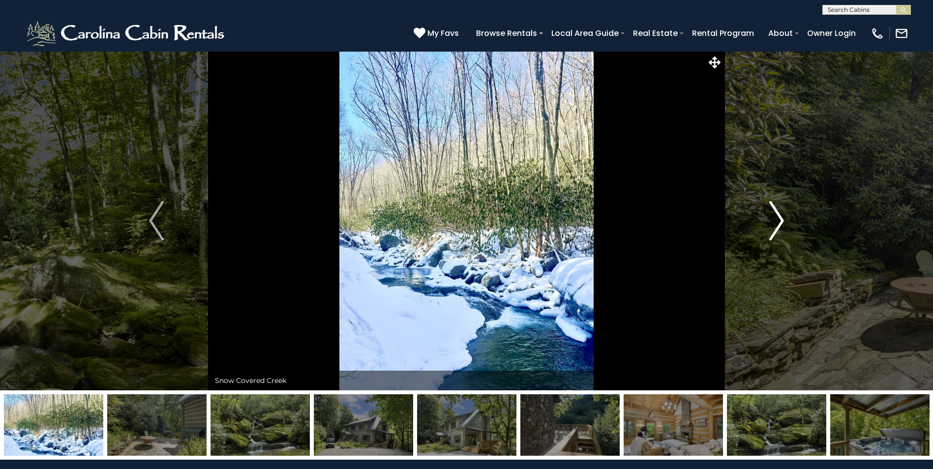
click at [779, 222] on img "Next" at bounding box center [776, 220] width 15 height 39
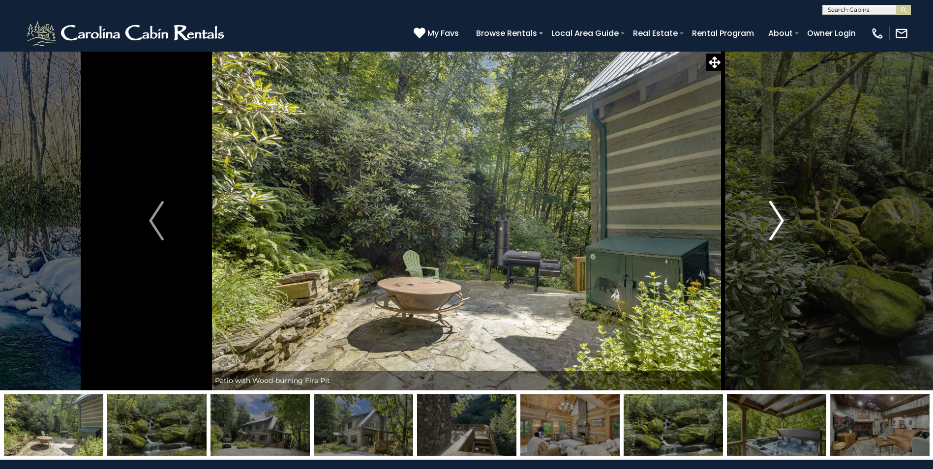
click at [779, 222] on img "Next" at bounding box center [776, 220] width 15 height 39
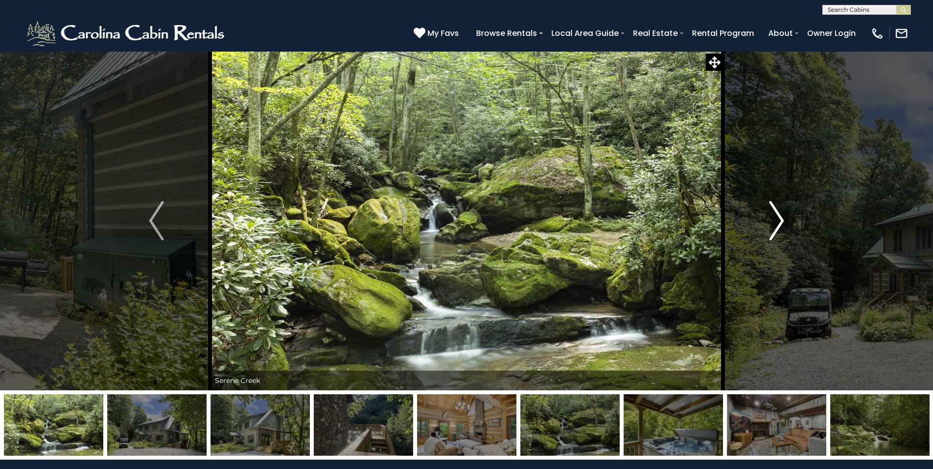
click at [779, 222] on img "Next" at bounding box center [776, 220] width 15 height 39
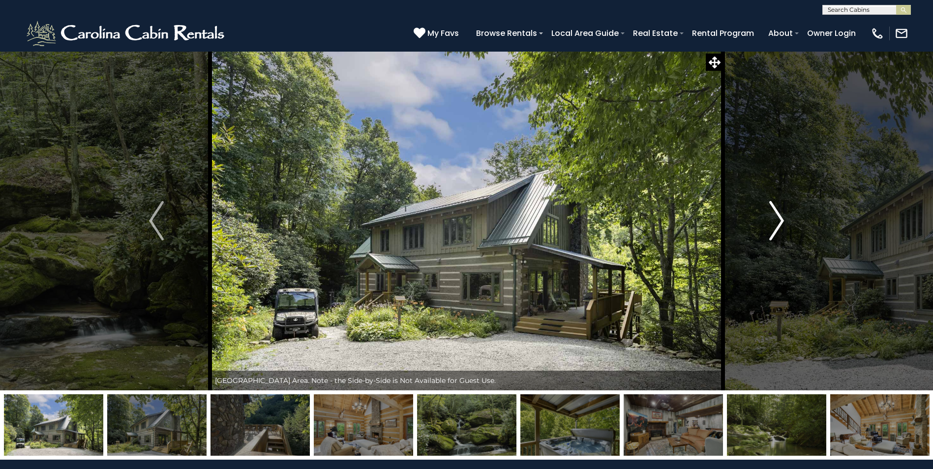
click at [779, 222] on img "Next" at bounding box center [776, 220] width 15 height 39
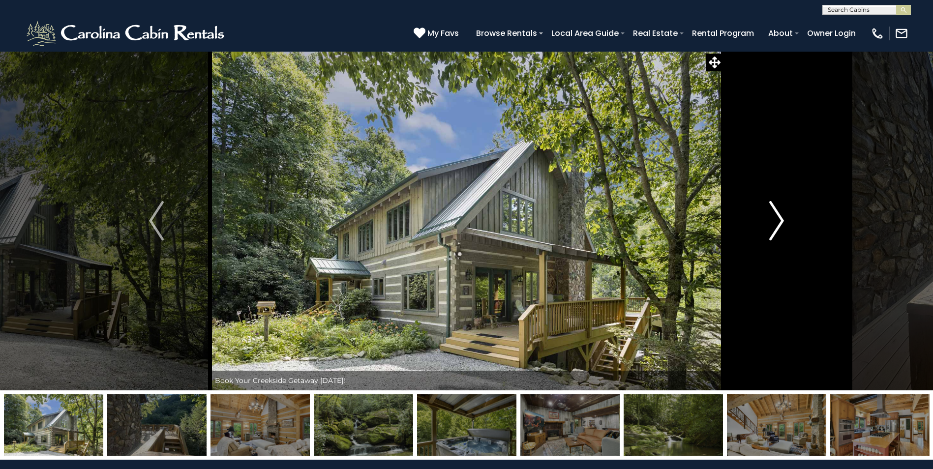
click at [779, 222] on img "Next" at bounding box center [776, 220] width 15 height 39
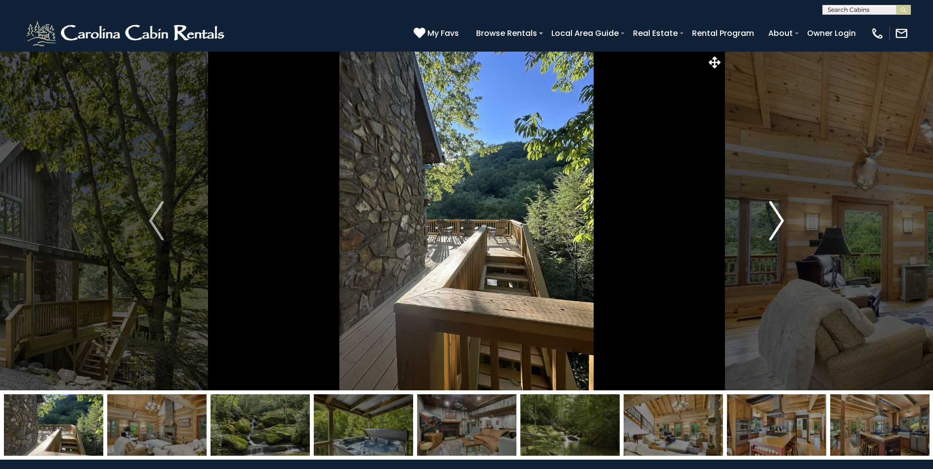
click at [779, 222] on img "Next" at bounding box center [776, 220] width 15 height 39
